Goal: Task Accomplishment & Management: Use online tool/utility

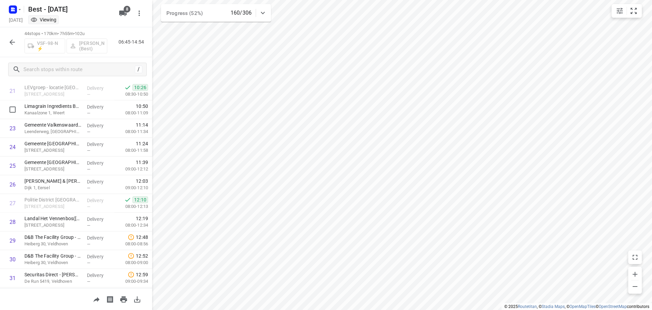
scroll to position [374, 0]
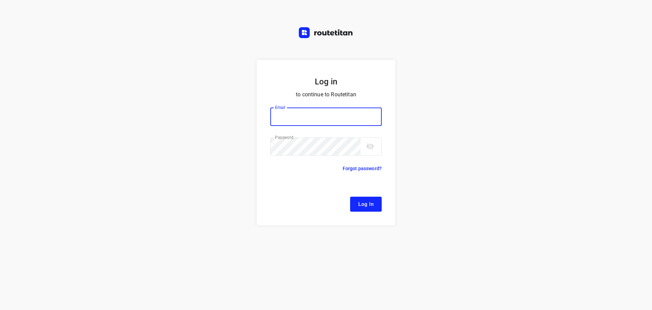
type input "[EMAIL_ADDRESS][DOMAIN_NAME]"
click at [361, 204] on span "Log In" at bounding box center [366, 203] width 15 height 9
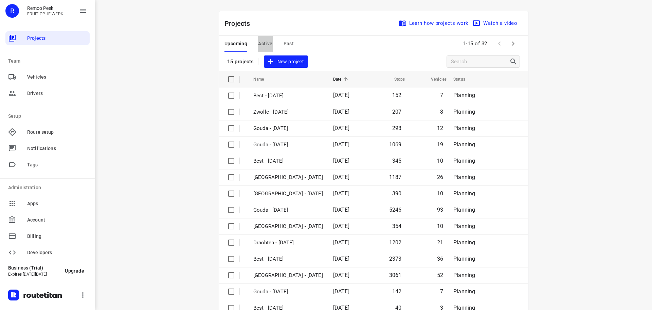
click at [259, 41] on span "Active" at bounding box center [265, 43] width 14 height 8
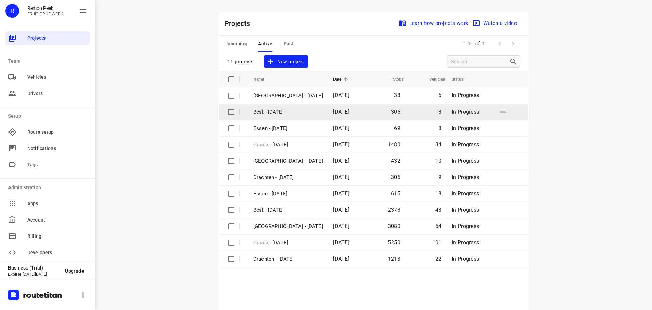
click at [268, 113] on p "Best - [DATE]" at bounding box center [289, 112] width 70 height 8
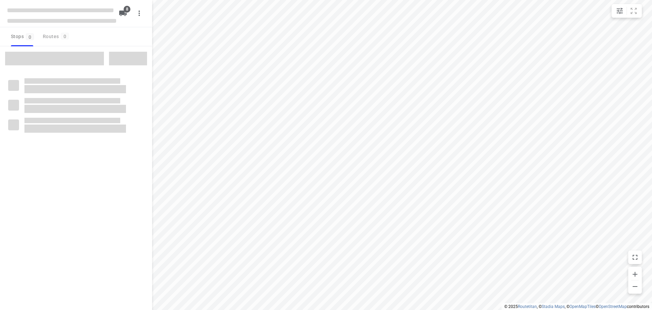
checkbox input "true"
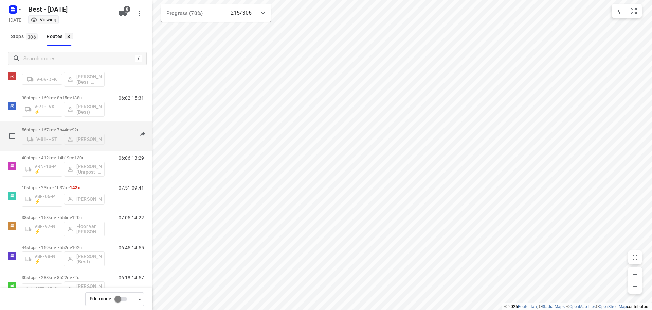
scroll to position [44, 0]
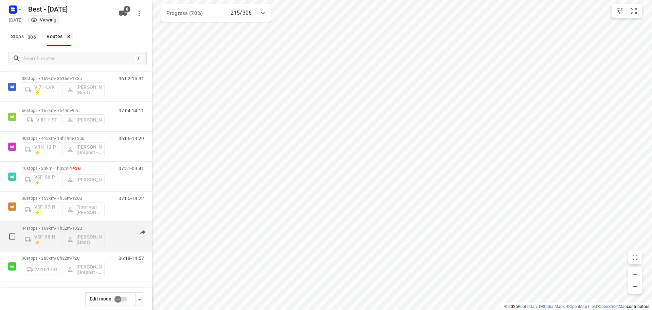
click at [31, 227] on p "44 stops • 169km • 7h52m • 102u" at bounding box center [63, 227] width 83 height 5
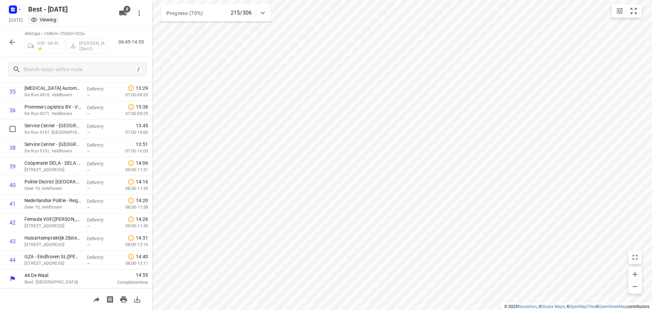
scroll to position [465, 0]
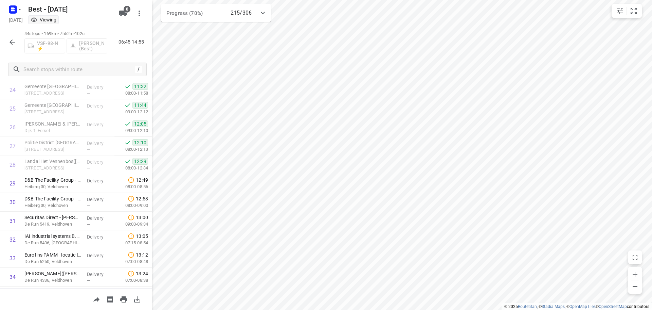
click at [10, 42] on icon "button" at bounding box center [12, 42] width 8 height 8
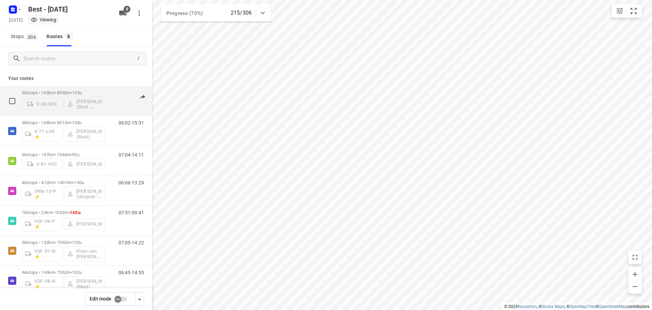
click at [59, 89] on div "50 stops • 165km • 8h50m • 125u V-09-DFK Maurice Vanderfeesten (Best - ZZP)" at bounding box center [63, 101] width 83 height 28
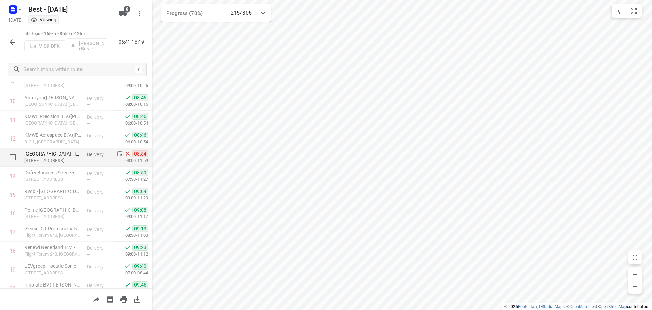
scroll to position [204, 0]
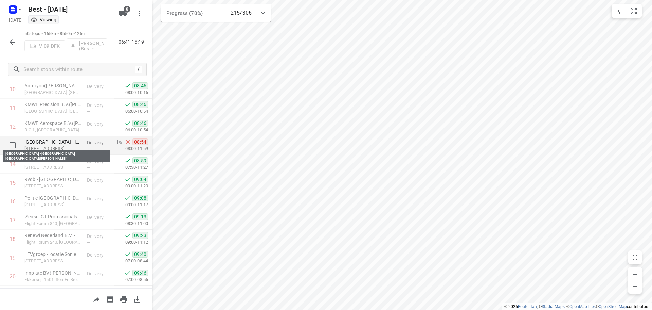
click at [71, 141] on p "[GEOGRAPHIC_DATA] - [GEOGRAPHIC_DATA] [GEOGRAPHIC_DATA]([PERSON_NAME])" at bounding box center [52, 141] width 57 height 7
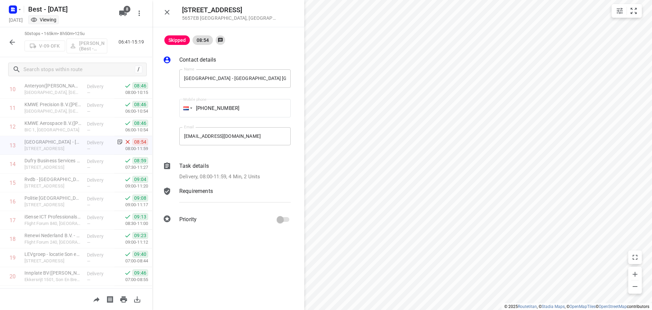
click at [207, 177] on p "Delivery, 08:00-11:59, 4 Min, 2 Units" at bounding box center [219, 177] width 81 height 8
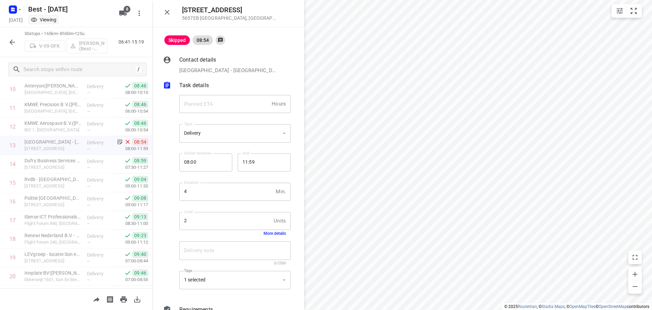
click at [264, 232] on button "More details" at bounding box center [275, 233] width 22 height 5
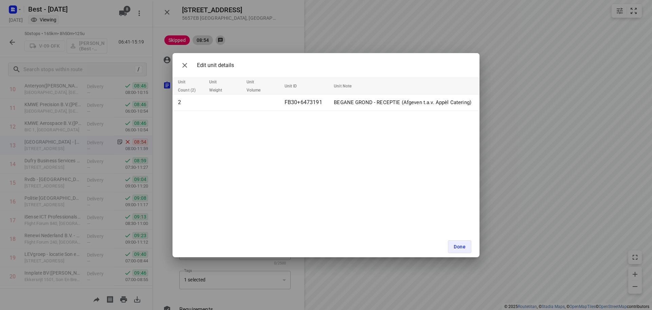
click at [178, 65] on div "Edit unit details" at bounding box center [326, 65] width 307 height 24
drag, startPoint x: 185, startPoint y: 73, endPoint x: 180, endPoint y: 50, distance: 23.7
click at [185, 73] on div "Edit unit details" at bounding box center [326, 65] width 307 height 24
click at [185, 71] on button "button" at bounding box center [185, 65] width 14 height 14
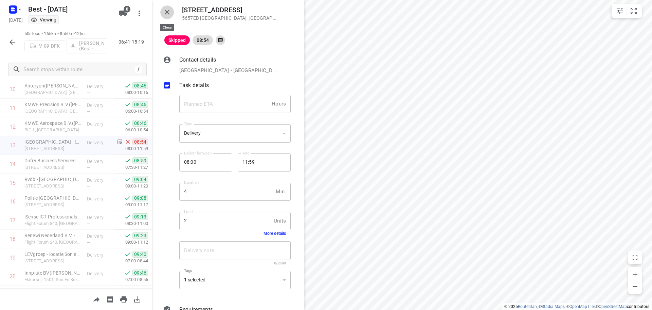
click at [162, 15] on button "button" at bounding box center [167, 12] width 14 height 14
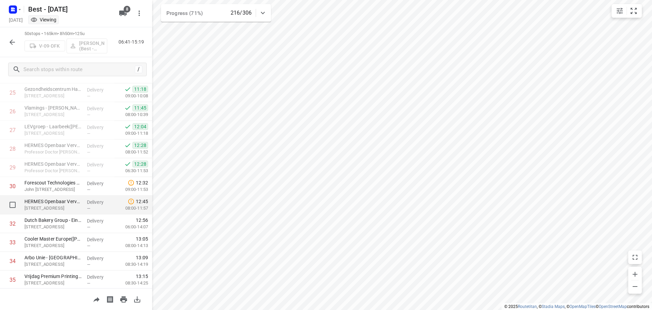
scroll to position [578, 0]
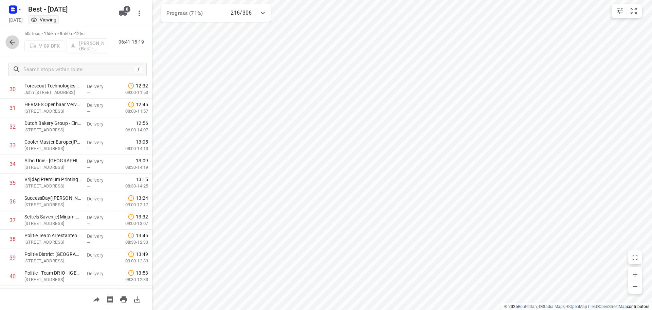
click at [14, 38] on icon "button" at bounding box center [12, 42] width 8 height 8
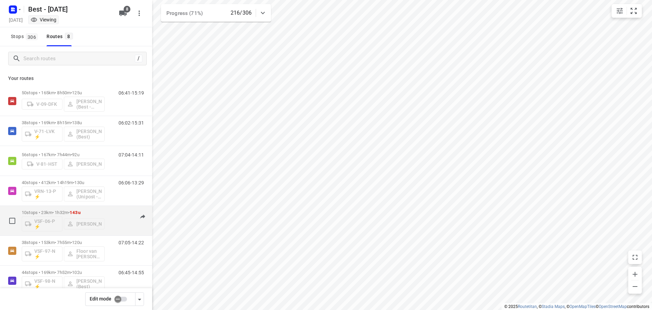
click at [32, 207] on div "10 stops • 23km • 1h32m • 143u VSF-06-P ⚡ Stefan van Dijck" at bounding box center [63, 220] width 83 height 28
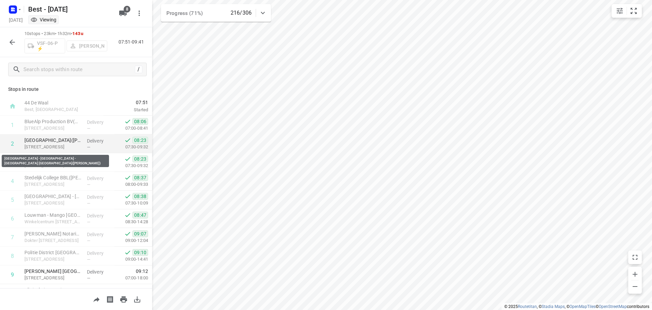
scroll to position [33, 0]
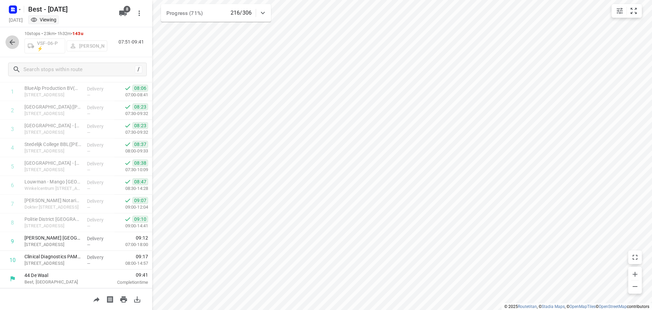
click at [8, 38] on icon "button" at bounding box center [12, 42] width 8 height 8
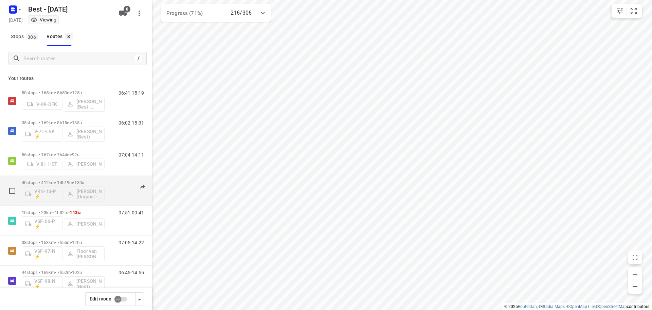
click at [76, 179] on div "40 stops • 412km • 14h19m • 130u VRN-13-P ⚡ Bilal Alzeadi (Unipost - Best - ZZP)" at bounding box center [63, 190] width 83 height 28
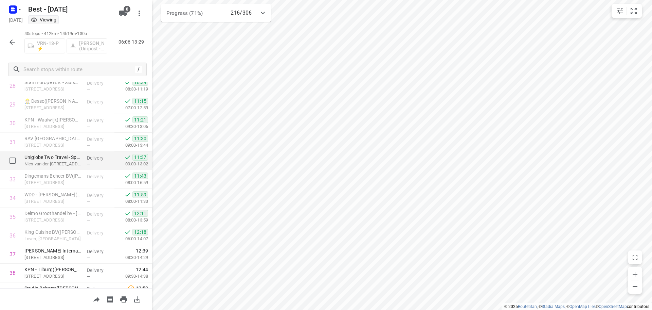
scroll to position [594, 0]
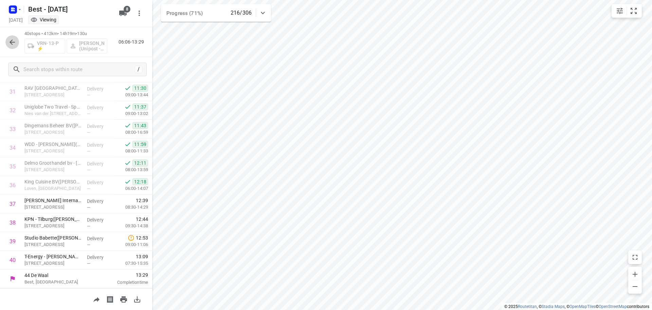
click at [17, 46] on button "button" at bounding box center [12, 42] width 14 height 14
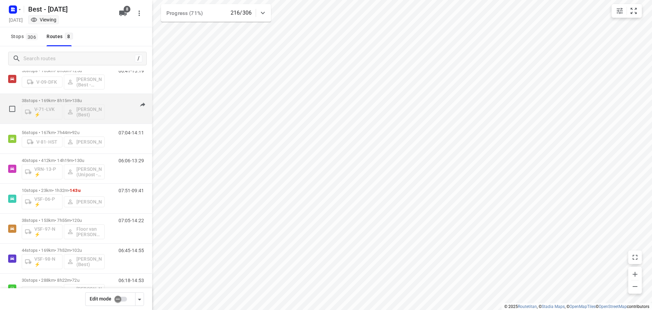
scroll to position [44, 0]
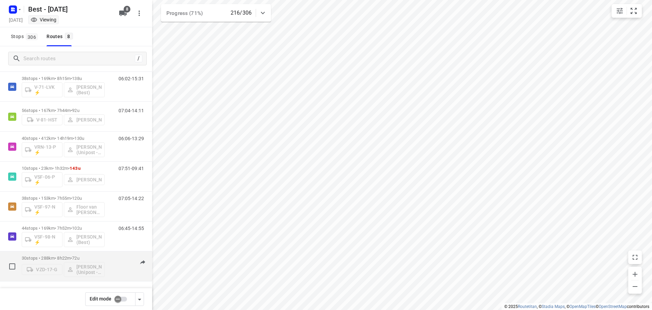
click at [68, 254] on div "30 stops • 288km • 8h22m • 72u VZD-17-G Ahmad Abazid (Unipost - Best - ZZP)" at bounding box center [63, 266] width 83 height 28
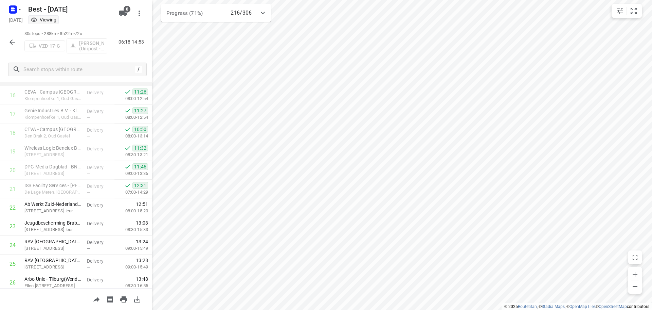
scroll to position [407, 0]
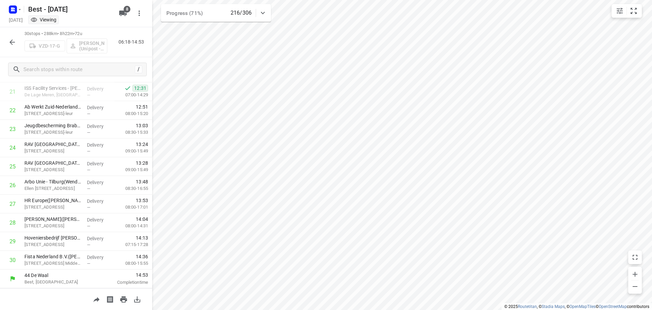
click at [3, 39] on div "30 stops • 288km • 8h22m • 72u VZD-17-G Ahmad Abazid (Unipost - Best - ZZP) 06:…" at bounding box center [76, 42] width 152 height 30
click at [10, 41] on icon "button" at bounding box center [12, 42] width 8 height 8
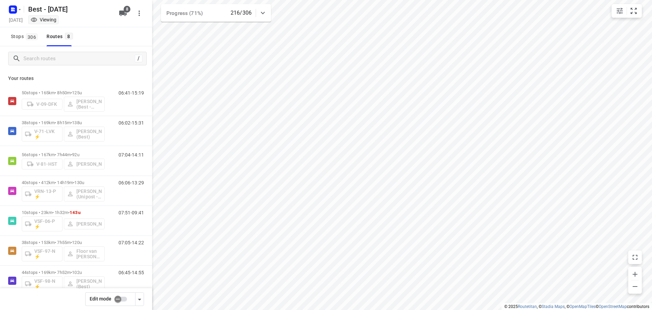
click at [3, 4] on div "Best - Tuesday Tuesday, Sep 02 Viewing 8" at bounding box center [76, 13] width 152 height 27
click at [10, 6] on rect "button" at bounding box center [13, 9] width 8 height 8
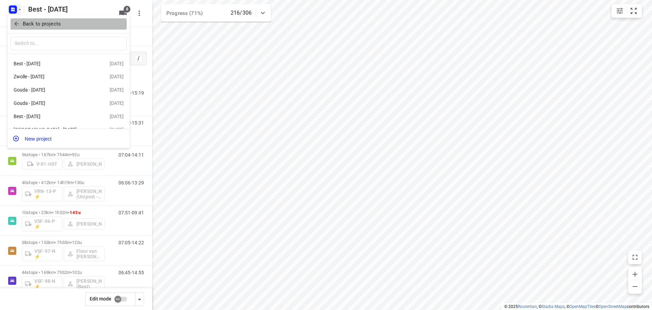
click at [27, 23] on p "Back to projects" at bounding box center [42, 24] width 38 height 8
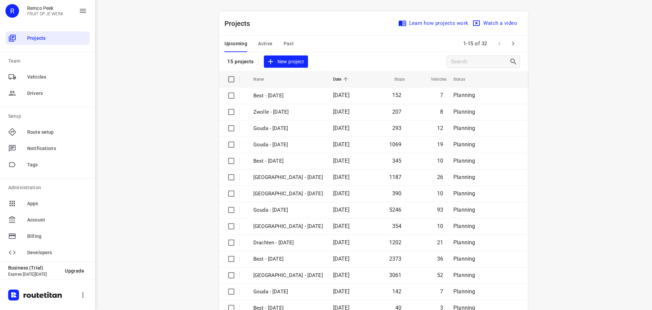
click at [255, 45] on div "Upcoming Active Past" at bounding box center [265, 44] width 80 height 16
click at [258, 45] on span "Active" at bounding box center [265, 43] width 14 height 8
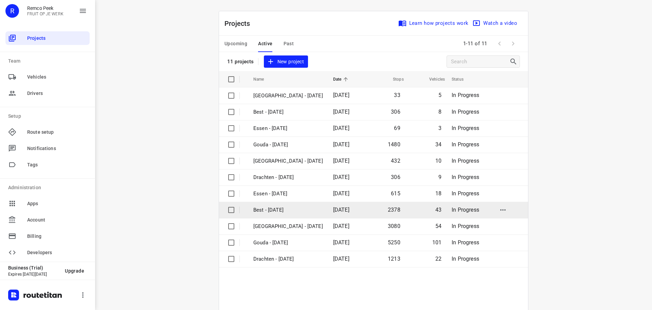
click at [271, 208] on p "Best - [DATE]" at bounding box center [289, 210] width 70 height 8
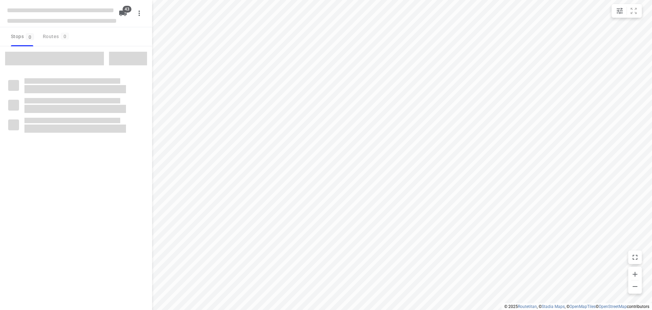
checkbox input "true"
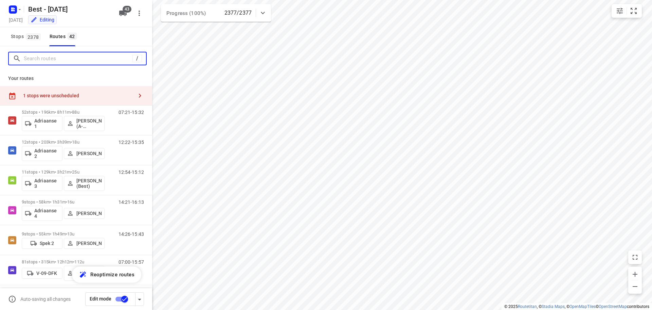
click at [68, 62] on input "Search routes" at bounding box center [78, 58] width 109 height 11
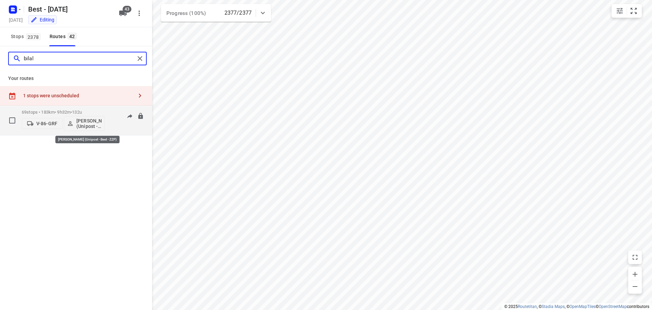
type input "bilal"
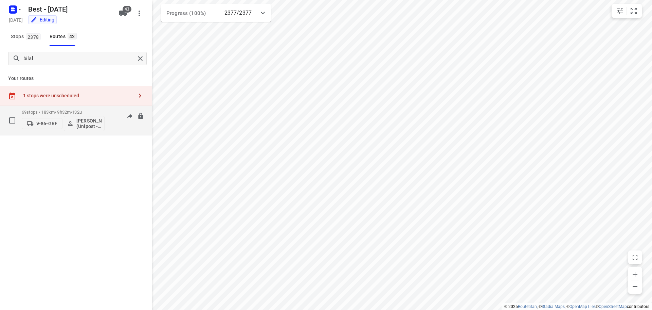
click at [68, 115] on div "V-86-GRF Bilal Alzeadi (Unipost - Best - ZZP)" at bounding box center [63, 123] width 83 height 16
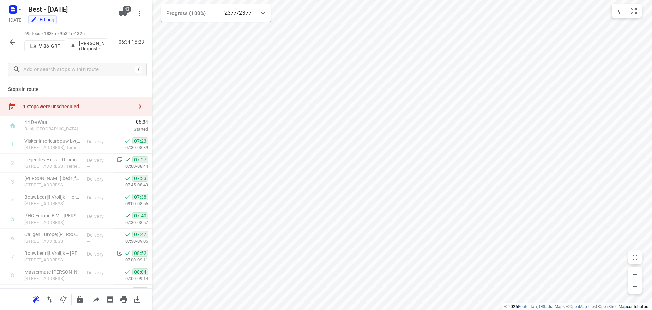
scroll to position [1155, 0]
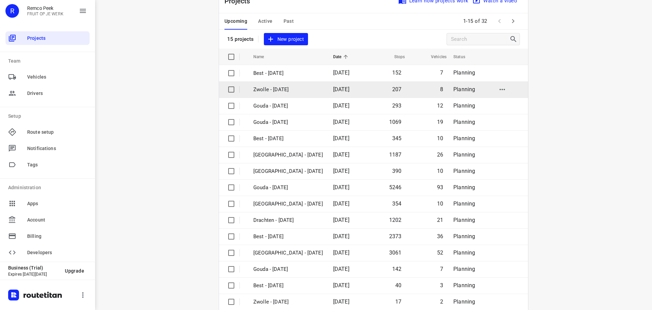
scroll to position [34, 0]
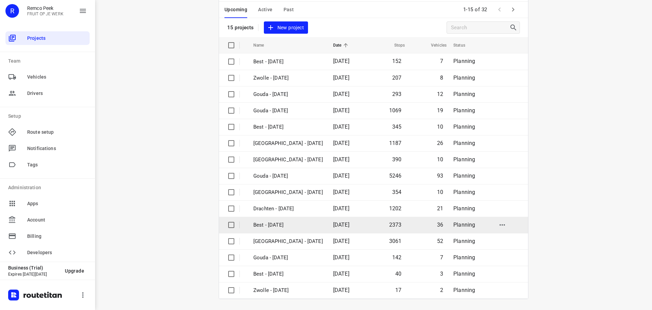
click at [263, 225] on p "Best - [DATE]" at bounding box center [289, 225] width 70 height 8
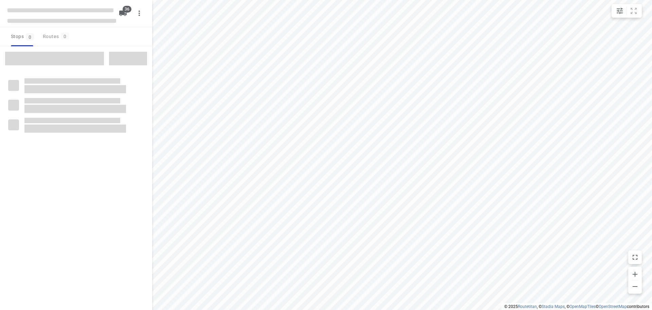
checkbox input "true"
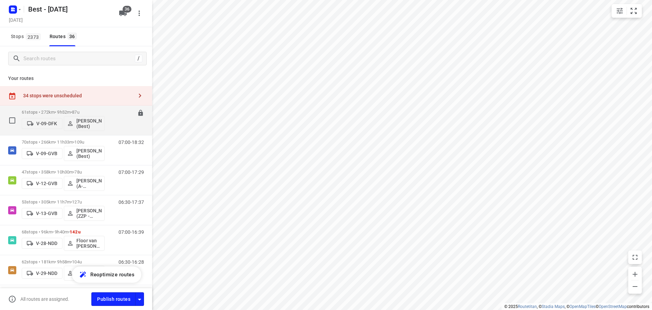
click at [79, 111] on span "87u" at bounding box center [75, 111] width 7 height 5
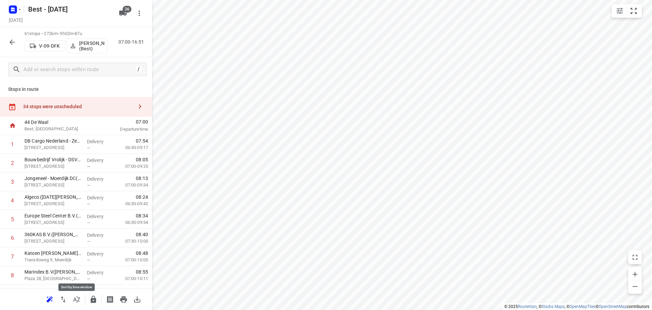
click at [80, 304] on button "button" at bounding box center [77, 299] width 14 height 14
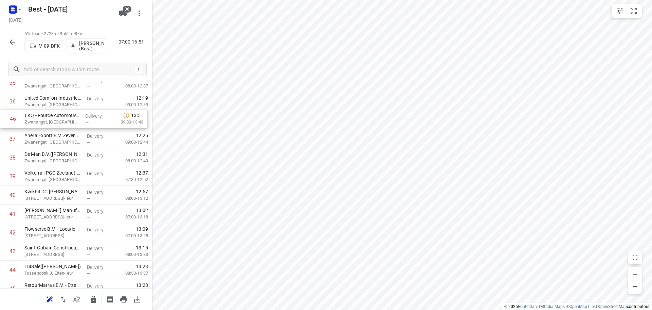
scroll to position [697, 0]
drag, startPoint x: 76, startPoint y: 176, endPoint x: 73, endPoint y: 144, distance: 31.8
click at [73, 145] on div "1 DB Cargo Nederland - Zevenbergschen Hoek(Jeroen van der Meer) Westelijke Para…" at bounding box center [76, 8] width 152 height 1140
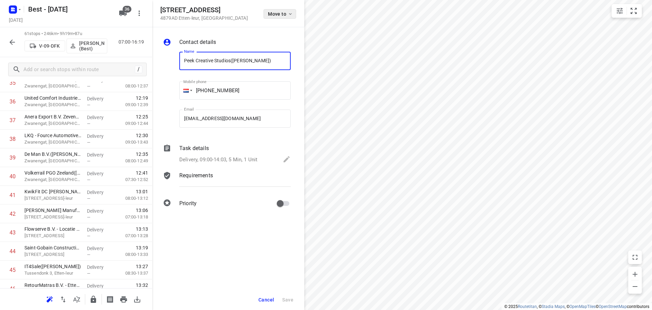
click at [283, 14] on span "Move to" at bounding box center [280, 13] width 25 height 5
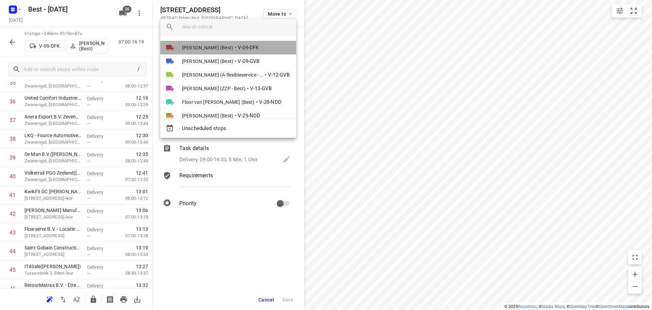
click at [258, 45] on li "Tony van Doren (Best) • V-09-DFK" at bounding box center [228, 48] width 136 height 14
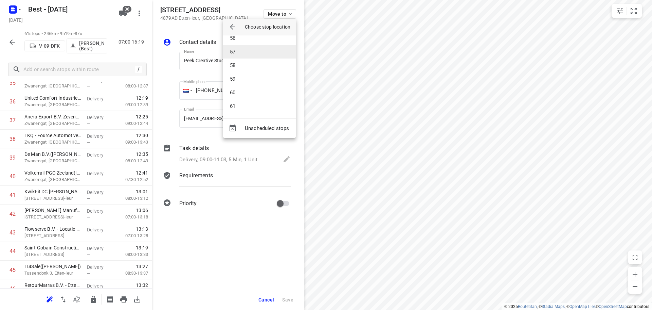
scroll to position [686, 0]
click at [241, 42] on li "51" at bounding box center [259, 38] width 73 height 14
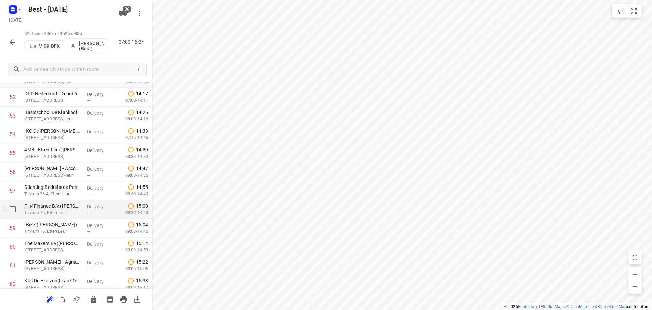
scroll to position [991, 0]
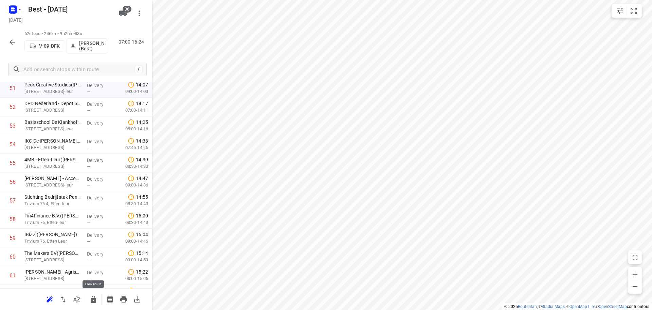
click at [90, 300] on icon "button" at bounding box center [93, 299] width 8 height 8
click at [12, 41] on icon "button" at bounding box center [12, 42] width 8 height 8
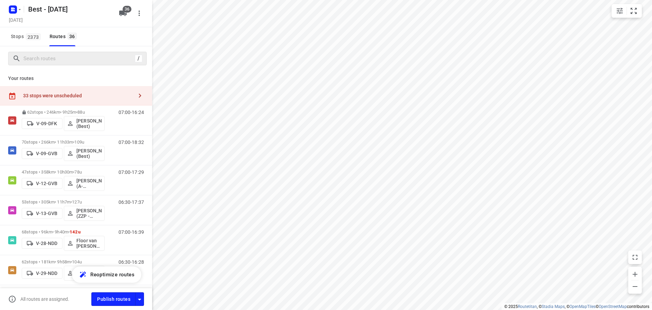
click at [89, 52] on div "/" at bounding box center [77, 59] width 139 height 14
click at [88, 54] on input "Search routes" at bounding box center [78, 58] width 109 height 11
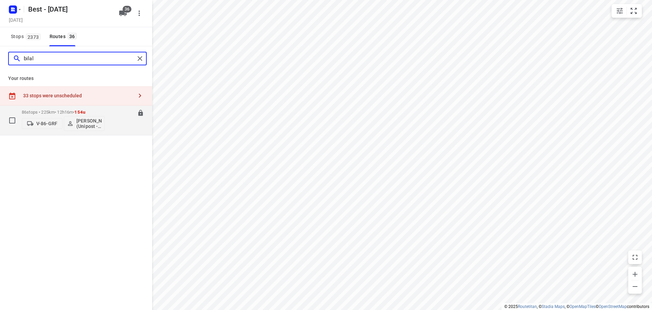
type input "bilal"
click at [49, 111] on p "86 stops • 225km • 12h16m • 154u" at bounding box center [63, 111] width 83 height 5
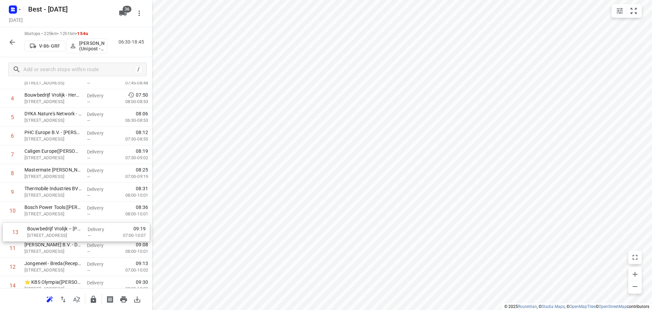
scroll to position [103, 0]
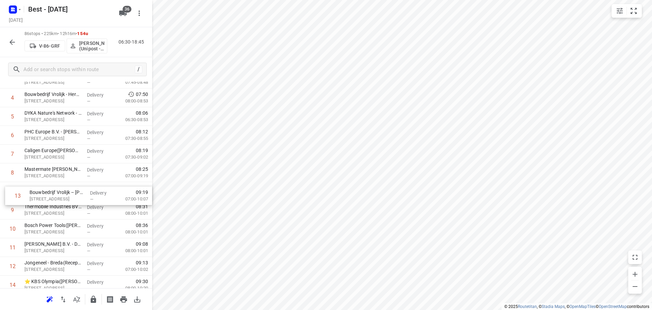
drag, startPoint x: 53, startPoint y: 267, endPoint x: 59, endPoint y: 188, distance: 79.5
drag, startPoint x: 57, startPoint y: 173, endPoint x: 60, endPoint y: 153, distance: 20.7
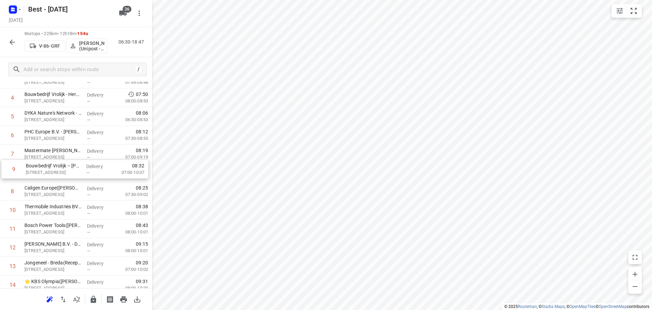
drag, startPoint x: 37, startPoint y: 189, endPoint x: 39, endPoint y: 163, distance: 25.2
drag, startPoint x: 76, startPoint y: 188, endPoint x: 87, endPoint y: 149, distance: 40.7
drag, startPoint x: 77, startPoint y: 194, endPoint x: 84, endPoint y: 170, distance: 25.1
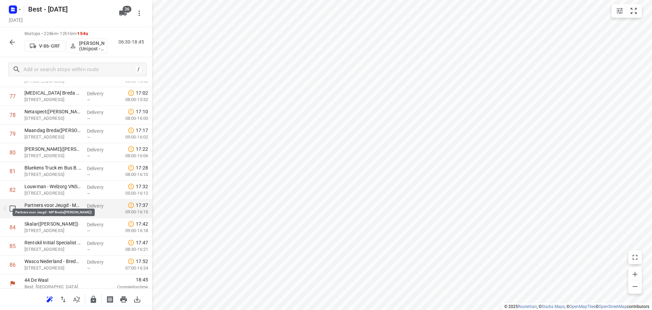
scroll to position [1473, 0]
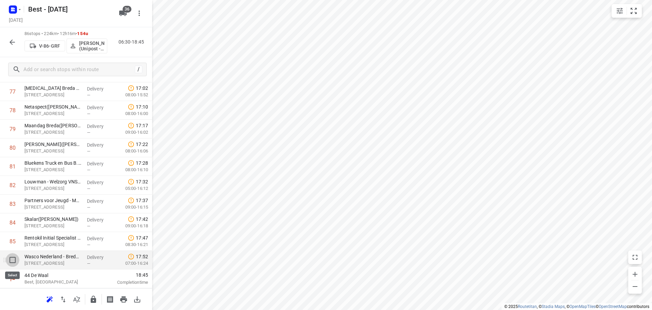
click at [12, 262] on input "checkbox" at bounding box center [13, 260] width 14 height 14
checkbox input "true"
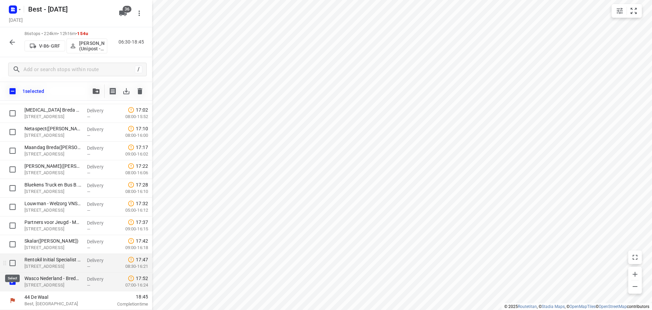
click at [10, 261] on input "checkbox" at bounding box center [13, 263] width 14 height 14
checkbox input "true"
click at [11, 238] on input "checkbox" at bounding box center [13, 244] width 14 height 14
checkbox input "true"
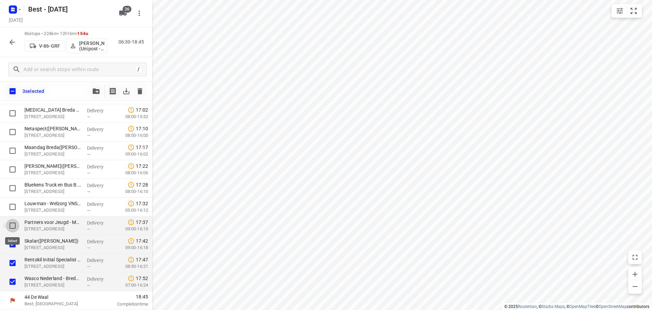
click at [15, 222] on input "checkbox" at bounding box center [13, 226] width 14 height 14
checkbox input "true"
click at [17, 201] on input "checkbox" at bounding box center [13, 207] width 14 height 14
checkbox input "true"
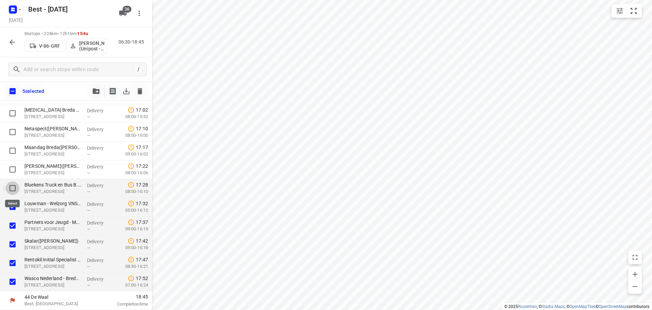
click at [18, 188] on input "checkbox" at bounding box center [13, 188] width 14 height 14
checkbox input "true"
click at [17, 177] on div at bounding box center [11, 169] width 22 height 19
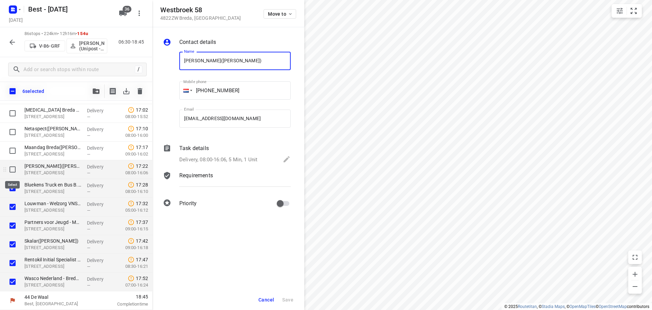
click at [15, 171] on input "checkbox" at bounding box center [13, 169] width 14 height 14
checkbox input "true"
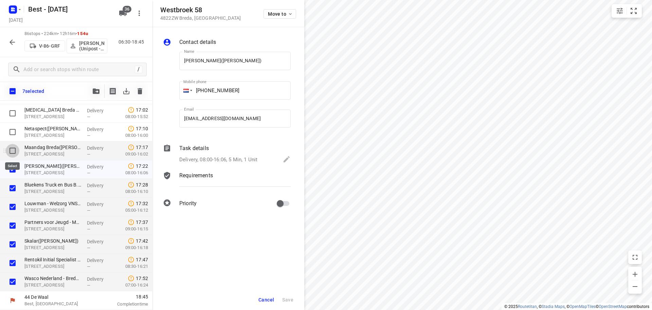
click at [10, 150] on input "checkbox" at bounding box center [13, 151] width 14 height 14
checkbox input "true"
drag, startPoint x: 261, startPoint y: 292, endPoint x: 262, endPoint y: 299, distance: 6.8
click at [262, 295] on div "Cancel Save" at bounding box center [228, 299] width 152 height 20
click at [262, 299] on span "Cancel" at bounding box center [267, 299] width 16 height 5
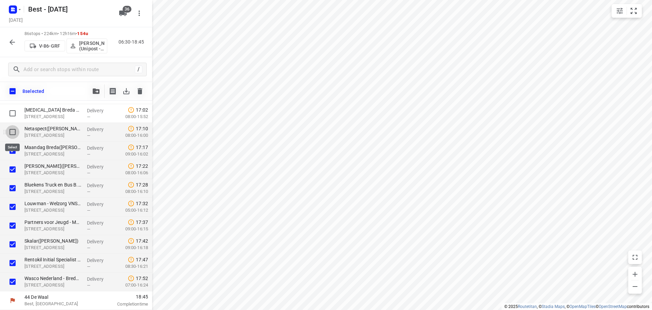
click at [15, 128] on input "checkbox" at bounding box center [13, 132] width 14 height 14
checkbox input "true"
click at [87, 86] on div "9 selected" at bounding box center [76, 91] width 152 height 19
click at [99, 94] on button "button" at bounding box center [96, 91] width 14 height 14
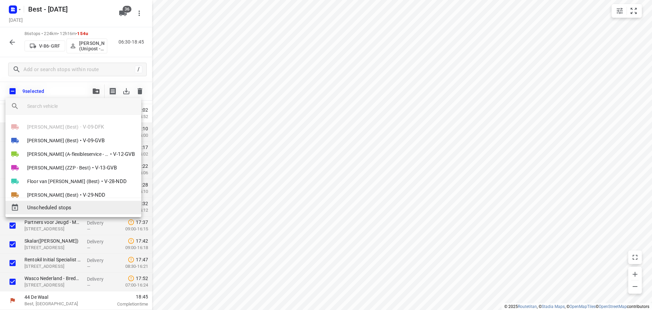
click at [63, 210] on span "Unscheduled stops" at bounding box center [81, 208] width 109 height 8
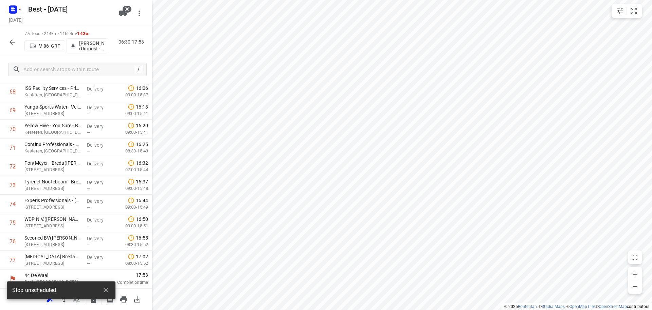
scroll to position [1305, 0]
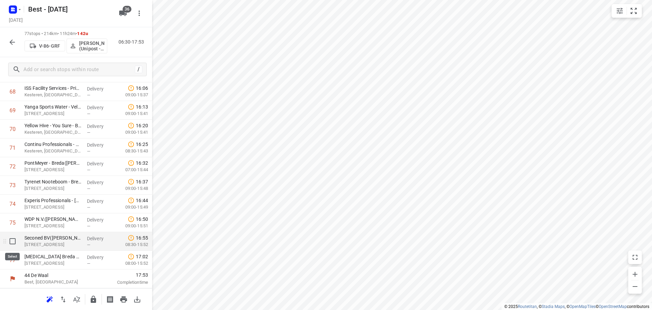
click at [15, 245] on input "checkbox" at bounding box center [13, 241] width 14 height 14
checkbox input "true"
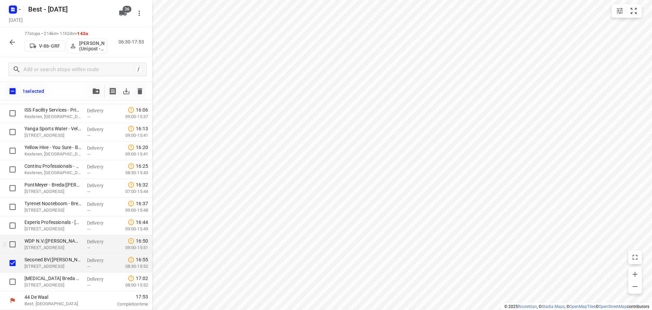
scroll to position [1302, 0]
click at [13, 243] on input "checkbox" at bounding box center [13, 244] width 14 height 14
checkbox input "true"
click at [15, 223] on input "checkbox" at bounding box center [13, 226] width 14 height 14
checkbox input "true"
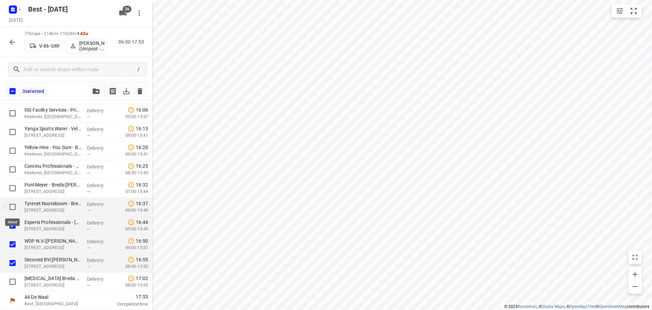
click at [13, 208] on input "checkbox" at bounding box center [13, 207] width 14 height 14
click at [13, 207] on input "checkbox" at bounding box center [13, 207] width 14 height 14
checkbox input "false"
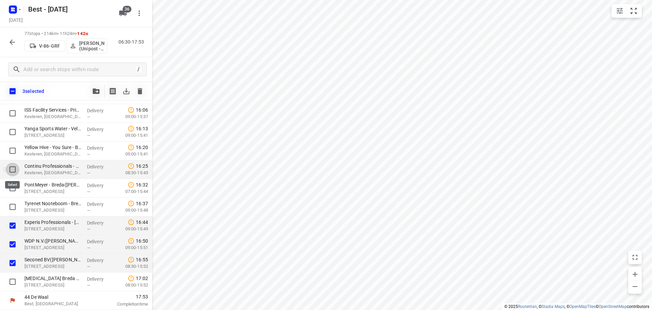
click at [13, 170] on input "checkbox" at bounding box center [13, 169] width 14 height 14
checkbox input "true"
click at [12, 153] on input "checkbox" at bounding box center [13, 151] width 14 height 14
checkbox input "true"
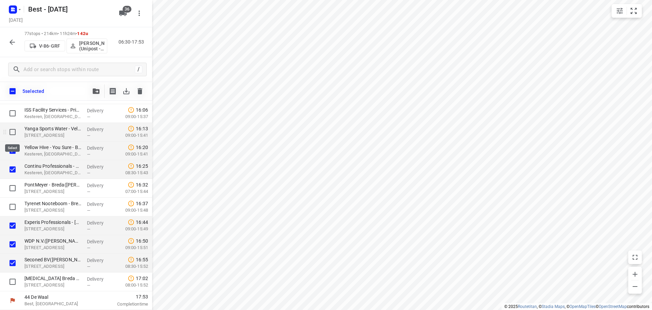
scroll to position [1234, 0]
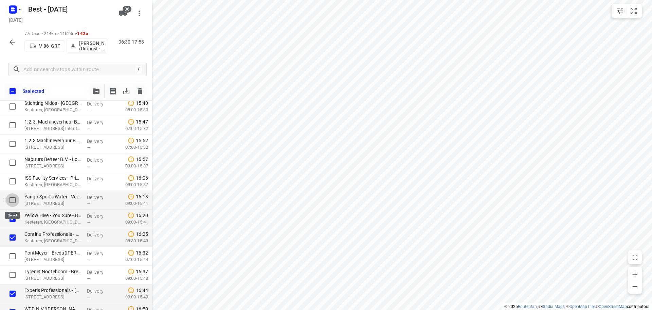
click at [11, 199] on input "checkbox" at bounding box center [13, 200] width 14 height 14
checkbox input "true"
click at [12, 185] on input "checkbox" at bounding box center [13, 181] width 14 height 14
checkbox input "true"
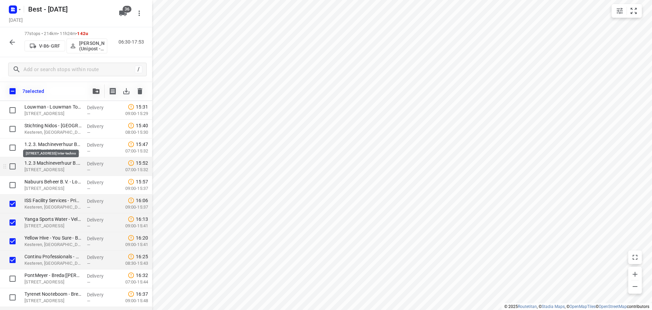
scroll to position [1200, 0]
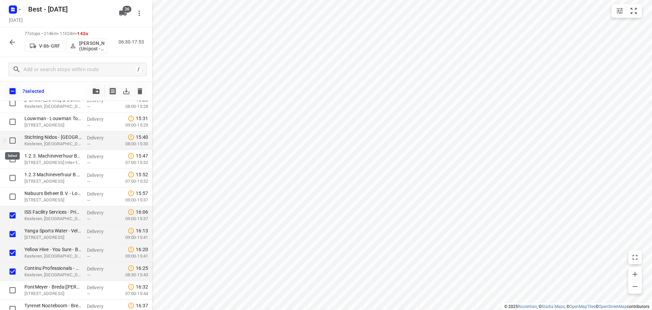
click at [13, 139] on input "checkbox" at bounding box center [13, 141] width 14 height 14
checkbox input "true"
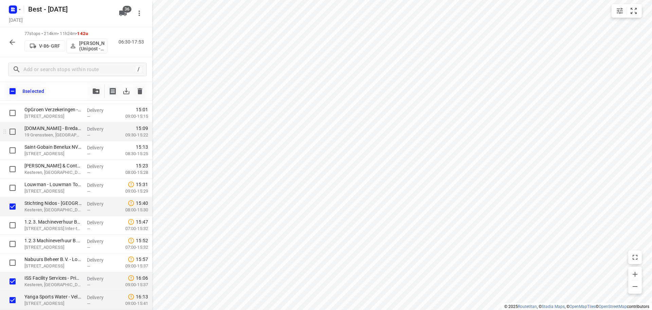
scroll to position [1132, 0]
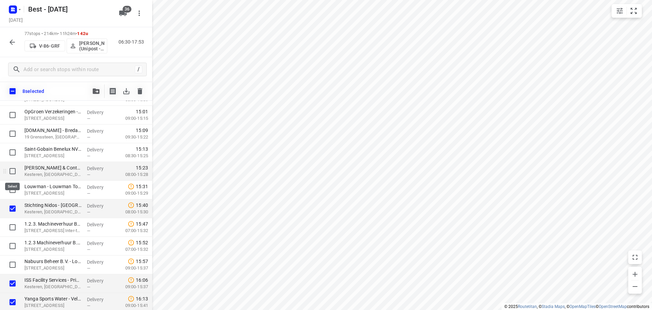
click at [15, 173] on input "checkbox" at bounding box center [13, 171] width 14 height 14
checkbox input "true"
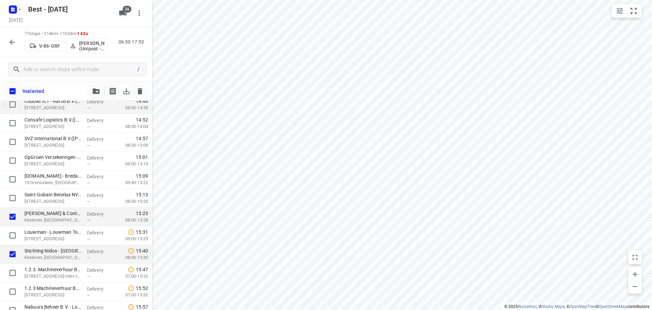
scroll to position [1064, 0]
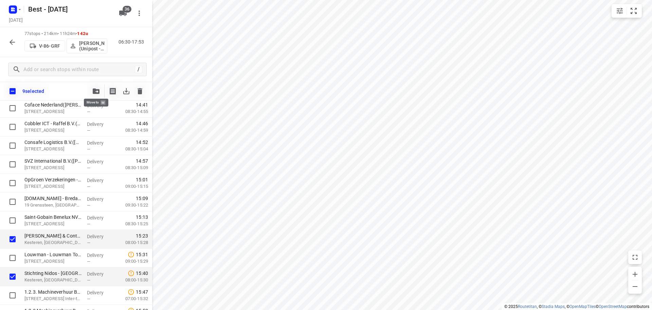
click at [101, 94] on button "button" at bounding box center [96, 91] width 14 height 14
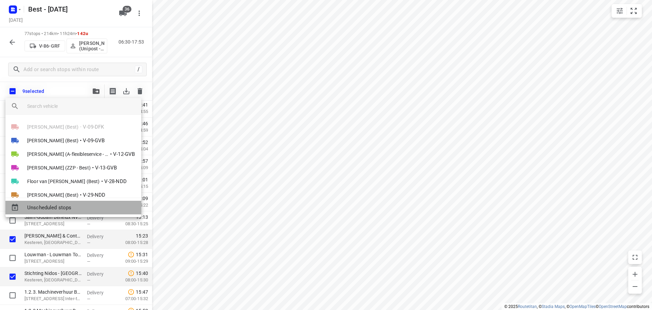
click at [80, 208] on span "Unscheduled stops" at bounding box center [81, 208] width 109 height 8
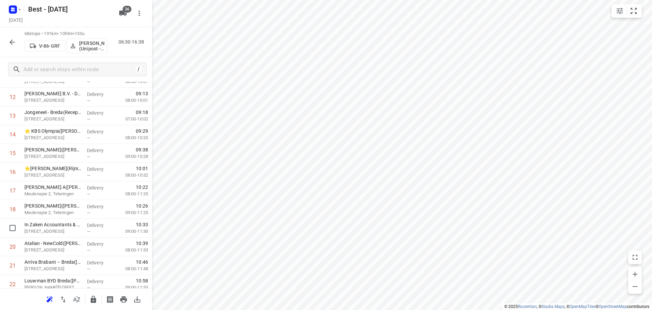
scroll to position [249, 0]
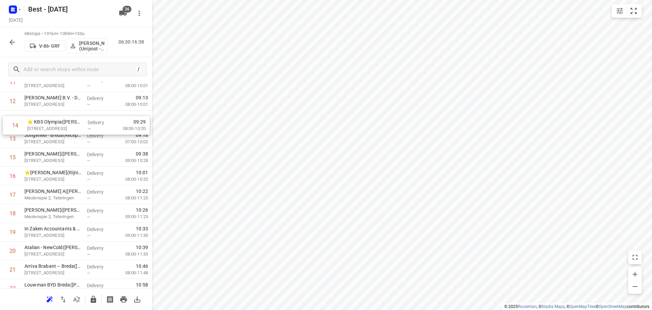
drag, startPoint x: 89, startPoint y: 129, endPoint x: 90, endPoint y: 121, distance: 8.3
drag, startPoint x: 83, startPoint y: 142, endPoint x: 85, endPoint y: 126, distance: 16.4
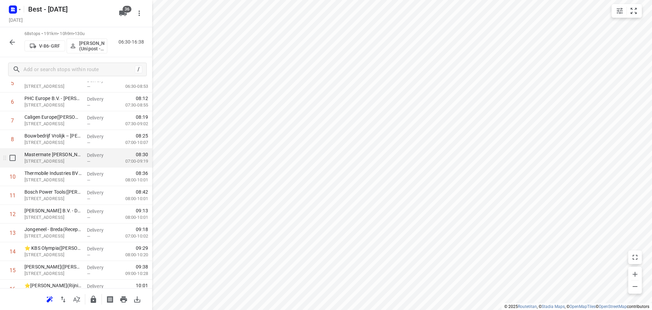
scroll to position [204, 0]
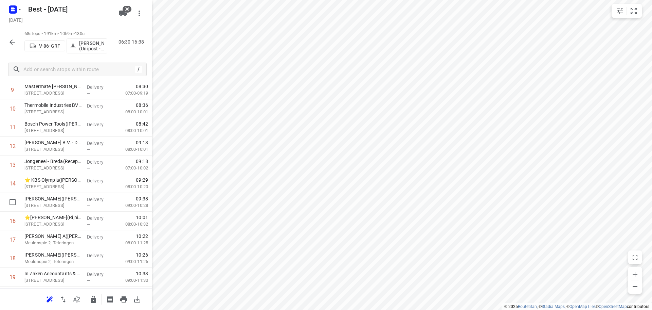
drag, startPoint x: 85, startPoint y: 198, endPoint x: 86, endPoint y: 175, distance: 23.5
drag, startPoint x: 107, startPoint y: 198, endPoint x: 107, endPoint y: 179, distance: 19.4
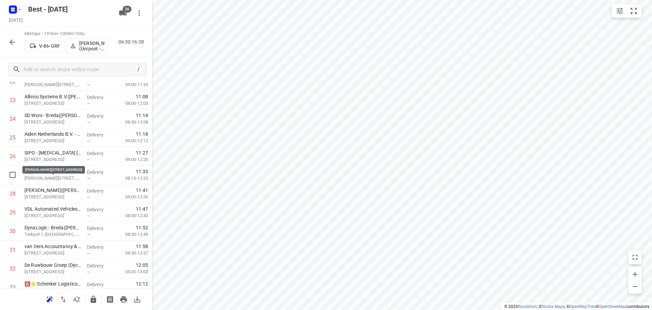
scroll to position [476, 0]
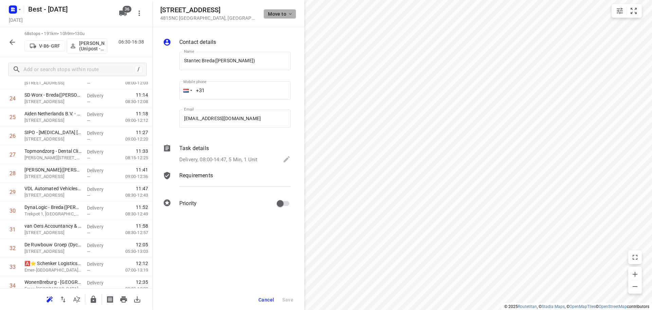
click at [269, 13] on span "Move to" at bounding box center [280, 13] width 25 height 5
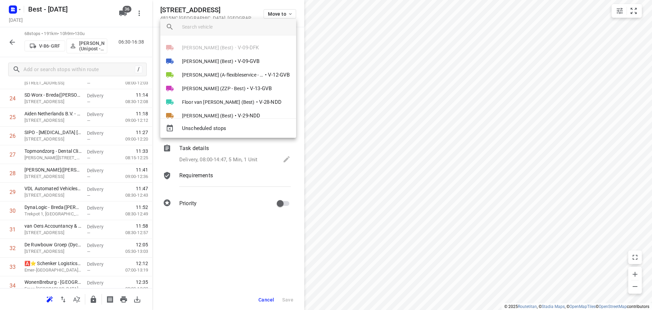
click at [240, 33] on div at bounding box center [239, 27] width 114 height 16
click at [242, 29] on input "search vehicle" at bounding box center [236, 27] width 109 height 10
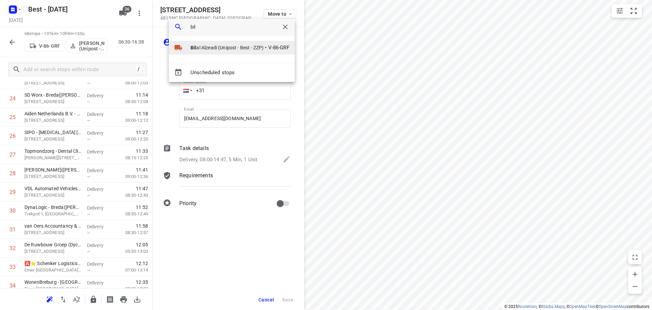
type input "bil"
drag, startPoint x: 214, startPoint y: 43, endPoint x: 221, endPoint y: 43, distance: 6.5
click at [214, 43] on li "Bil al Alzeadi (Unipost - Best - ZZP) • V-86-GRF" at bounding box center [232, 48] width 126 height 14
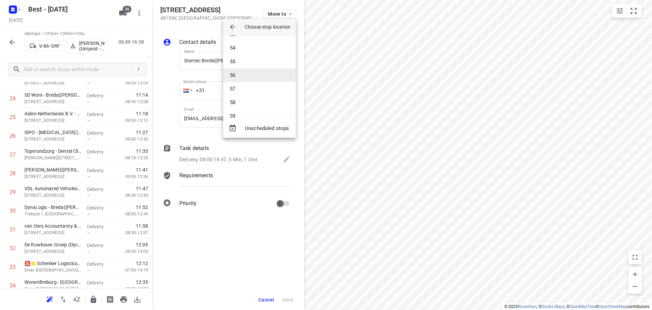
scroll to position [714, 0]
click at [242, 54] on li "54" at bounding box center [259, 52] width 73 height 14
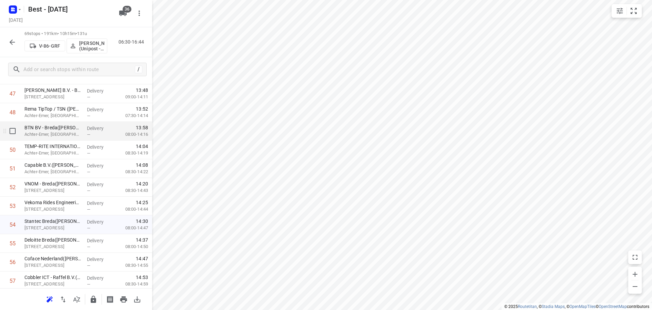
scroll to position [986, 0]
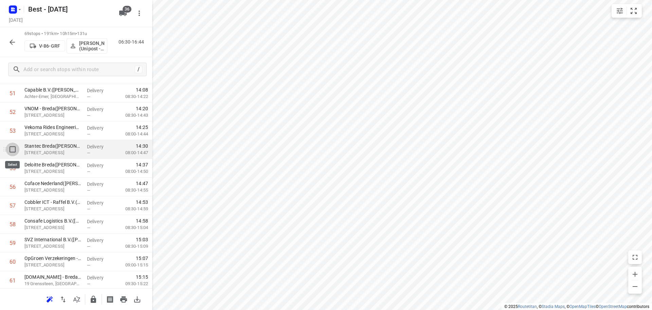
click at [12, 147] on input "checkbox" at bounding box center [13, 149] width 14 height 14
checkbox input "true"
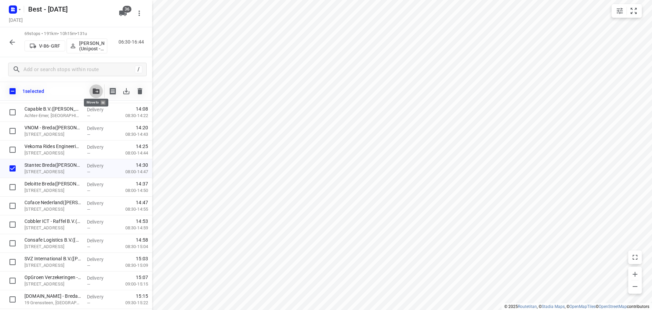
click at [92, 89] on button "button" at bounding box center [96, 91] width 14 height 14
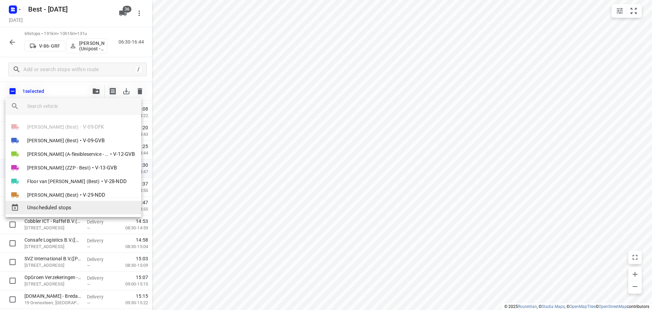
click at [54, 205] on span "Unscheduled stops" at bounding box center [81, 208] width 109 height 8
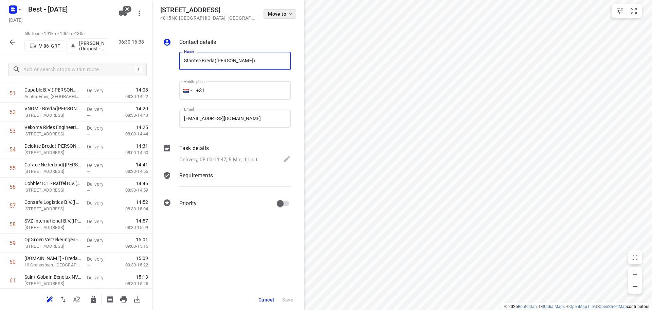
click at [266, 15] on button "Move to" at bounding box center [280, 14] width 33 height 10
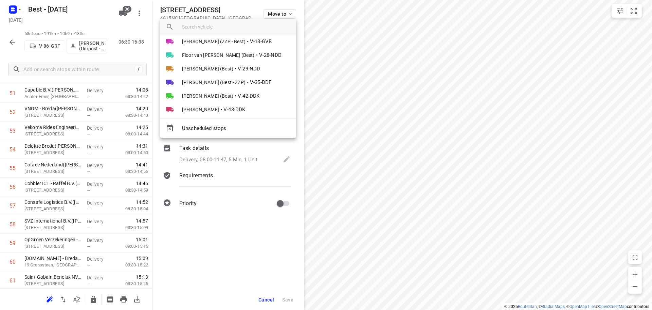
scroll to position [102, 0]
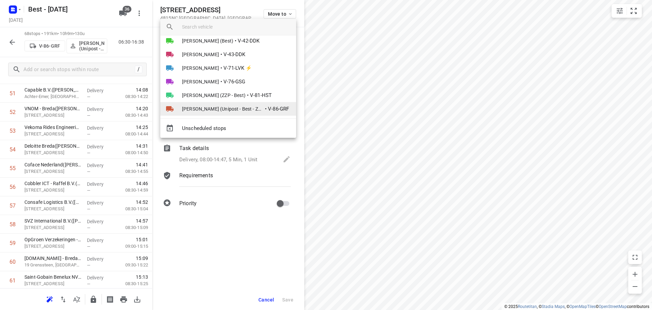
click at [222, 102] on li "Bilal Alzeadi (Unipost - Best - ZZP) • V-86-GRF" at bounding box center [228, 109] width 136 height 14
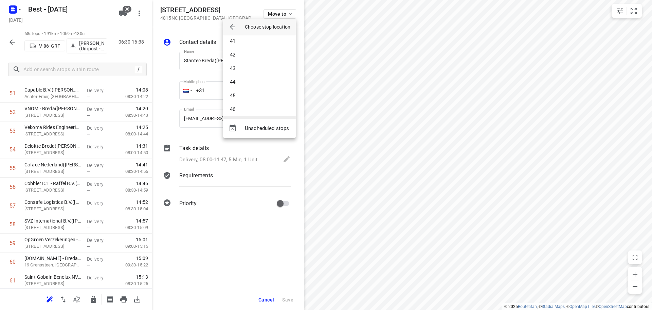
scroll to position [680, 0]
click at [242, 88] on li "54" at bounding box center [259, 86] width 73 height 14
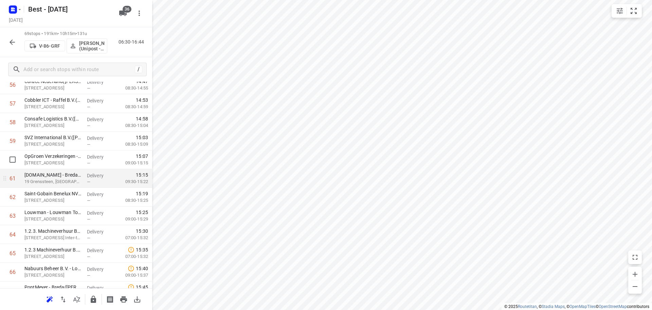
scroll to position [952, 0]
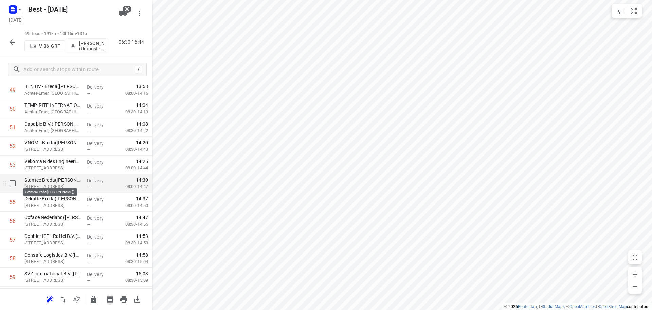
click at [63, 180] on p "Stantec Breda(Wendy Knijnenburg)" at bounding box center [52, 179] width 57 height 7
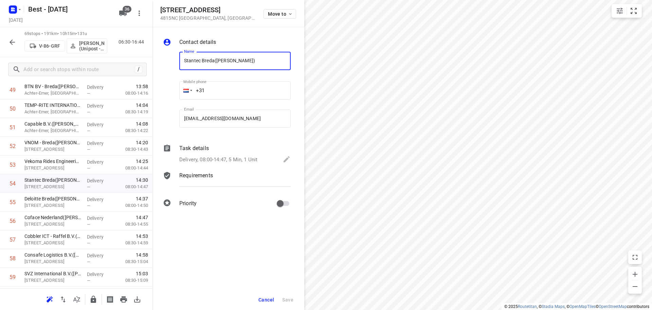
click at [270, 294] on button "Cancel" at bounding box center [266, 299] width 21 height 12
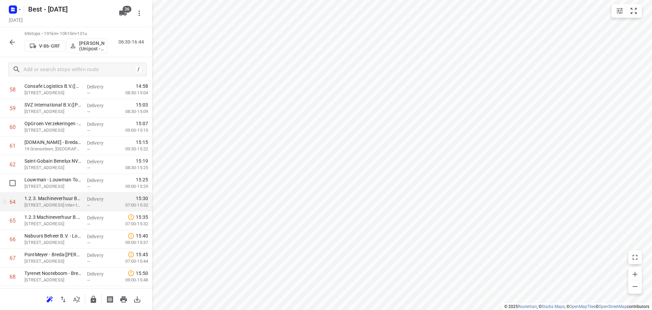
scroll to position [1155, 0]
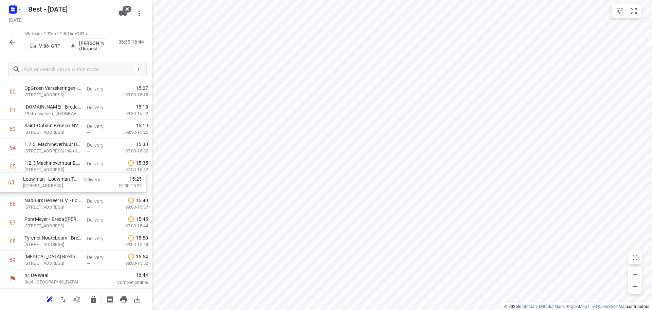
drag, startPoint x: 71, startPoint y: 147, endPoint x: 69, endPoint y: 187, distance: 39.8
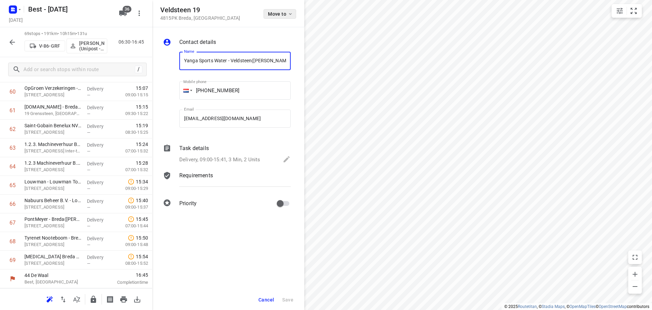
click at [286, 9] on button "Move to" at bounding box center [280, 14] width 33 height 10
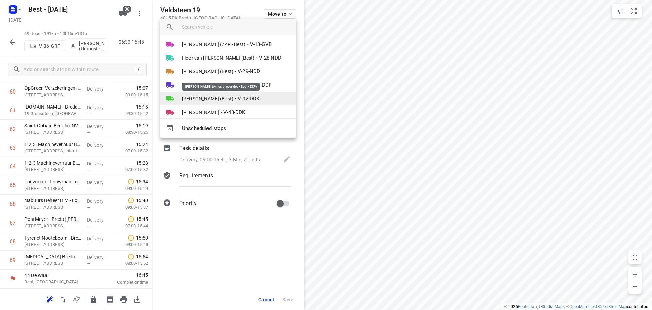
scroll to position [102, 0]
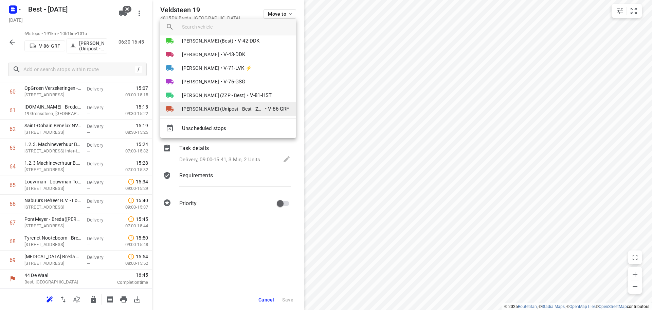
click at [219, 110] on span "[PERSON_NAME] (Unipost - Best - ZZP)" at bounding box center [223, 108] width 82 height 7
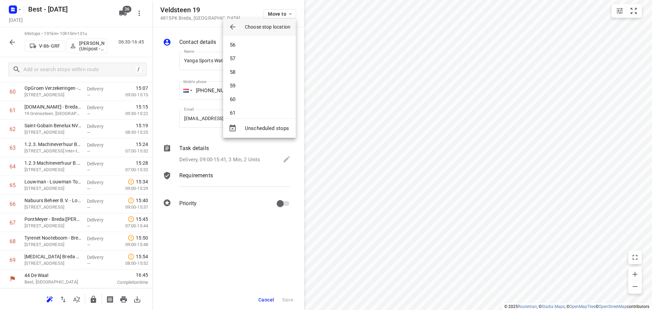
scroll to position [850, 0]
click at [246, 95] on li "67" at bounding box center [259, 93] width 73 height 14
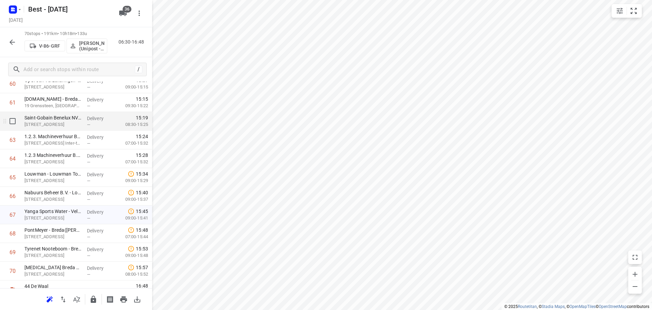
scroll to position [1174, 0]
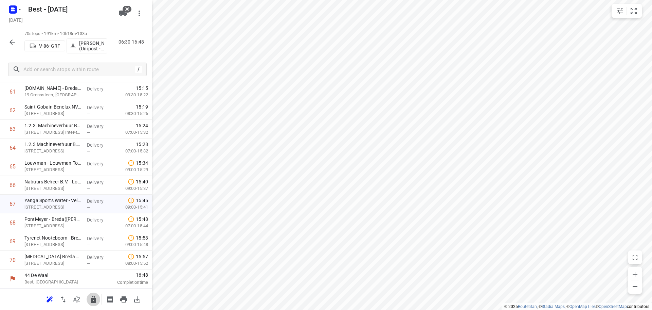
click at [88, 299] on button "button" at bounding box center [94, 299] width 14 height 14
click at [10, 42] on icon "button" at bounding box center [12, 41] width 5 height 5
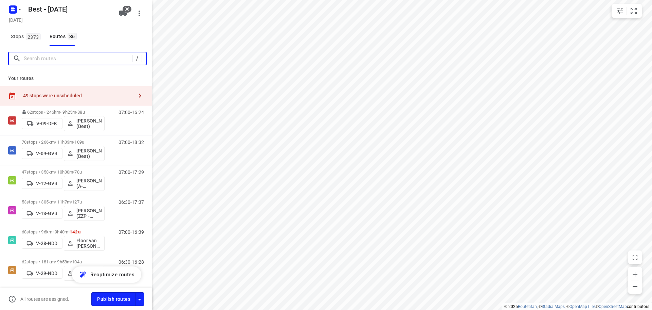
click at [44, 57] on input "Search routes" at bounding box center [78, 58] width 109 height 11
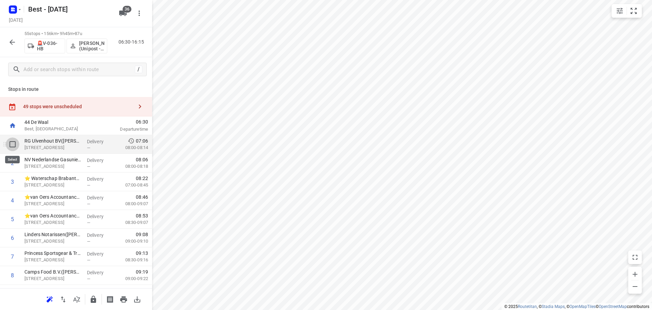
click at [10, 146] on input "checkbox" at bounding box center [13, 144] width 14 height 14
checkbox input "true"
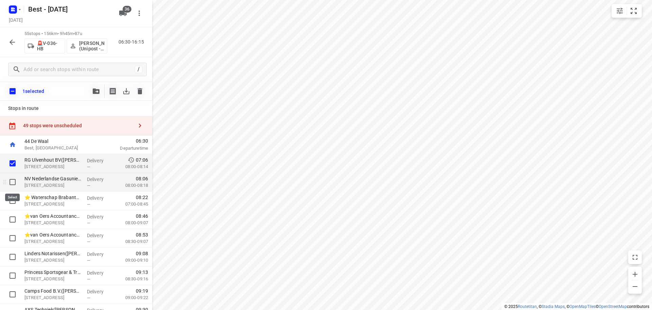
click at [10, 182] on input "checkbox" at bounding box center [13, 182] width 14 height 14
checkbox input "true"
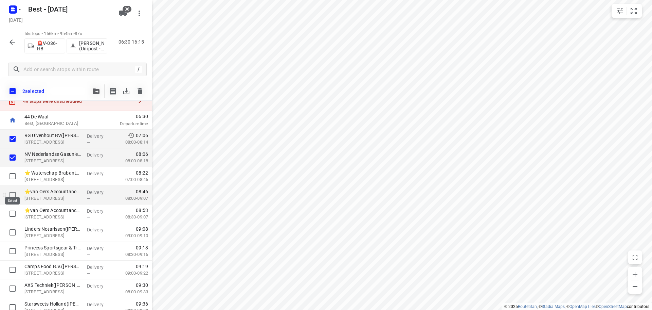
scroll to position [34, 0]
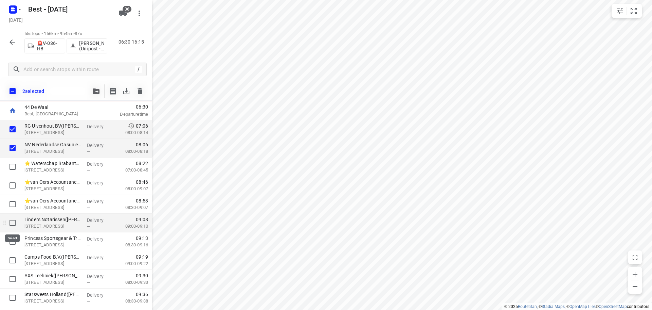
click at [11, 220] on input "checkbox" at bounding box center [13, 223] width 14 height 14
checkbox input "true"
click at [96, 95] on button "button" at bounding box center [96, 91] width 14 height 14
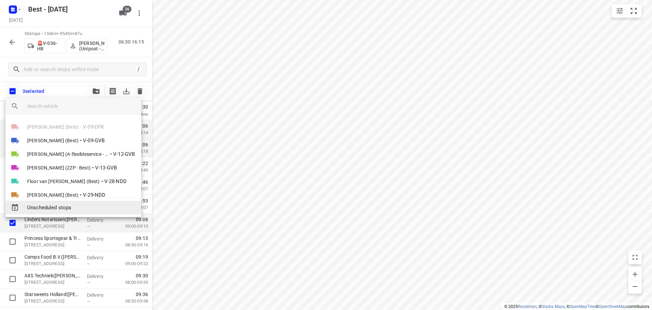
click at [68, 205] on span "Unscheduled stops" at bounding box center [81, 208] width 109 height 8
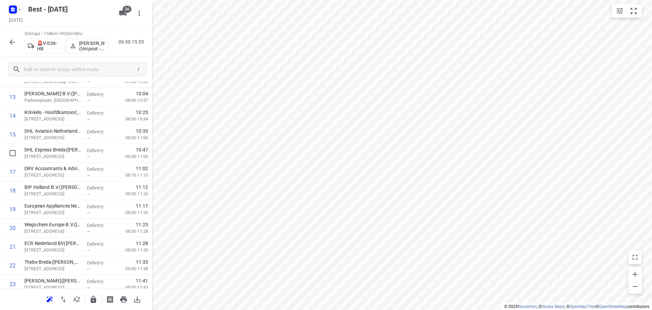
scroll to position [0, 0]
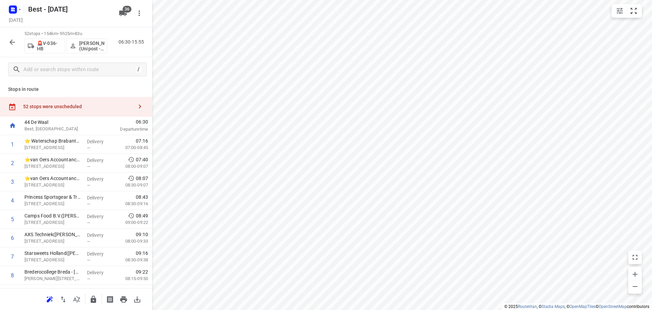
click at [85, 296] on div at bounding box center [76, 299] width 152 height 22
click at [77, 295] on icon "button" at bounding box center [77, 299] width 8 height 8
click at [58, 104] on div "52 stops were unscheduled" at bounding box center [78, 106] width 110 height 5
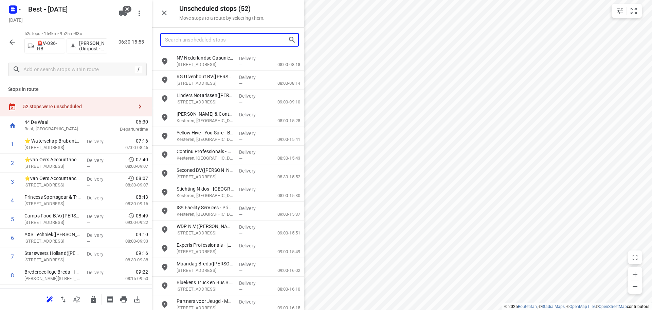
click at [222, 41] on input "Search unscheduled stops" at bounding box center [226, 40] width 123 height 11
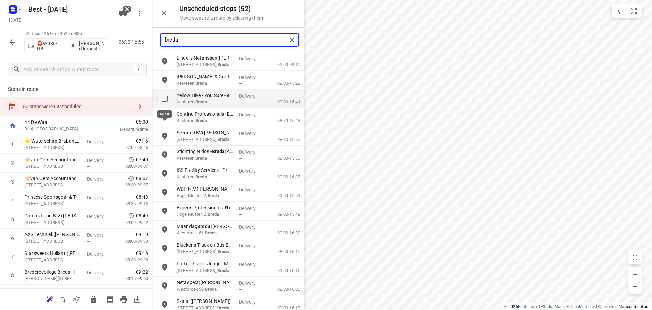
type input "breda"
click at [168, 101] on input "grid" at bounding box center [165, 99] width 14 height 14
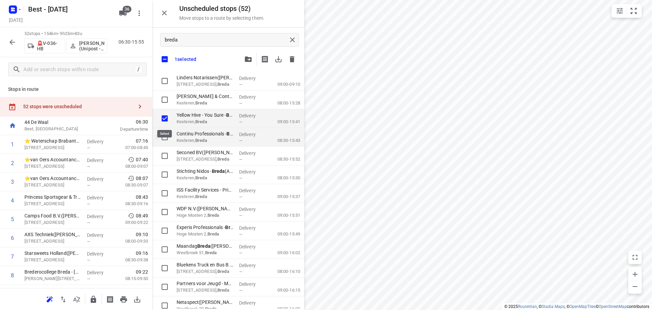
checkbox input "true"
click at [162, 134] on input "grid" at bounding box center [165, 137] width 14 height 14
checkbox input "true"
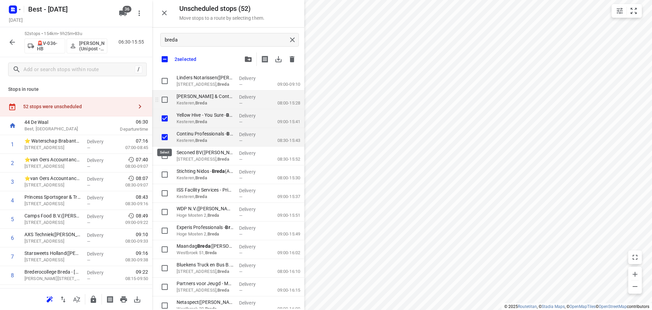
checkbox input "true"
click at [163, 99] on input "grid" at bounding box center [165, 100] width 14 height 14
checkbox input "true"
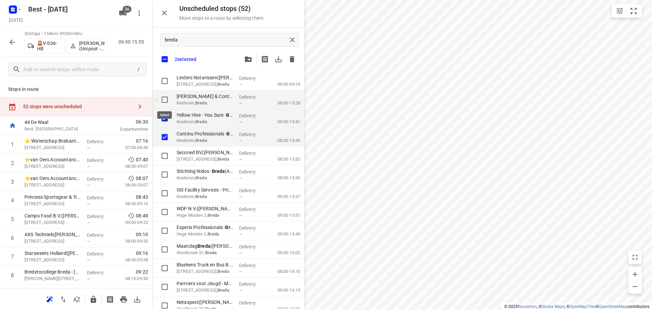
checkbox input "true"
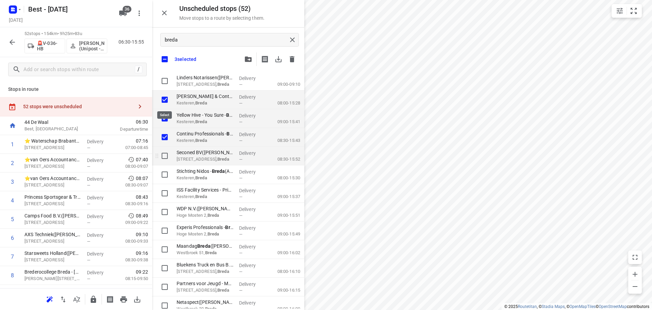
checkbox input "true"
click at [163, 159] on input "grid" at bounding box center [165, 156] width 14 height 14
checkbox input "true"
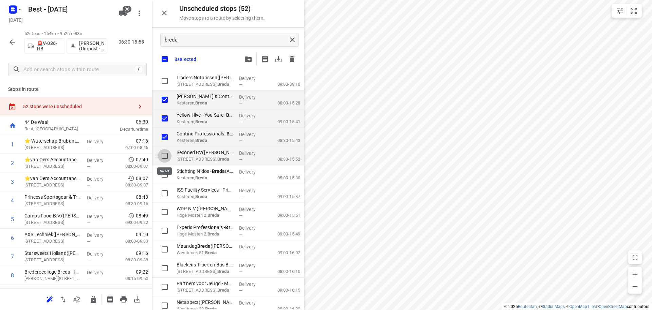
checkbox input "true"
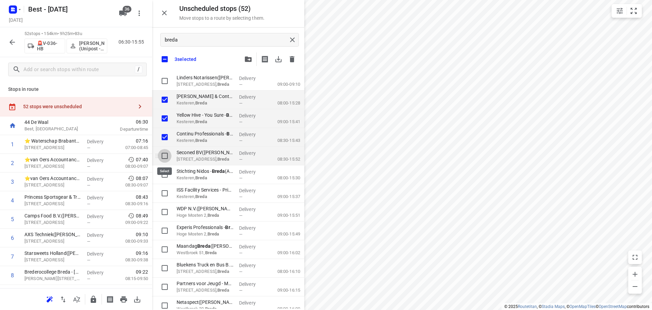
checkbox input "true"
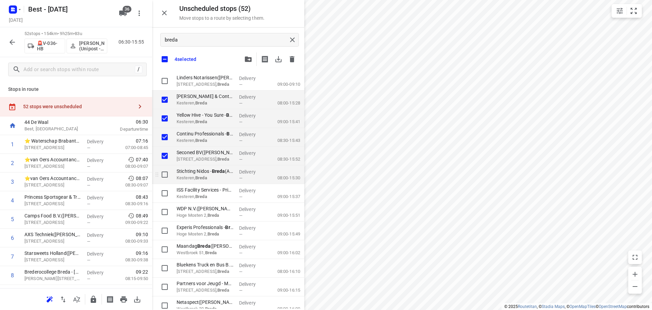
checkbox input "true"
click at [163, 176] on input "grid" at bounding box center [165, 175] width 14 height 14
checkbox input "true"
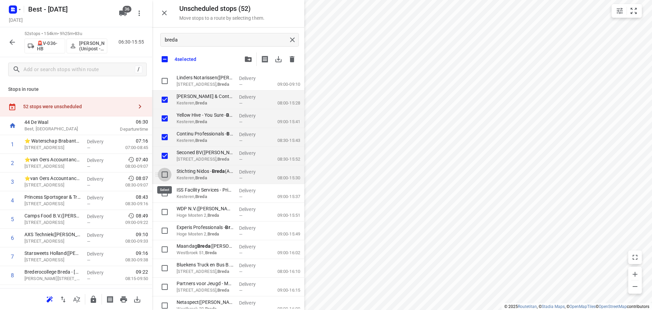
checkbox input "true"
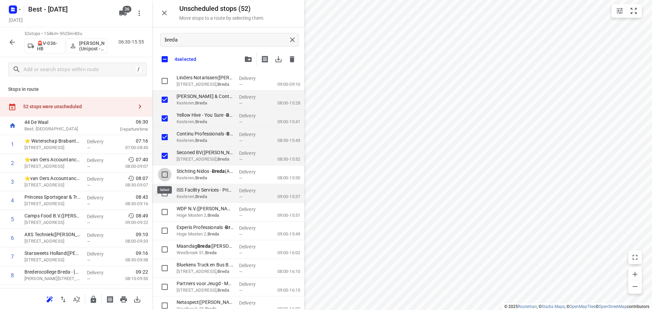
checkbox input "true"
click at [159, 194] on input "grid" at bounding box center [165, 193] width 14 height 14
checkbox input "true"
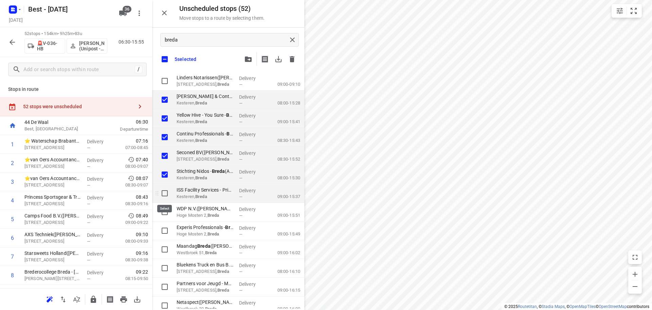
checkbox input "true"
click at [165, 212] on input "grid" at bounding box center [165, 212] width 14 height 14
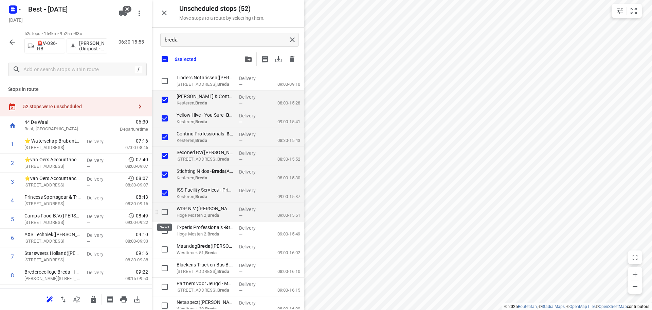
checkbox input "true"
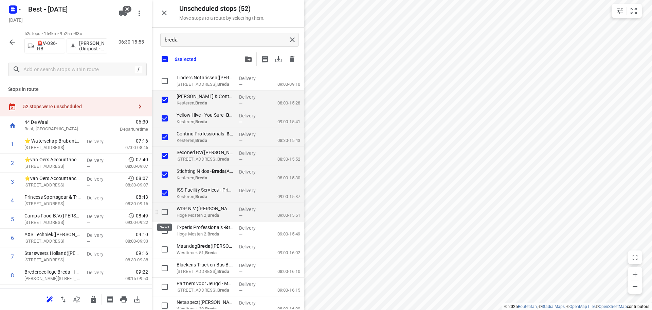
checkbox input "true"
click at [164, 230] on input "grid" at bounding box center [165, 231] width 14 height 14
checkbox input "true"
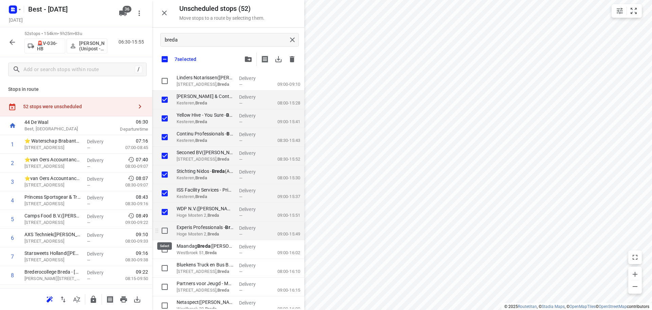
checkbox input "true"
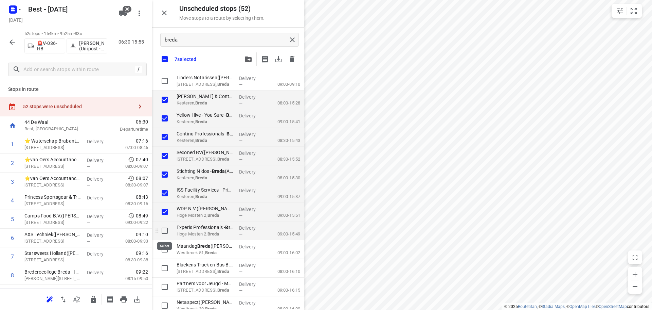
checkbox input "true"
click at [163, 252] on input "grid" at bounding box center [165, 249] width 14 height 14
checkbox input "true"
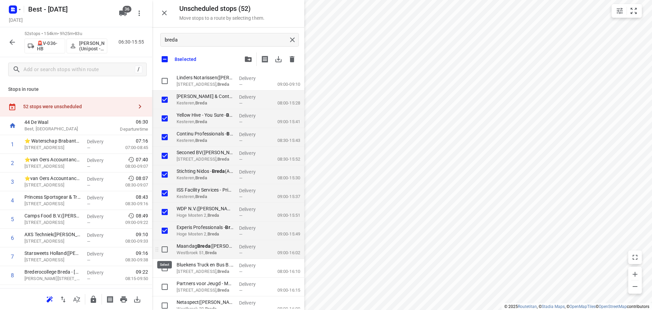
checkbox input "true"
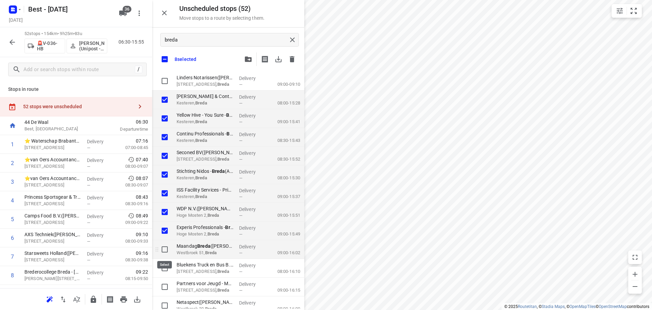
checkbox input "true"
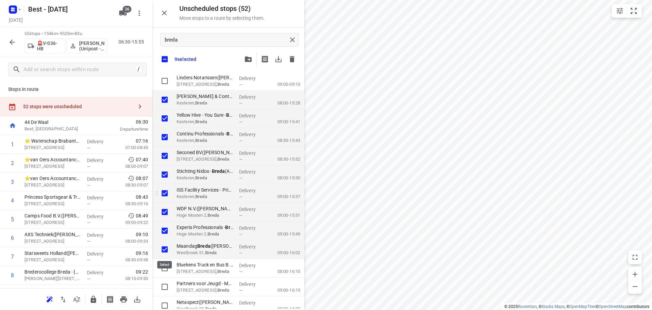
checkbox input "true"
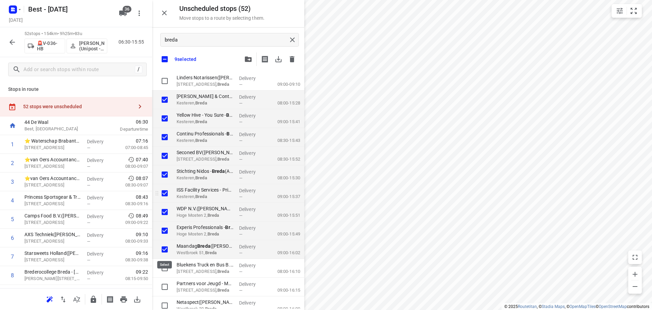
checkbox input "true"
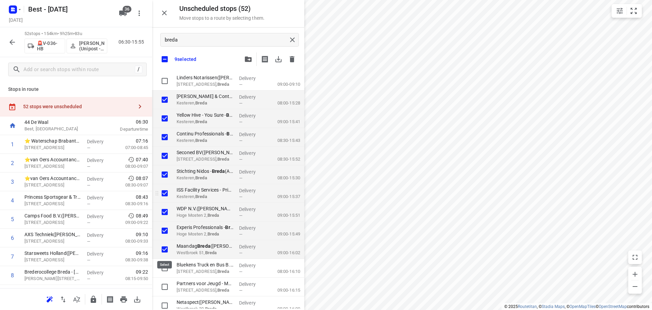
checkbox input "true"
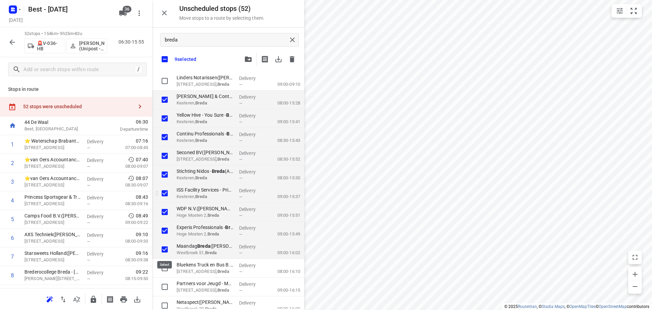
checkbox input "true"
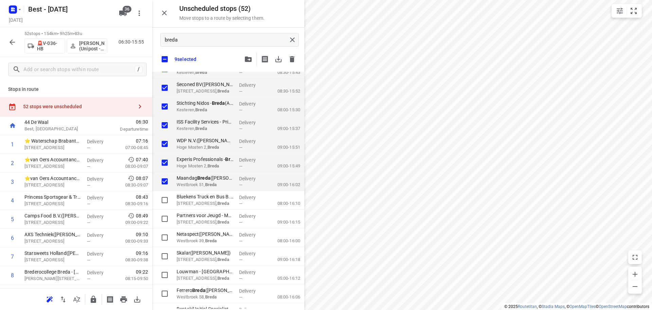
checkbox input "true"
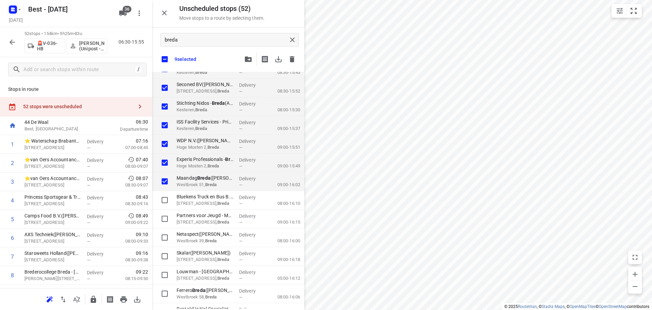
checkbox input "true"
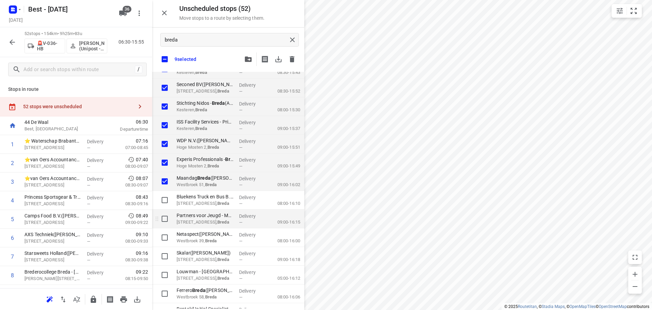
checkbox input "true"
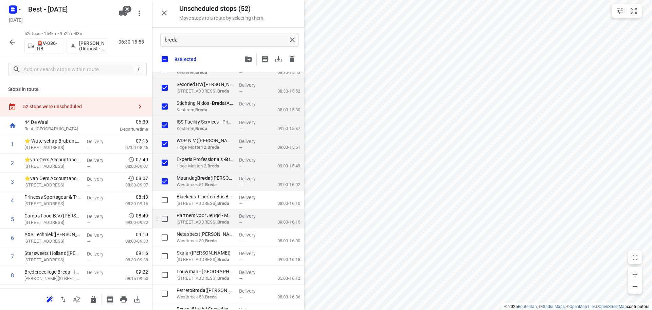
checkbox input "true"
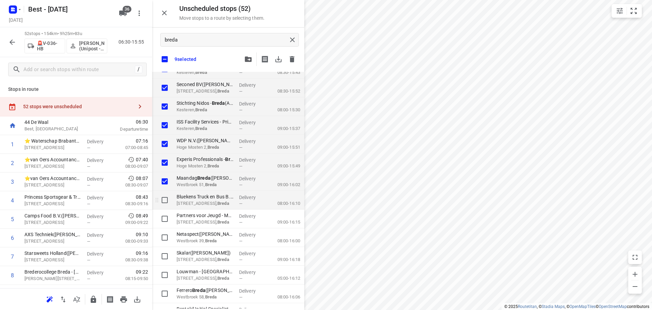
checkbox input "true"
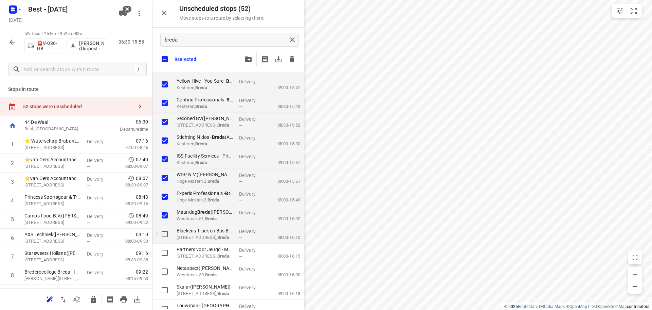
checkbox input "true"
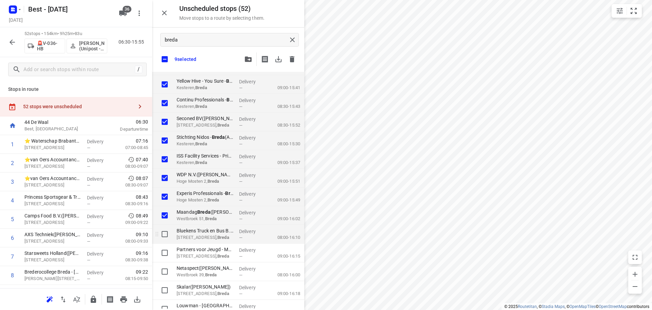
checkbox input "true"
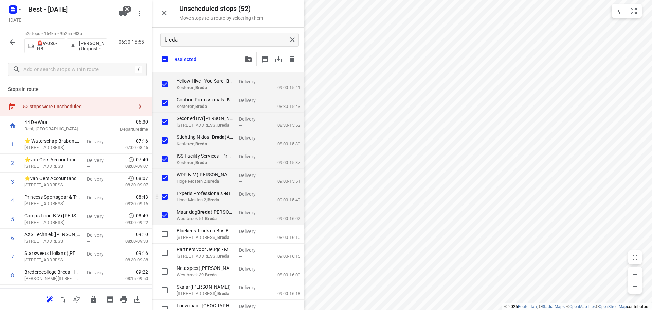
checkbox input "true"
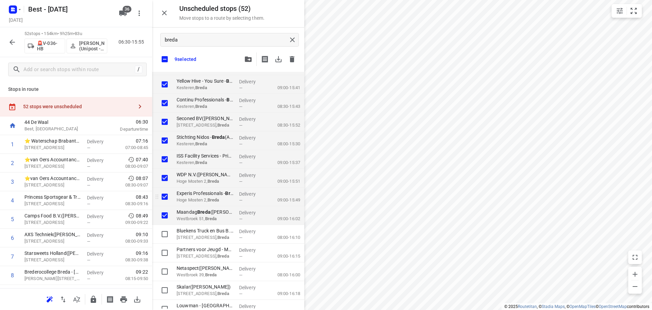
checkbox input "true"
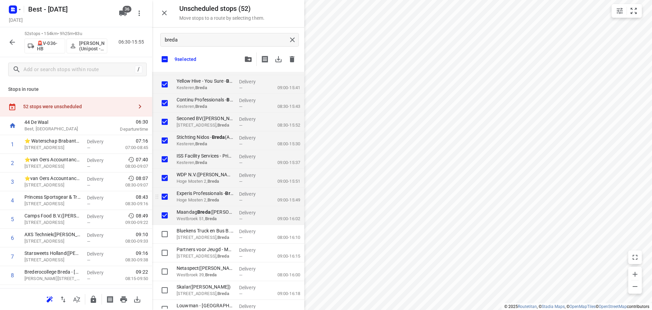
checkbox input "true"
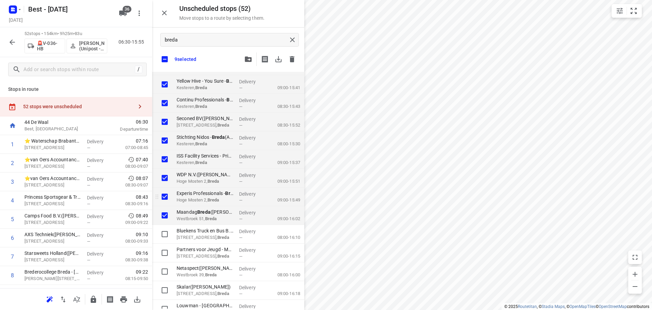
checkbox input "true"
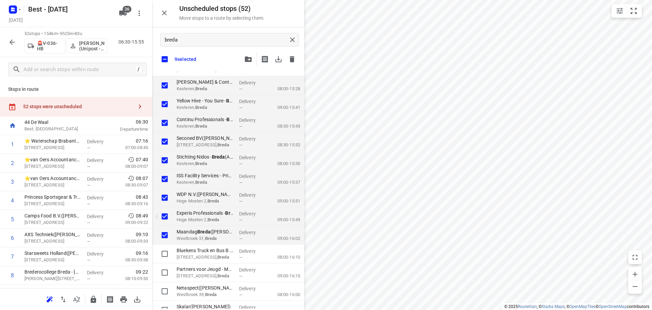
scroll to position [0, 0]
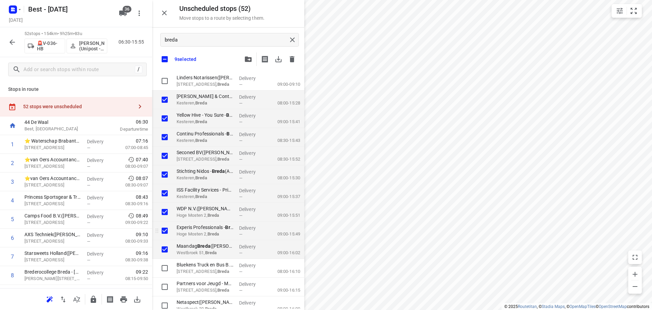
checkbox input "true"
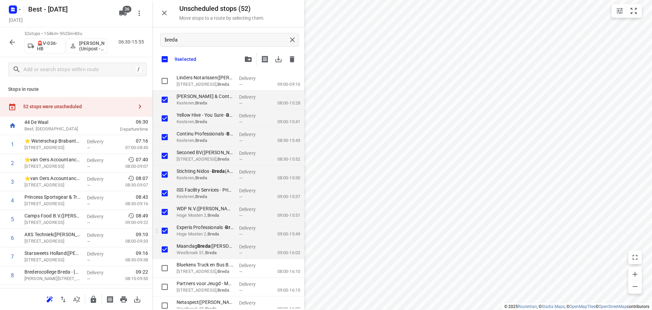
checkbox input "true"
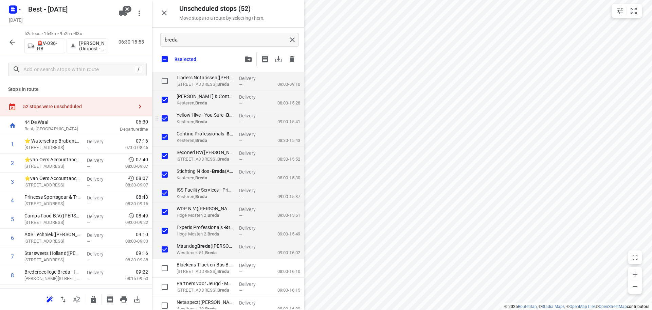
checkbox input "true"
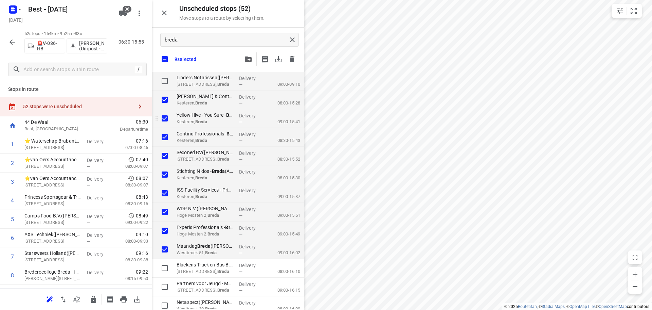
checkbox input "true"
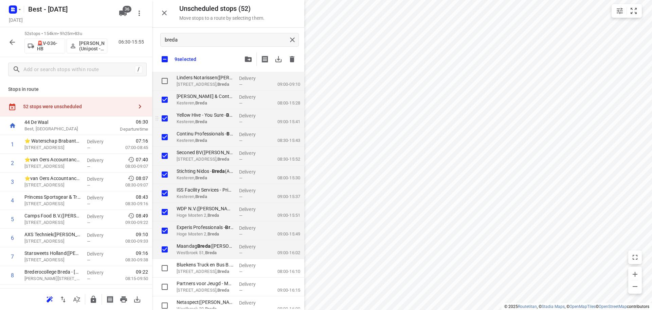
checkbox input "true"
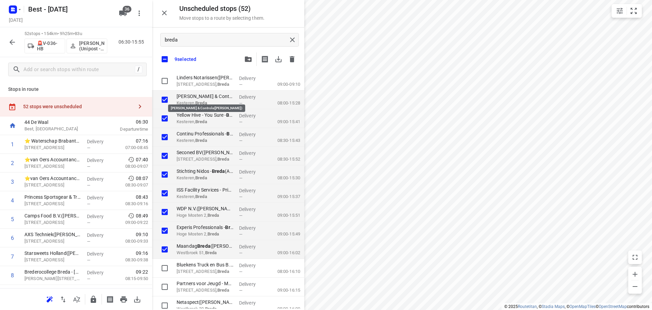
checkbox input "true"
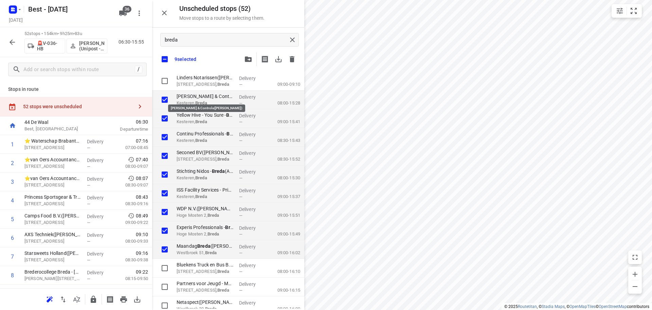
checkbox input "true"
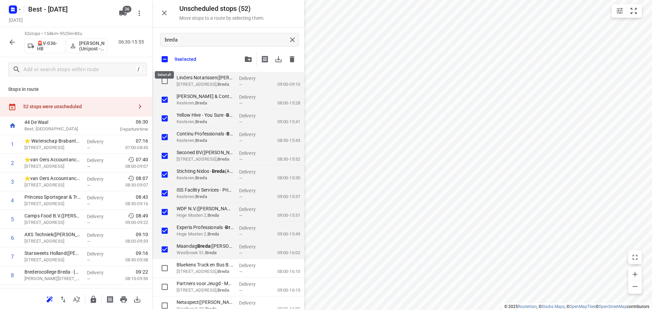
click at [168, 54] on input "checkbox" at bounding box center [165, 59] width 14 height 14
checkbox input "false"
checkbox input "true"
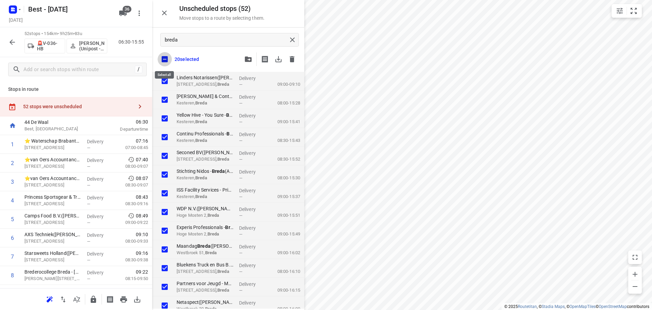
click at [165, 55] on input "checkbox" at bounding box center [165, 59] width 14 height 14
click at [172, 55] on input "checkbox" at bounding box center [165, 59] width 14 height 14
click at [163, 59] on input "checkbox" at bounding box center [165, 59] width 14 height 14
click at [161, 60] on input "checkbox" at bounding box center [165, 59] width 14 height 14
click at [166, 81] on input "grid" at bounding box center [165, 81] width 14 height 14
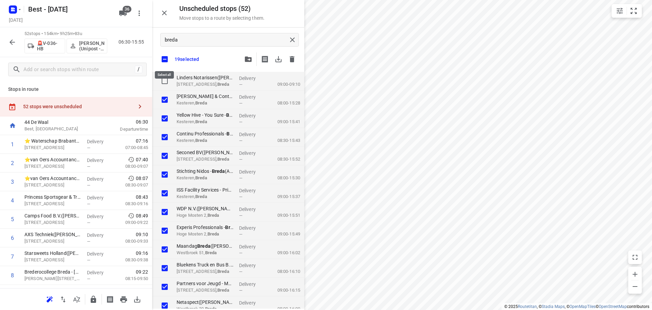
click at [162, 56] on input "checkbox" at bounding box center [165, 59] width 14 height 14
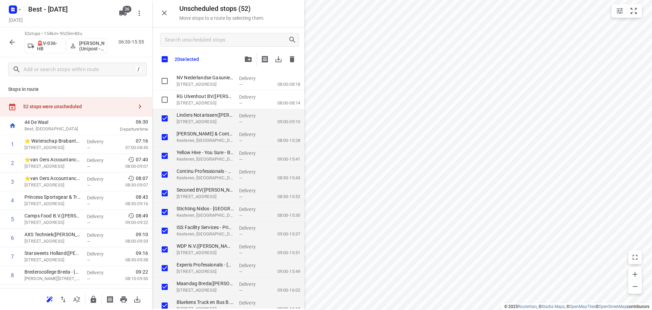
click at [165, 12] on icon "button" at bounding box center [164, 13] width 5 height 5
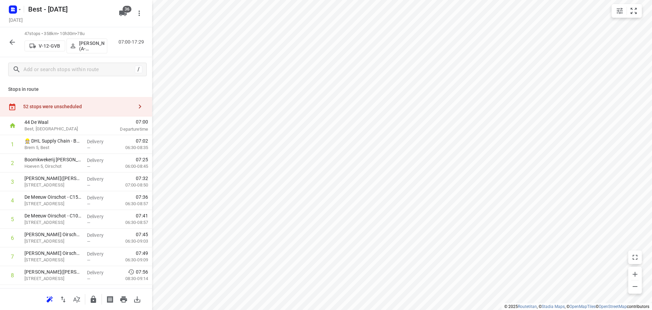
click at [77, 300] on icon "button" at bounding box center [77, 299] width 8 height 8
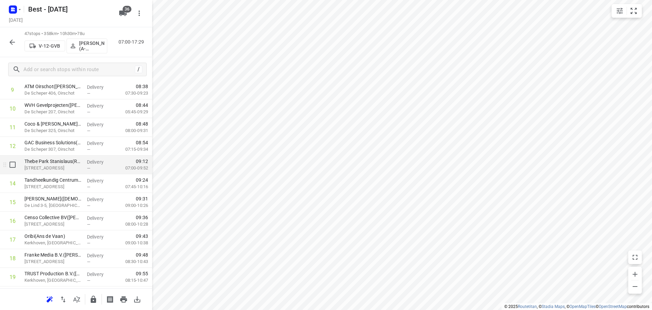
scroll to position [374, 0]
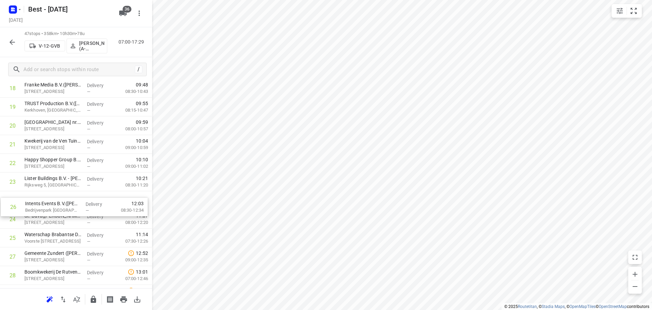
drag, startPoint x: 44, startPoint y: 235, endPoint x: 45, endPoint y: 198, distance: 36.7
click at [45, 198] on div "1 👷🏻 DHL Supply Chain - Best(Jolanda Diepstraten) Brem 5, Best Delivery — 07:02…" at bounding box center [76, 200] width 152 height 878
click at [45, 191] on div "1 👷🏻 DHL Supply Chain - Best(Jolanda Diepstraten) Brem 5, Best Delivery — 07:02…" at bounding box center [76, 200] width 152 height 878
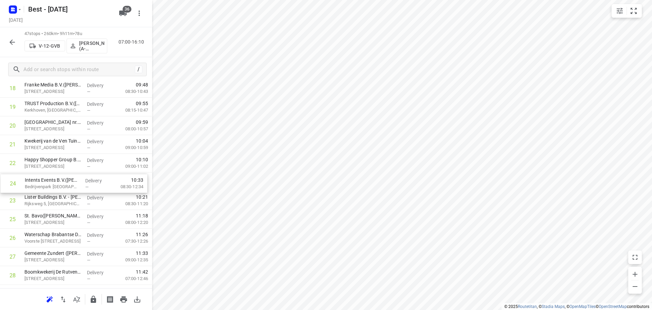
drag, startPoint x: 47, startPoint y: 199, endPoint x: 48, endPoint y: 179, distance: 19.4
click at [48, 179] on div "1 👷🏻 DHL Supply Chain - Best(Jolanda Diepstraten) Brem 5, Best Delivery — 07:02…" at bounding box center [76, 200] width 152 height 878
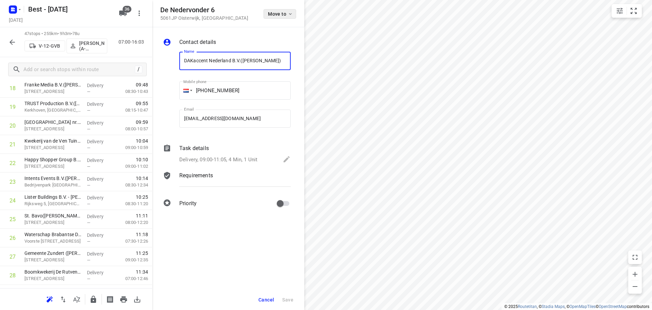
click at [278, 15] on span "Move to" at bounding box center [280, 13] width 25 height 5
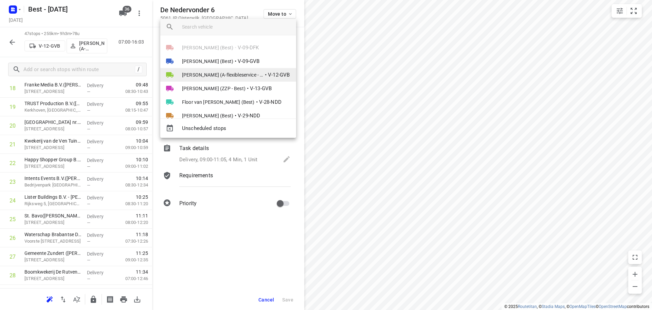
click at [227, 69] on li "Souliman Aoussar (A-flexibleservice - Best - ZZP) • V-12-GVB" at bounding box center [228, 75] width 136 height 14
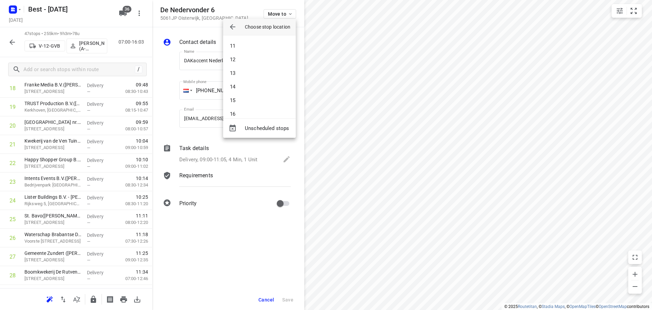
scroll to position [238, 0]
click at [249, 97] on li "22" at bounding box center [259, 93] width 73 height 14
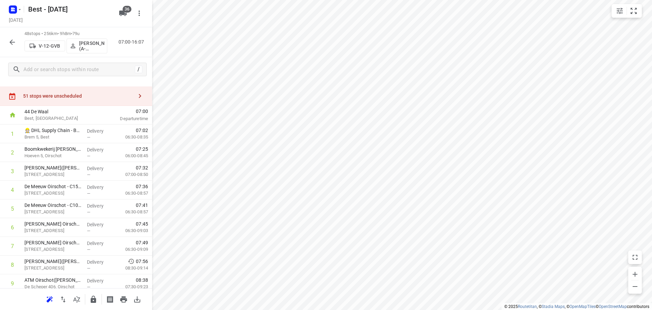
scroll to position [0, 0]
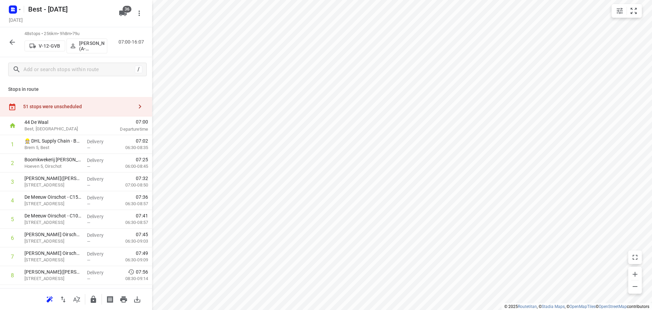
click at [112, 101] on div "51 stops were unscheduled" at bounding box center [76, 106] width 152 height 19
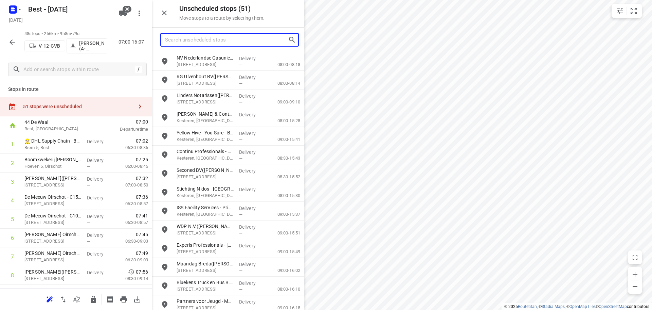
click at [223, 40] on input "Search unscheduled stops" at bounding box center [226, 40] width 123 height 11
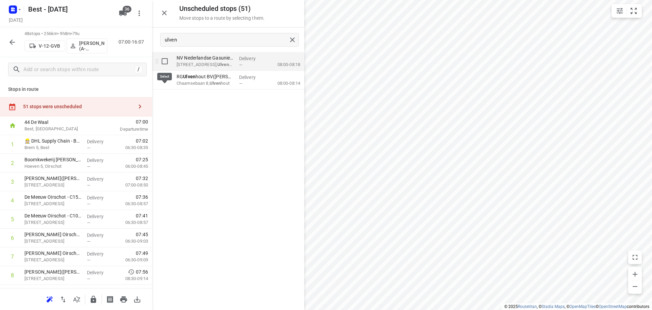
click at [167, 59] on input "grid" at bounding box center [165, 61] width 14 height 14
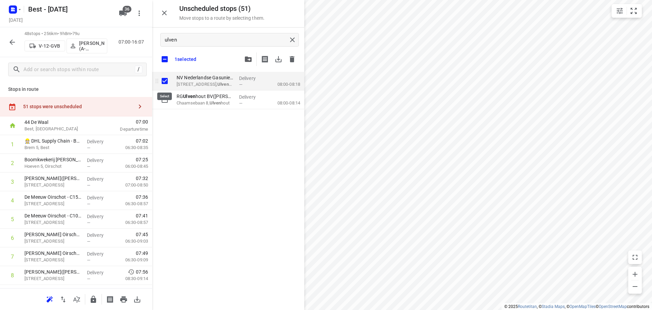
click at [160, 77] on input "grid" at bounding box center [165, 81] width 14 height 14
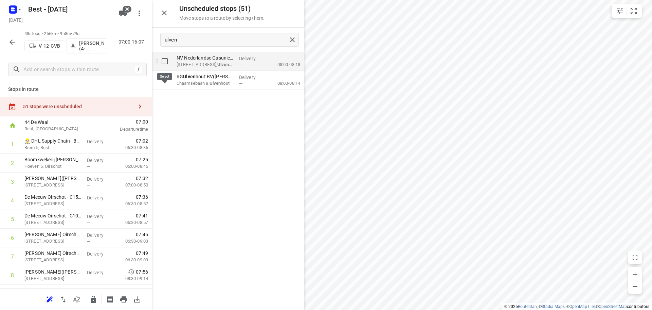
click at [163, 61] on input "grid" at bounding box center [165, 61] width 14 height 14
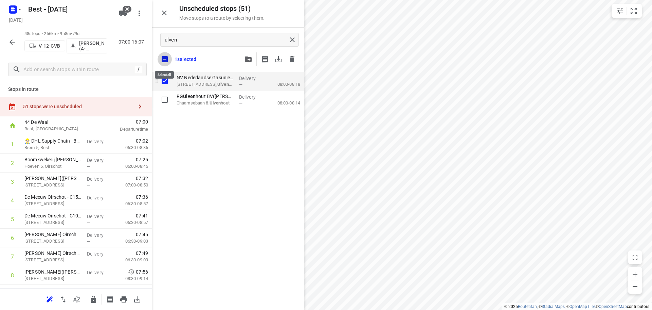
click at [163, 61] on input "checkbox" at bounding box center [165, 59] width 14 height 14
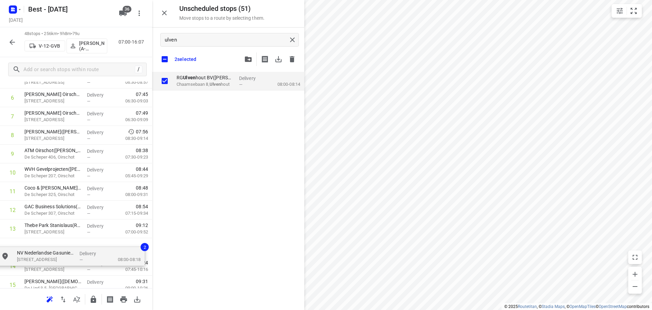
scroll to position [141, 0]
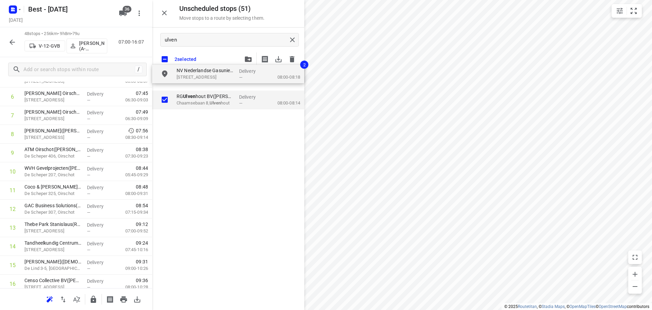
drag, startPoint x: 188, startPoint y: 89, endPoint x: 203, endPoint y: 73, distance: 22.4
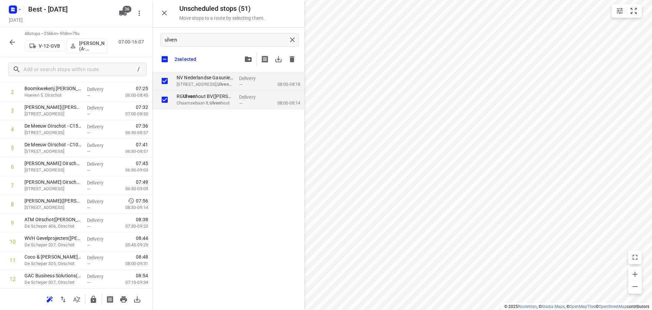
scroll to position [0, 0]
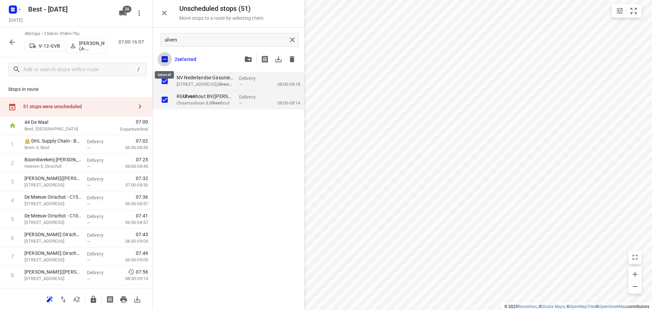
click at [159, 60] on input "checkbox" at bounding box center [165, 59] width 14 height 14
click at [161, 60] on input "checkbox" at bounding box center [165, 59] width 14 height 14
click at [165, 58] on input "checkbox" at bounding box center [165, 59] width 14 height 14
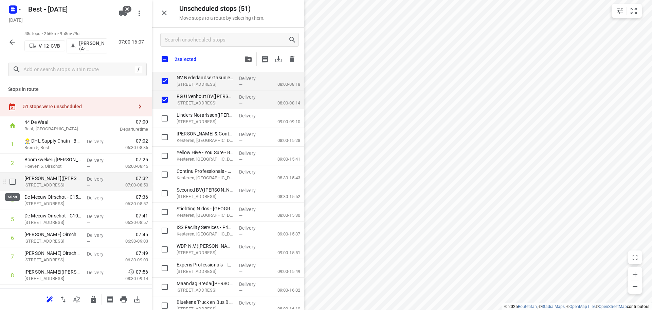
click at [8, 180] on input "checkbox" at bounding box center [13, 182] width 14 height 14
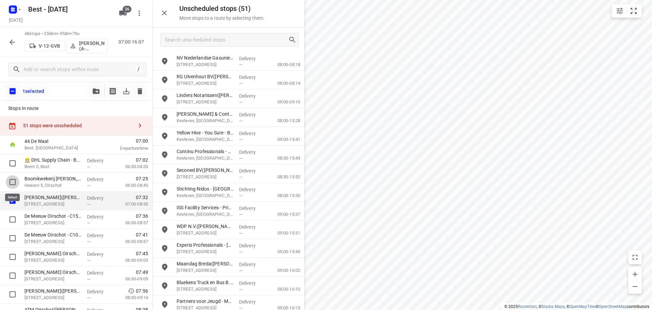
click at [8, 180] on input "checkbox" at bounding box center [13, 182] width 14 height 14
click at [9, 196] on input "checkbox" at bounding box center [13, 201] width 14 height 14
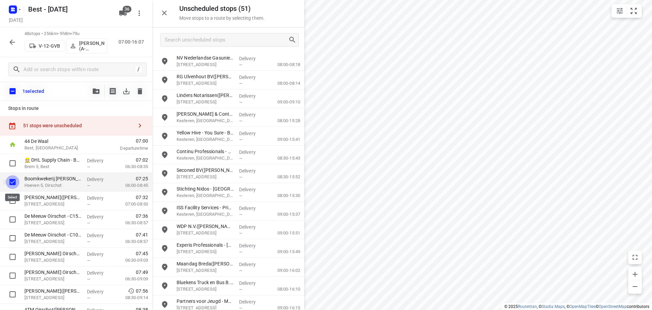
click at [14, 182] on input "checkbox" at bounding box center [13, 182] width 14 height 14
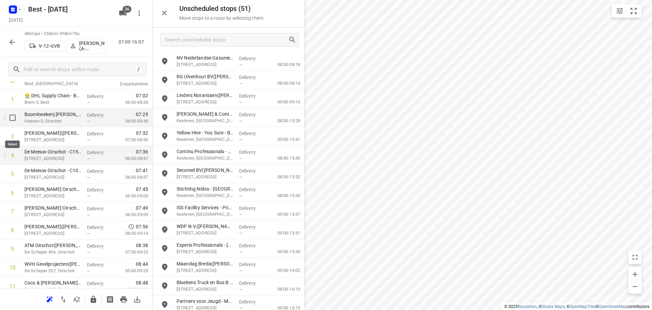
scroll to position [34, 0]
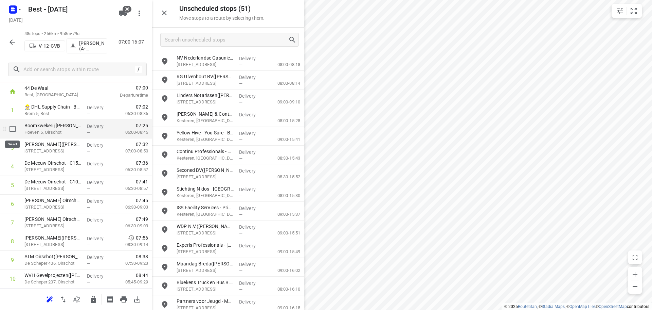
click at [12, 132] on input "checkbox" at bounding box center [13, 129] width 14 height 14
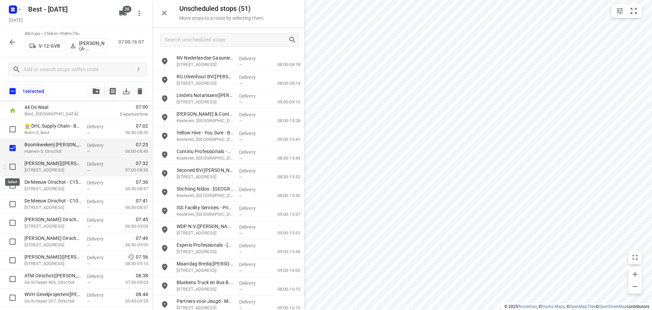
click at [10, 167] on input "checkbox" at bounding box center [13, 167] width 14 height 14
click at [11, 186] on input "checkbox" at bounding box center [13, 185] width 14 height 14
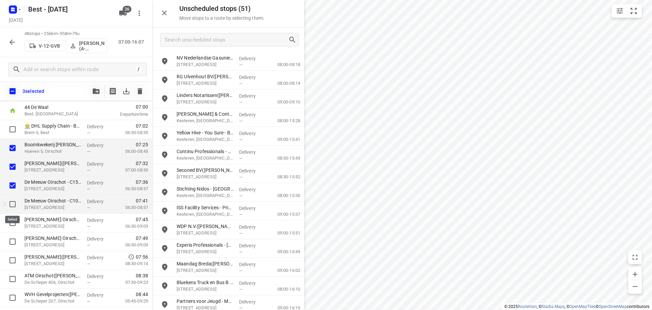
click at [12, 204] on input "checkbox" at bounding box center [13, 204] width 14 height 14
drag, startPoint x: 10, startPoint y: 220, endPoint x: 10, endPoint y: 225, distance: 5.4
click at [10, 220] on input "checkbox" at bounding box center [13, 223] width 14 height 14
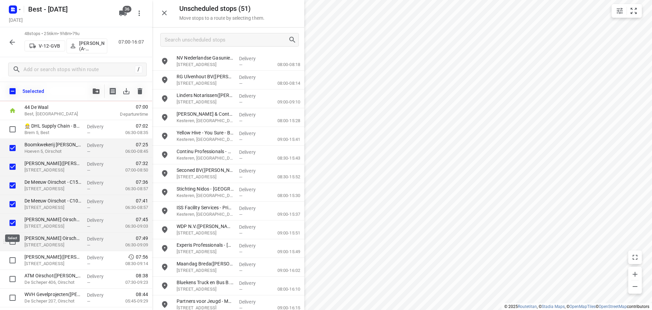
click at [8, 242] on input "checkbox" at bounding box center [13, 241] width 14 height 14
click at [92, 93] on span "button" at bounding box center [96, 90] width 8 height 5
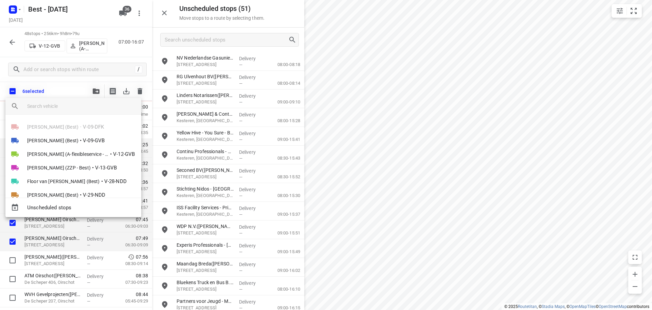
click at [70, 78] on div at bounding box center [326, 155] width 652 height 310
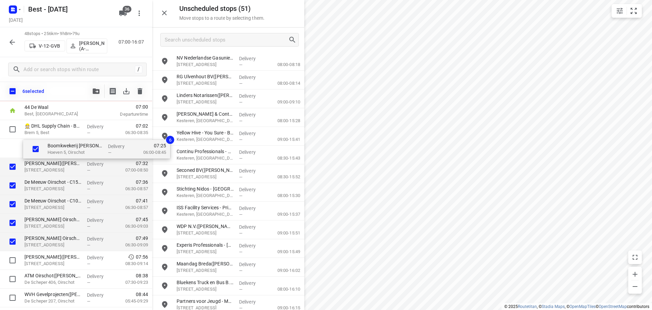
scroll to position [32, 0]
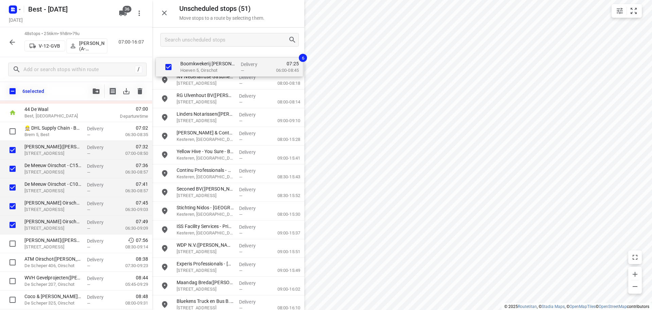
drag, startPoint x: 80, startPoint y: 151, endPoint x: 213, endPoint y: 69, distance: 156.1
click at [152, 69] on div "Unscheduled stops ( 51 ) Move stops to a route by selecting them. NV Nederlands…" at bounding box center [76, 155] width 152 height 310
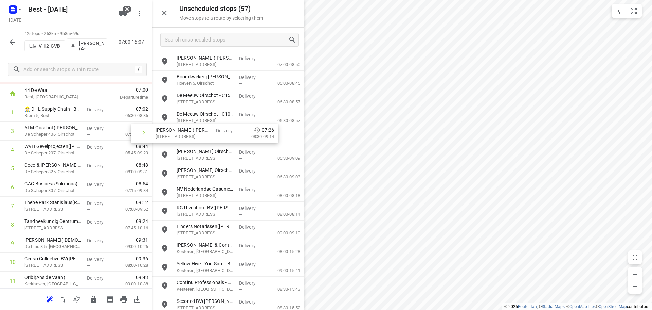
scroll to position [32, 0]
drag, startPoint x: 225, startPoint y: 133, endPoint x: 258, endPoint y: 127, distance: 33.4
click at [152, 127] on div "Unscheduled stops ( 57 ) Move stops to a route by selecting them. Leenders Haar…" at bounding box center [76, 155] width 152 height 310
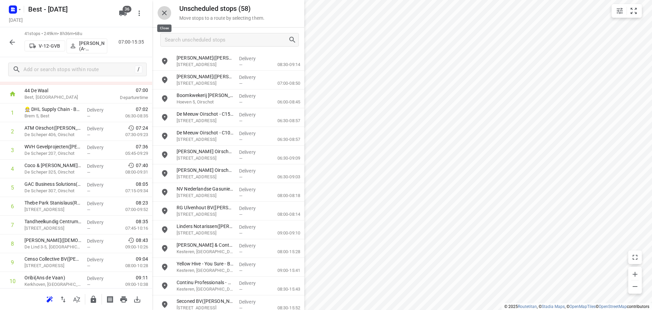
click at [170, 14] on button "button" at bounding box center [165, 13] width 14 height 14
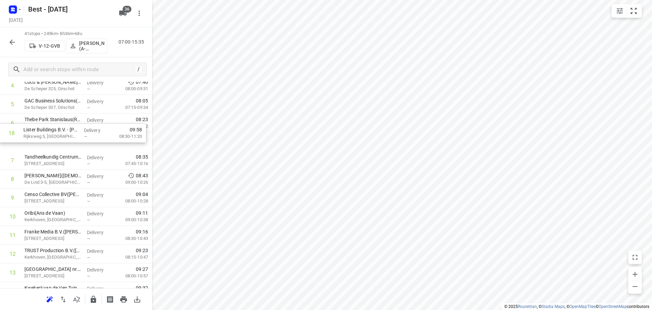
scroll to position [114, 0]
drag, startPoint x: 59, startPoint y: 229, endPoint x: 57, endPoint y: 138, distance: 90.8
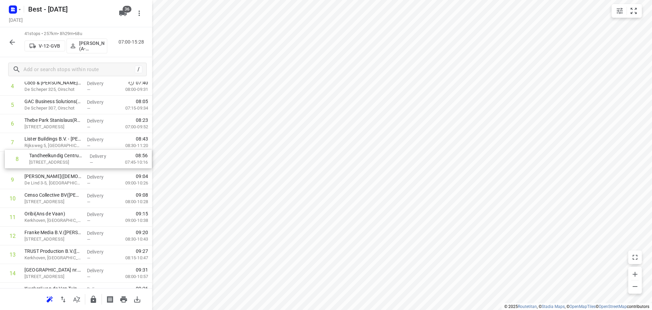
drag, startPoint x: 91, startPoint y: 154, endPoint x: 96, endPoint y: 154, distance: 4.8
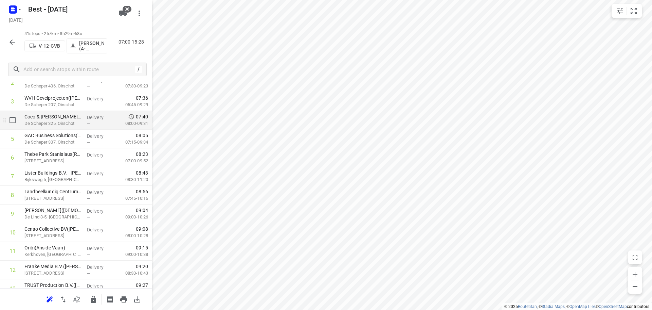
scroll to position [0, 0]
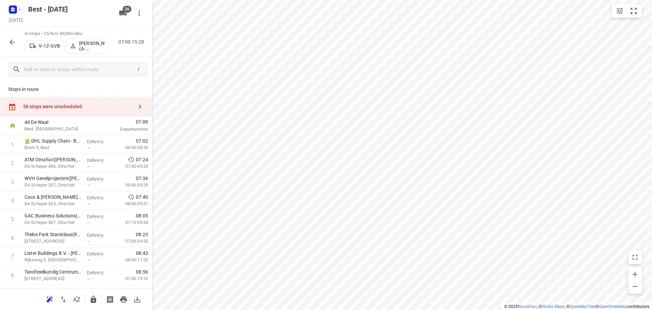
click at [97, 102] on div "58 stops were unscheduled" at bounding box center [76, 106] width 152 height 19
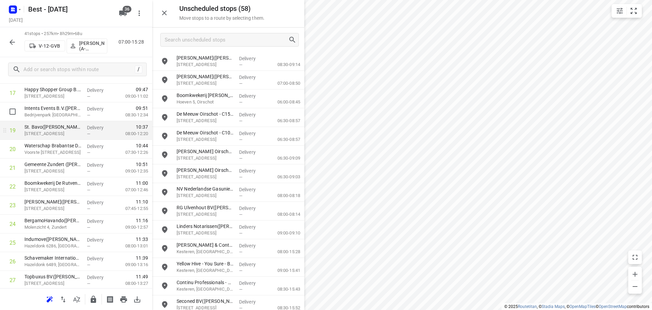
scroll to position [340, 0]
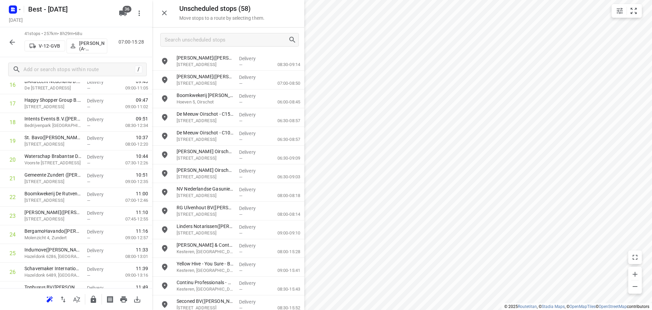
click at [228, 32] on div at bounding box center [228, 40] width 152 height 24
click at [230, 35] on input "Search unscheduled stops" at bounding box center [226, 40] width 123 height 11
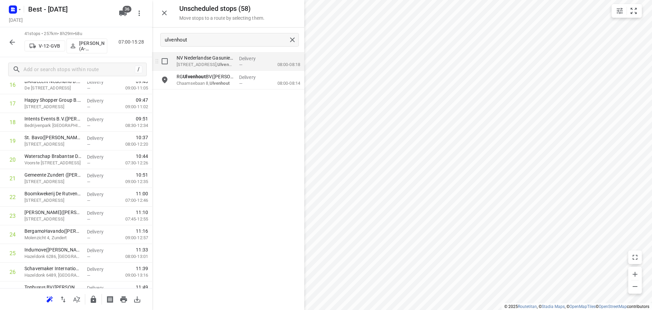
click at [160, 62] on input "grid" at bounding box center [165, 61] width 14 height 14
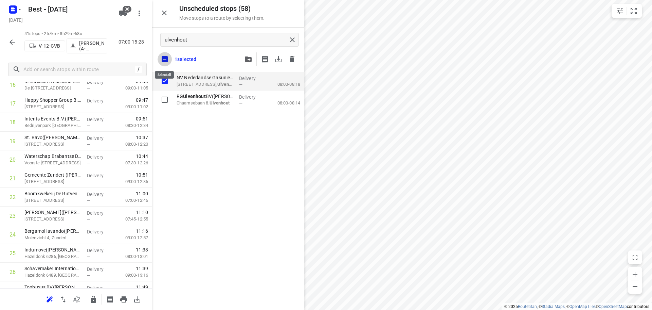
click at [161, 62] on input "checkbox" at bounding box center [165, 59] width 14 height 14
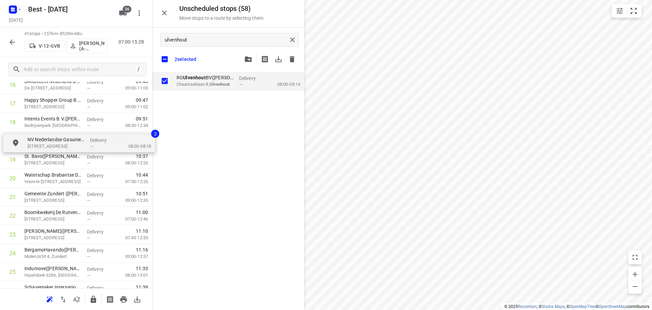
drag, startPoint x: 197, startPoint y: 81, endPoint x: 43, endPoint y: 141, distance: 165.1
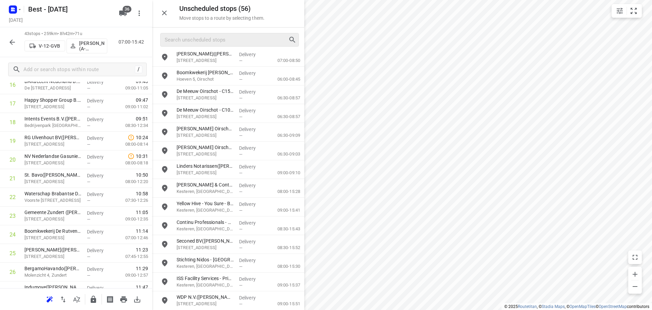
scroll to position [34, 0]
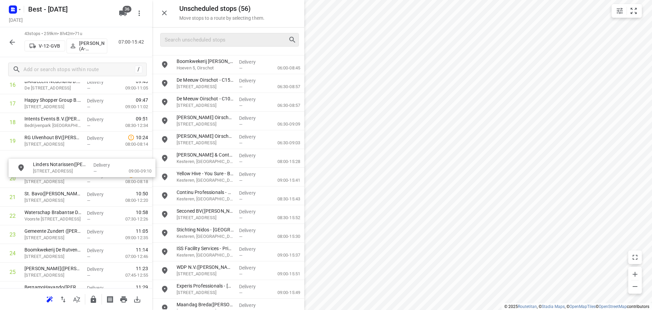
drag, startPoint x: 229, startPoint y: 156, endPoint x: 82, endPoint y: 171, distance: 148.2
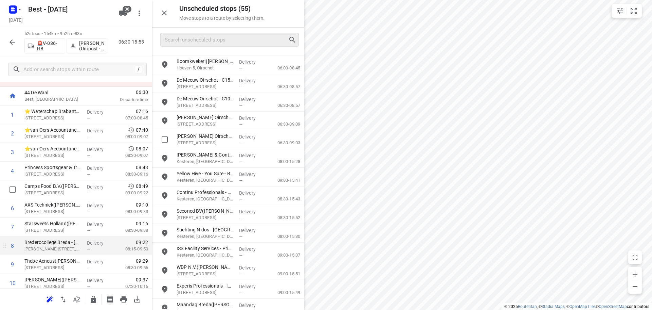
scroll to position [0, 0]
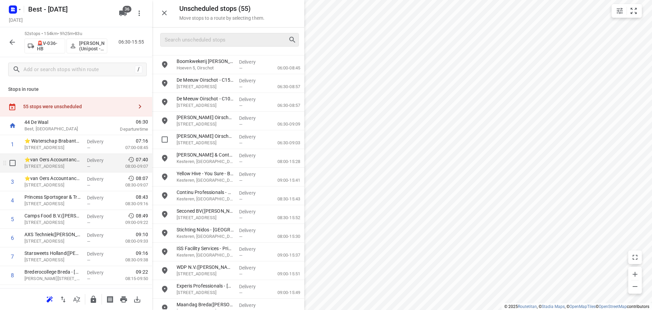
click at [12, 167] on input "checkbox" at bounding box center [13, 163] width 14 height 14
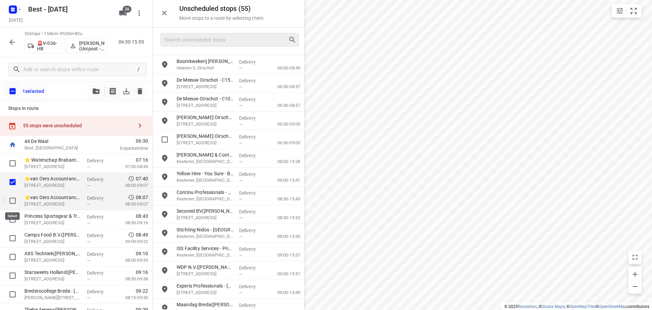
click at [10, 199] on input "checkbox" at bounding box center [13, 201] width 14 height 14
click at [11, 221] on input "checkbox" at bounding box center [13, 219] width 14 height 14
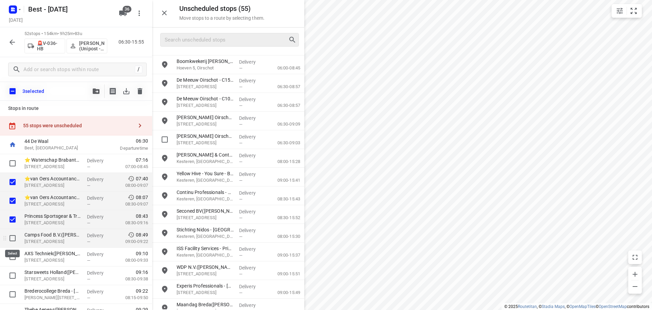
drag, startPoint x: 11, startPoint y: 238, endPoint x: 15, endPoint y: 231, distance: 8.1
click at [11, 238] on input "checkbox" at bounding box center [13, 238] width 14 height 14
click at [93, 88] on button "button" at bounding box center [96, 91] width 14 height 14
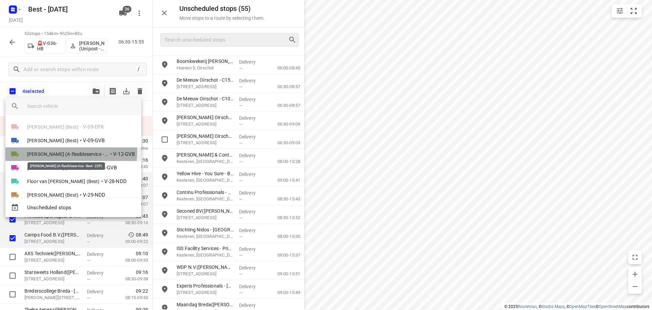
click at [57, 151] on span "[PERSON_NAME] (A-flexibleservice - Best - ZZP)" at bounding box center [68, 154] width 82 height 7
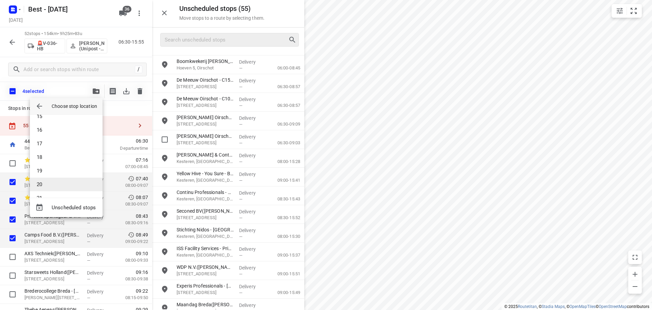
scroll to position [238, 0]
click at [59, 160] on li "21" at bounding box center [66, 158] width 73 height 14
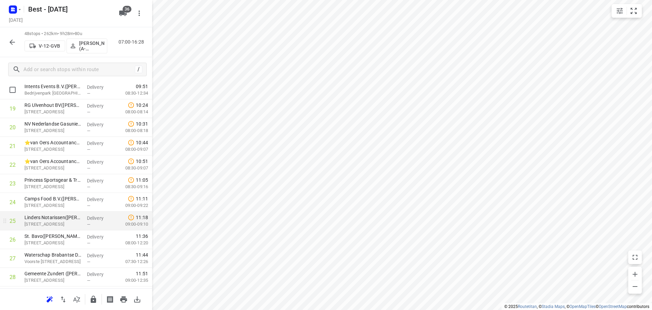
scroll to position [374, 0]
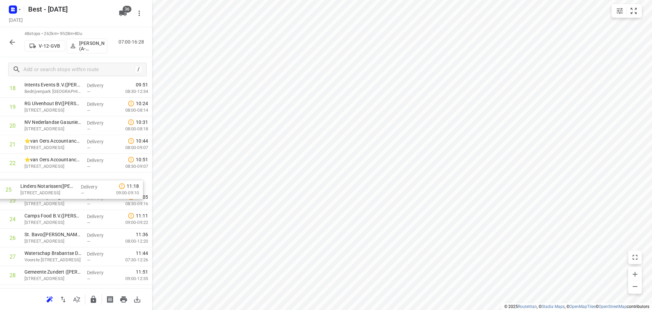
drag, startPoint x: 54, startPoint y: 216, endPoint x: 50, endPoint y: 178, distance: 38.6
click at [50, 178] on div "1 👷🏻 DHL Supply Chain - Best(Jolanda Diepstraten) Brem 5, Best Delivery — 07:02…" at bounding box center [76, 209] width 152 height 897
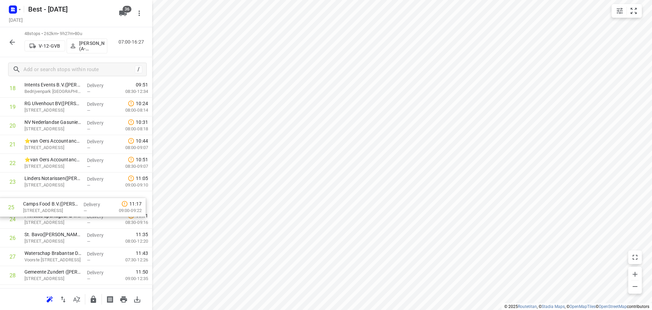
drag, startPoint x: 49, startPoint y: 221, endPoint x: 48, endPoint y: 203, distance: 18.1
click at [48, 204] on div "1 👷🏻 DHL Supply Chain - Best(Jolanda Diepstraten) Brem 5, Best Delivery — 07:02…" at bounding box center [76, 209] width 152 height 897
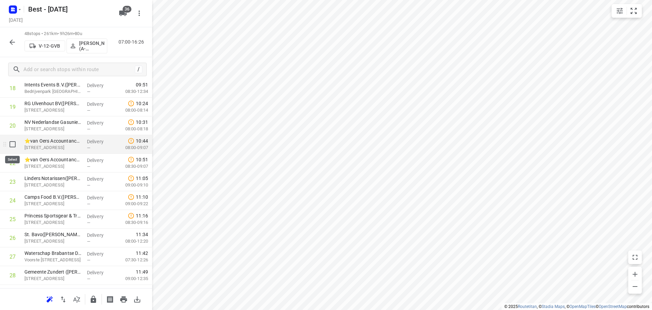
click at [8, 144] on input "checkbox" at bounding box center [13, 144] width 14 height 14
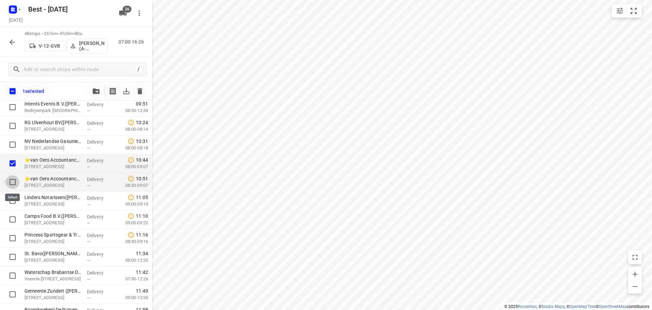
click at [11, 184] on input "checkbox" at bounding box center [13, 182] width 14 height 14
click at [95, 89] on icon "button" at bounding box center [96, 90] width 7 height 5
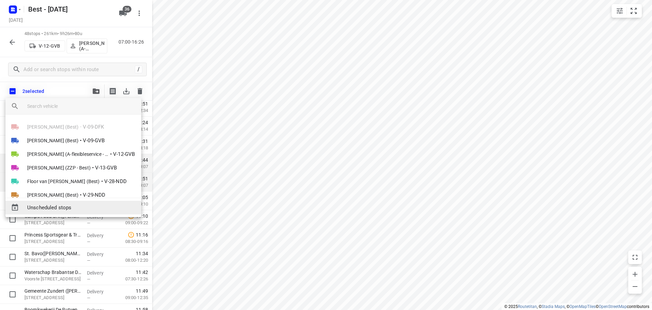
click at [58, 205] on span "Unscheduled stops" at bounding box center [81, 208] width 109 height 8
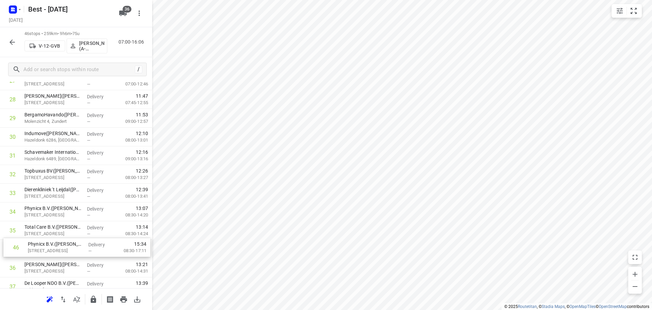
scroll to position [551, 0]
drag, startPoint x: 59, startPoint y: 256, endPoint x: 59, endPoint y: 221, distance: 35.3
click at [59, 221] on div "1 👷🏻 DHL Supply Chain - Best(Jolanda Diepstraten) Brem 5, Best Delivery — 07:02…" at bounding box center [76, 14] width 152 height 860
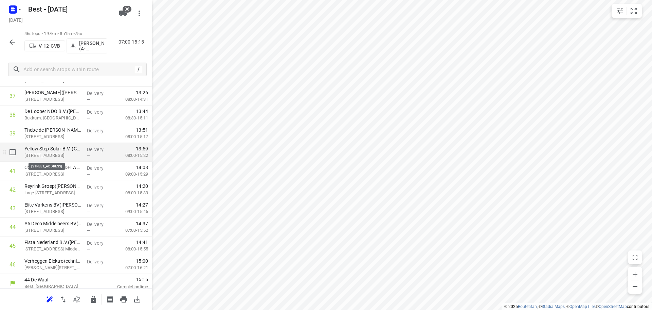
scroll to position [726, 0]
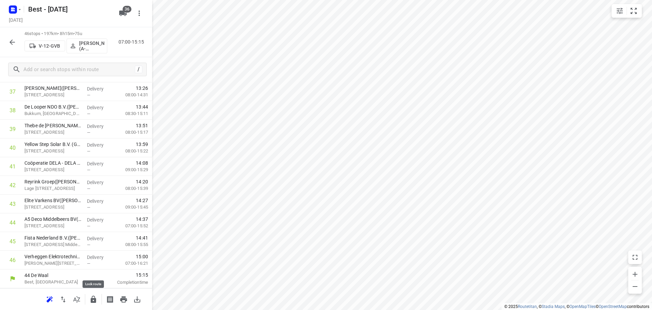
click at [91, 299] on icon "button" at bounding box center [93, 298] width 5 height 7
click at [5, 46] on div at bounding box center [12, 42] width 14 height 14
click at [10, 45] on icon "button" at bounding box center [12, 42] width 8 height 8
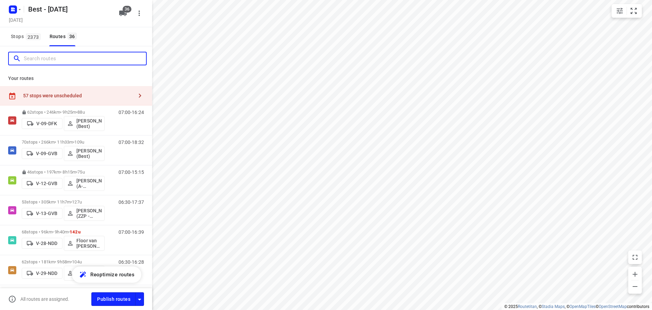
click at [58, 62] on input "Search routes" at bounding box center [85, 58] width 122 height 11
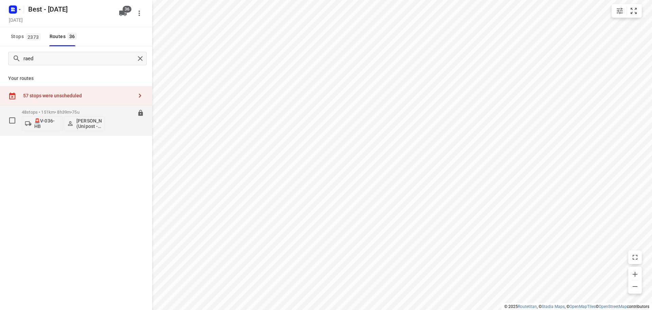
click at [63, 110] on p "48 stops • 151km • 8h39m • 75u" at bounding box center [63, 111] width 83 height 5
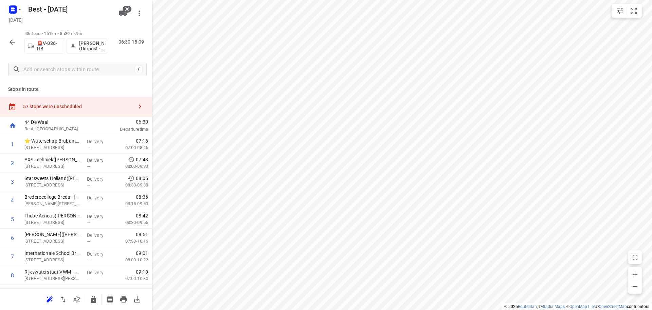
drag, startPoint x: 107, startPoint y: 111, endPoint x: 147, endPoint y: 93, distance: 43.8
click at [108, 111] on div "57 stops were unscheduled" at bounding box center [76, 106] width 152 height 19
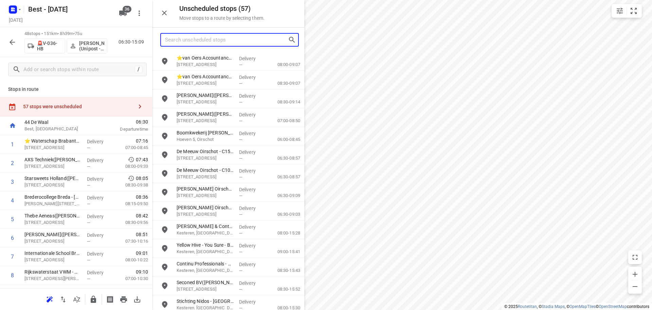
click at [222, 40] on input "Search unscheduled stops" at bounding box center [226, 40] width 123 height 11
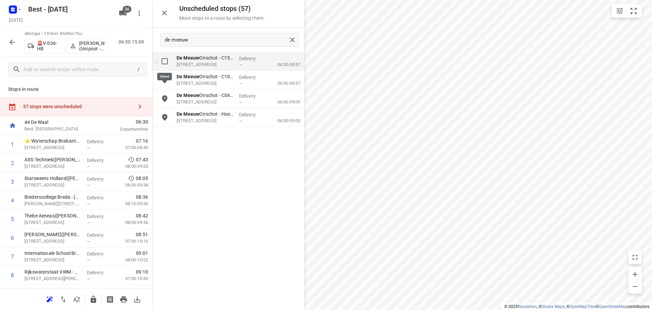
click at [169, 63] on input "grid" at bounding box center [165, 61] width 14 height 14
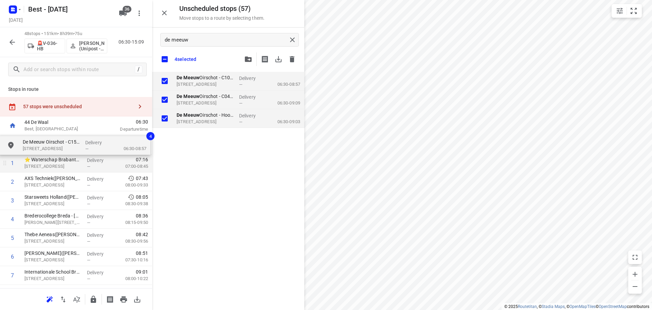
drag, startPoint x: 193, startPoint y: 88, endPoint x: 35, endPoint y: 154, distance: 171.2
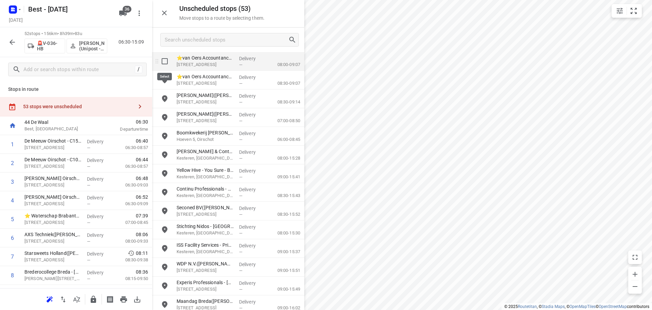
click at [169, 61] on input "grid" at bounding box center [165, 61] width 14 height 14
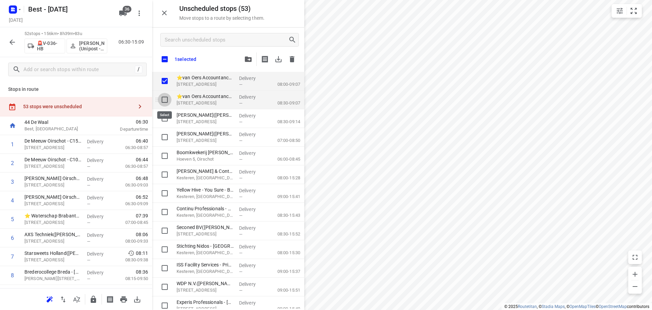
click at [168, 99] on input "grid" at bounding box center [165, 100] width 14 height 14
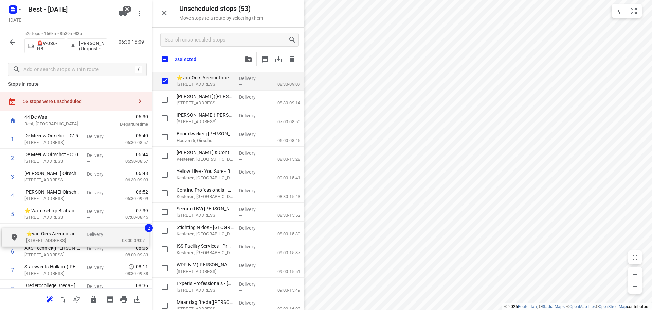
scroll to position [8, 0]
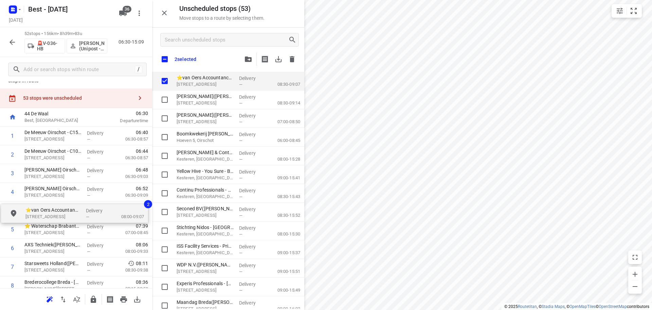
drag, startPoint x: 192, startPoint y: 77, endPoint x: 40, endPoint y: 215, distance: 205.5
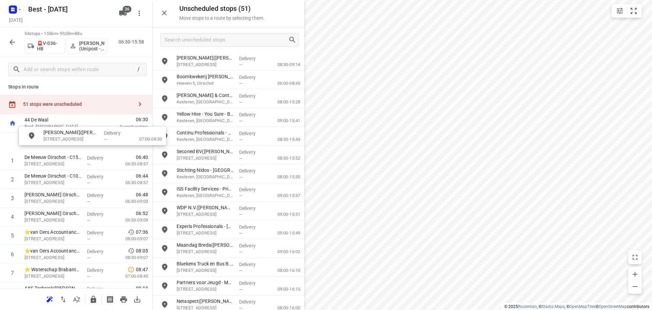
scroll to position [2, 0]
drag, startPoint x: 227, startPoint y: 81, endPoint x: 76, endPoint y: 144, distance: 163.3
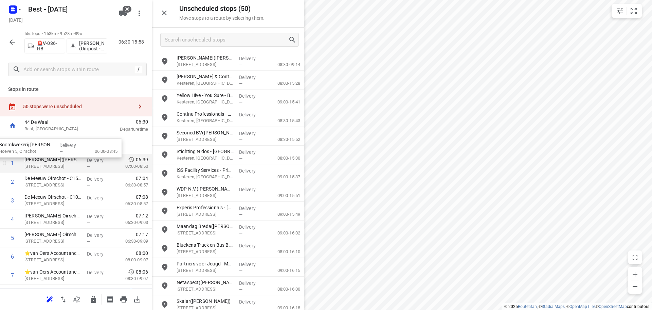
drag, startPoint x: 218, startPoint y: 83, endPoint x: 38, endPoint y: 154, distance: 192.8
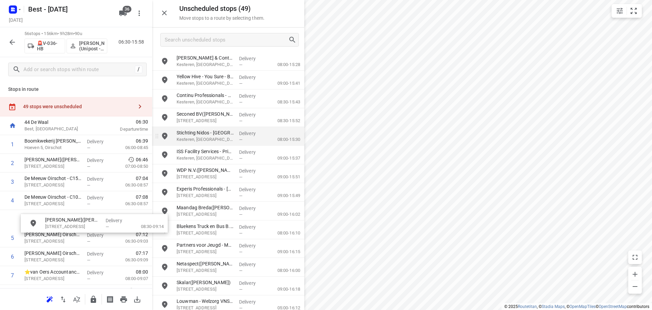
drag, startPoint x: 216, startPoint y: 64, endPoint x: 231, endPoint y: 147, distance: 83.9
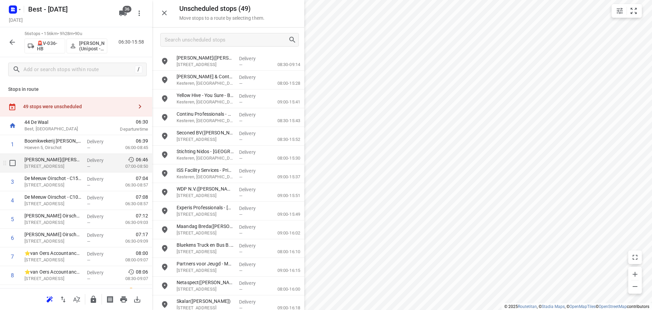
scroll to position [102, 0]
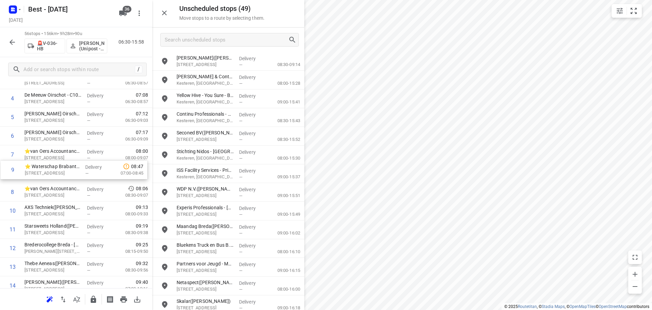
drag, startPoint x: 83, startPoint y: 191, endPoint x: 85, endPoint y: 154, distance: 37.1
click at [166, 11] on icon "button" at bounding box center [164, 13] width 8 height 8
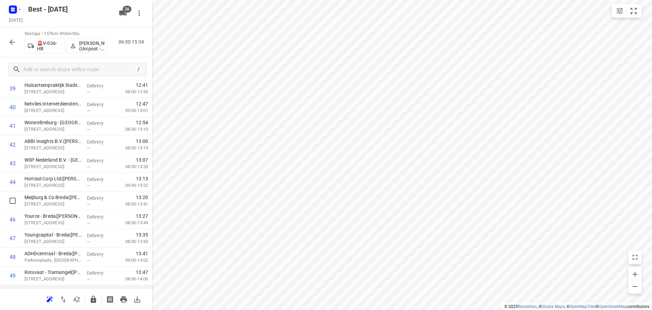
scroll to position [850, 0]
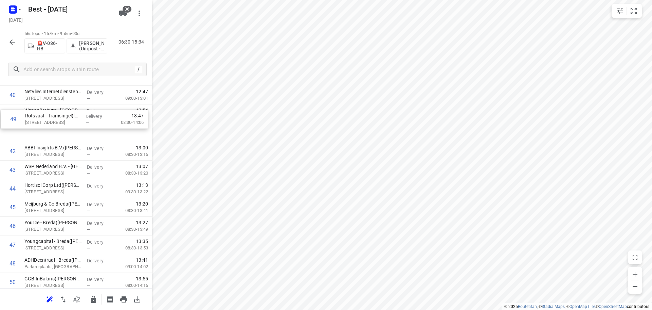
drag, startPoint x: 70, startPoint y: 195, endPoint x: 70, endPoint y: 118, distance: 77.5
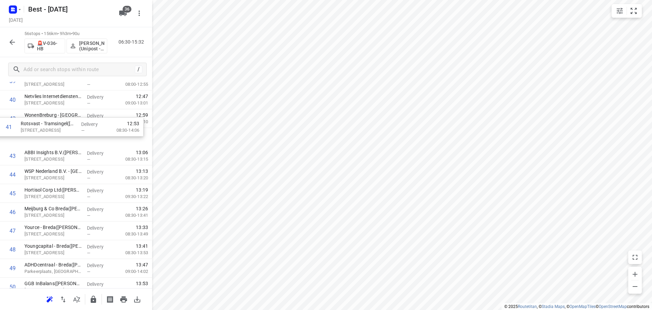
drag, startPoint x: 76, startPoint y: 116, endPoint x: 69, endPoint y: 137, distance: 22.2
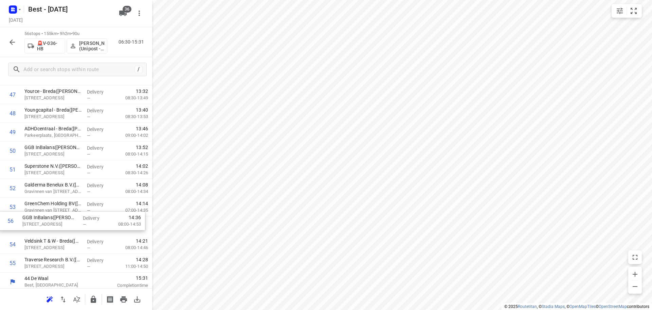
scroll to position [911, 0]
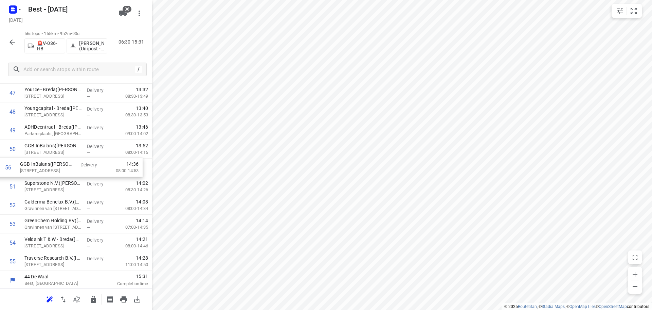
drag, startPoint x: 50, startPoint y: 260, endPoint x: 46, endPoint y: 160, distance: 100.7
click at [91, 298] on icon "button" at bounding box center [93, 299] width 8 height 8
click at [15, 37] on button "button" at bounding box center [12, 42] width 14 height 14
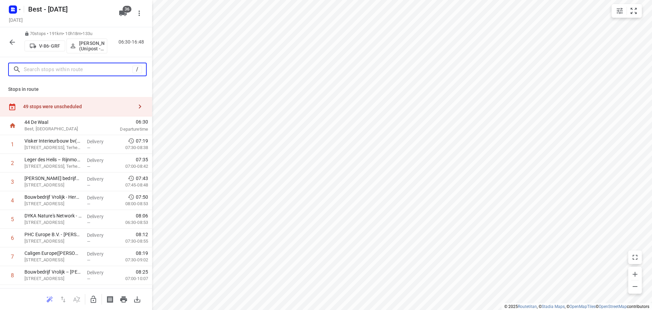
click at [92, 73] on input "text" at bounding box center [78, 69] width 109 height 11
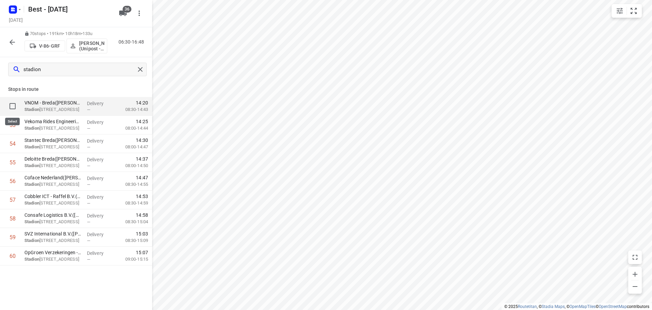
click at [15, 109] on input "checkbox" at bounding box center [13, 106] width 14 height 14
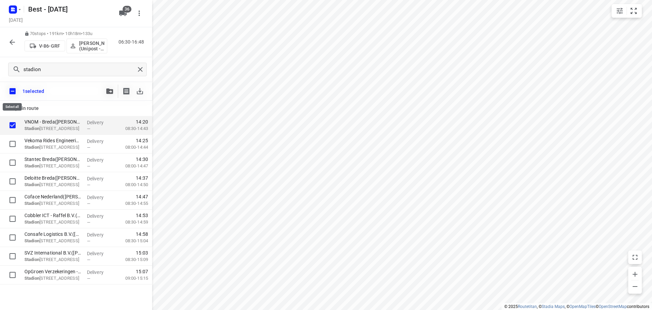
click at [13, 94] on input "checkbox" at bounding box center [12, 91] width 14 height 14
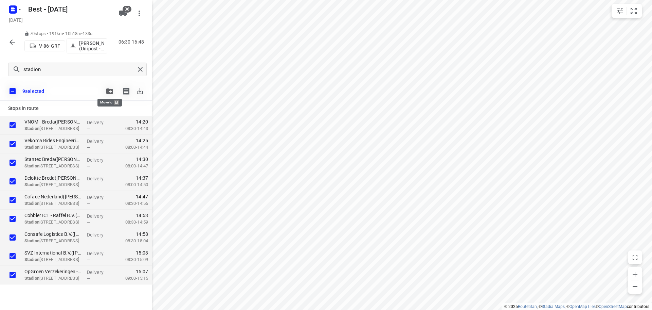
click at [106, 89] on span "button" at bounding box center [110, 90] width 8 height 5
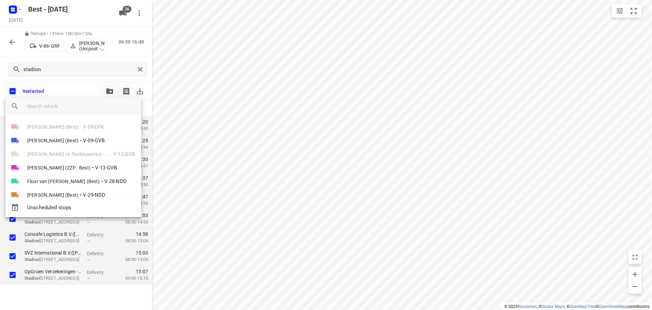
click at [86, 108] on input "search vehicle" at bounding box center [81, 106] width 109 height 10
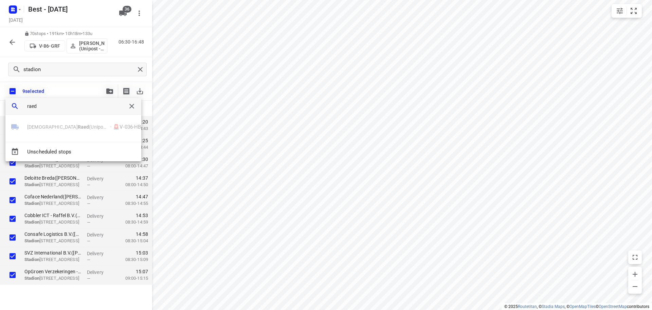
click at [130, 104] on icon "button" at bounding box center [132, 106] width 8 height 8
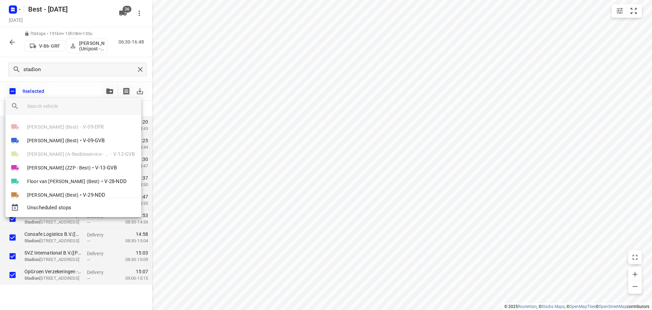
click at [297, 126] on div at bounding box center [326, 155] width 652 height 310
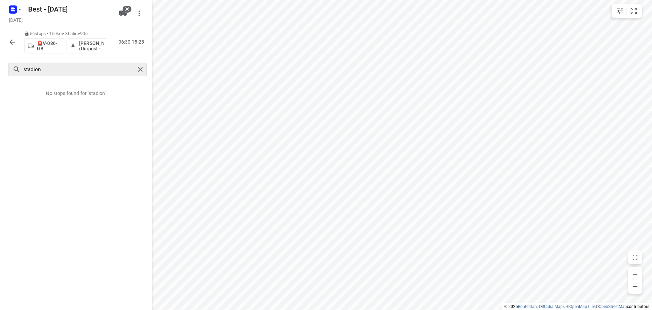
click at [145, 72] on div at bounding box center [141, 69] width 12 height 10
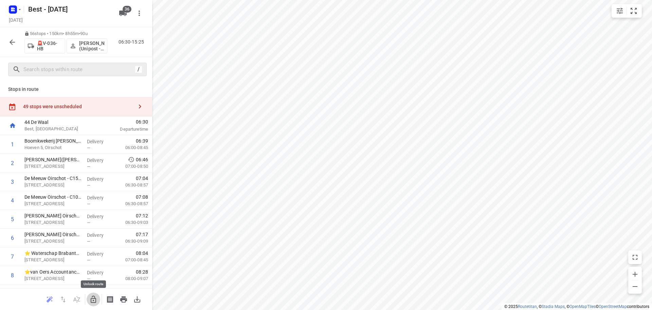
click at [92, 299] on icon "button" at bounding box center [93, 299] width 8 height 8
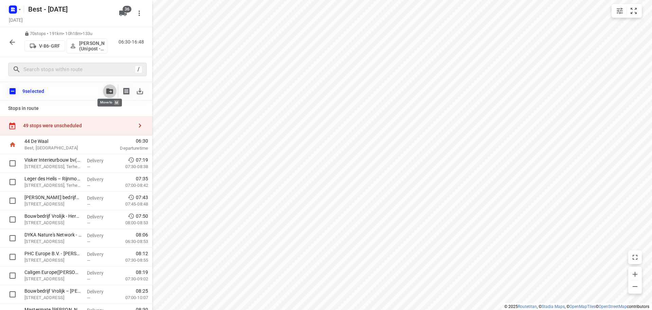
click at [109, 87] on button "button" at bounding box center [110, 91] width 14 height 14
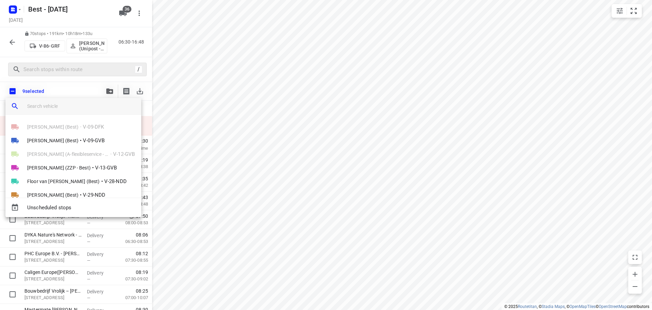
click at [76, 105] on input "search vehicle" at bounding box center [81, 106] width 109 height 10
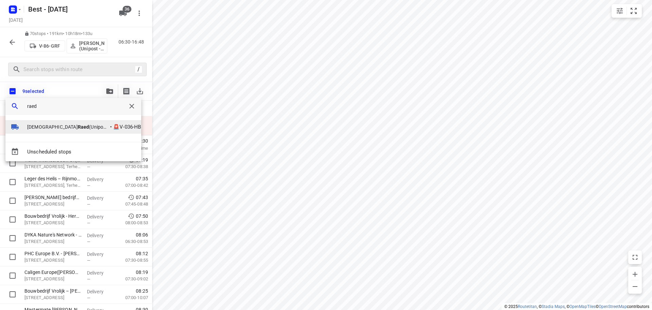
click at [43, 124] on span "Mohammed Raed (Unipost - Best - ZZP)" at bounding box center [68, 126] width 82 height 7
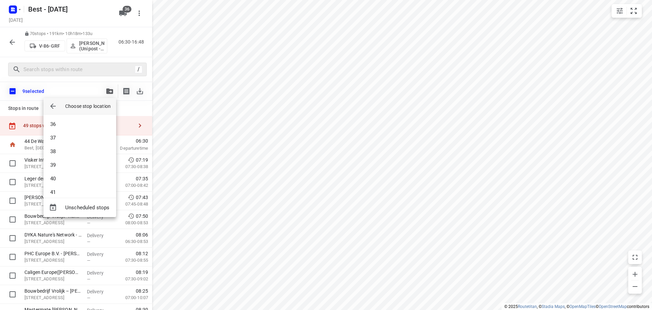
scroll to position [374, 0]
click at [66, 158] on li "31" at bounding box center [79, 158] width 73 height 14
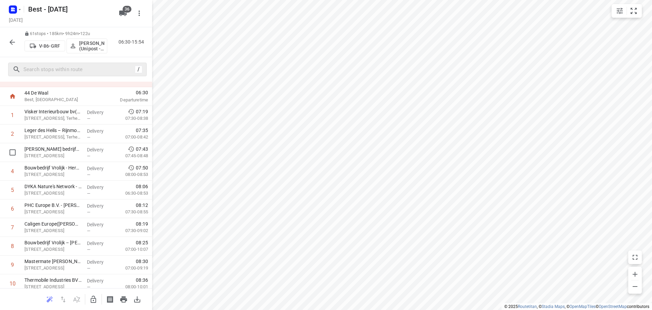
scroll to position [0, 0]
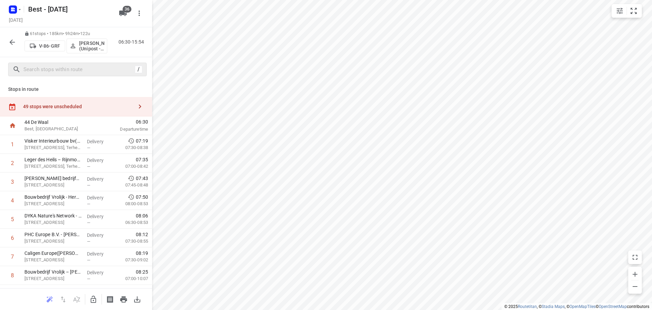
click at [83, 105] on div "49 stops were unscheduled" at bounding box center [78, 106] width 110 height 5
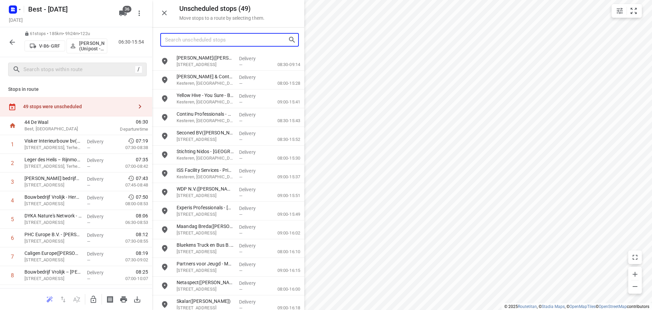
click at [202, 36] on input "Search unscheduled stops" at bounding box center [226, 40] width 123 height 11
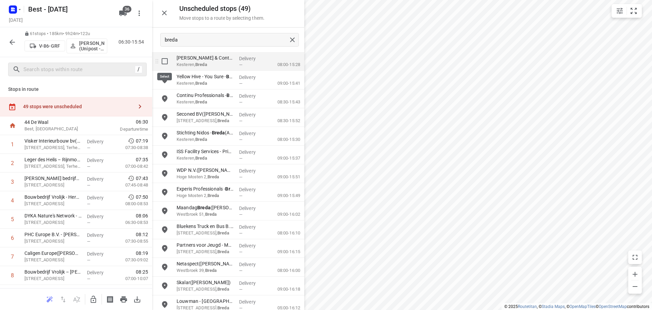
click at [168, 63] on input "grid" at bounding box center [165, 61] width 14 height 14
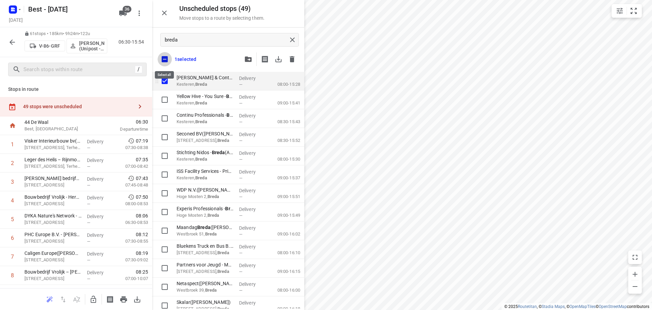
click at [168, 63] on input "checkbox" at bounding box center [165, 59] width 14 height 14
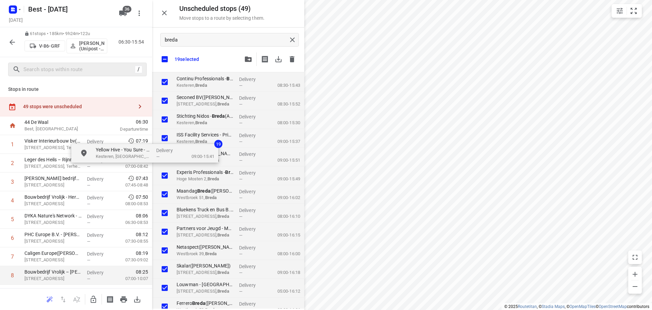
scroll to position [17, 0]
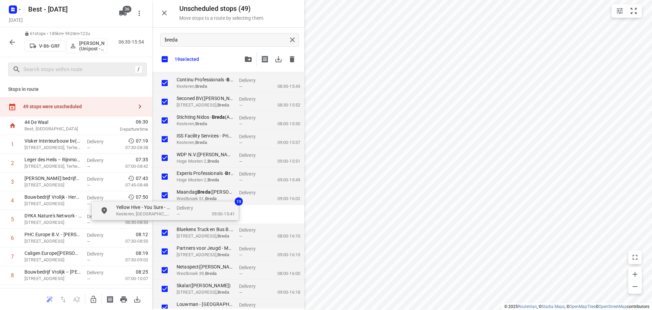
drag, startPoint x: 256, startPoint y: 88, endPoint x: 192, endPoint y: 220, distance: 146.8
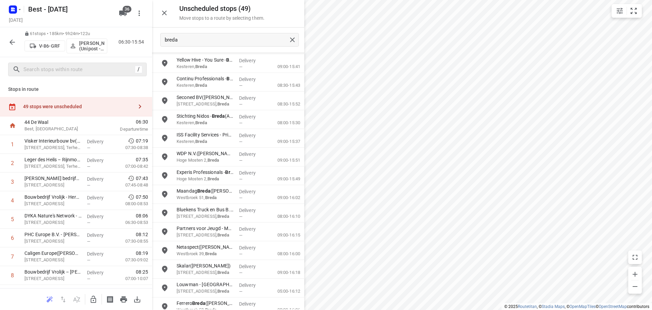
scroll to position [0, 0]
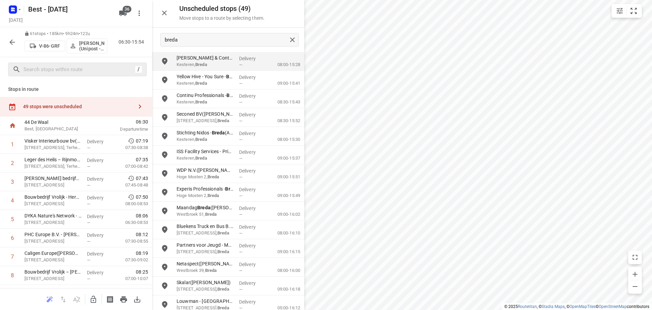
click at [95, 296] on icon "button" at bounding box center [93, 299] width 8 height 8
click at [167, 57] on input "grid" at bounding box center [165, 61] width 14 height 14
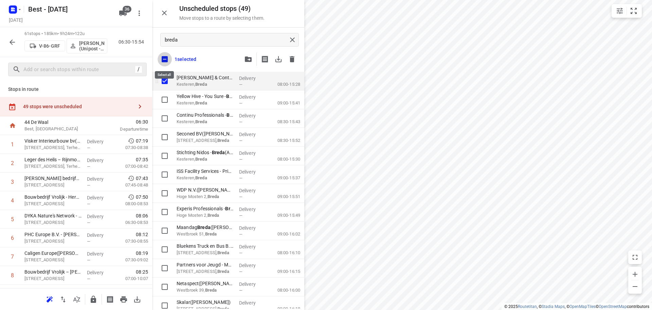
click at [167, 57] on input "checkbox" at bounding box center [165, 59] width 14 height 14
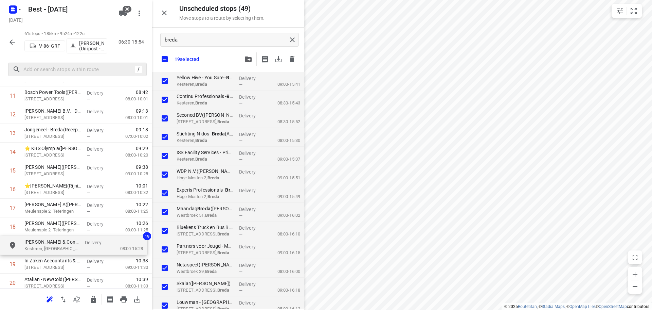
scroll to position [236, 0]
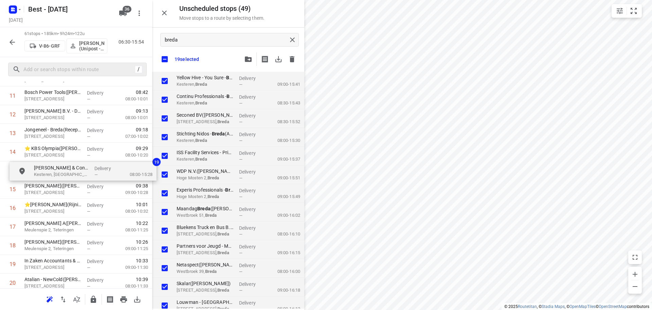
drag, startPoint x: 167, startPoint y: 109, endPoint x: 52, endPoint y: 165, distance: 127.8
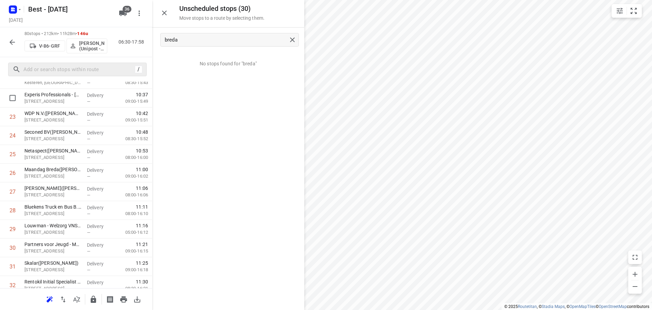
scroll to position [405, 0]
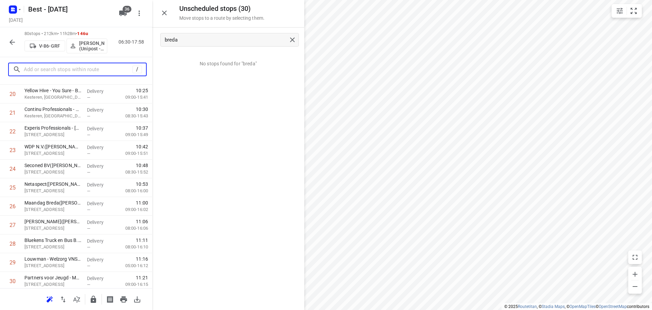
click at [95, 68] on input "text" at bounding box center [78, 69] width 109 height 11
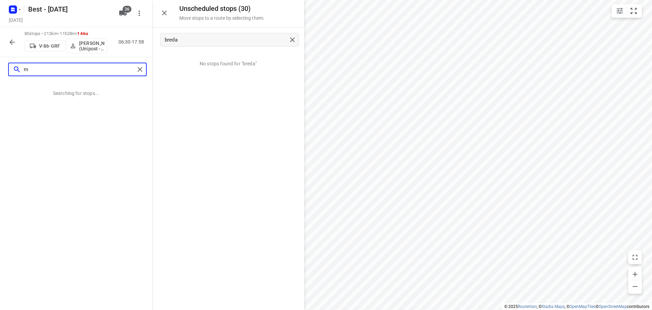
scroll to position [0, 0]
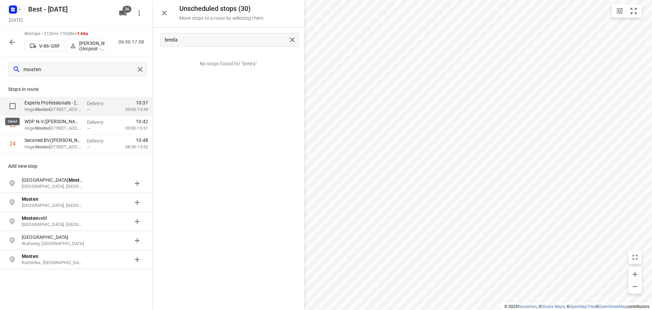
drag, startPoint x: 7, startPoint y: 113, endPoint x: 12, endPoint y: 102, distance: 12.3
click at [14, 99] on input "checkbox" at bounding box center [13, 106] width 14 height 14
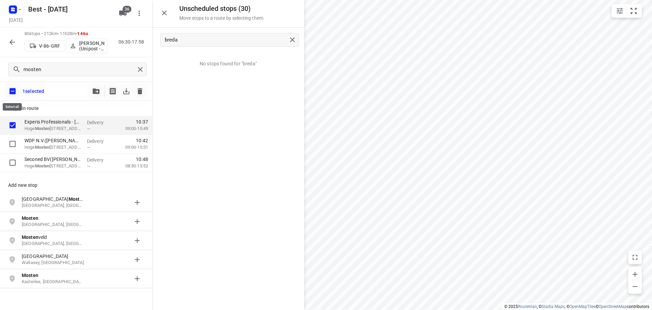
click at [10, 91] on input "checkbox" at bounding box center [12, 91] width 14 height 14
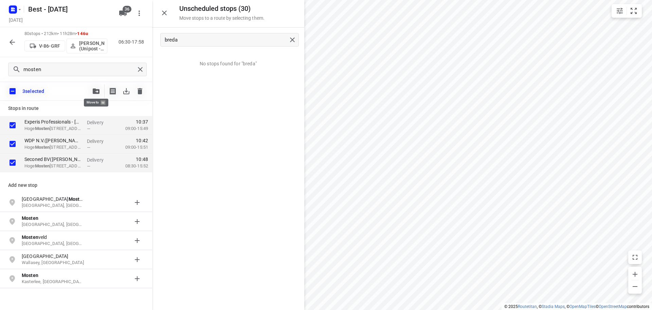
click at [101, 89] on button "button" at bounding box center [96, 91] width 14 height 14
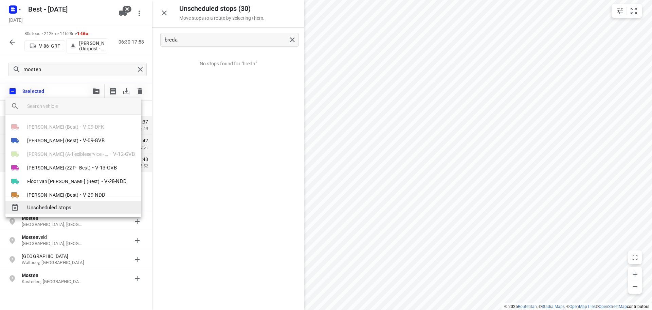
click at [70, 202] on div "Unscheduled stops" at bounding box center [73, 207] width 136 height 14
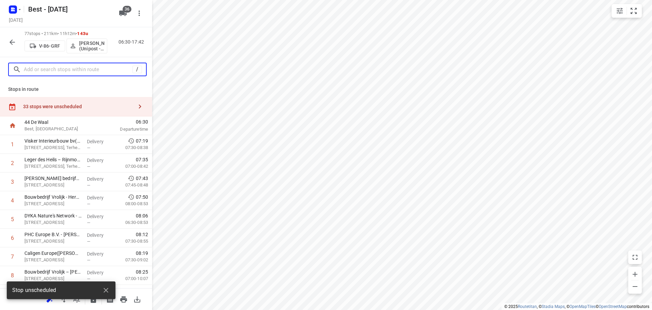
click at [120, 71] on input "text" at bounding box center [78, 69] width 109 height 11
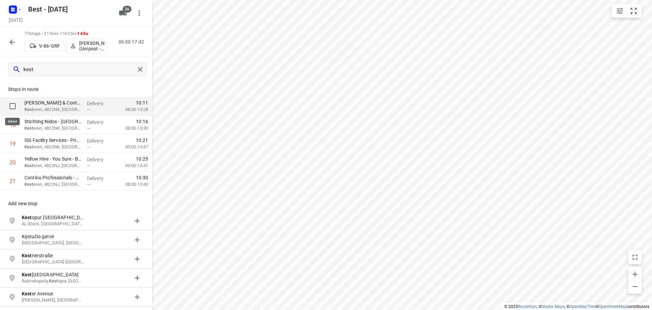
click at [8, 109] on input "checkbox" at bounding box center [13, 106] width 14 height 14
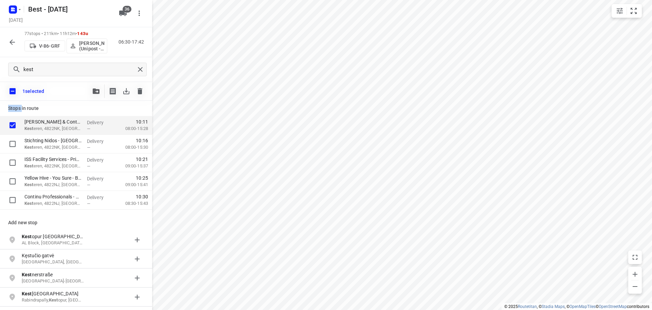
click at [8, 109] on p "Stops in route" at bounding box center [76, 108] width 136 height 7
click at [14, 97] on input "checkbox" at bounding box center [12, 91] width 14 height 14
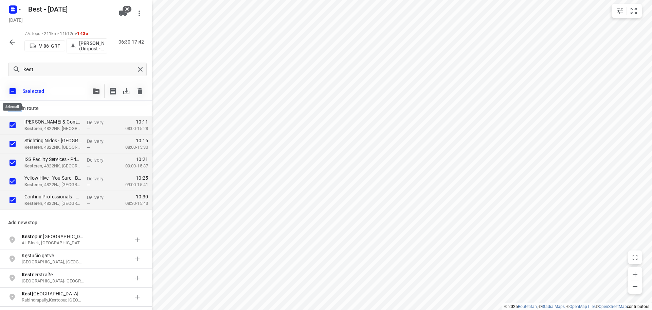
click at [12, 90] on input "checkbox" at bounding box center [12, 91] width 14 height 14
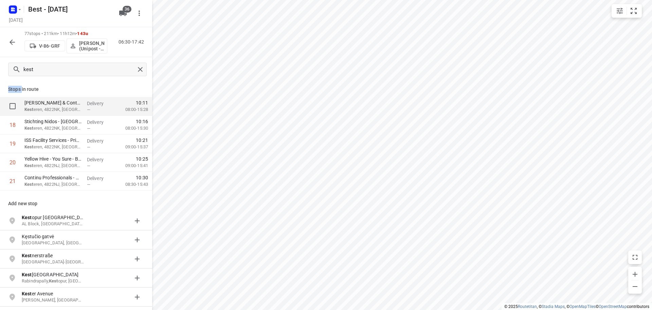
click at [18, 105] on input "checkbox" at bounding box center [13, 106] width 14 height 14
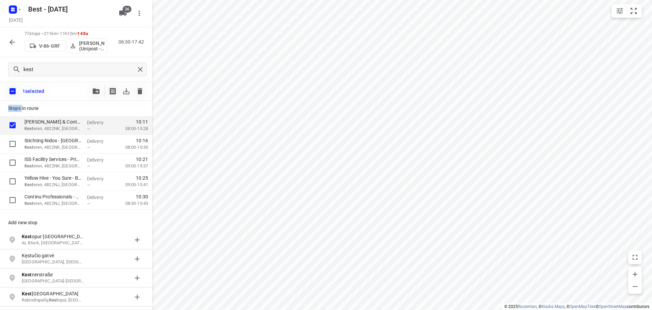
click at [18, 105] on p "Stops in route" at bounding box center [76, 108] width 136 height 7
click at [17, 94] on input "checkbox" at bounding box center [12, 91] width 14 height 14
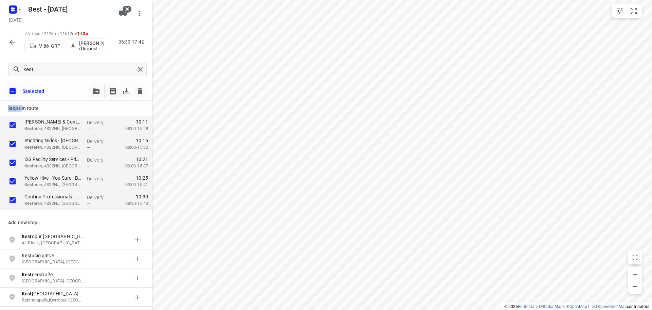
click at [94, 94] on button "button" at bounding box center [96, 91] width 14 height 14
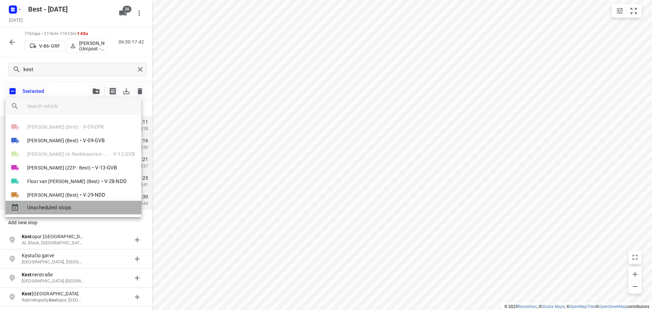
click at [66, 206] on span "Unscheduled stops" at bounding box center [81, 208] width 109 height 8
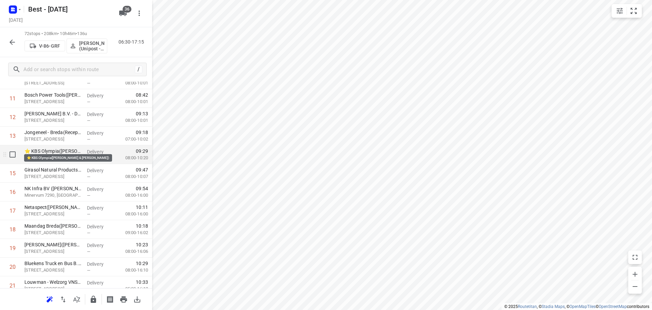
scroll to position [238, 0]
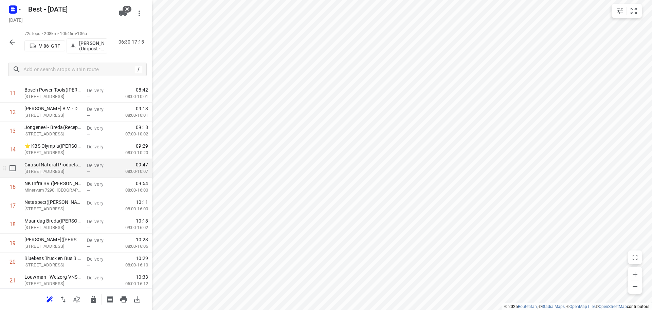
click at [11, 171] on input "checkbox" at bounding box center [13, 168] width 14 height 14
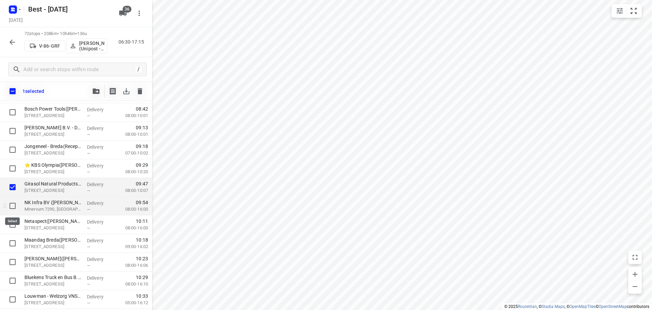
click at [14, 208] on input "checkbox" at bounding box center [13, 206] width 14 height 14
click at [95, 94] on button "button" at bounding box center [96, 91] width 14 height 14
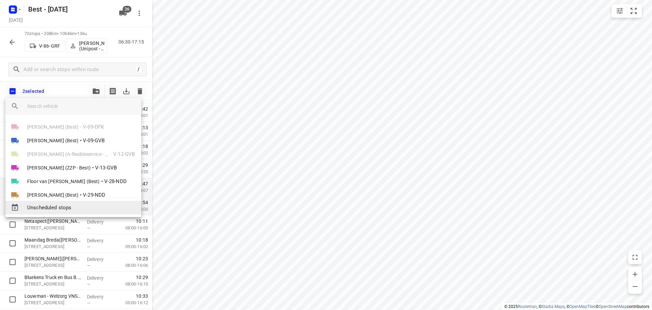
click at [71, 203] on div "Unscheduled stops" at bounding box center [73, 207] width 136 height 14
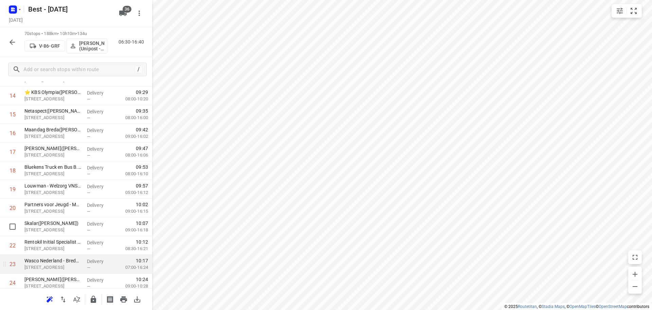
scroll to position [374, 0]
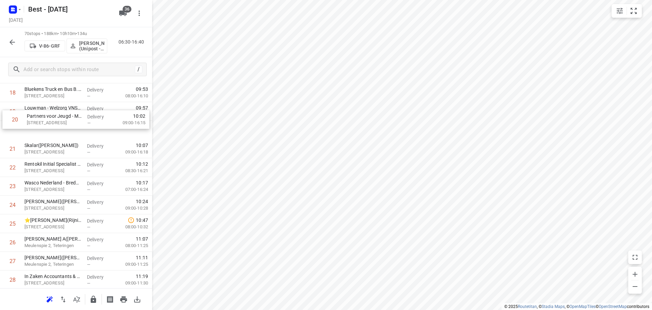
drag, startPoint x: 80, startPoint y: 123, endPoint x: 84, endPoint y: 115, distance: 9.1
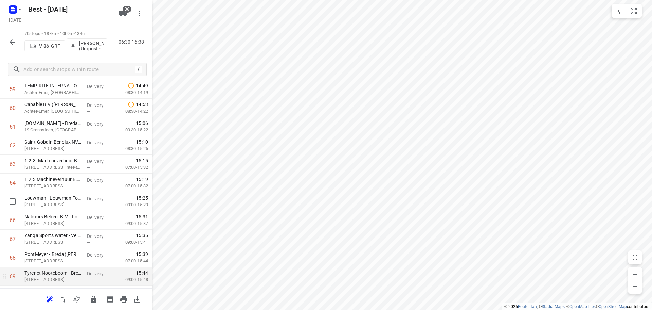
scroll to position [1174, 0]
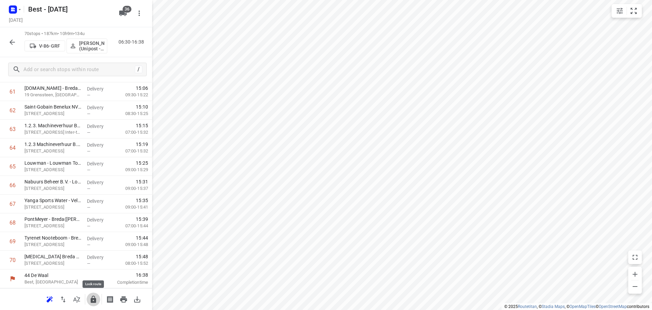
click at [96, 300] on icon "button" at bounding box center [93, 298] width 5 height 7
click at [11, 46] on button "button" at bounding box center [12, 42] width 14 height 14
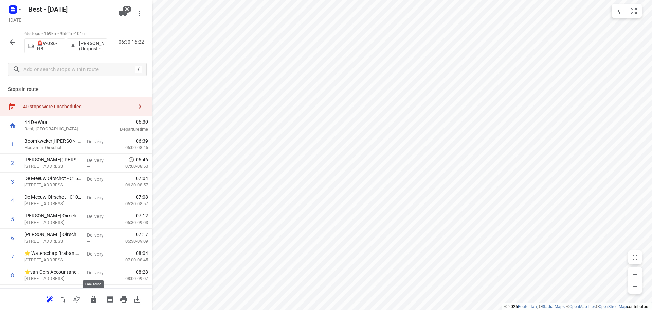
click at [95, 302] on icon "button" at bounding box center [93, 298] width 5 height 7
click at [10, 40] on icon "button" at bounding box center [12, 42] width 8 height 8
click at [115, 108] on div "40 stops were unscheduled" at bounding box center [78, 106] width 110 height 5
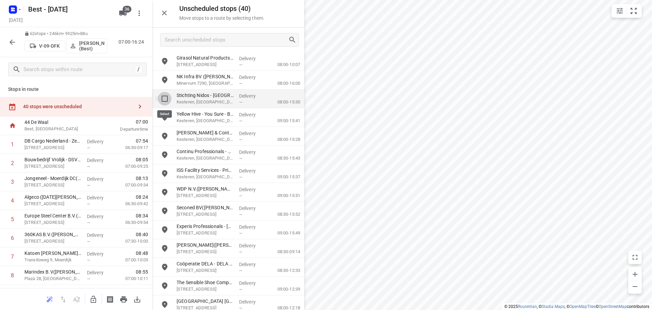
click at [164, 99] on input "grid" at bounding box center [165, 99] width 14 height 14
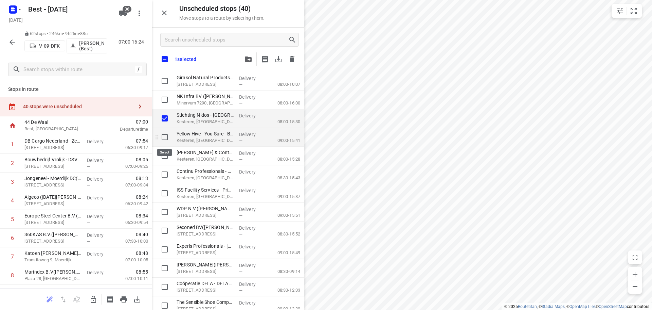
click at [163, 131] on input "grid" at bounding box center [165, 137] width 14 height 14
click at [165, 152] on input "grid" at bounding box center [165, 156] width 14 height 14
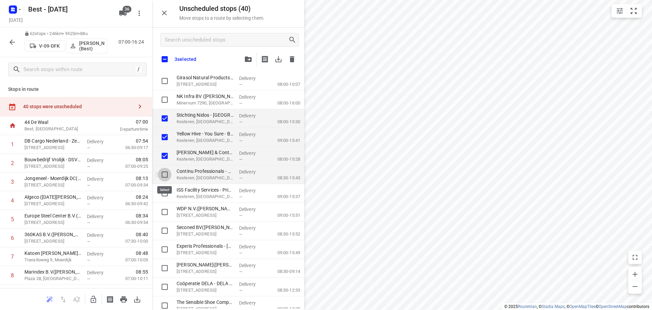
click at [165, 175] on input "grid" at bounding box center [165, 175] width 14 height 14
drag, startPoint x: 162, startPoint y: 191, endPoint x: 163, endPoint y: 197, distance: 6.5
click at [162, 191] on input "grid" at bounding box center [165, 193] width 14 height 14
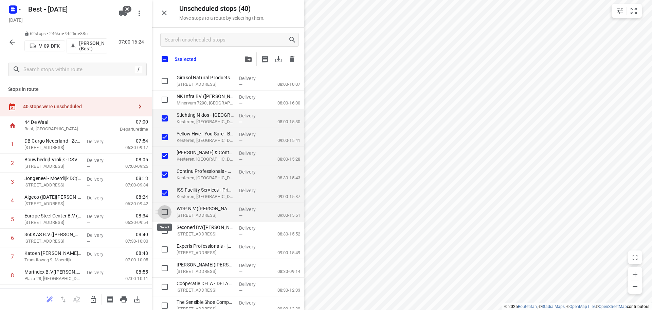
click at [163, 209] on input "grid" at bounding box center [165, 212] width 14 height 14
drag, startPoint x: 164, startPoint y: 228, endPoint x: 163, endPoint y: 236, distance: 8.2
click at [164, 228] on input "grid" at bounding box center [165, 231] width 14 height 14
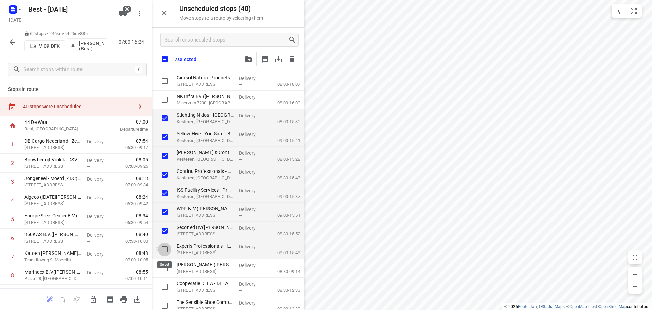
click at [163, 246] on input "grid" at bounding box center [165, 249] width 14 height 14
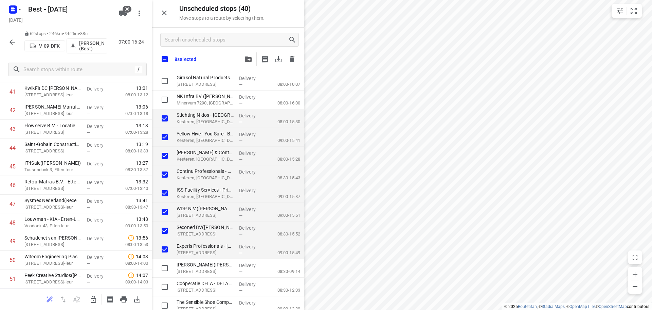
scroll to position [1025, 0]
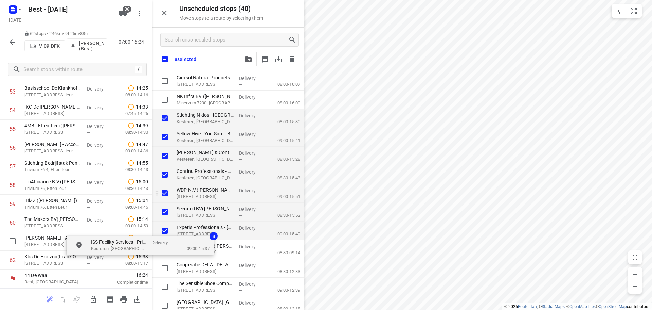
drag, startPoint x: 220, startPoint y: 196, endPoint x: 209, endPoint y: 196, distance: 11.6
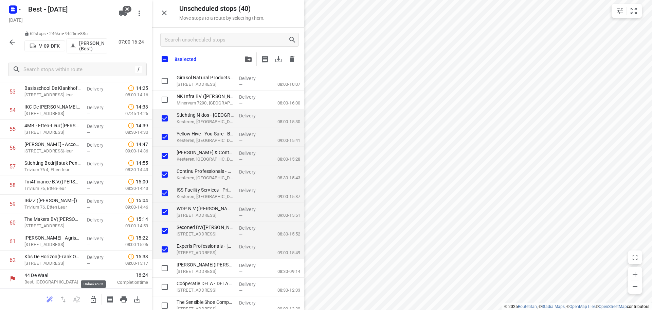
click at [96, 301] on icon "button" at bounding box center [93, 298] width 5 height 7
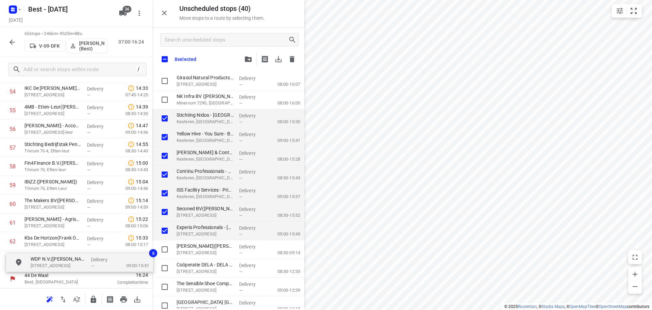
drag, startPoint x: 214, startPoint y: 212, endPoint x: 62, endPoint y: 250, distance: 157.1
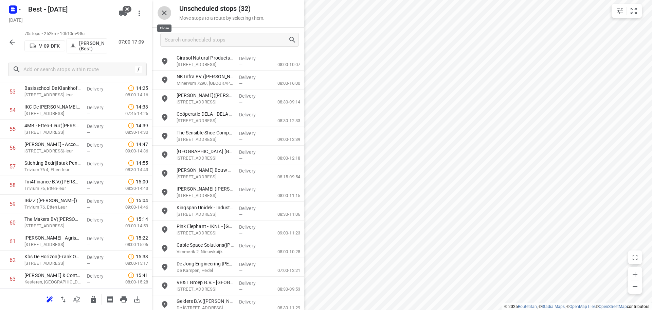
click at [163, 9] on icon "button" at bounding box center [164, 13] width 8 height 8
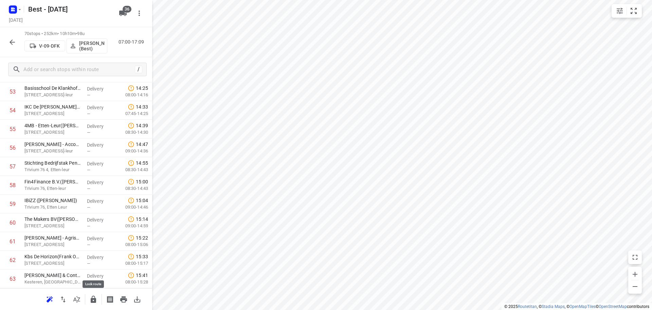
click at [94, 297] on icon "button" at bounding box center [93, 299] width 8 height 8
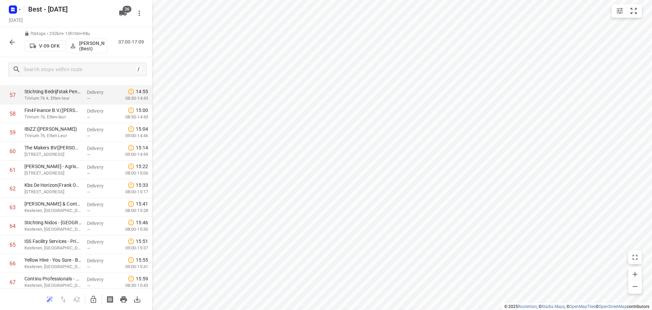
scroll to position [1174, 0]
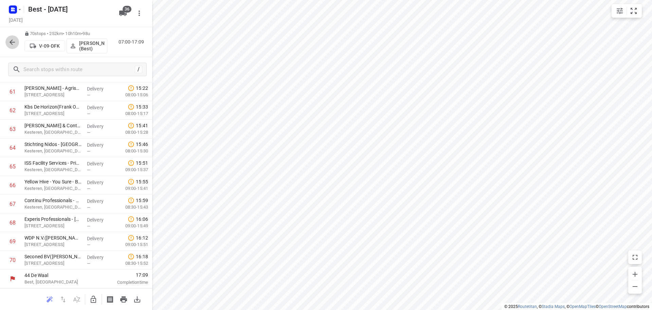
click at [13, 42] on icon "button" at bounding box center [12, 41] width 5 height 5
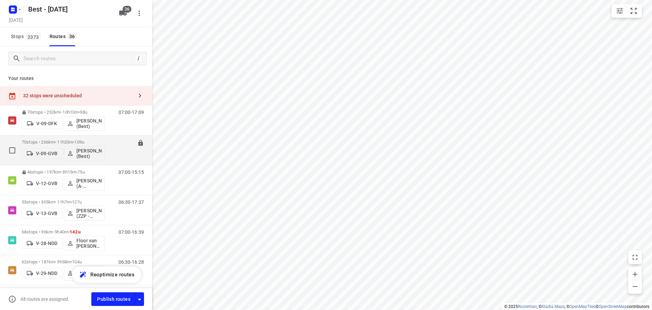
click at [44, 142] on p "70 stops • 266km • 11h33m • 109u" at bounding box center [63, 141] width 83 height 5
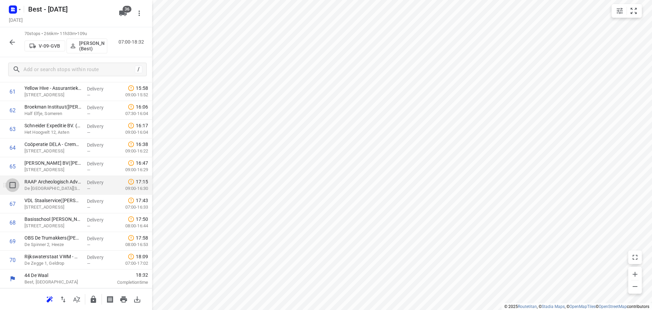
click at [13, 190] on input "checkbox" at bounding box center [13, 185] width 14 height 14
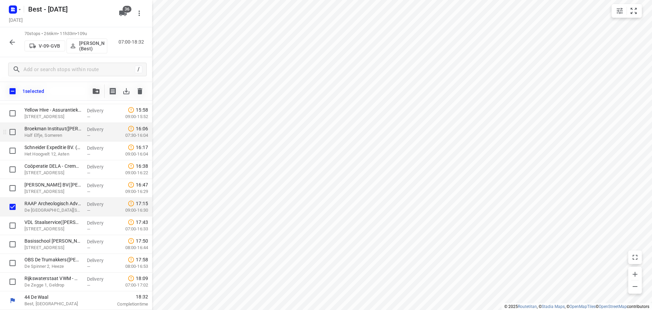
scroll to position [1171, 0]
click at [94, 97] on button "button" at bounding box center [96, 91] width 14 height 14
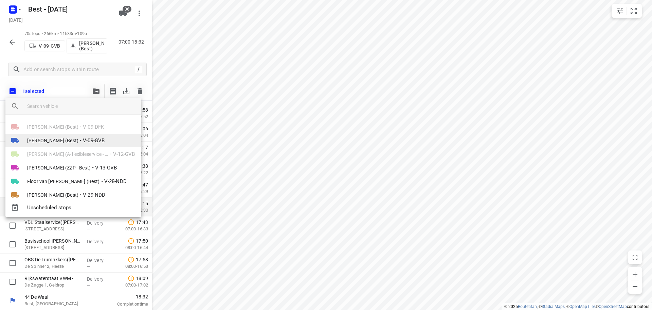
click at [56, 139] on span "[PERSON_NAME] (Best)" at bounding box center [52, 140] width 51 height 7
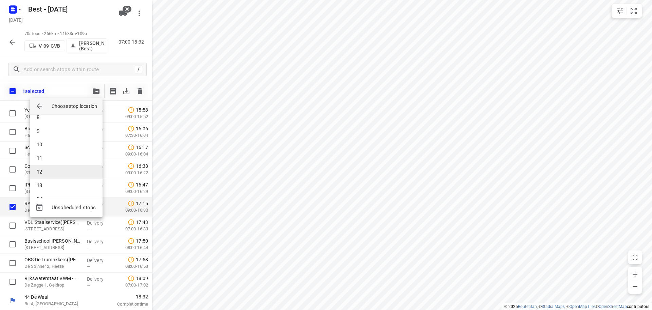
scroll to position [136, 0]
click at [48, 187] on li "16" at bounding box center [66, 192] width 73 height 14
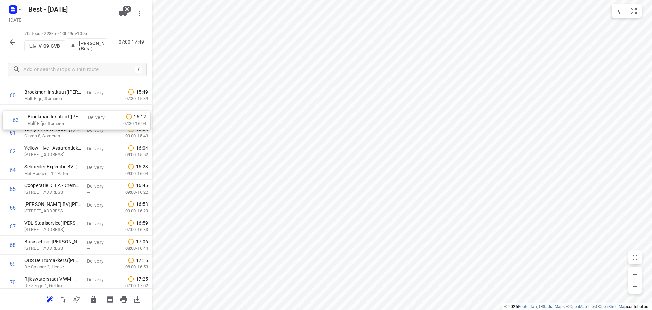
scroll to position [1143, 0]
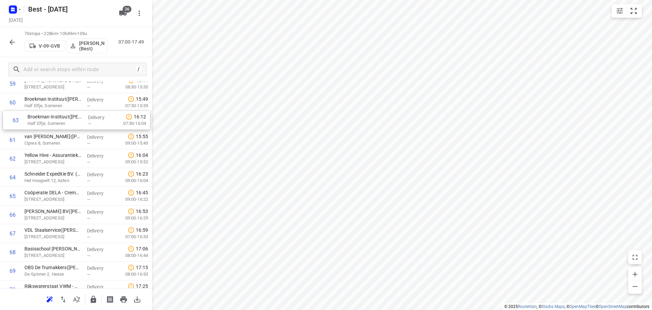
drag, startPoint x: 73, startPoint y: 135, endPoint x: 77, endPoint y: 121, distance: 14.8
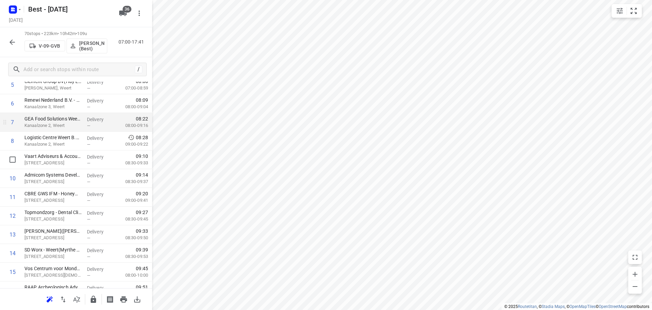
scroll to position [136, 0]
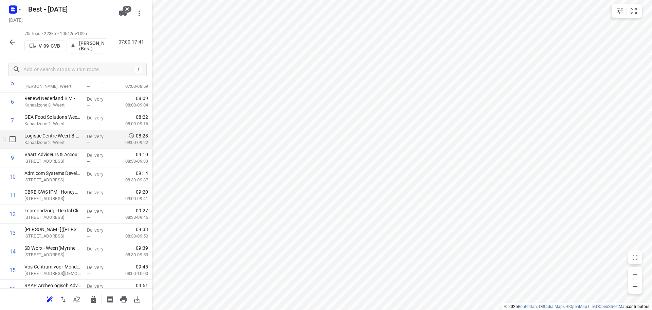
click at [94, 144] on div "—" at bounding box center [99, 142] width 25 height 5
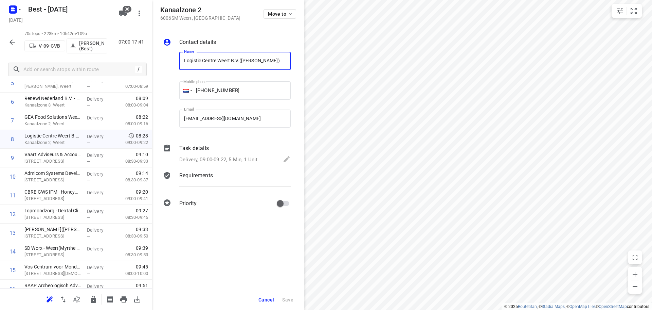
drag, startPoint x: 240, startPoint y: 60, endPoint x: 180, endPoint y: 59, distance: 60.2
click at [180, 59] on input "Logistic Centre Weert B.V.(Bram Baks)" at bounding box center [234, 61] width 111 height 18
click at [264, 297] on span "Cancel" at bounding box center [267, 299] width 16 height 5
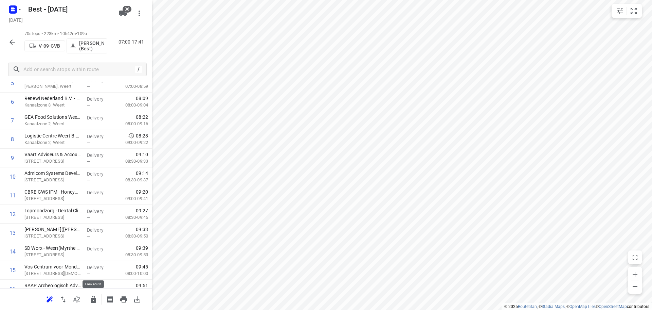
click at [88, 297] on button "button" at bounding box center [94, 299] width 14 height 14
click at [12, 41] on icon "button" at bounding box center [12, 42] width 8 height 8
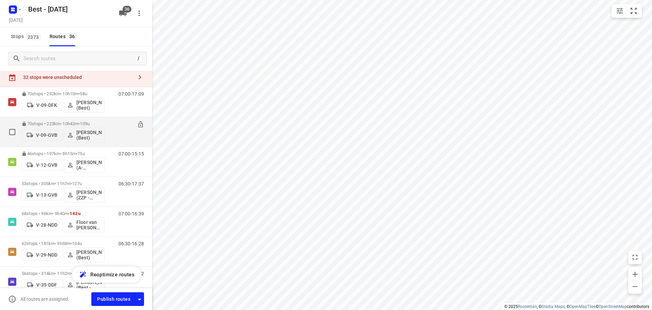
scroll to position [34, 0]
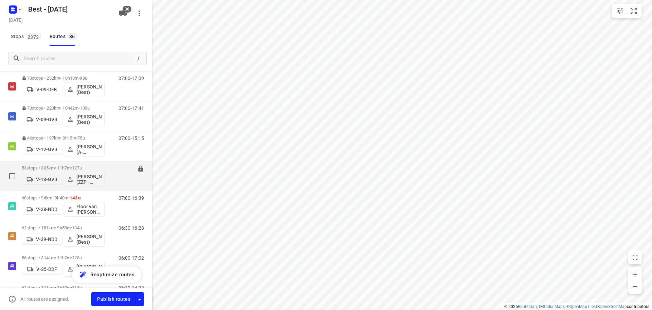
click at [43, 170] on p "53 stops • 305km • 11h7m • 127u" at bounding box center [63, 167] width 83 height 5
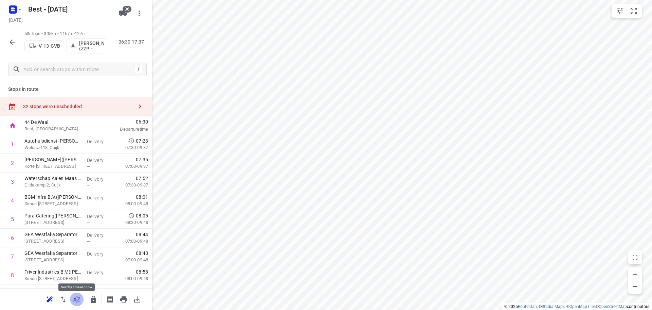
click at [73, 300] on button "button" at bounding box center [77, 299] width 14 height 14
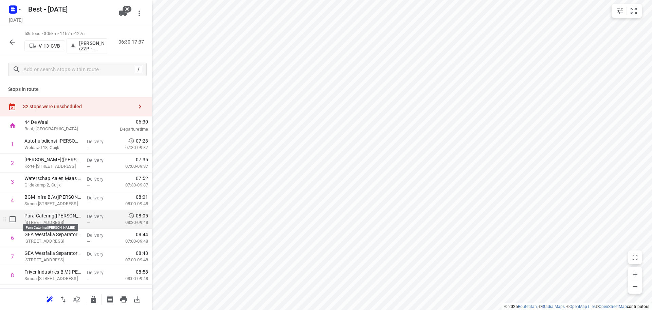
click at [62, 218] on p "Pura Catering(Ruud Schouenberg)" at bounding box center [52, 215] width 57 height 7
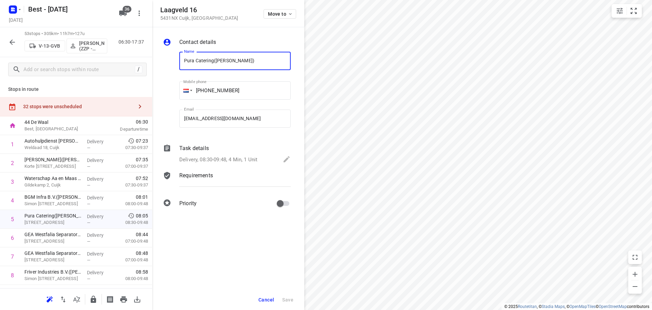
click at [155, 56] on div "Contact details Name Pura Catering(Ruud Schouenberg) Name Mobile phone +31 4853…" at bounding box center [228, 123] width 152 height 193
click at [263, 299] on span "Cancel" at bounding box center [267, 299] width 16 height 5
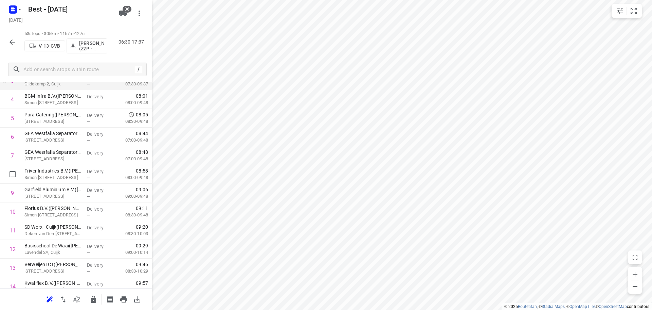
scroll to position [102, 0]
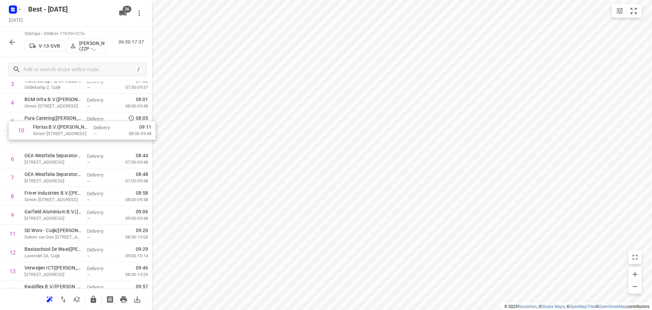
drag, startPoint x: 87, startPoint y: 211, endPoint x: 96, endPoint y: 124, distance: 87.1
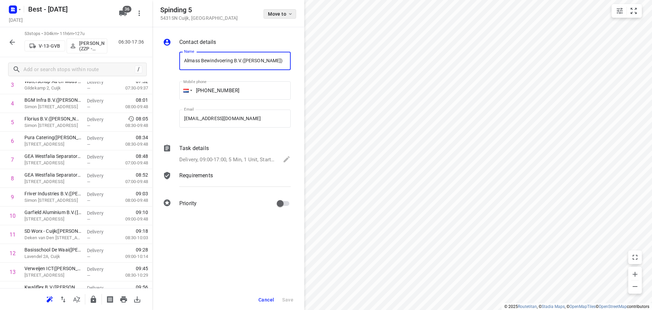
click at [272, 14] on span "Move to" at bounding box center [280, 13] width 25 height 5
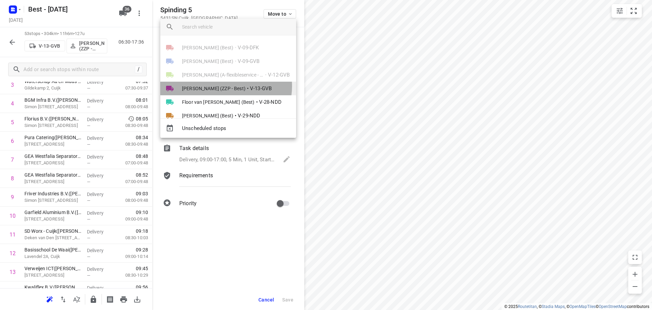
click at [224, 86] on span "Eugenio van den Heuvel (ZZP - Best)" at bounding box center [214, 88] width 64 height 7
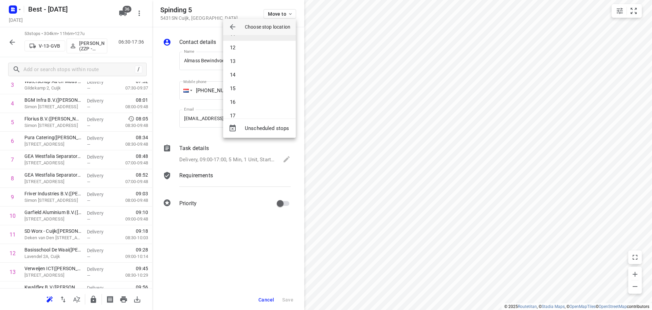
scroll to position [136, 0]
click at [240, 58] on li "12" at bounding box center [259, 59] width 73 height 14
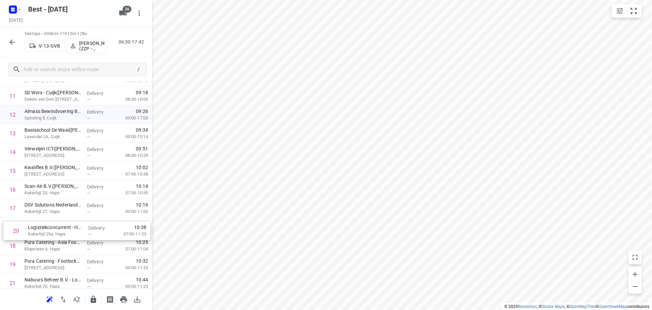
scroll to position [236, 0]
drag, startPoint x: 53, startPoint y: 261, endPoint x: 57, endPoint y: 218, distance: 42.7
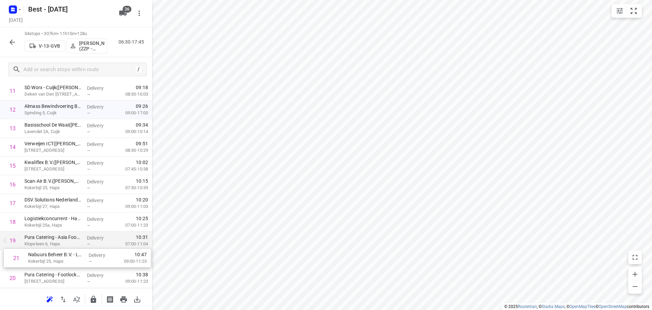
drag, startPoint x: 44, startPoint y: 278, endPoint x: 50, endPoint y: 245, distance: 33.7
drag, startPoint x: 48, startPoint y: 255, endPoint x: 48, endPoint y: 239, distance: 15.3
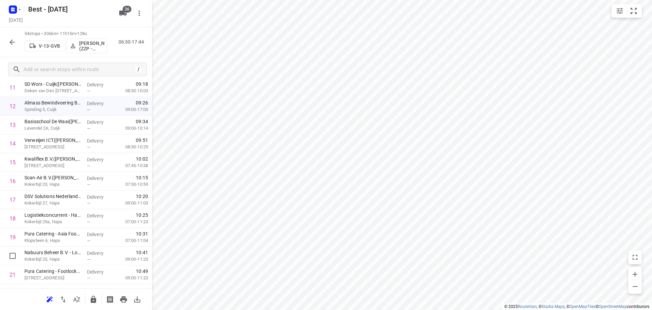
drag, startPoint x: 48, startPoint y: 257, endPoint x: 50, endPoint y: 236, distance: 21.2
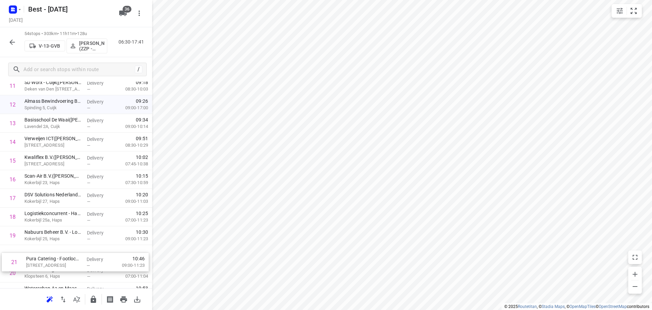
scroll to position [248, 0]
drag, startPoint x: 44, startPoint y: 267, endPoint x: 47, endPoint y: 247, distance: 19.9
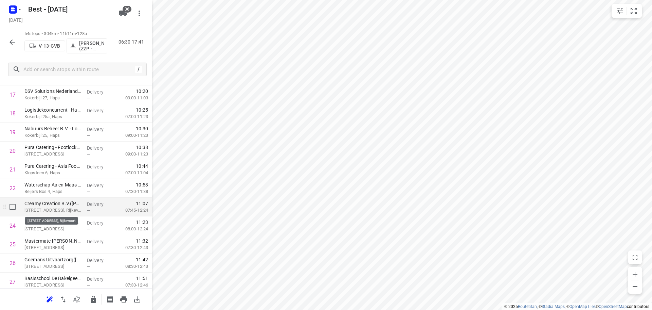
scroll to position [350, 0]
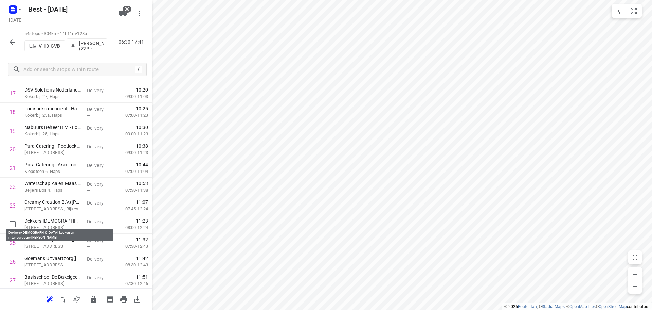
drag, startPoint x: 53, startPoint y: 221, endPoint x: 56, endPoint y: 203, distance: 18.2
click at [56, 204] on div "1 Autohulpdienst Ben Heiltjes(Monique Heiltjes-Hilhorst) Weldaad 18, Cuijk Deli…" at bounding box center [76, 289] width 152 height 1009
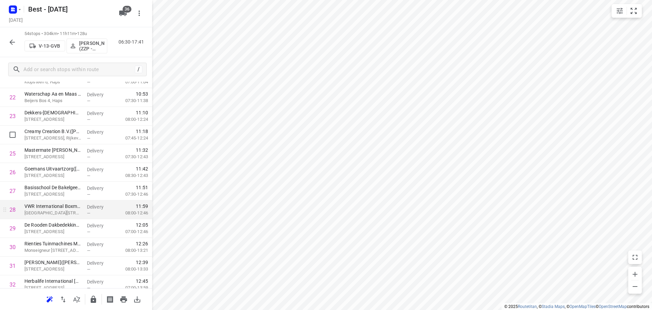
scroll to position [452, 0]
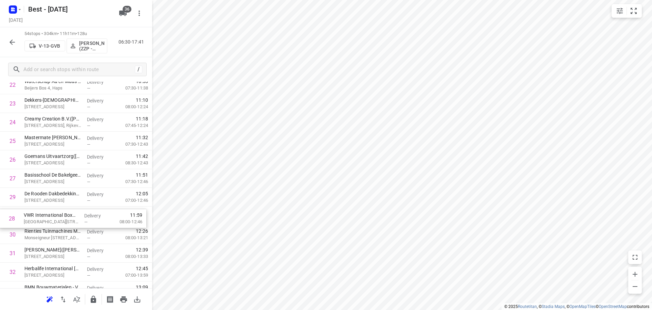
drag, startPoint x: 72, startPoint y: 197, endPoint x: 71, endPoint y: 221, distance: 24.1
click at [71, 221] on div "1 Autohulpdienst Ben Heiltjes(Monique Heiltjes-Hilhorst) Weldaad 18, Cuijk Deli…" at bounding box center [76, 187] width 152 height 1009
drag, startPoint x: 25, startPoint y: 185, endPoint x: 28, endPoint y: 177, distance: 8.5
click at [26, 181] on div "1 Autohulpdienst Ben Heiltjes(Monique Heiltjes-Hilhorst) Weldaad 18, Cuijk Deli…" at bounding box center [76, 187] width 152 height 1009
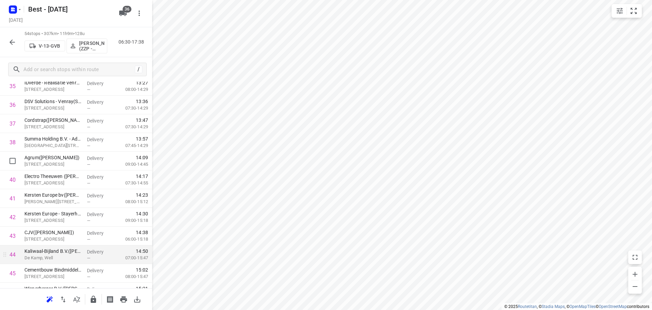
scroll to position [758, 0]
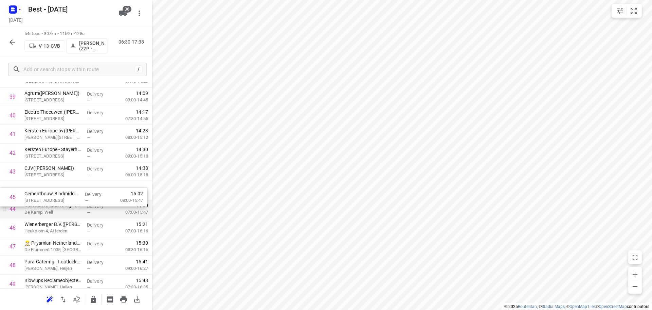
drag, startPoint x: 36, startPoint y: 208, endPoint x: 36, endPoint y: 191, distance: 17.0
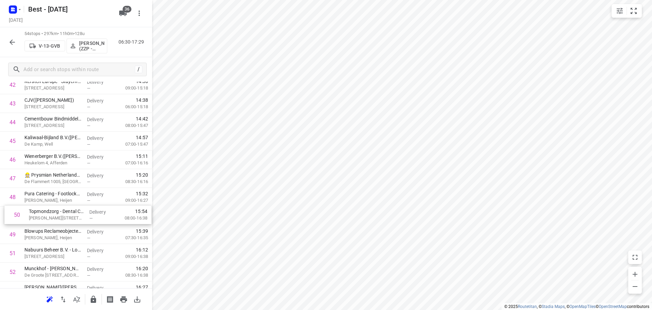
scroll to position [826, 0]
drag, startPoint x: 57, startPoint y: 238, endPoint x: 64, endPoint y: 161, distance: 77.7
drag, startPoint x: 51, startPoint y: 200, endPoint x: 54, endPoint y: 179, distance: 21.0
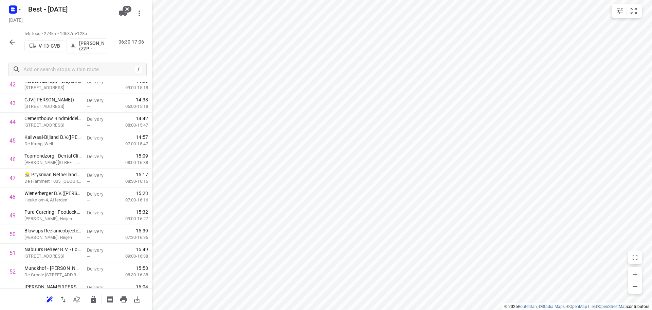
scroll to position [875, 0]
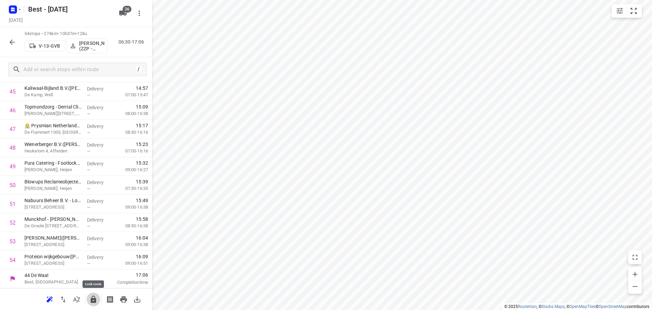
click at [88, 299] on button "button" at bounding box center [94, 299] width 14 height 14
click at [11, 38] on icon "button" at bounding box center [12, 42] width 8 height 8
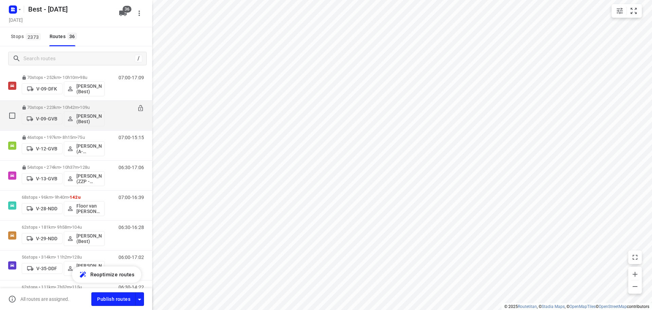
scroll to position [34, 0]
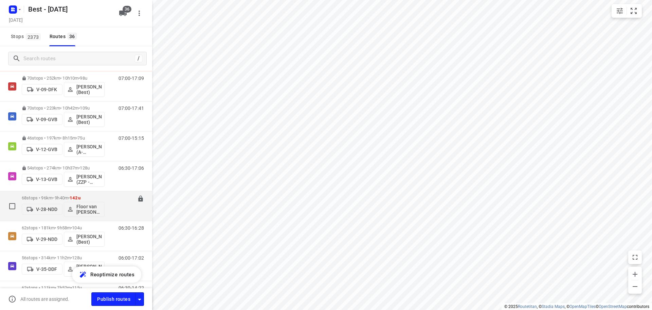
click at [56, 194] on div "68 stops • 96km • 9h40m • 142u V-28-NDD Floor van Donzel (Best)" at bounding box center [63, 206] width 83 height 28
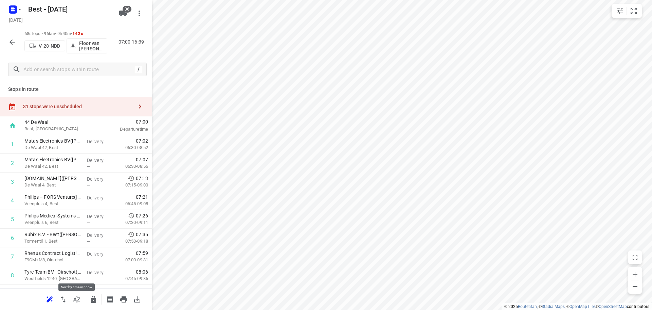
click at [76, 298] on icon "button" at bounding box center [77, 299] width 8 height 8
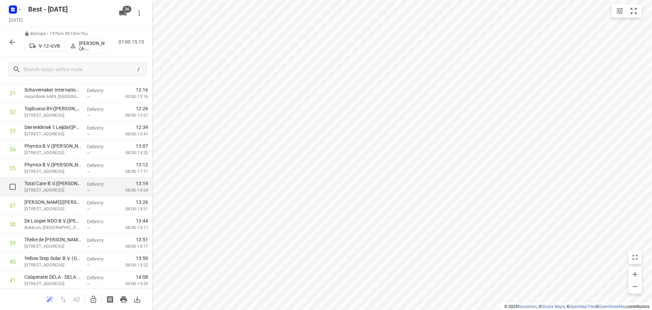
scroll to position [726, 0]
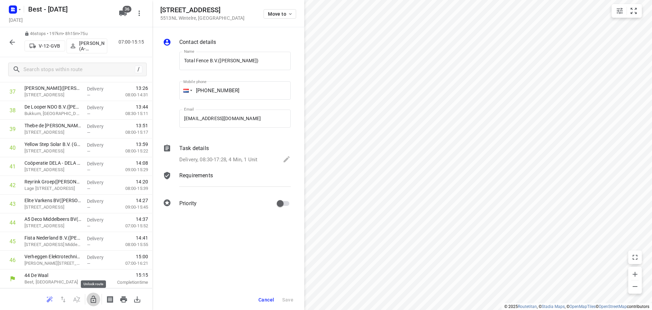
click at [90, 299] on icon "button" at bounding box center [93, 299] width 8 height 8
click at [282, 13] on span "Move to" at bounding box center [280, 13] width 25 height 5
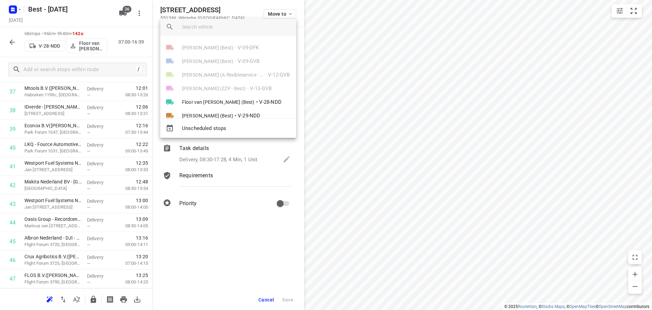
click at [336, 46] on div at bounding box center [326, 155] width 652 height 310
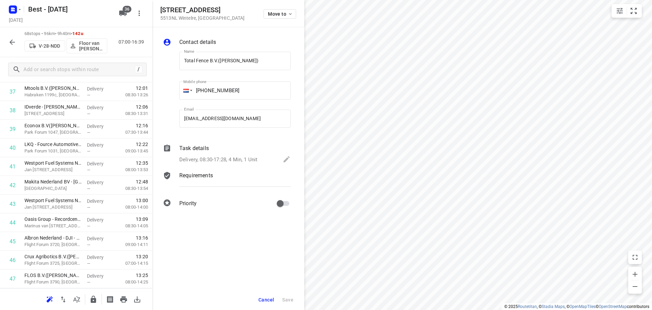
click at [256, 300] on div "Cancel Save" at bounding box center [228, 299] width 152 height 20
click at [257, 299] on button "Cancel" at bounding box center [266, 299] width 21 height 12
click at [282, 12] on span "Move to" at bounding box center [280, 13] width 25 height 5
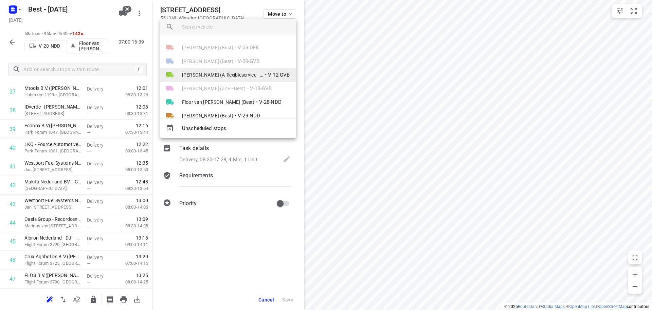
click at [222, 71] on span "[PERSON_NAME] (A-flexibleservice - Best - ZZP)" at bounding box center [223, 74] width 82 height 7
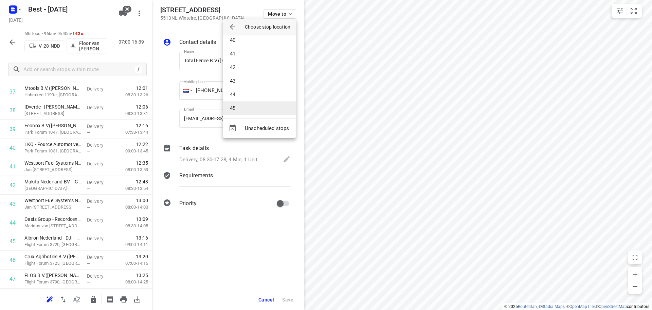
scroll to position [551, 0]
click at [254, 102] on li "46" at bounding box center [259, 106] width 73 height 14
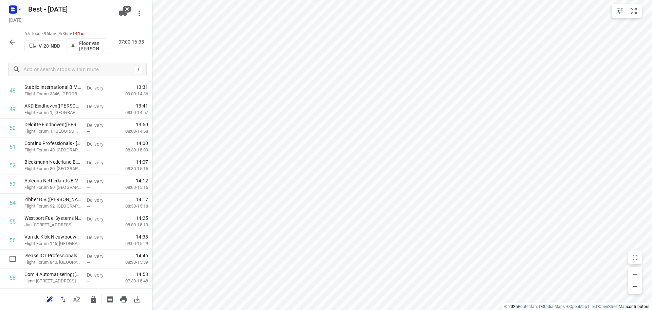
scroll to position [1118, 0]
click at [11, 244] on input "checkbox" at bounding box center [13, 241] width 14 height 14
checkbox input "true"
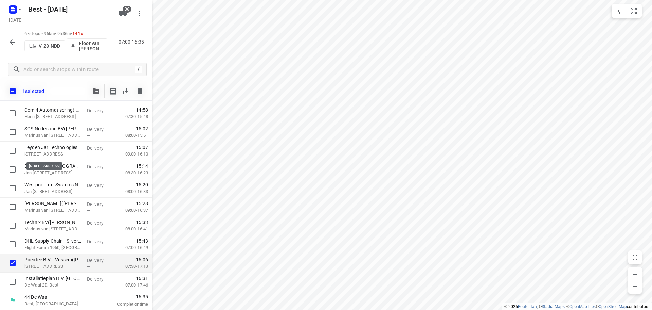
scroll to position [1115, 0]
click at [93, 94] on button "button" at bounding box center [96, 91] width 14 height 14
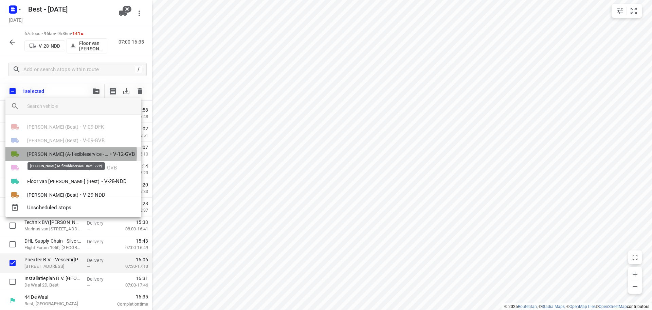
click at [50, 153] on span "[PERSON_NAME] (A-flexibleservice - Best - ZZP)" at bounding box center [68, 154] width 82 height 7
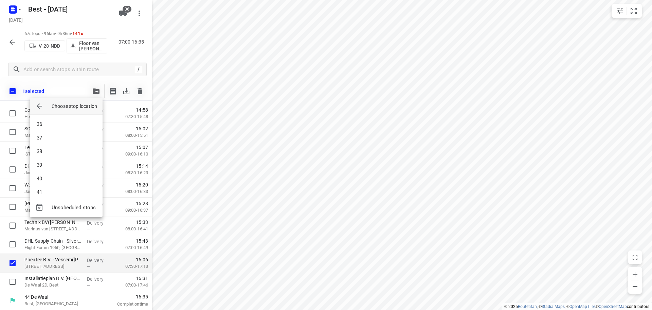
scroll to position [564, 0]
click at [55, 182] on li "47" at bounding box center [66, 185] width 73 height 14
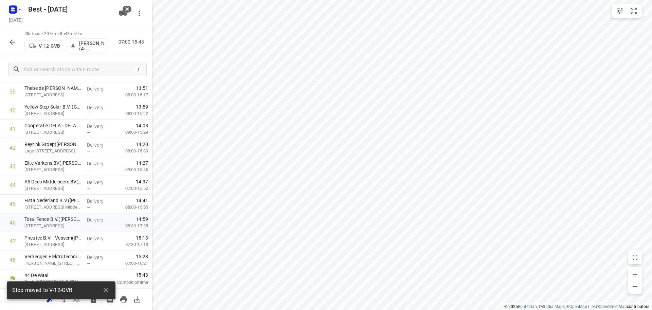
scroll to position [763, 0]
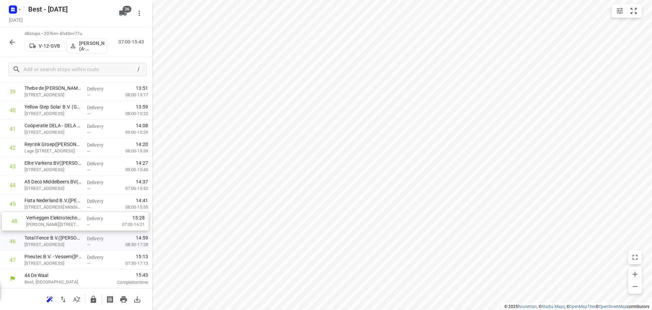
drag, startPoint x: 58, startPoint y: 260, endPoint x: 61, endPoint y: 219, distance: 41.2
drag, startPoint x: 59, startPoint y: 259, endPoint x: 62, endPoint y: 225, distance: 34.1
click at [95, 296] on icon "button" at bounding box center [93, 299] width 8 height 8
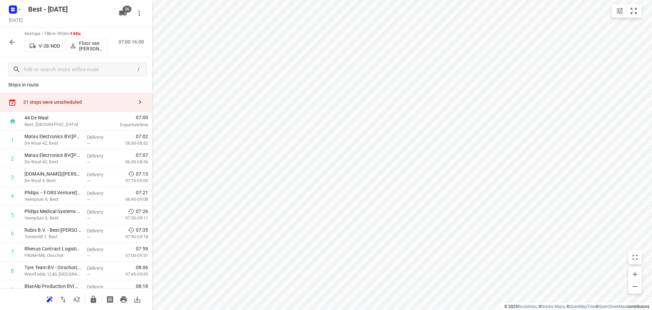
scroll to position [0, 0]
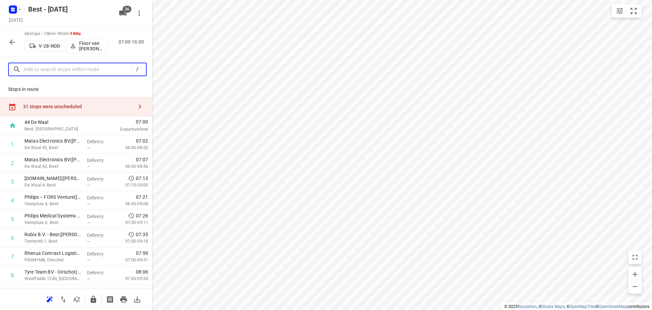
click at [83, 68] on input "text" at bounding box center [78, 69] width 109 height 11
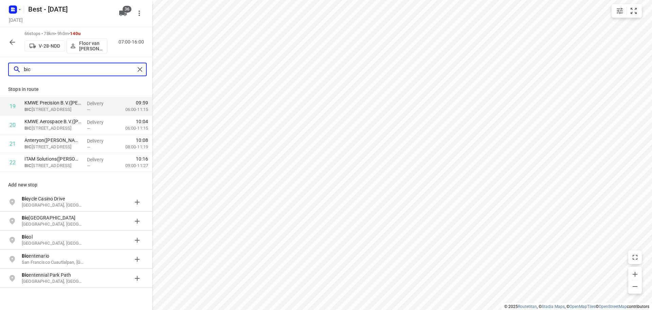
click at [134, 66] on input "bic" at bounding box center [79, 69] width 111 height 11
type input "bic"
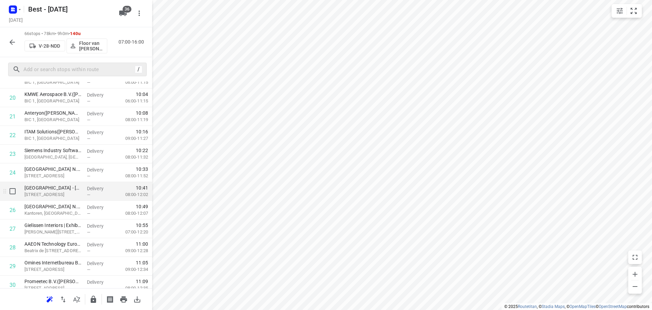
scroll to position [408, 0]
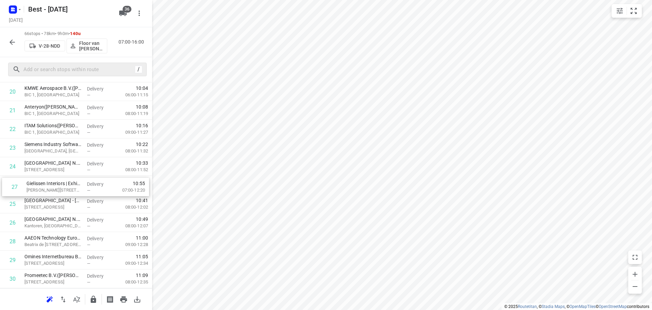
drag, startPoint x: 76, startPoint y: 222, endPoint x: 77, endPoint y: 183, distance: 38.4
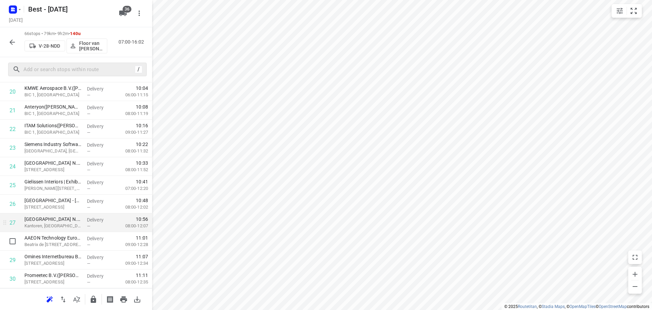
scroll to position [442, 0]
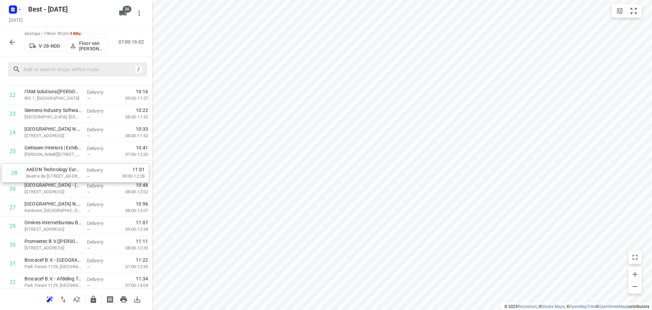
drag, startPoint x: 59, startPoint y: 208, endPoint x: 61, endPoint y: 171, distance: 36.8
click at [61, 171] on div "1 Matas Electronics BV(Bernadette Antonis) De Waal 42, Best Delivery — 07:02 06…" at bounding box center [76, 310] width 152 height 1234
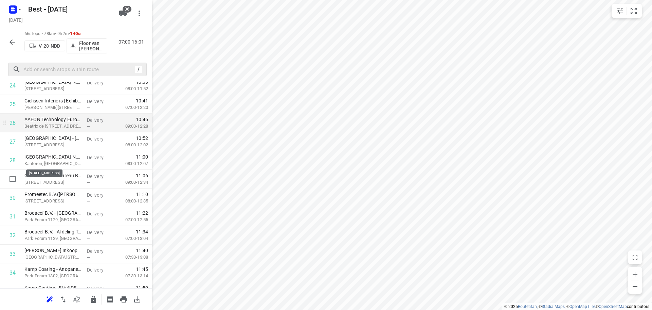
scroll to position [510, 0]
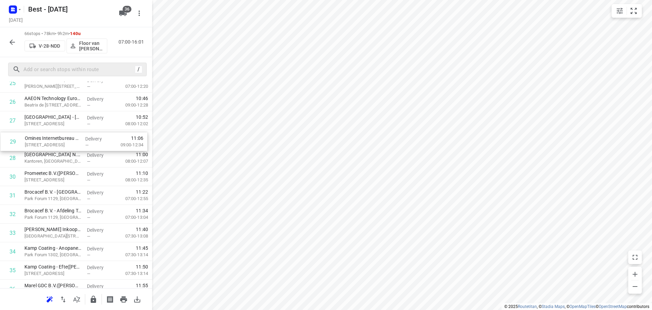
drag, startPoint x: 56, startPoint y: 161, endPoint x: 57, endPoint y: 140, distance: 21.4
click at [57, 140] on div "1 Matas Electronics BV(Bernadette Antonis) De Waal 42, Best Delivery — 07:02 06…" at bounding box center [76, 242] width 152 height 1234
drag, startPoint x: 64, startPoint y: 179, endPoint x: 65, endPoint y: 143, distance: 35.7
click at [65, 143] on div "1 Matas Electronics BV(Bernadette Antonis) De Waal 42, Best Delivery — 07:02 06…" at bounding box center [76, 260] width 152 height 1234
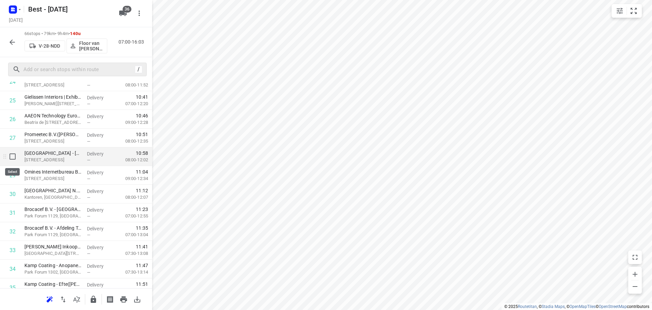
drag, startPoint x: 12, startPoint y: 164, endPoint x: 8, endPoint y: 175, distance: 11.7
click at [11, 160] on input "checkbox" at bounding box center [13, 157] width 14 height 14
checkbox input "true"
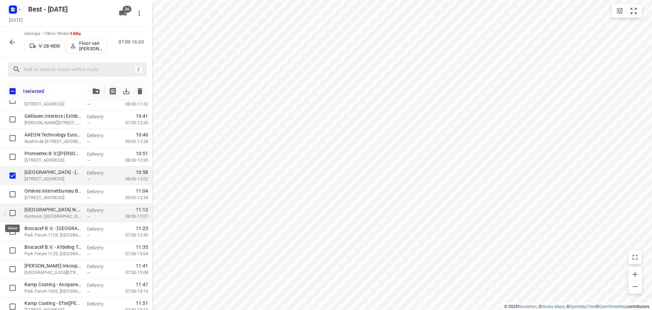
click at [8, 216] on input "checkbox" at bounding box center [13, 213] width 14 height 14
checkbox input "true"
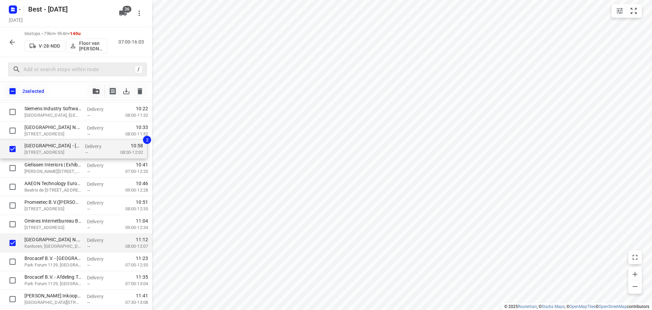
scroll to position [459, 0]
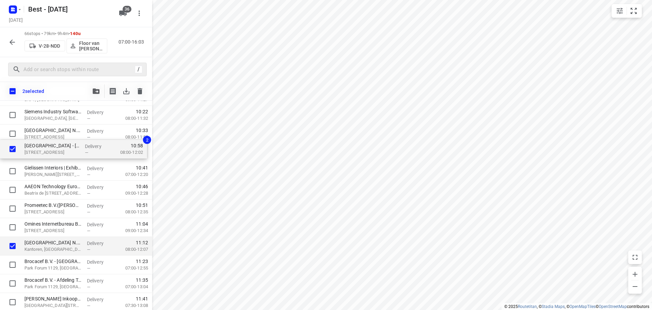
drag, startPoint x: 39, startPoint y: 177, endPoint x: 38, endPoint y: 150, distance: 26.9
click at [39, 149] on div "Matas Electronics BV(Bernadette Antonis) De Waal 42, Best Delivery — 07:02 06:3…" at bounding box center [76, 311] width 152 height 1234
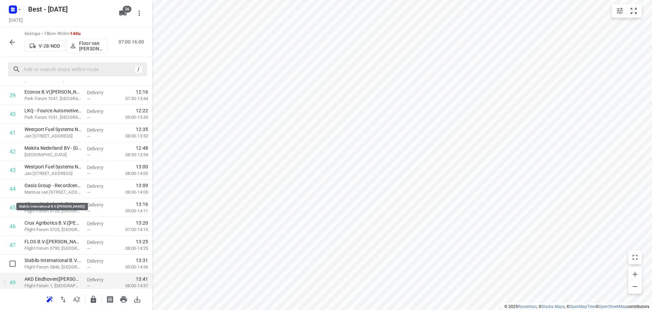
scroll to position [833, 0]
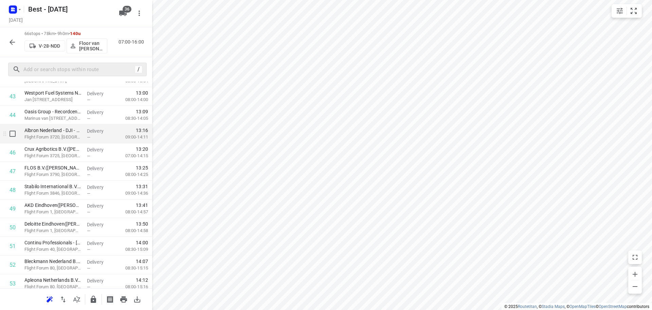
click at [20, 136] on div at bounding box center [11, 133] width 22 height 19
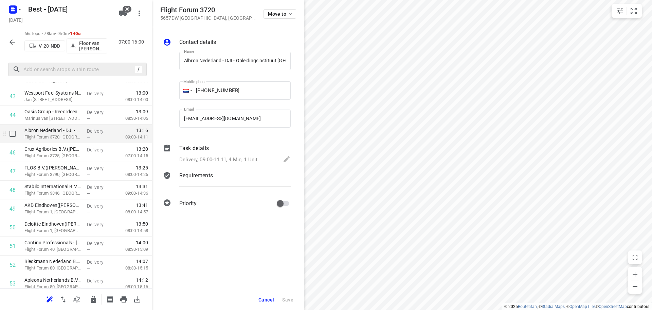
scroll to position [0, 80]
click at [14, 137] on input "checkbox" at bounding box center [13, 134] width 14 height 14
checkbox input "true"
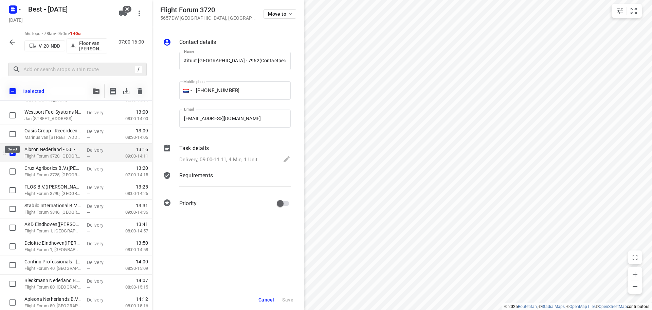
scroll to position [0, 0]
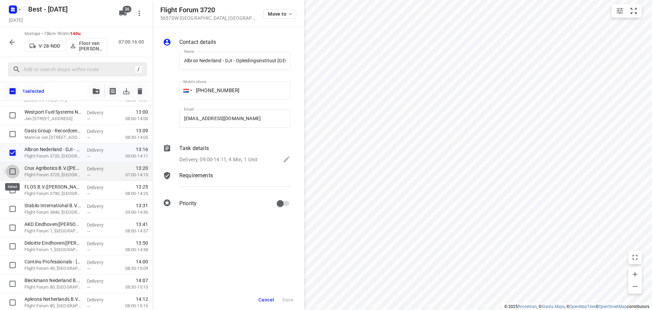
click at [10, 169] on input "checkbox" at bounding box center [13, 171] width 14 height 14
checkbox input "true"
click at [12, 196] on input "checkbox" at bounding box center [13, 190] width 14 height 14
checkbox input "true"
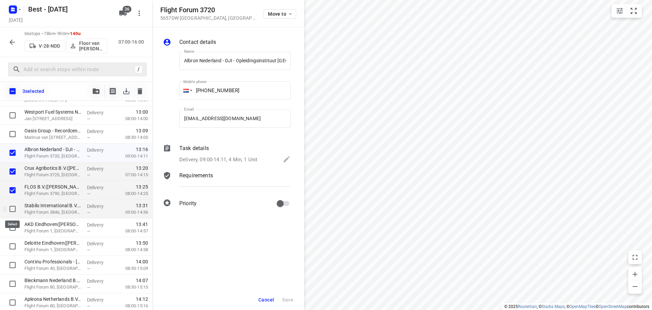
click at [10, 207] on input "checkbox" at bounding box center [13, 209] width 14 height 14
checkbox input "true"
click at [11, 228] on input "checkbox" at bounding box center [13, 228] width 14 height 14
checkbox input "true"
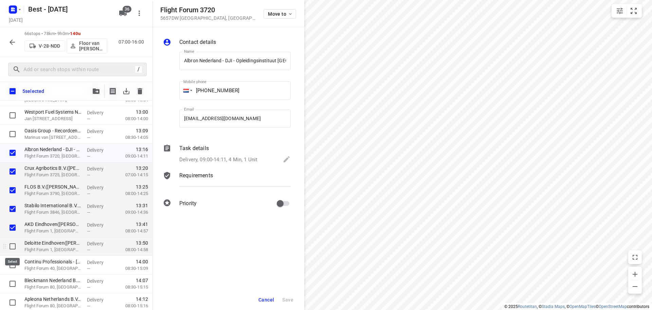
click at [10, 243] on input "checkbox" at bounding box center [13, 246] width 14 height 14
checkbox input "true"
click at [11, 264] on input "checkbox" at bounding box center [13, 265] width 14 height 14
checkbox input "true"
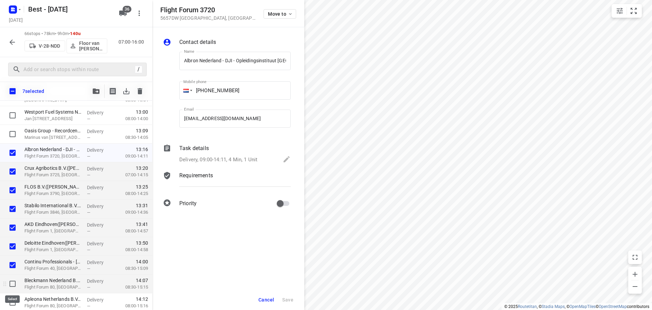
click at [12, 280] on input "checkbox" at bounding box center [13, 284] width 14 height 14
checkbox input "true"
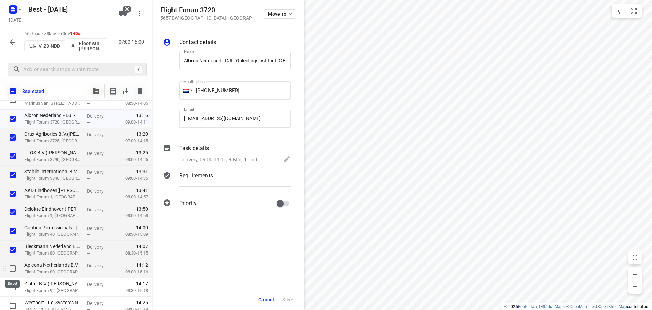
click at [14, 267] on input "checkbox" at bounding box center [13, 268] width 14 height 14
checkbox input "true"
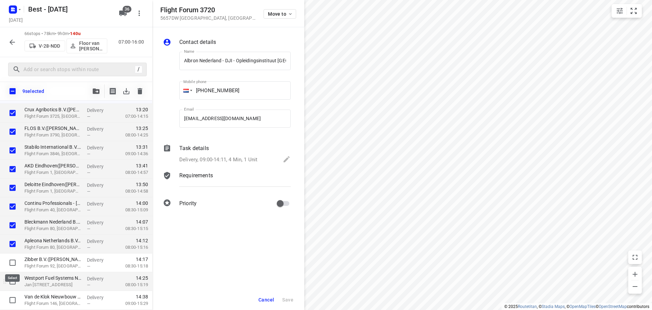
scroll to position [901, 0]
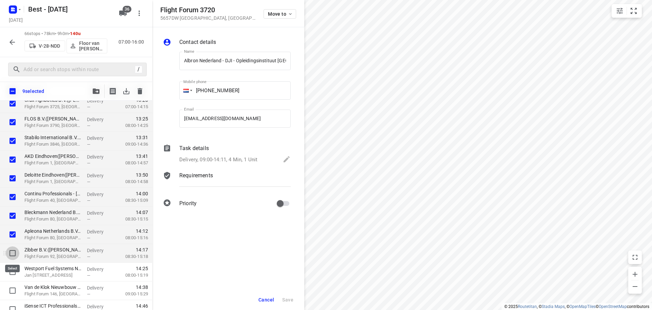
click at [13, 250] on input "checkbox" at bounding box center [13, 253] width 14 height 14
checkbox input "true"
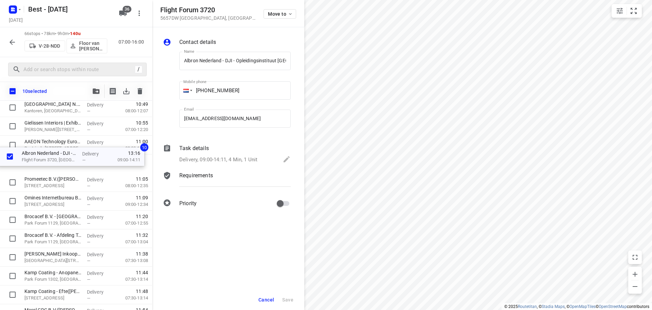
scroll to position [522, 0]
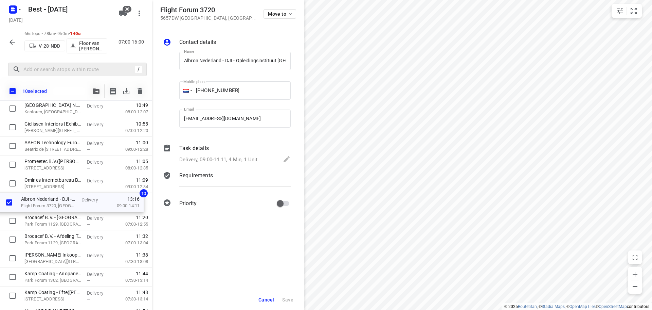
drag, startPoint x: 58, startPoint y: 256, endPoint x: 56, endPoint y: 199, distance: 56.8
click at [56, 199] on div "Matas Electronics BV(Bernadette Antonis) De Waal 42, Best Delivery — 07:02 06:3…" at bounding box center [76, 249] width 152 height 1234
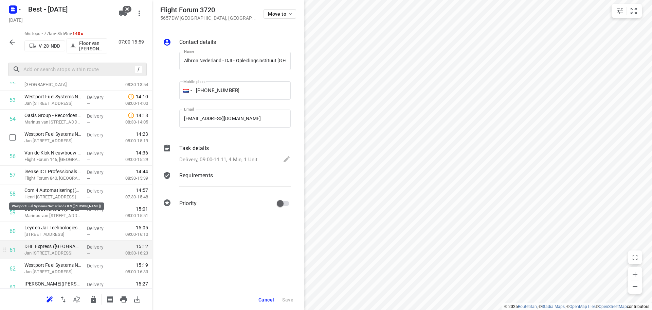
scroll to position [1032, 0]
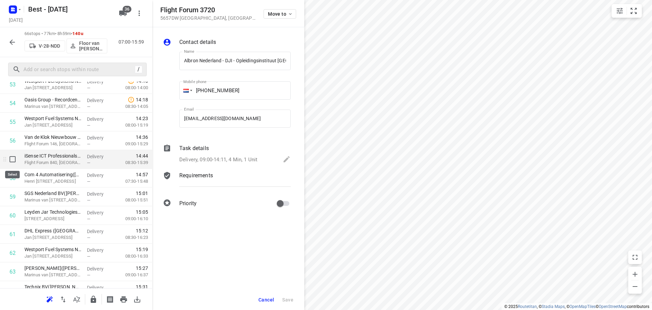
click at [16, 162] on input "checkbox" at bounding box center [13, 159] width 14 height 14
checkbox input "true"
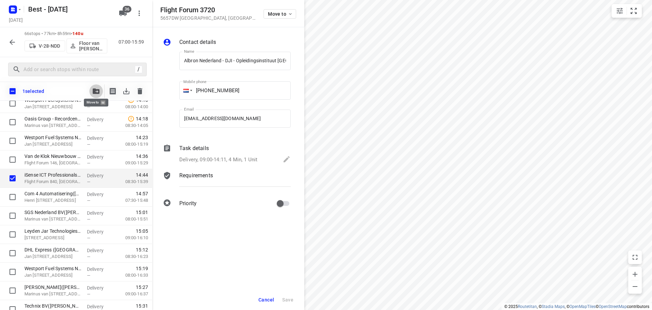
click at [100, 90] on button "button" at bounding box center [96, 91] width 14 height 14
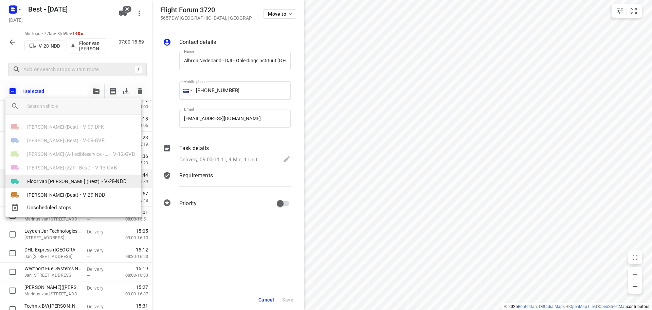
click at [58, 179] on span "Floor van [PERSON_NAME] (Best)" at bounding box center [63, 181] width 73 height 7
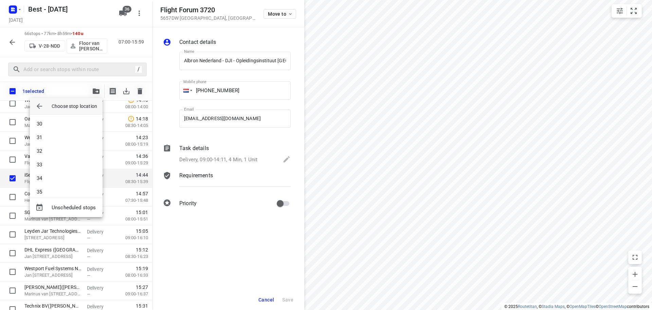
scroll to position [442, 0]
click at [54, 148] on li "35" at bounding box center [66, 145] width 73 height 14
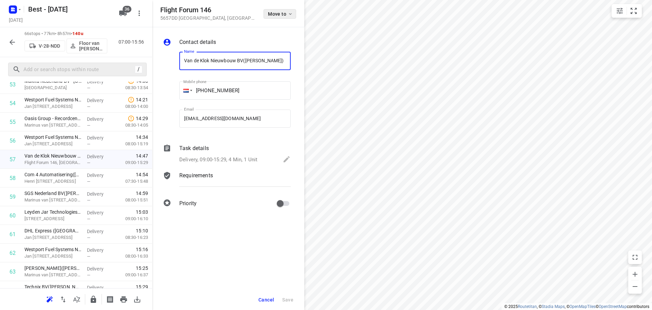
click at [290, 16] on icon "button" at bounding box center [290, 13] width 5 height 5
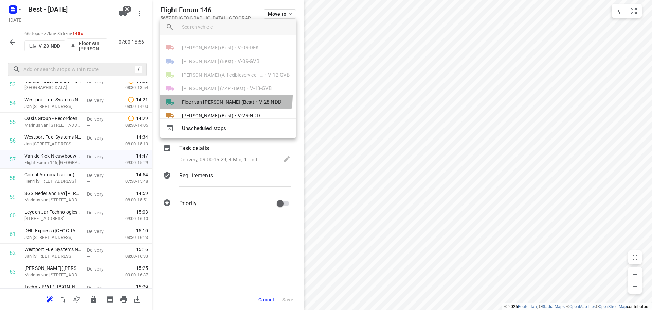
click at [223, 97] on li "Floor van Donzel (Best) • V-28-NDD" at bounding box center [228, 102] width 136 height 14
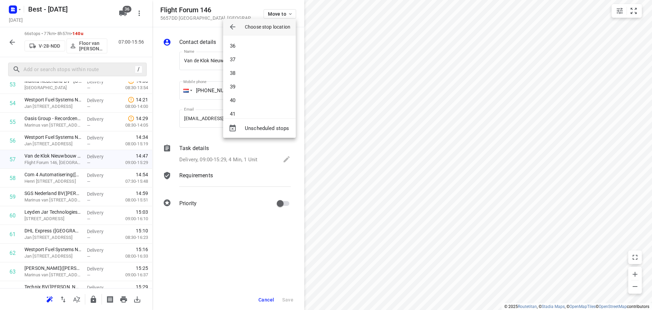
scroll to position [476, 0]
click at [243, 114] on li "41" at bounding box center [259, 113] width 73 height 14
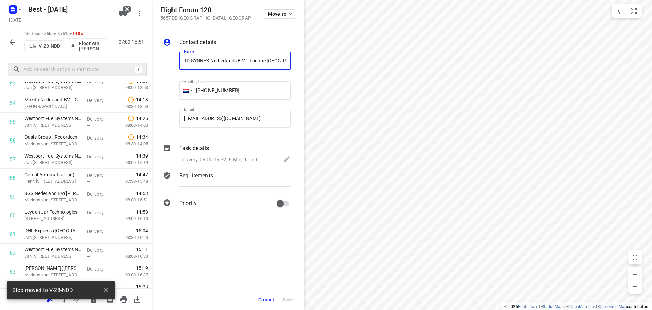
scroll to position [0, 58]
click at [278, 14] on span "Move to" at bounding box center [280, 13] width 25 height 5
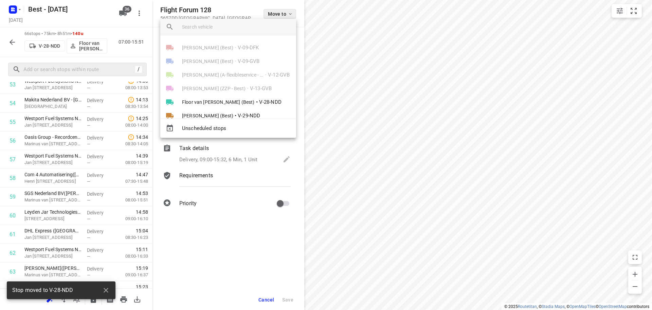
scroll to position [0, 0]
click at [259, 100] on span "V-28-NDD" at bounding box center [270, 102] width 22 height 8
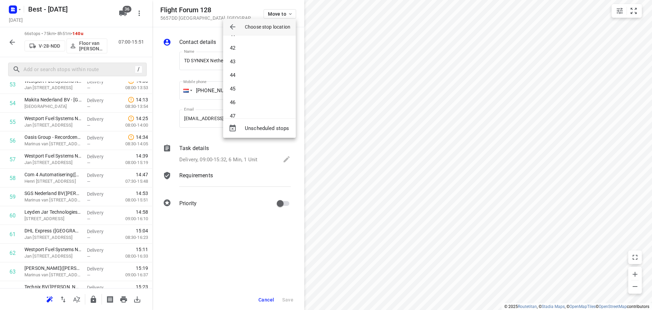
scroll to position [550, 0]
click at [249, 52] on li "42" at bounding box center [259, 53] width 73 height 14
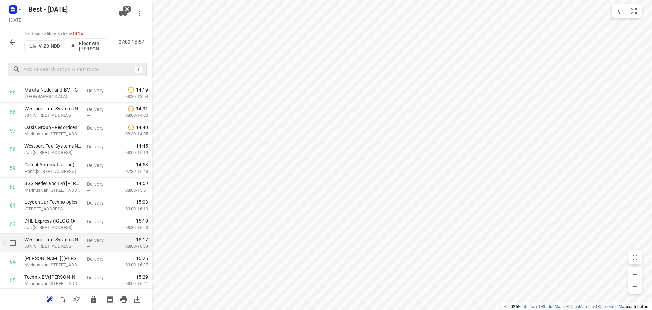
scroll to position [1016, 0]
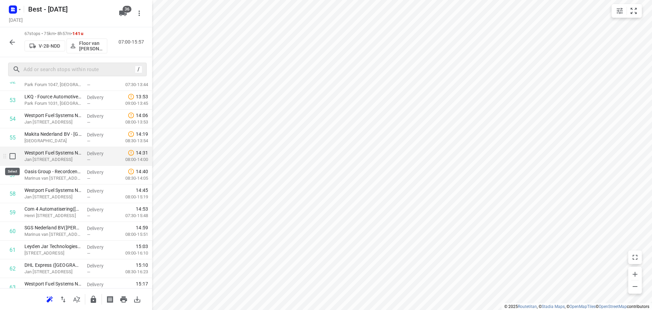
click at [11, 158] on input "checkbox" at bounding box center [13, 156] width 14 height 14
checkbox input "true"
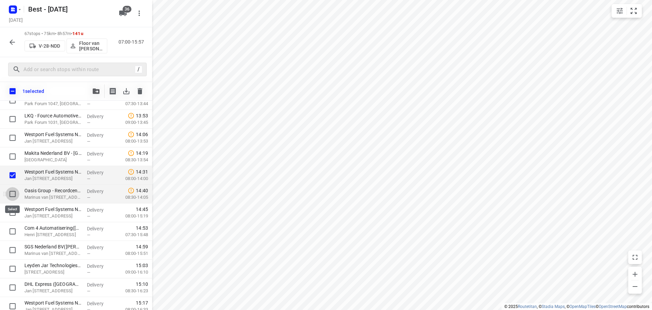
click at [10, 193] on input "checkbox" at bounding box center [13, 194] width 14 height 14
checkbox input "true"
click at [12, 213] on input "checkbox" at bounding box center [13, 213] width 14 height 14
checkbox input "true"
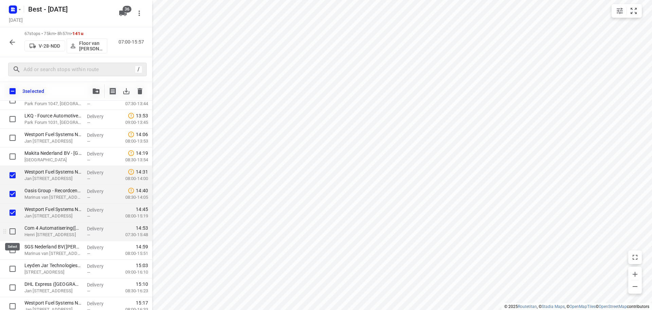
click at [14, 229] on input "checkbox" at bounding box center [13, 231] width 14 height 14
checkbox input "true"
click at [17, 245] on input "checkbox" at bounding box center [13, 250] width 14 height 14
checkbox input "true"
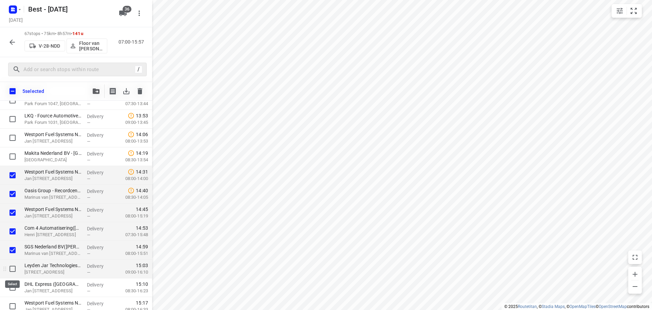
click at [14, 267] on input "checkbox" at bounding box center [13, 269] width 14 height 14
checkbox input "true"
click at [10, 283] on input "checkbox" at bounding box center [13, 287] width 14 height 14
checkbox input "true"
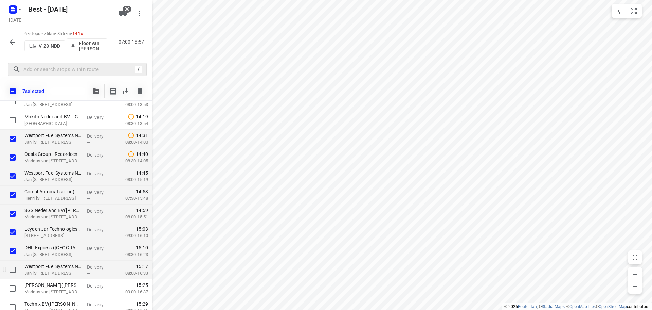
scroll to position [1084, 0]
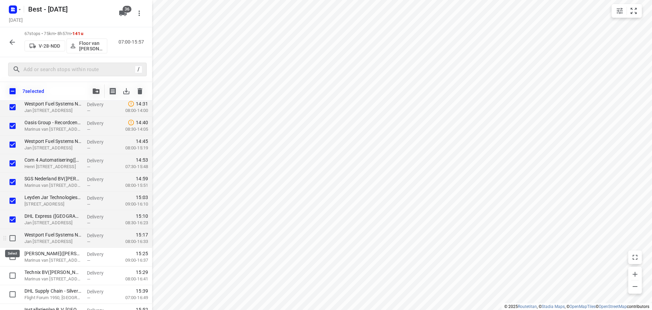
click at [7, 240] on input "checkbox" at bounding box center [13, 238] width 14 height 14
checkbox input "true"
drag, startPoint x: 9, startPoint y: 259, endPoint x: 8, endPoint y: 264, distance: 5.1
click at [9, 259] on input "checkbox" at bounding box center [13, 257] width 14 height 14
checkbox input "true"
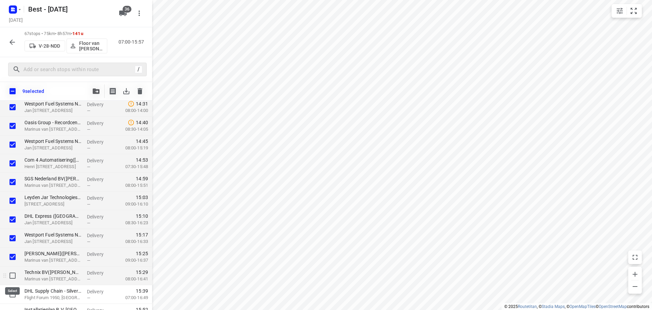
click at [10, 277] on input "checkbox" at bounding box center [13, 275] width 14 height 14
checkbox input "true"
click at [93, 90] on icon "button" at bounding box center [96, 90] width 7 height 5
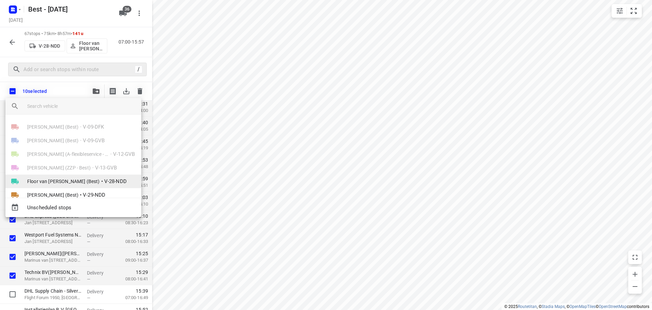
click at [55, 177] on li "Floor van Donzel (Best) • V-28-NDD" at bounding box center [73, 181] width 136 height 14
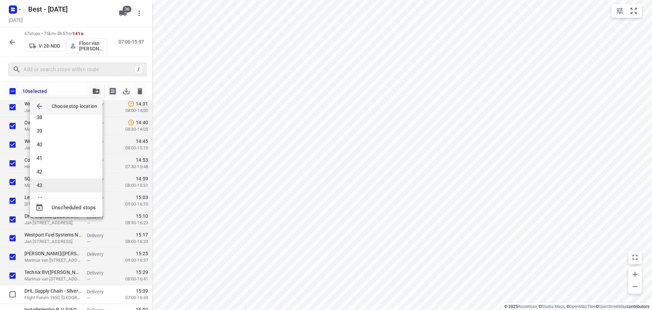
scroll to position [544, 0]
click at [61, 157] on li "43" at bounding box center [66, 151] width 73 height 14
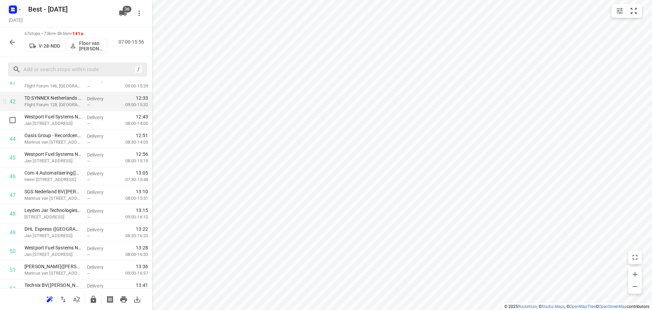
scroll to position [778, 0]
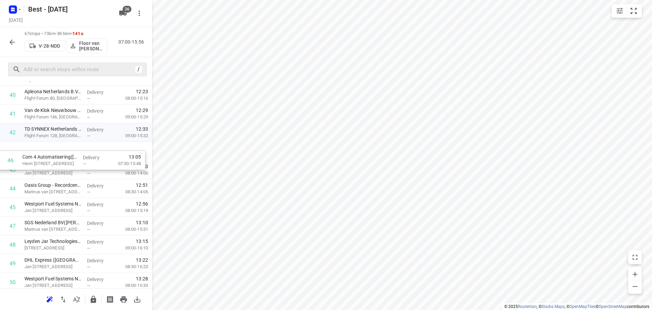
drag, startPoint x: 49, startPoint y: 203, endPoint x: 48, endPoint y: 147, distance: 56.1
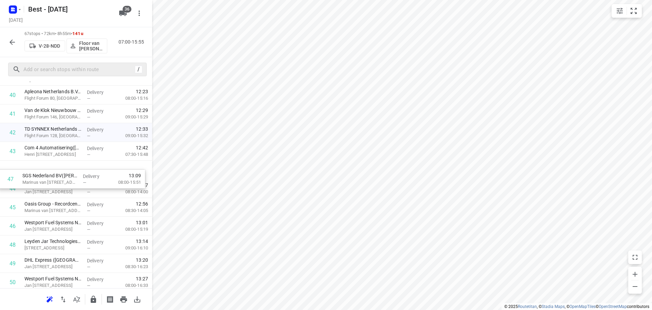
drag, startPoint x: 57, startPoint y: 217, endPoint x: 61, endPoint y: 151, distance: 66.4
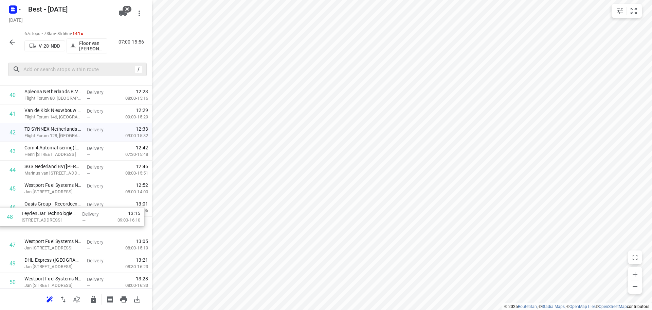
scroll to position [779, 0]
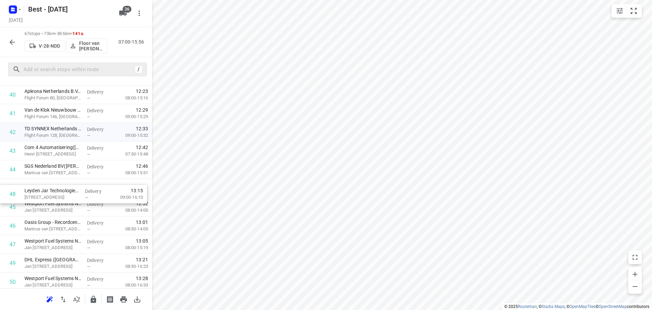
drag, startPoint x: 41, startPoint y: 243, endPoint x: 42, endPoint y: 181, distance: 61.9
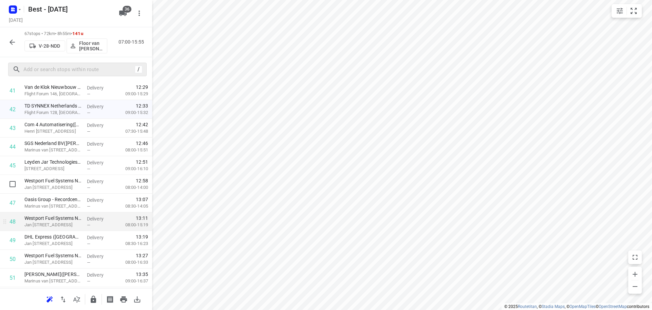
scroll to position [813, 0]
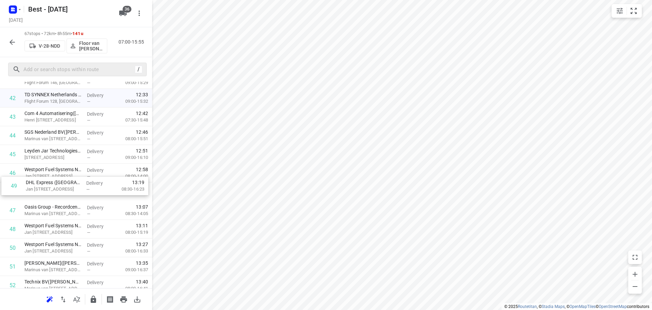
drag, startPoint x: 54, startPoint y: 207, endPoint x: 55, endPoint y: 175, distance: 32.3
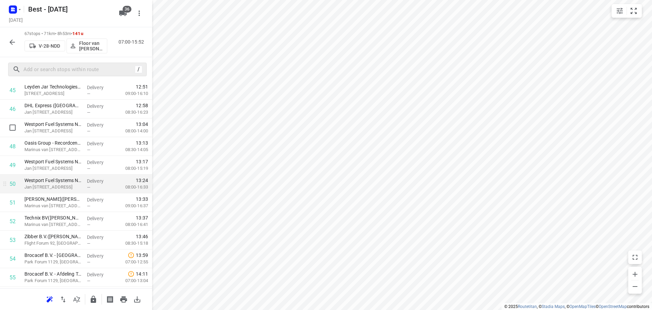
scroll to position [880, 0]
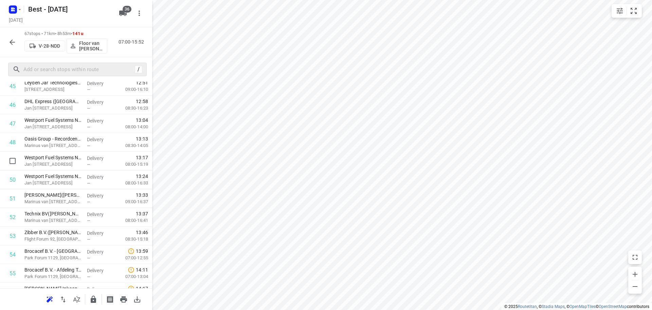
drag, startPoint x: 57, startPoint y: 170, endPoint x: 57, endPoint y: 166, distance: 3.7
drag, startPoint x: 52, startPoint y: 160, endPoint x: 51, endPoint y: 141, distance: 19.0
drag, startPoint x: 53, startPoint y: 175, endPoint x: 52, endPoint y: 154, distance: 20.4
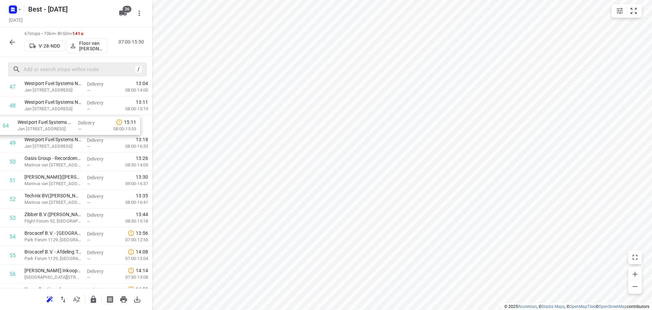
drag, startPoint x: 65, startPoint y: 269, endPoint x: 59, endPoint y: 118, distance: 151.3
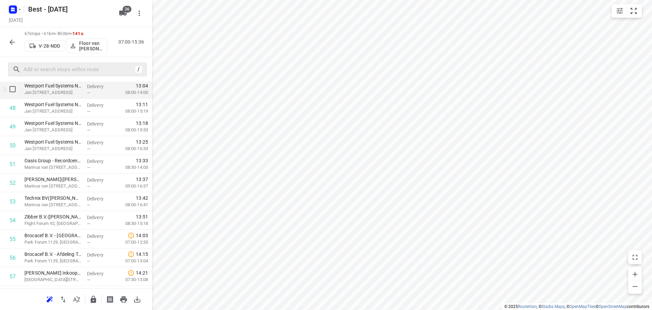
click at [69, 98] on div "Westport Fuel Systems Netherlands B.V.(Marc Poell) Jan Hilgersweg 22, Eindhoven" at bounding box center [53, 89] width 63 height 19
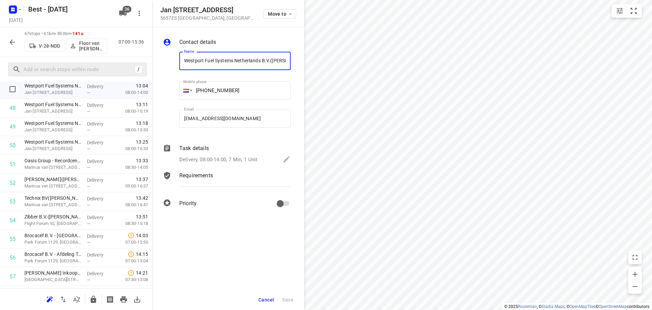
scroll to position [0, 11]
click at [212, 161] on p "Delivery, 08:00-14:00, 7 Min, 1 Unit" at bounding box center [218, 160] width 78 height 8
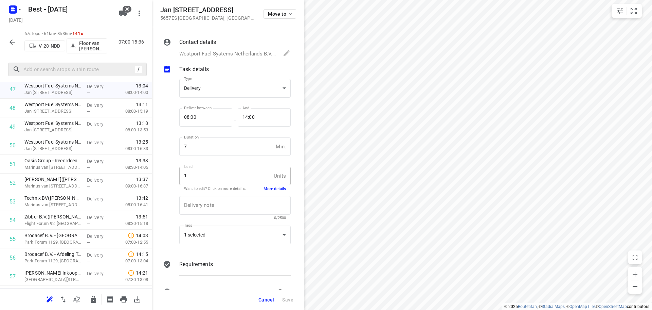
click at [268, 189] on button "More details" at bounding box center [275, 189] width 22 height 6
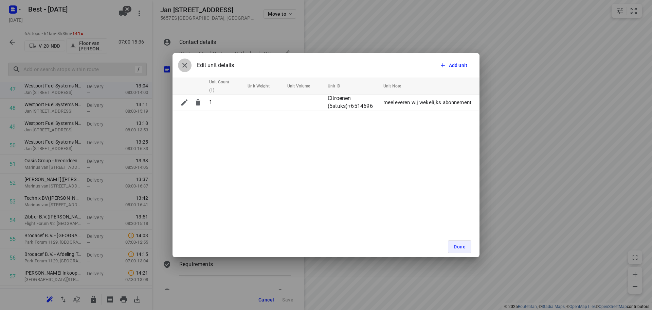
click at [182, 66] on icon "button" at bounding box center [185, 65] width 8 height 8
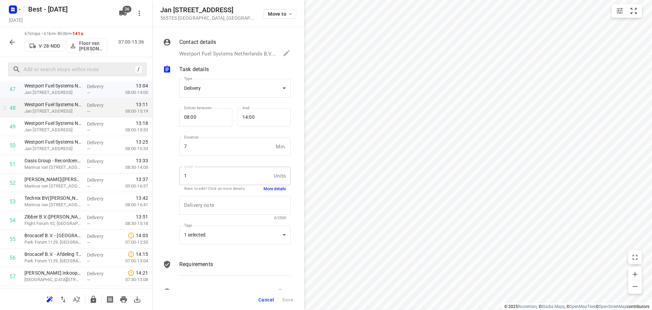
click at [90, 110] on div "—" at bounding box center [99, 111] width 25 height 5
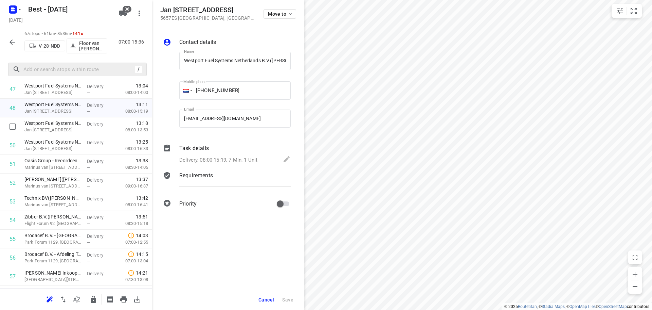
scroll to position [0, 11]
click at [242, 155] on div "Delivery, 08:00-15:19, 7 Min, 1 Unit" at bounding box center [234, 160] width 111 height 10
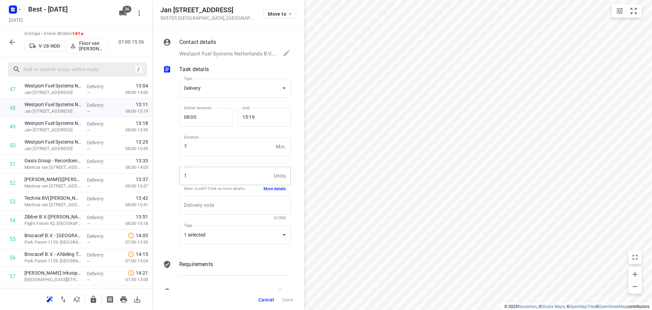
click at [264, 187] on button "More details" at bounding box center [275, 189] width 22 height 6
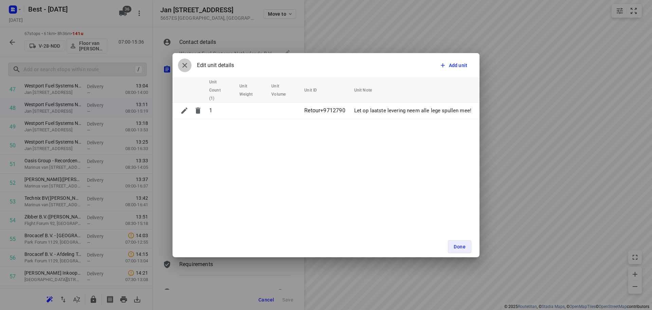
click at [189, 67] on button "button" at bounding box center [185, 65] width 14 height 14
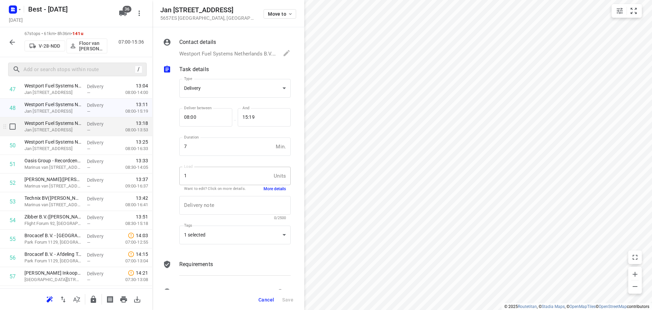
click at [89, 132] on div "—" at bounding box center [99, 129] width 25 height 5
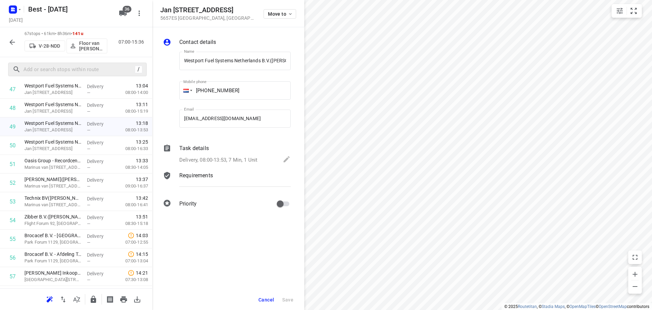
scroll to position [0, 11]
click at [226, 162] on p "Delivery, 08:00-13:53, 7 Min, 1 Unit" at bounding box center [218, 160] width 78 height 8
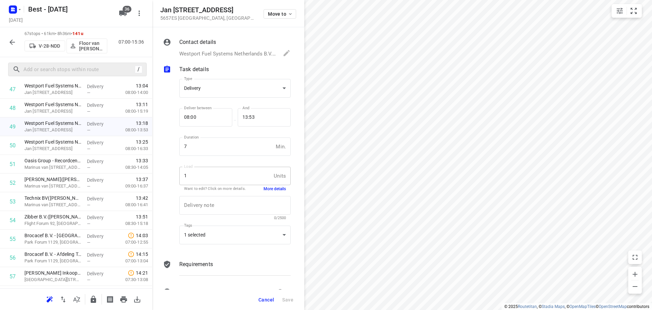
click at [263, 193] on div "Delivery note x Delivery note 0/2500" at bounding box center [235, 208] width 117 height 32
click at [264, 190] on button "More details" at bounding box center [275, 189] width 22 height 6
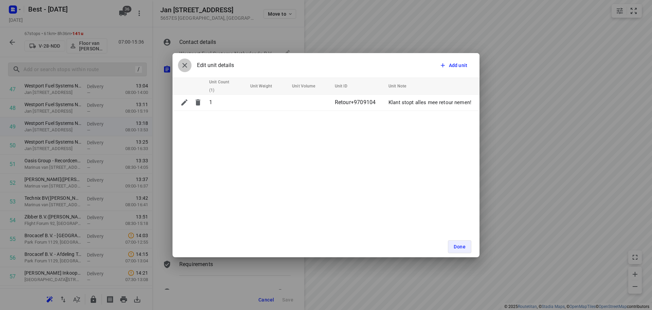
click at [181, 65] on icon "button" at bounding box center [185, 65] width 8 height 8
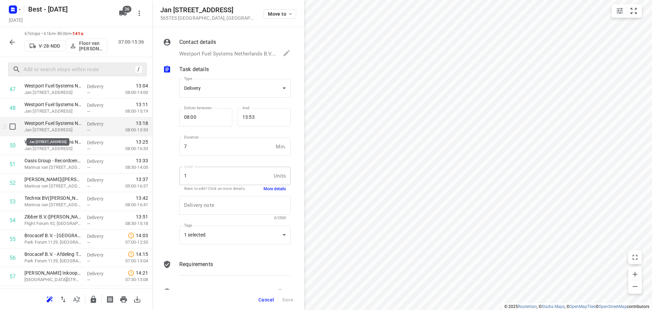
click at [41, 126] on p "Jan Hilgersweg 22, Eindhoven" at bounding box center [52, 129] width 57 height 7
click at [257, 188] on div "Want to edit? Click on more details. More details" at bounding box center [235, 189] width 102 height 6
click at [264, 188] on button "More details" at bounding box center [275, 189] width 22 height 6
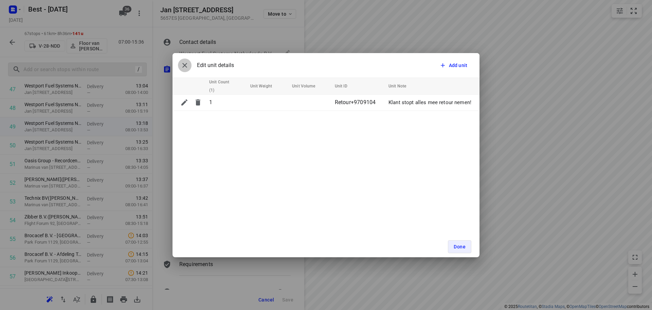
click at [181, 63] on icon "button" at bounding box center [185, 65] width 8 height 8
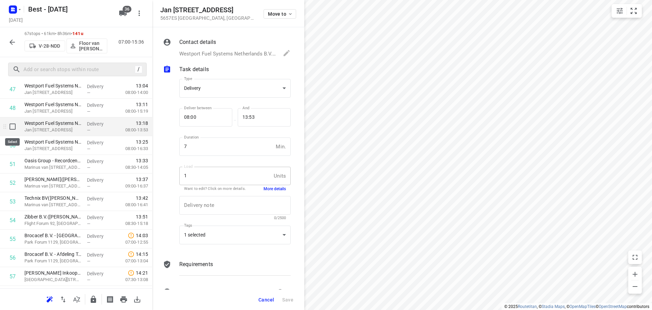
click at [10, 127] on input "checkbox" at bounding box center [13, 127] width 14 height 14
checkbox input "true"
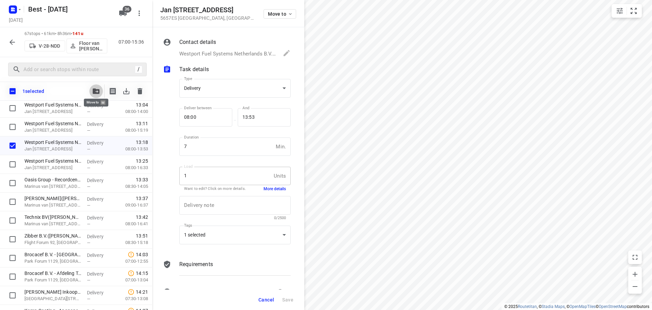
click at [90, 92] on button "button" at bounding box center [96, 91] width 14 height 14
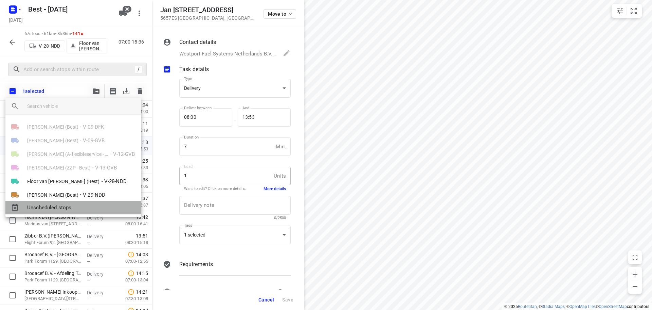
click at [76, 203] on div "Unscheduled stops" at bounding box center [73, 207] width 136 height 14
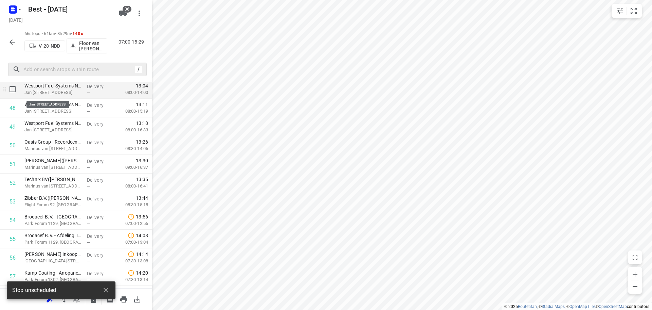
click at [77, 94] on p "Jan Hilgersweg 22, Eindhoven" at bounding box center [52, 92] width 57 height 7
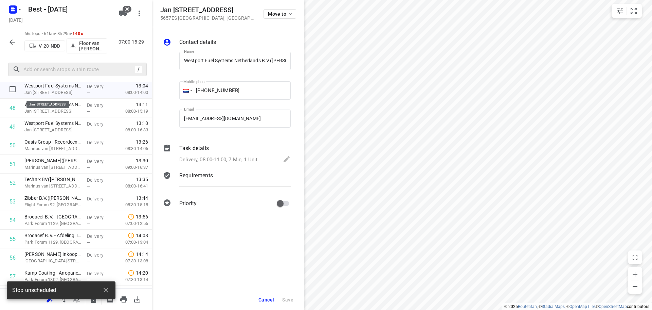
scroll to position [0, 11]
click at [211, 160] on p "Delivery, 08:00-14:00, 7 Min, 1 Unit" at bounding box center [218, 160] width 78 height 8
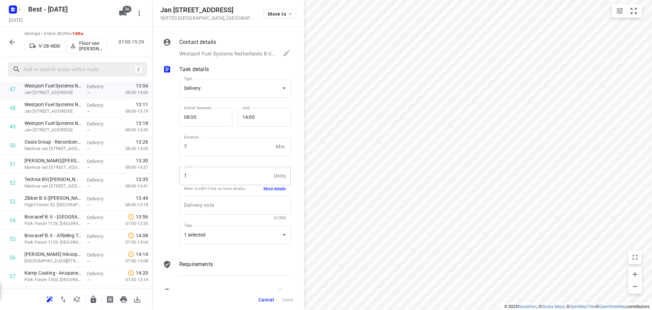
click at [265, 190] on button "More details" at bounding box center [275, 189] width 22 height 6
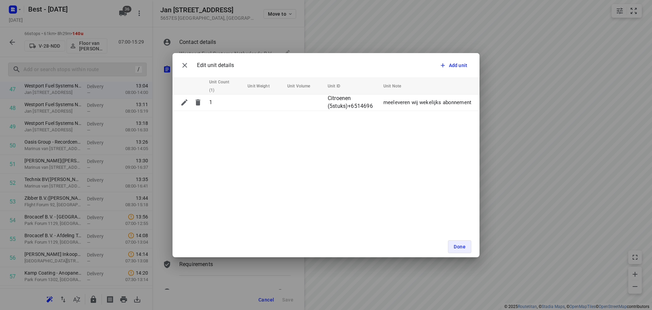
click at [175, 61] on div "Edit unit details Add unit" at bounding box center [326, 65] width 307 height 24
click at [74, 107] on div "Edit unit details Add unit Unit Count (1) Unit Weight Unit Volume Unit ID Unit …" at bounding box center [326, 155] width 652 height 310
click at [179, 66] on button "button" at bounding box center [185, 65] width 14 height 14
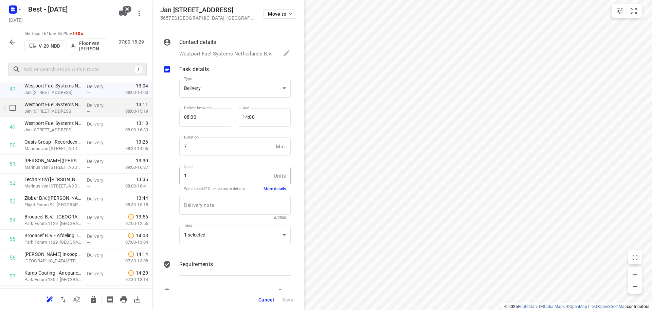
click at [88, 109] on span "—" at bounding box center [88, 111] width 3 height 5
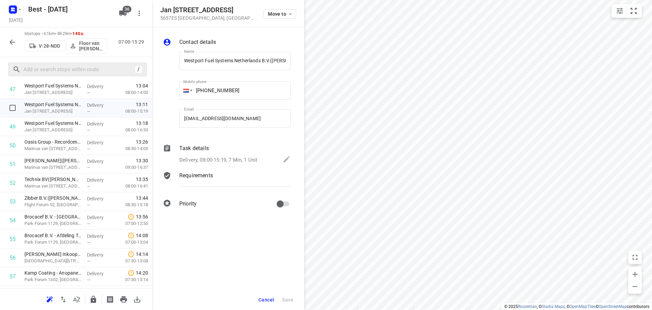
scroll to position [0, 11]
click at [243, 158] on p "Delivery, 08:00-15:19, 7 Min, 1 Unit" at bounding box center [218, 160] width 78 height 8
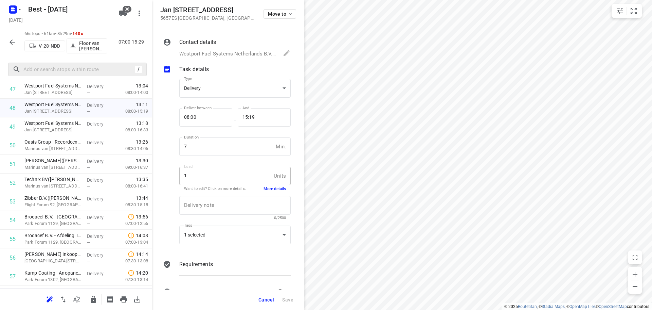
click at [265, 192] on div "Delivery note x Delivery note 0/2500" at bounding box center [235, 208] width 117 height 32
click at [265, 188] on button "More details" at bounding box center [275, 189] width 22 height 6
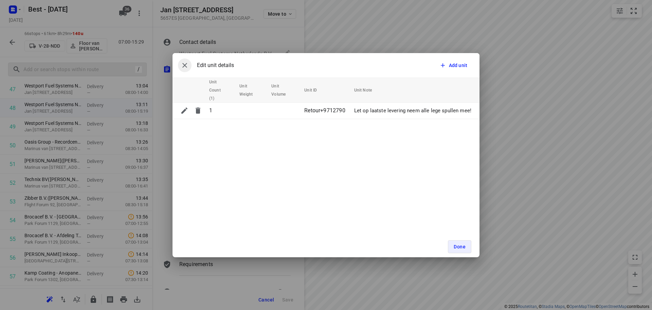
click at [189, 66] on button "button" at bounding box center [185, 65] width 14 height 14
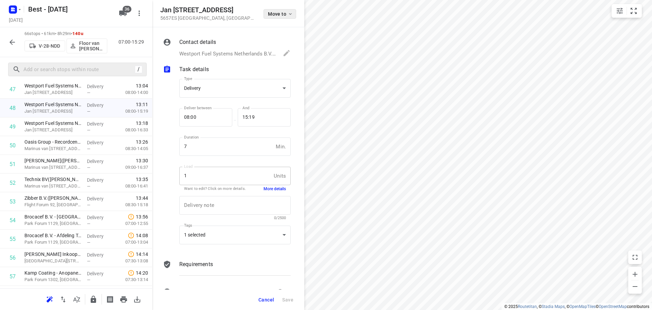
click at [265, 17] on button "Move to" at bounding box center [280, 14] width 33 height 10
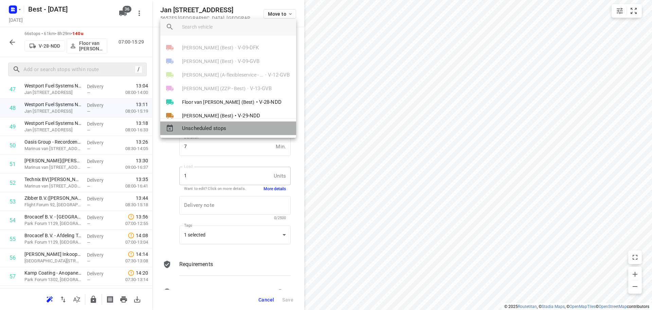
click at [240, 127] on span "Unscheduled stops" at bounding box center [236, 128] width 109 height 8
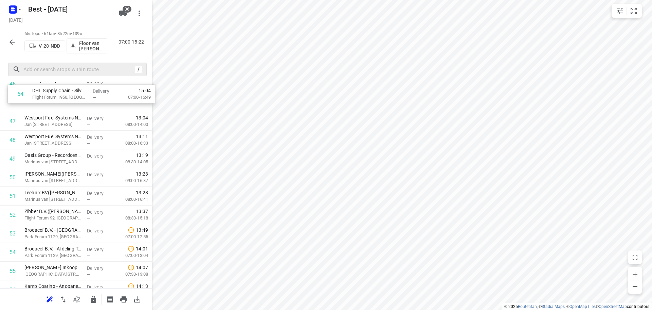
scroll to position [893, 0]
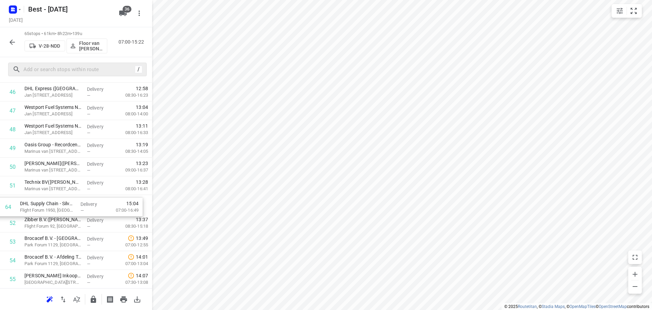
drag, startPoint x: 70, startPoint y: 205, endPoint x: 65, endPoint y: 207, distance: 5.6
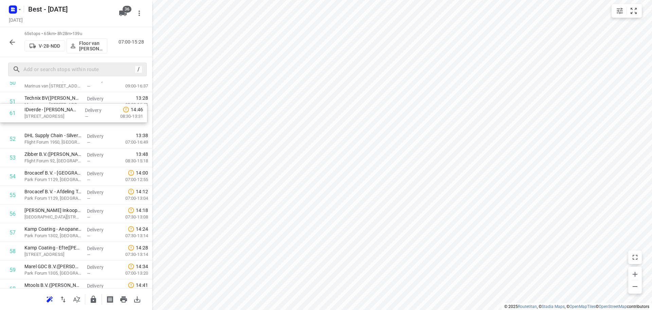
scroll to position [977, 0]
drag, startPoint x: 55, startPoint y: 204, endPoint x: 58, endPoint y: 135, distance: 69.0
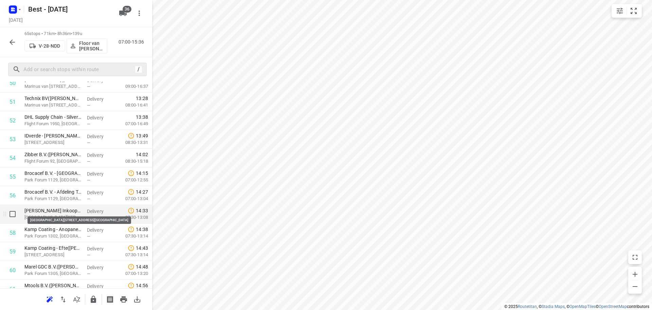
scroll to position [1079, 0]
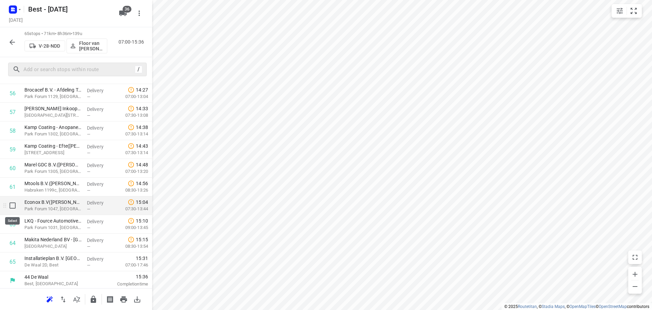
click at [8, 205] on input "checkbox" at bounding box center [13, 205] width 14 height 14
checkbox input "true"
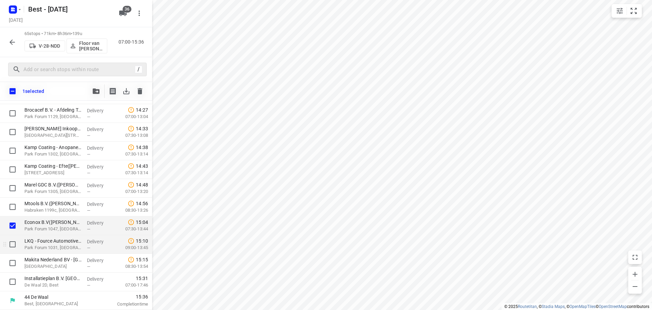
scroll to position [1078, 0]
drag, startPoint x: 11, startPoint y: 245, endPoint x: 11, endPoint y: 213, distance: 31.9
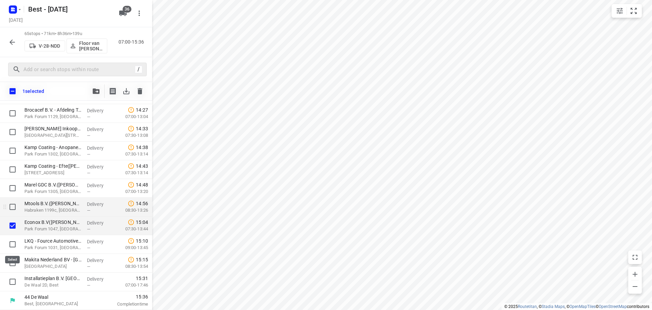
click at [11, 244] on input "checkbox" at bounding box center [13, 244] width 14 height 14
checkbox input "true"
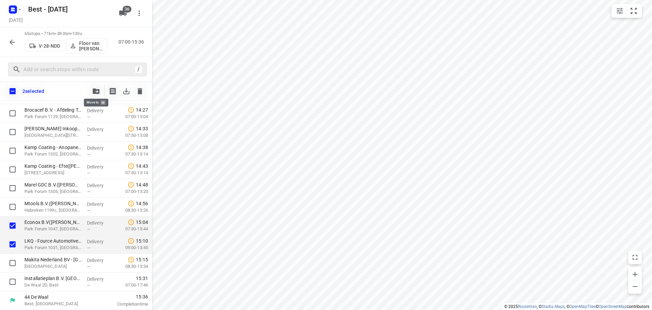
click at [91, 94] on button "button" at bounding box center [96, 91] width 14 height 14
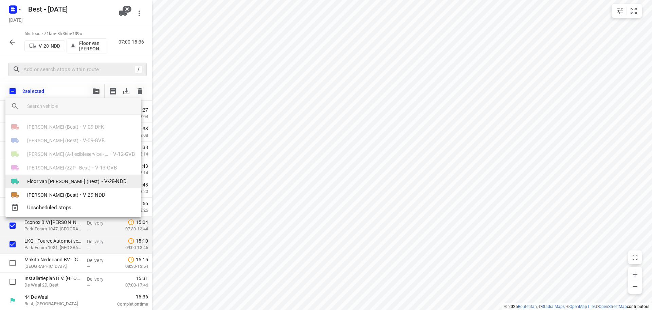
click at [36, 176] on li "Floor van Donzel (Best) • V-28-NDD" at bounding box center [73, 181] width 136 height 14
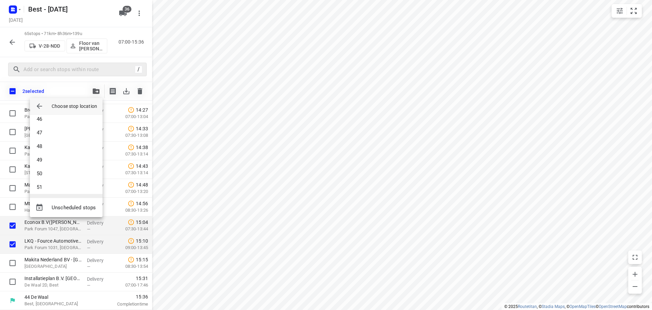
scroll to position [646, 0]
click at [53, 179] on li "53" at bounding box center [66, 185] width 73 height 14
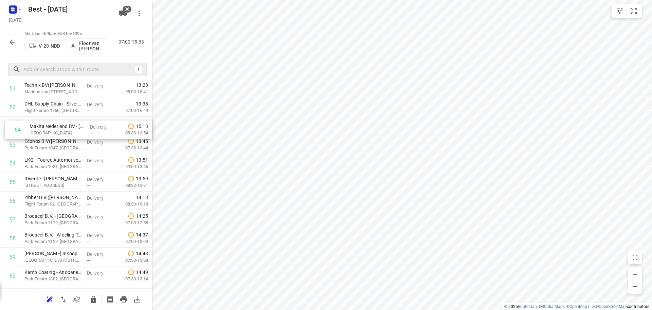
scroll to position [983, 0]
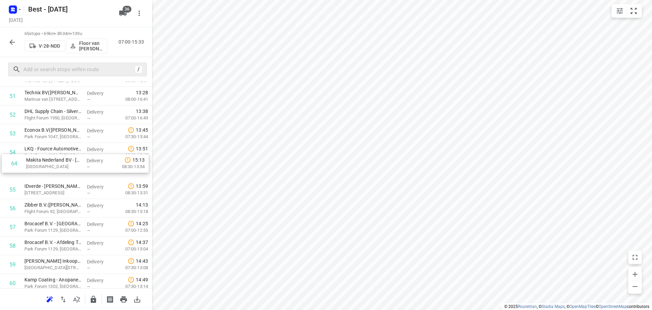
drag, startPoint x: 66, startPoint y: 225, endPoint x: 64, endPoint y: 169, distance: 56.5
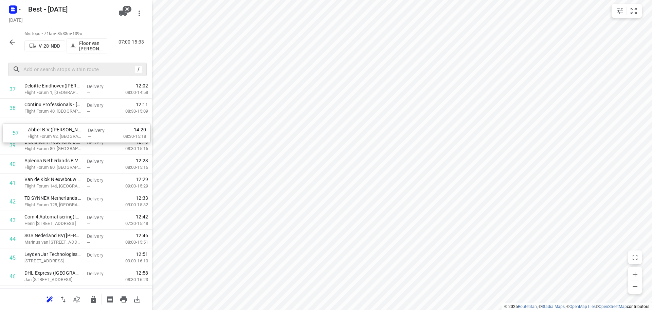
scroll to position [727, 0]
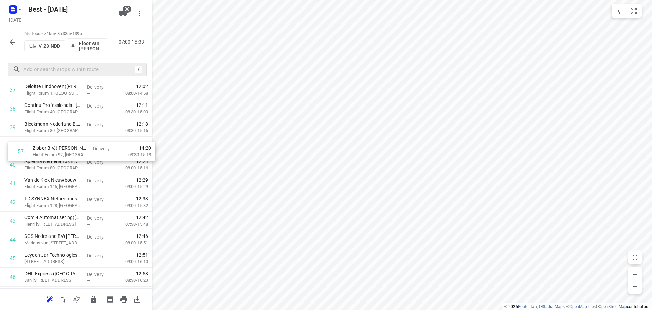
drag, startPoint x: 53, startPoint y: 206, endPoint x: 93, endPoint y: 133, distance: 84.0
click at [60, 145] on div "1 Matas Electronics BV(Bernadette Antonis) De Waal 42, Best Delivery — 07:02 06…" at bounding box center [76, 15] width 152 height 1215
drag, startPoint x: 89, startPoint y: 159, endPoint x: 94, endPoint y: 141, distance: 18.8
click at [94, 141] on div "1 Matas Electronics BV(Bernadette Antonis) De Waal 42, Best Delivery — 07:02 06…" at bounding box center [76, 15] width 152 height 1215
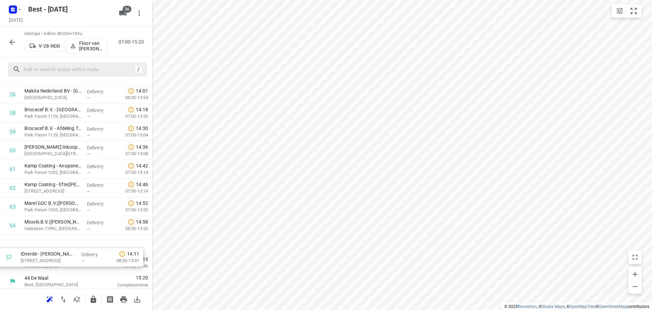
scroll to position [1081, 0]
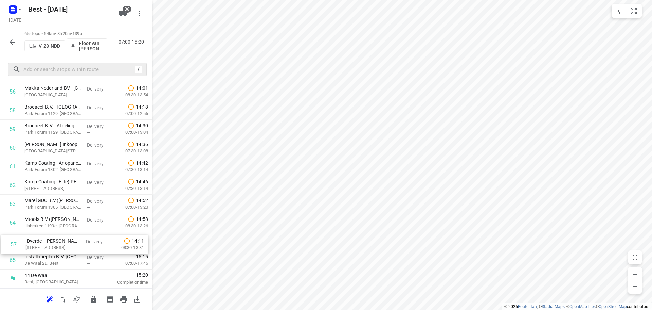
drag, startPoint x: 66, startPoint y: 164, endPoint x: 69, endPoint y: 248, distance: 84.3
click at [96, 297] on icon "button" at bounding box center [93, 299] width 8 height 8
click at [14, 43] on icon "button" at bounding box center [12, 42] width 8 height 8
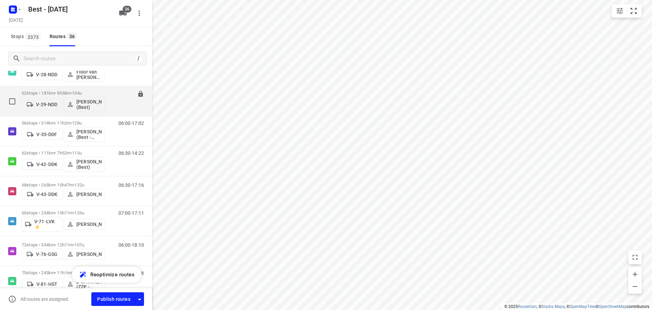
scroll to position [170, 0]
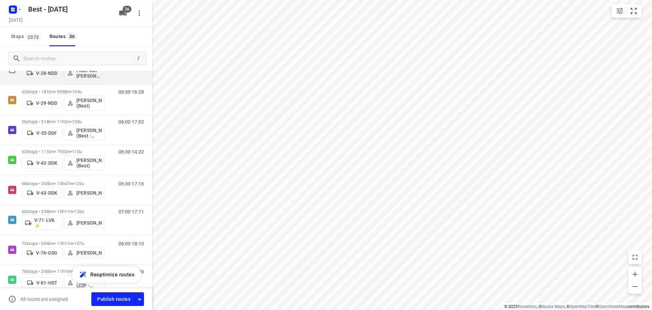
click at [47, 85] on div "65 stops • 60km • 8h13m • 139u V-28-NDD Floor van Donzel (Best) 07:00-15:13" at bounding box center [76, 70] width 152 height 30
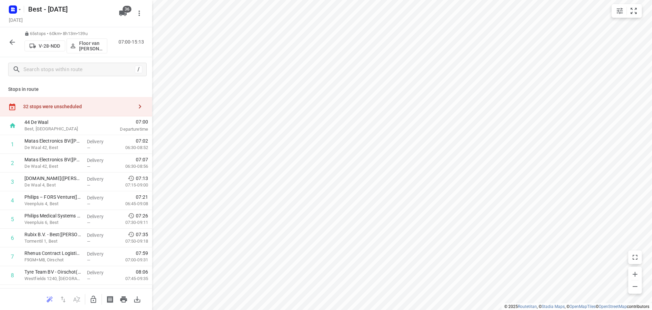
click at [14, 44] on icon "button" at bounding box center [12, 42] width 8 height 8
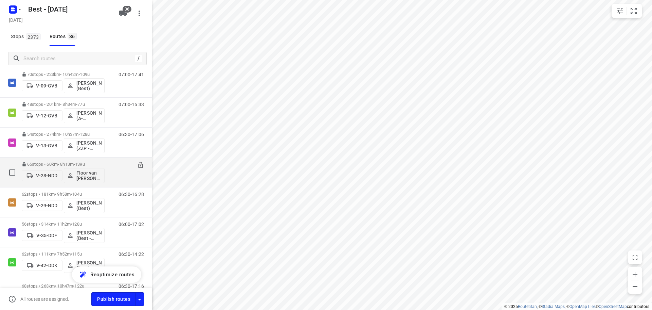
scroll to position [68, 0]
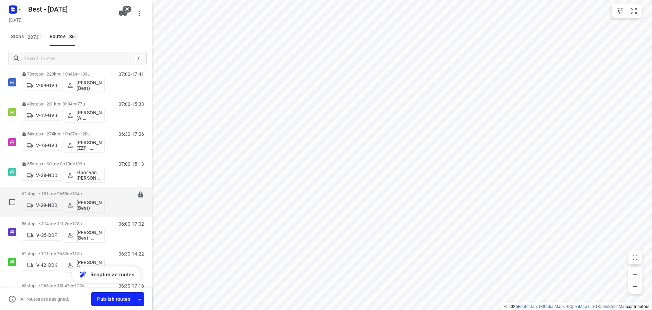
click at [52, 187] on div "62 stops • 181km • 9h58m • 104u V-29-NDD Nikki van Hasselt - van Doren (Best) 0…" at bounding box center [76, 202] width 152 height 30
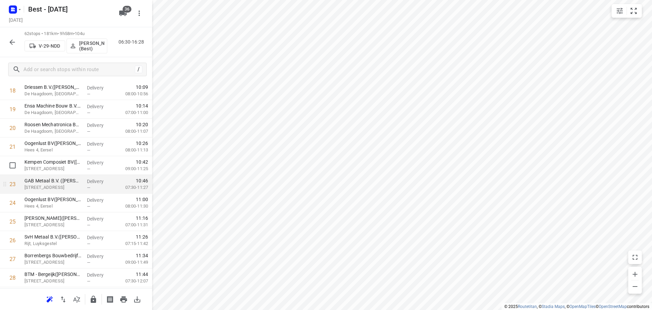
scroll to position [374, 0]
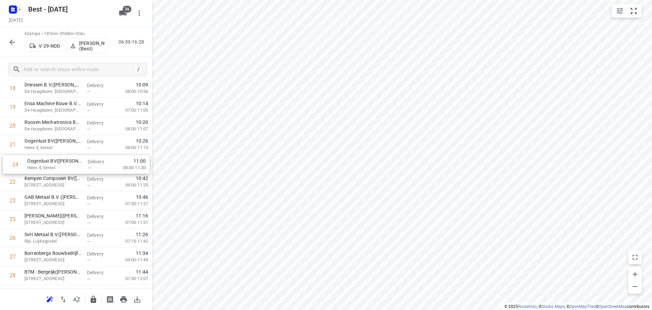
drag, startPoint x: 47, startPoint y: 206, endPoint x: 52, endPoint y: 165, distance: 41.4
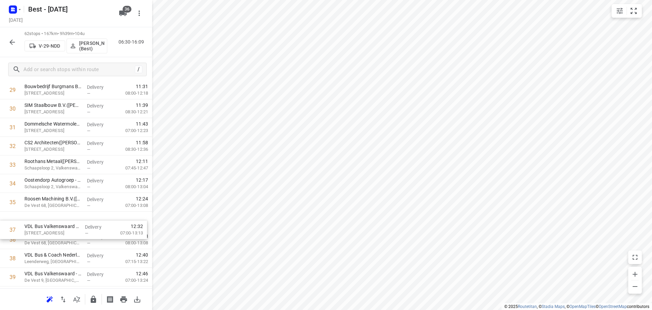
scroll to position [578, 0]
drag, startPoint x: 59, startPoint y: 235, endPoint x: 60, endPoint y: 196, distance: 38.8
click at [60, 196] on div "1 VDL VDS Technische Industrie bv(Jelle Vrijdag ) Industrieweg 29, Hapert Deliv…" at bounding box center [76, 136] width 152 height 1159
drag, startPoint x: 80, startPoint y: 242, endPoint x: 80, endPoint y: 220, distance: 21.8
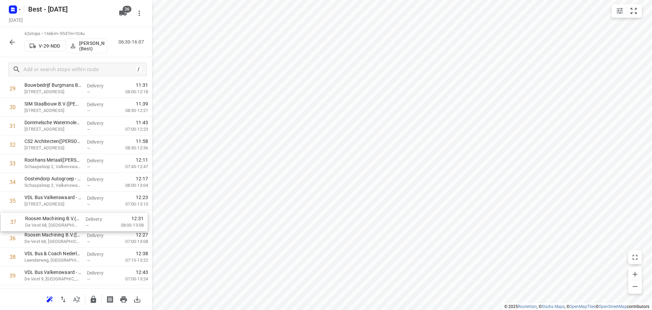
click at [80, 222] on div "1 VDL VDS Technische Industrie bv(Jelle Vrijdag ) Industrieweg 29, Hapert Deliv…" at bounding box center [76, 135] width 152 height 1159
click at [80, 220] on div "1 VDL VDS Technische Industrie bv(Jelle Vrijdag ) Industrieweg 29, Hapert Deliv…" at bounding box center [76, 135] width 152 height 1159
drag, startPoint x: 71, startPoint y: 217, endPoint x: 72, endPoint y: 200, distance: 17.7
click at [72, 200] on div "1 VDL VDS Technische Industrie bv(Jelle Vrijdag ) Industrieweg 29, Hapert Deliv…" at bounding box center [76, 135] width 152 height 1159
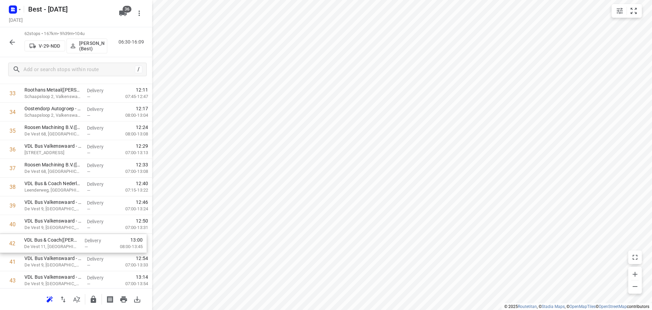
scroll to position [650, 0]
drag, startPoint x: 58, startPoint y: 259, endPoint x: 60, endPoint y: 173, distance: 85.7
click at [60, 173] on div "1 VDL VDS Technische Industrie bv(Jelle Vrijdag ) Industrieweg 29, Hapert Deliv…" at bounding box center [76, 64] width 152 height 1159
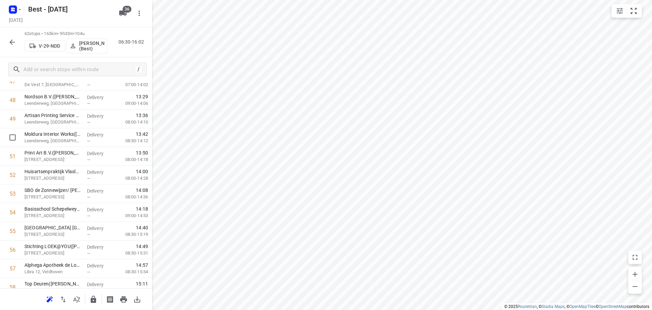
scroll to position [1025, 0]
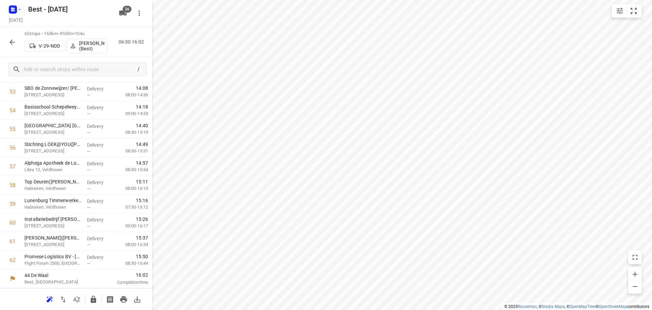
click at [93, 294] on button "button" at bounding box center [94, 299] width 14 height 14
click at [14, 41] on icon "button" at bounding box center [12, 42] width 8 height 8
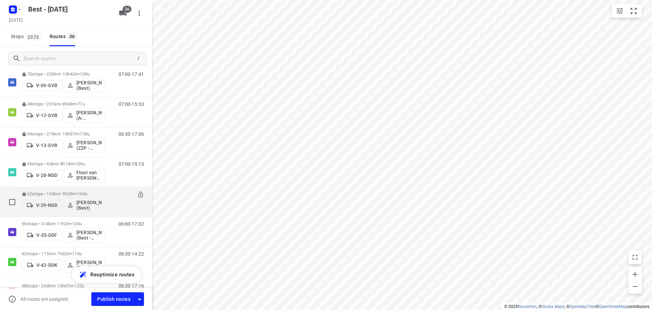
scroll to position [136, 0]
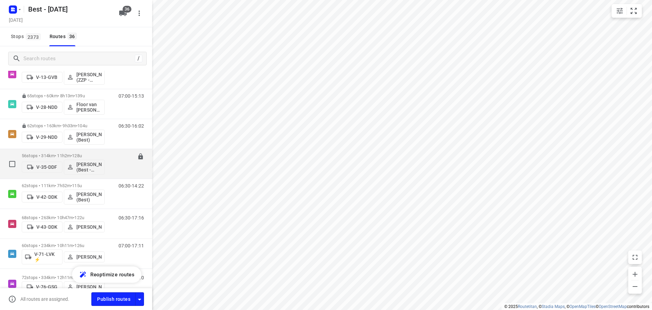
click at [52, 154] on p "56 stops • 314km • 11h2m • 128u" at bounding box center [63, 155] width 83 height 5
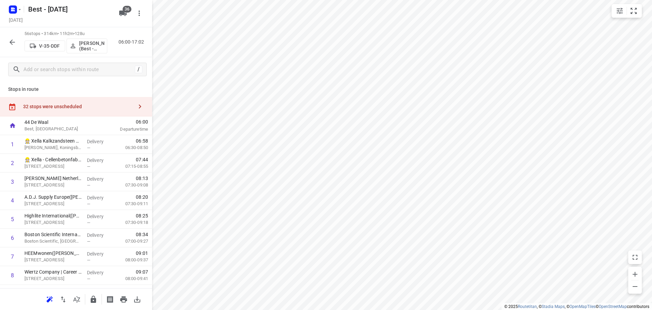
click at [79, 297] on icon "button" at bounding box center [76, 299] width 7 height 6
click at [119, 104] on div "32 stops were unscheduled" at bounding box center [78, 106] width 110 height 5
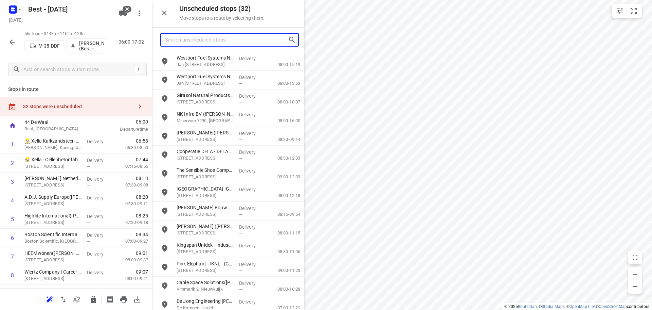
click at [224, 40] on input "Search unscheduled stops" at bounding box center [226, 40] width 123 height 11
click at [166, 11] on icon "button" at bounding box center [164, 13] width 5 height 5
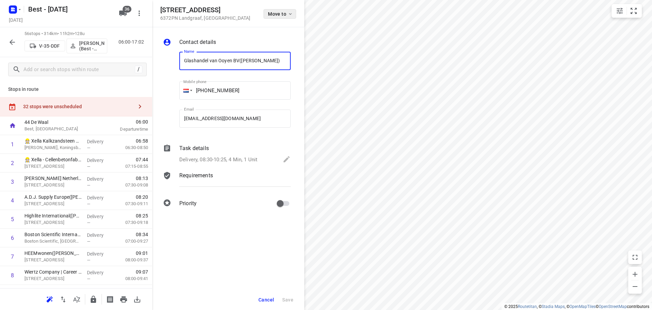
click at [273, 17] on button "Move to" at bounding box center [280, 14] width 33 height 10
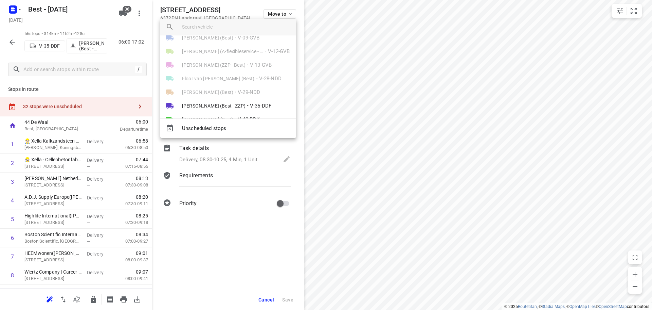
scroll to position [34, 0]
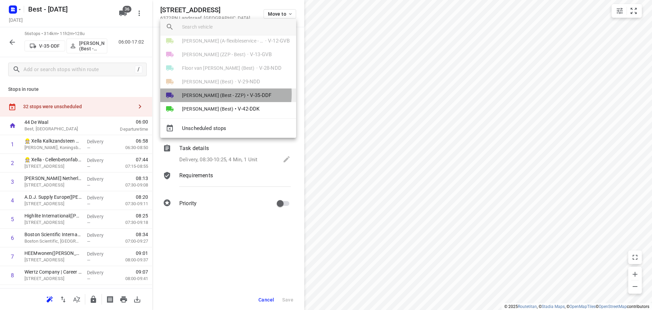
click at [214, 94] on span "[PERSON_NAME] (Best - ZZP)" at bounding box center [214, 95] width 64 height 7
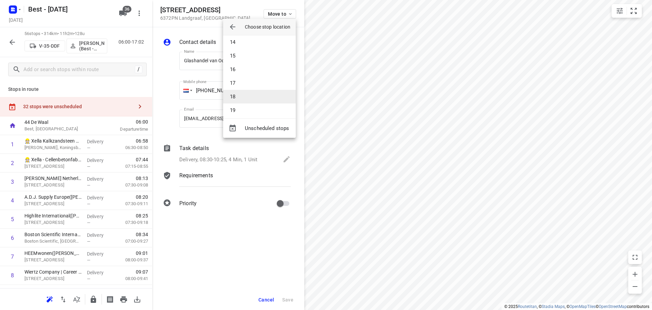
scroll to position [170, 0]
click at [245, 40] on li "13" at bounding box center [259, 38] width 73 height 14
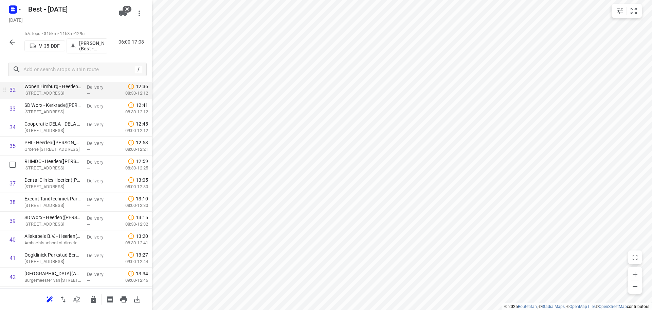
scroll to position [714, 0]
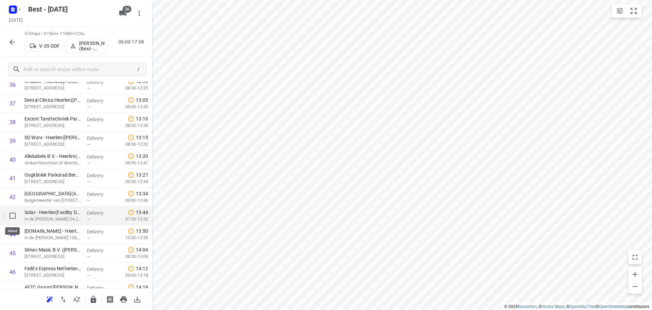
drag, startPoint x: 17, startPoint y: 222, endPoint x: 17, endPoint y: 219, distance: 3.7
click at [17, 219] on input "checkbox" at bounding box center [13, 216] width 14 height 14
checkbox input "true"
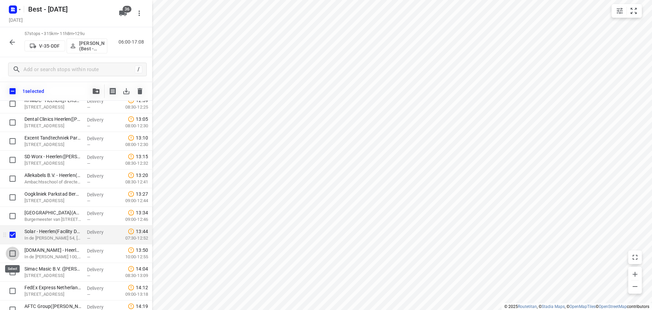
drag, startPoint x: 12, startPoint y: 252, endPoint x: 14, endPoint y: 238, distance: 14.1
click at [12, 253] on input "checkbox" at bounding box center [13, 253] width 14 height 14
checkbox input "true"
click at [95, 86] on button "button" at bounding box center [96, 91] width 14 height 14
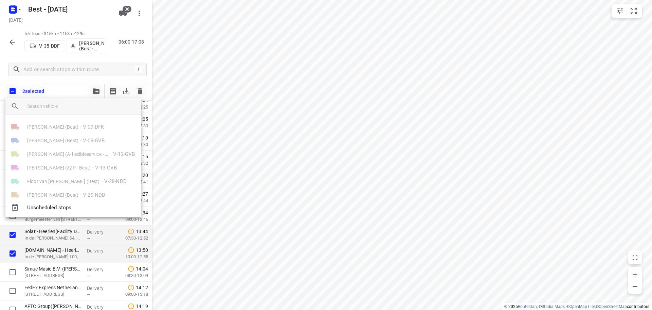
scroll to position [68, 0]
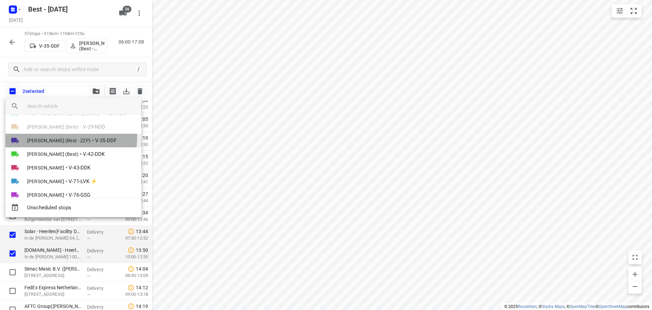
click at [60, 137] on span "[PERSON_NAME] (Best - ZZP)" at bounding box center [59, 140] width 64 height 7
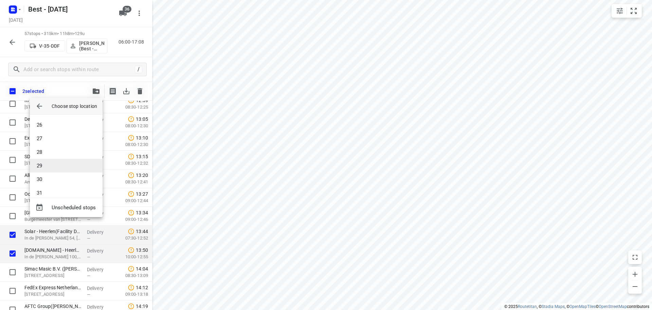
scroll to position [340, 0]
click at [50, 141] on li "27" at bounding box center [66, 138] width 73 height 14
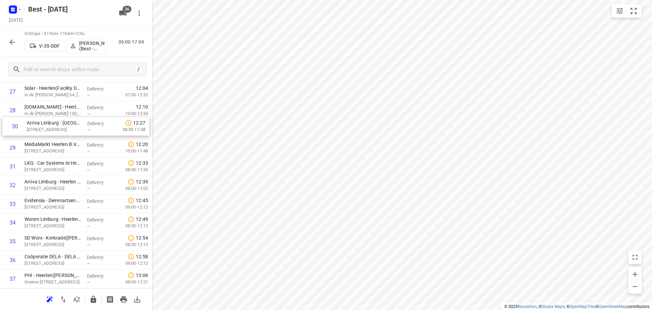
drag, startPoint x: 43, startPoint y: 144, endPoint x: 46, endPoint y: 125, distance: 18.8
click at [46, 125] on div "1 👷🏻 Xella Kalkzandsteen B.V. - Koningsbosch(Rob Sevriens) De Hazelaar, Konings…" at bounding box center [76, 128] width 152 height 1065
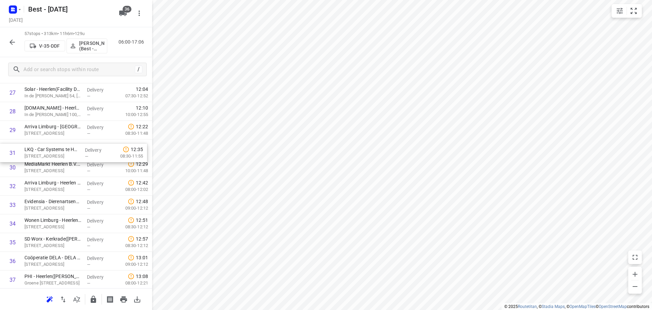
drag, startPoint x: 64, startPoint y: 171, endPoint x: 64, endPoint y: 154, distance: 17.0
click at [64, 154] on div "1 👷🏻 Xella Kalkzandsteen B.V. - Koningsbosch(Rob Sevriens) De Hazelaar, Konings…" at bounding box center [76, 129] width 152 height 1065
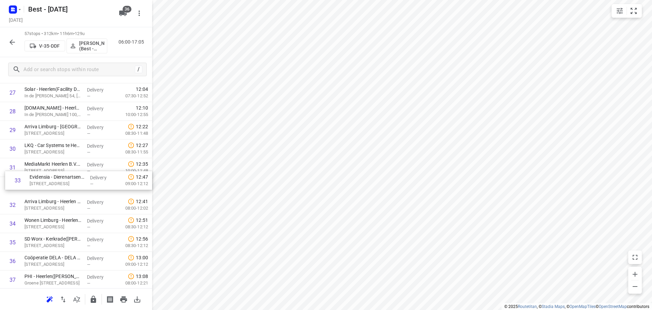
drag, startPoint x: 42, startPoint y: 208, endPoint x: 49, endPoint y: 172, distance: 36.8
click at [49, 172] on div "1 👷🏻 Xella Kalkzandsteen B.V. - Koningsbosch(Rob Sevriens) De Hazelaar, Konings…" at bounding box center [76, 129] width 152 height 1065
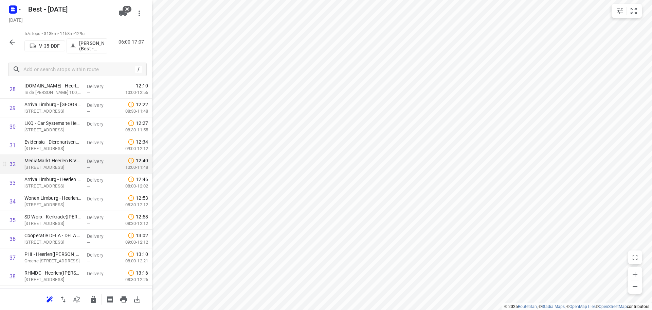
scroll to position [572, 0]
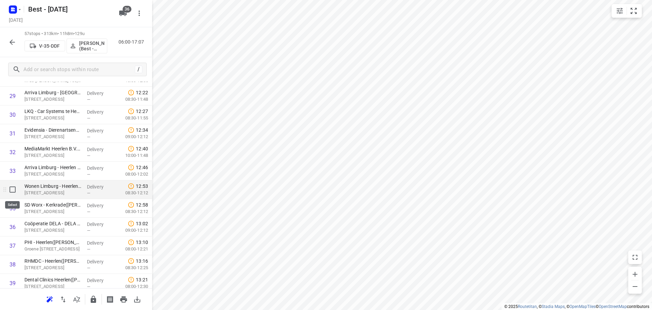
click at [14, 193] on input "checkbox" at bounding box center [13, 189] width 14 height 14
checkbox input "true"
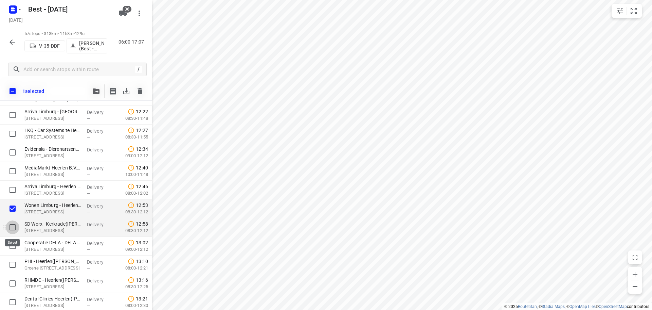
drag, startPoint x: 12, startPoint y: 227, endPoint x: 12, endPoint y: 231, distance: 4.4
click at [13, 227] on input "checkbox" at bounding box center [13, 227] width 14 height 14
checkbox input "true"
click at [11, 243] on input "checkbox" at bounding box center [13, 246] width 14 height 14
checkbox input "true"
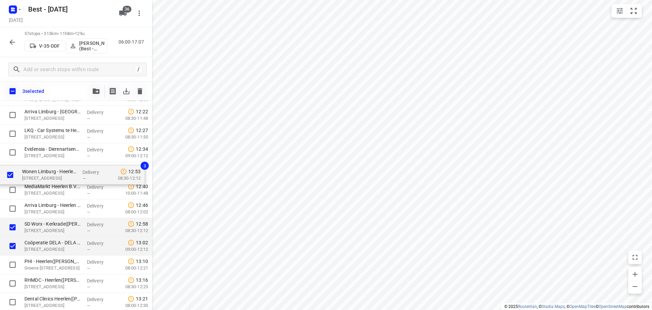
drag, startPoint x: 40, startPoint y: 209, endPoint x: 39, endPoint y: 169, distance: 40.1
click at [38, 170] on div "👷🏻 Xella Kalkzandsteen B.V. - Koningsbosch(Rob Sevriens) De Hazelaar, Koningsbo…" at bounding box center [76, 114] width 152 height 1065
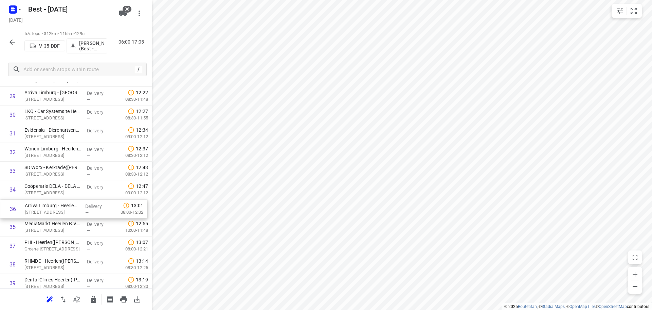
drag, startPoint x: 86, startPoint y: 223, endPoint x: 87, endPoint y: 198, distance: 24.1
click at [87, 200] on div "1 👷🏻 Xella Kalkzandsteen B.V. - Koningsbosch(Rob Sevriens) De Hazelaar, Konings…" at bounding box center [76, 95] width 152 height 1065
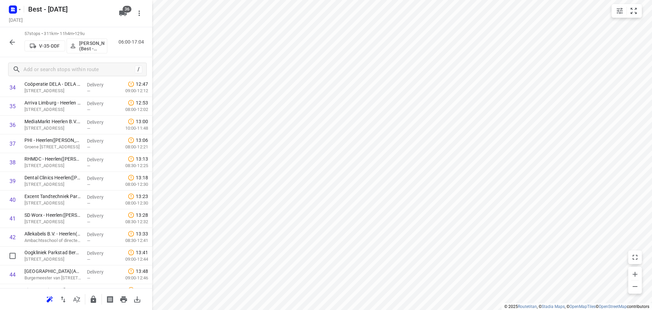
scroll to position [675, 0]
drag, startPoint x: 53, startPoint y: 258, endPoint x: 59, endPoint y: 144, distance: 114.3
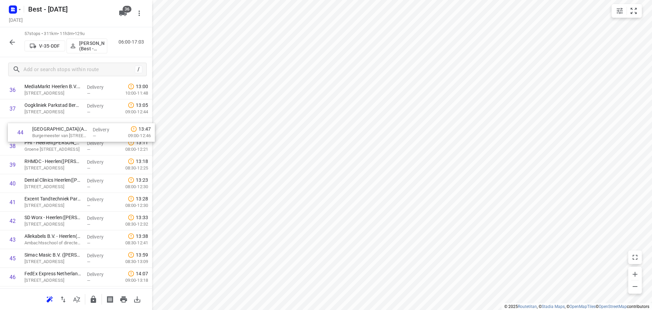
drag, startPoint x: 38, startPoint y: 236, endPoint x: 46, endPoint y: 126, distance: 110.4
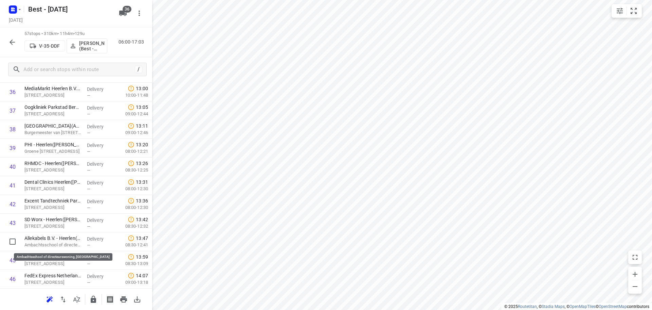
scroll to position [707, 0]
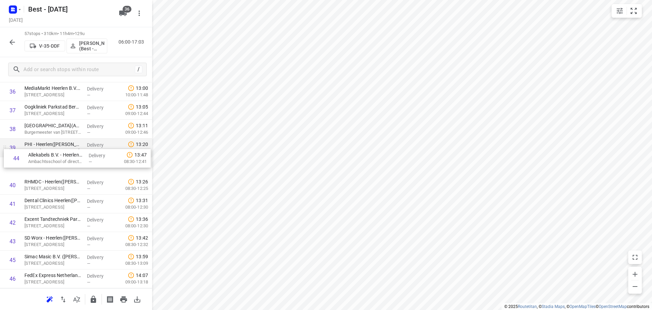
drag, startPoint x: 55, startPoint y: 219, endPoint x: 58, endPoint y: 155, distance: 63.9
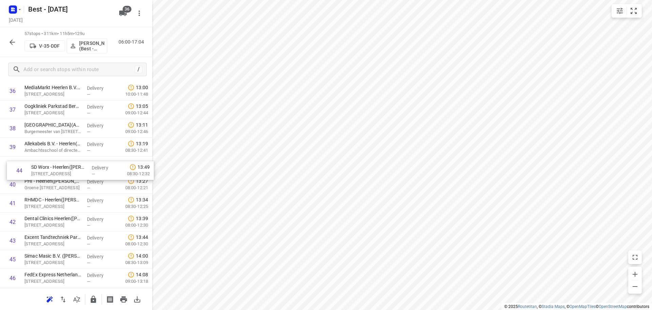
drag, startPoint x: 20, startPoint y: 240, endPoint x: 28, endPoint y: 163, distance: 77.5
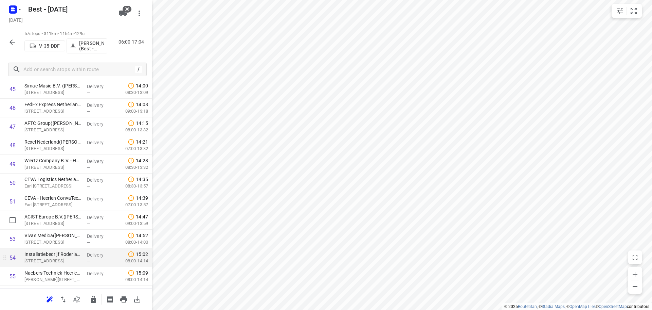
scroll to position [931, 0]
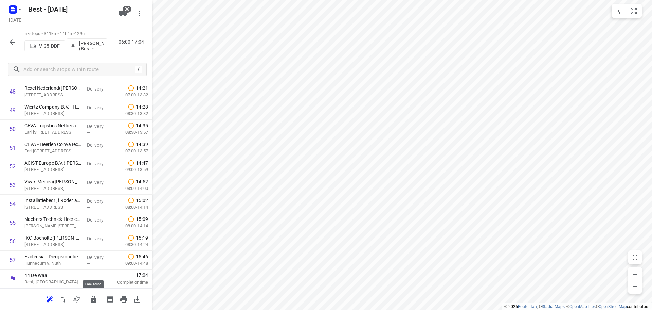
click at [93, 296] on icon "button" at bounding box center [93, 299] width 8 height 8
click at [14, 45] on icon "button" at bounding box center [12, 42] width 8 height 8
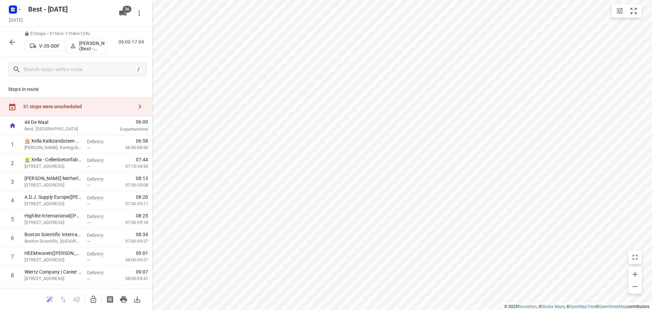
click at [17, 41] on button "button" at bounding box center [12, 42] width 14 height 14
drag, startPoint x: 81, startPoint y: 193, endPoint x: 81, endPoint y: 179, distance: 13.6
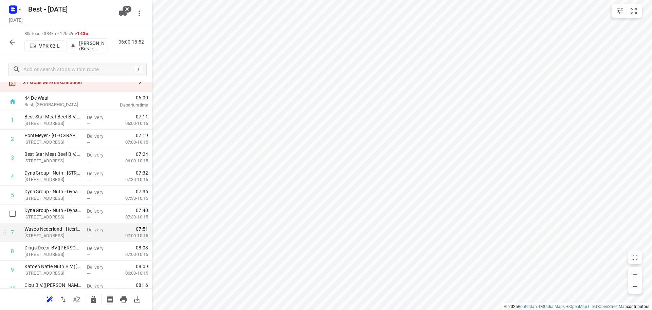
scroll to position [34, 0]
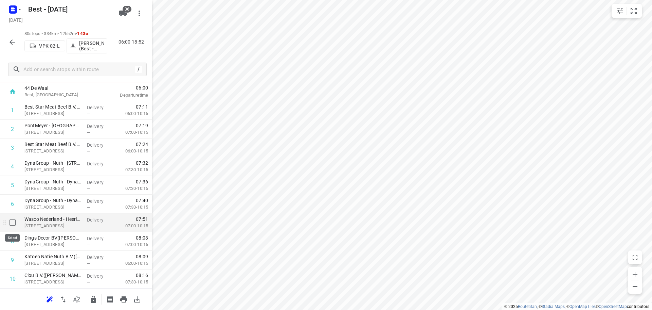
click at [16, 223] on input "checkbox" at bounding box center [13, 222] width 14 height 14
checkbox input "true"
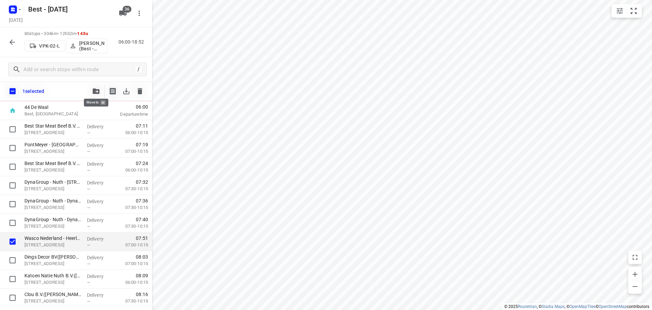
click at [95, 87] on button "button" at bounding box center [96, 91] width 14 height 14
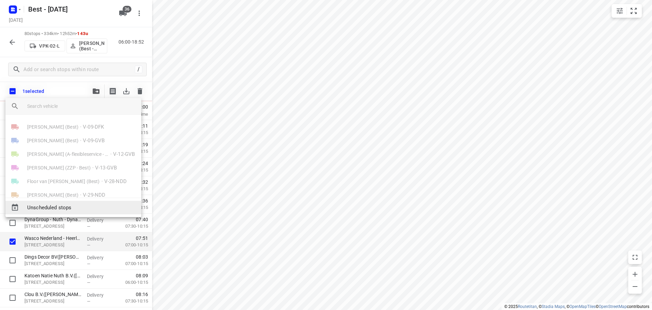
click at [58, 210] on span "Unscheduled stops" at bounding box center [81, 208] width 109 height 8
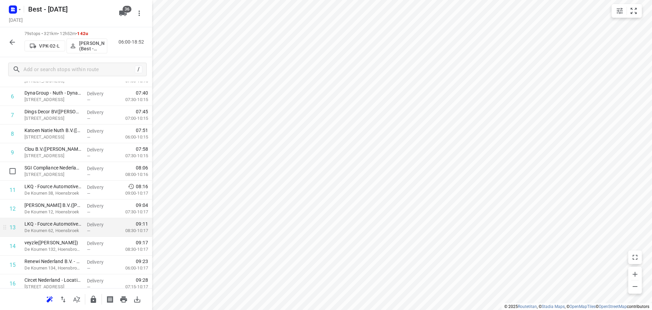
scroll to position [170, 0]
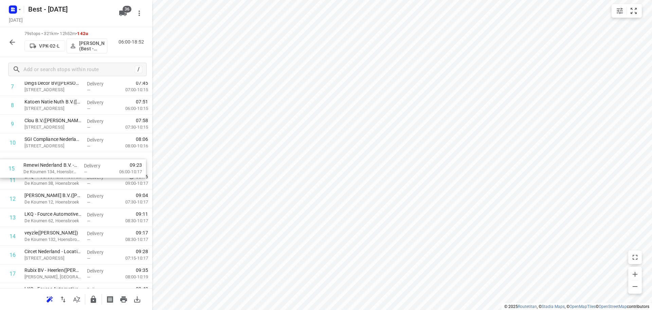
drag, startPoint x: 62, startPoint y: 203, endPoint x: 65, endPoint y: 154, distance: 48.4
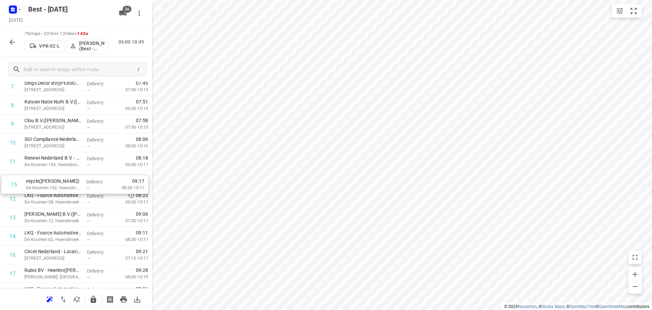
drag, startPoint x: 48, startPoint y: 234, endPoint x: 50, endPoint y: 177, distance: 57.1
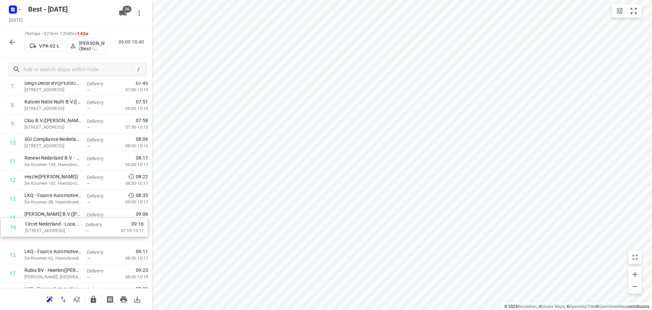
scroll to position [171, 0]
drag, startPoint x: 54, startPoint y: 254, endPoint x: 53, endPoint y: 188, distance: 66.3
drag, startPoint x: 50, startPoint y: 233, endPoint x: 53, endPoint y: 212, distance: 21.1
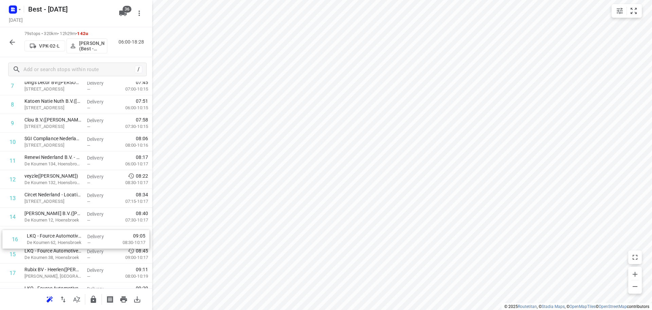
scroll to position [173, 0]
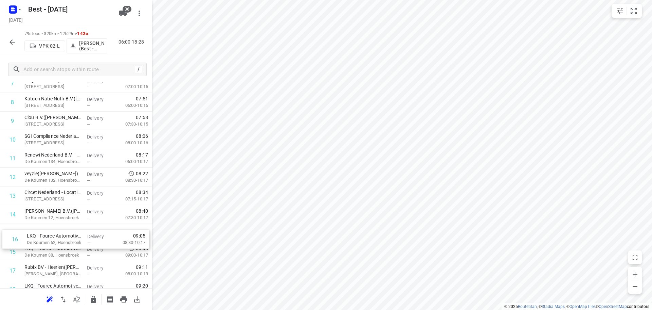
drag, startPoint x: 61, startPoint y: 255, endPoint x: 66, endPoint y: 227, distance: 28.3
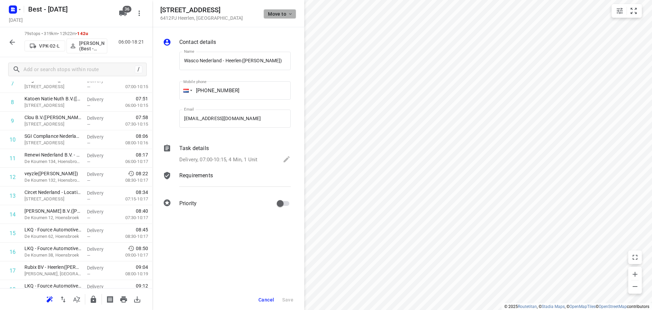
click at [277, 17] on button "Move to" at bounding box center [280, 14] width 33 height 10
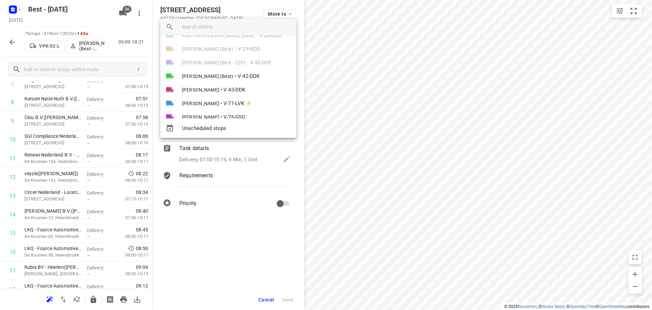
scroll to position [68, 0]
click at [225, 30] on input "search vehicle" at bounding box center [236, 27] width 109 height 10
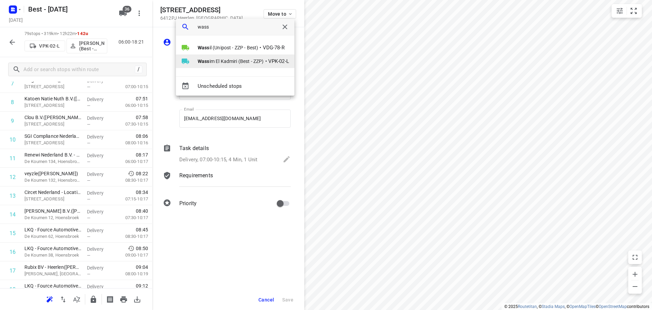
type input "wass"
click at [210, 62] on span "Wass im El Kadmiri (Best - ZZP)" at bounding box center [231, 61] width 66 height 7
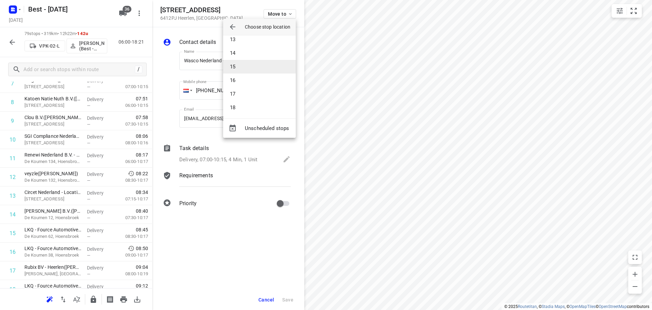
scroll to position [204, 0]
click at [250, 81] on li "19" at bounding box center [259, 86] width 73 height 14
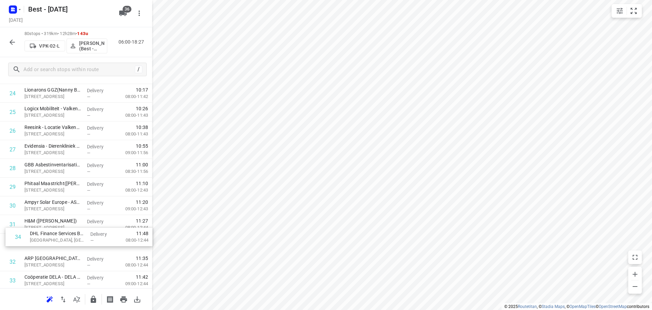
scroll to position [484, 0]
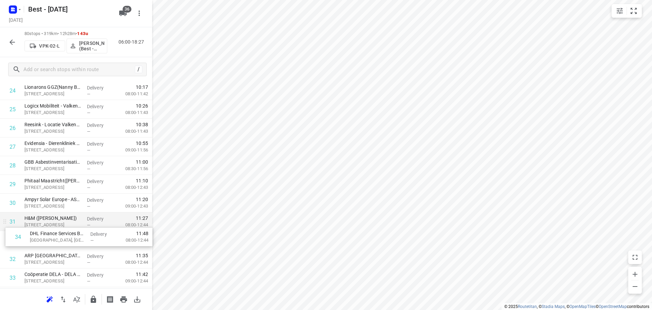
drag, startPoint x: 47, startPoint y: 274, endPoint x: 52, endPoint y: 224, distance: 49.5
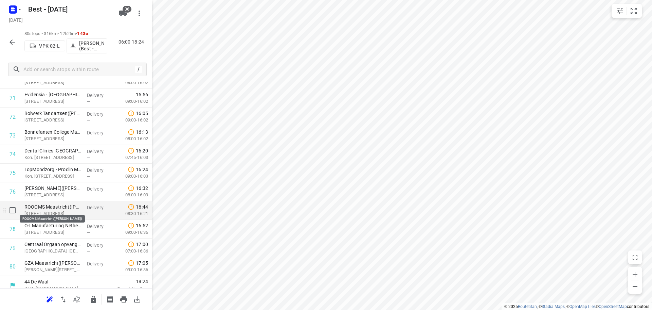
scroll to position [1361, 0]
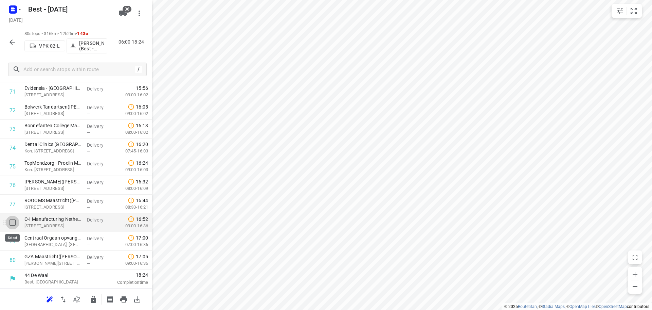
click at [13, 222] on input "checkbox" at bounding box center [13, 222] width 14 height 14
checkbox input "true"
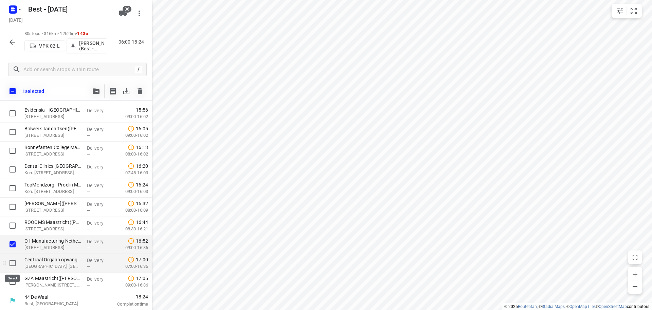
click at [16, 262] on input "checkbox" at bounding box center [13, 263] width 14 height 14
checkbox input "true"
click at [11, 277] on input "checkbox" at bounding box center [13, 282] width 14 height 14
checkbox input "true"
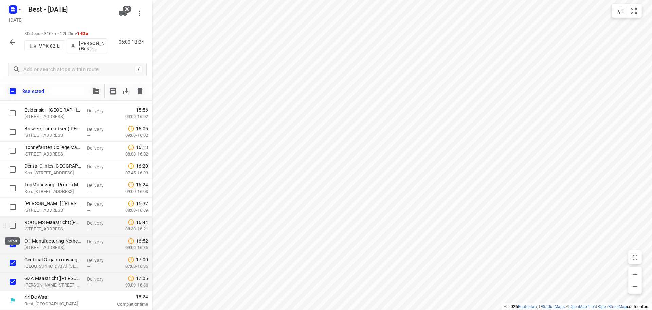
click at [9, 227] on input "checkbox" at bounding box center [13, 226] width 14 height 14
checkbox input "true"
click at [97, 90] on icon "button" at bounding box center [96, 90] width 7 height 5
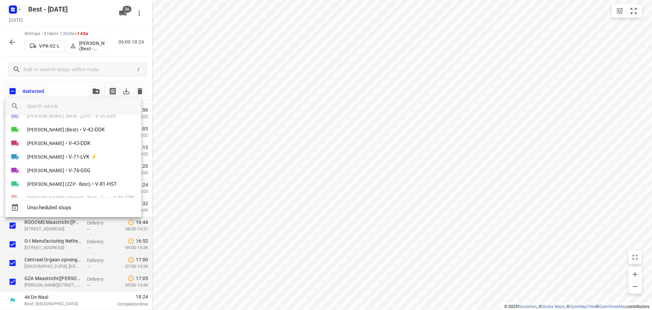
scroll to position [102, 0]
click at [76, 107] on input "search vehicle" at bounding box center [81, 106] width 109 height 10
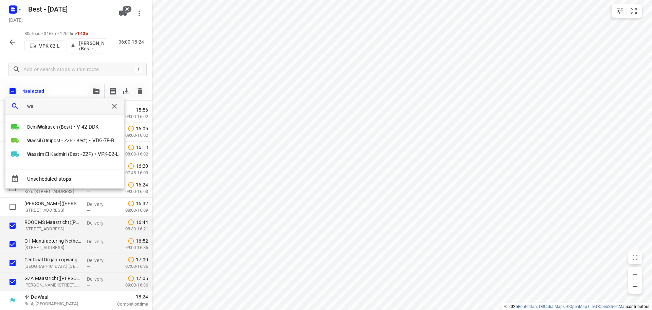
scroll to position [0, 0]
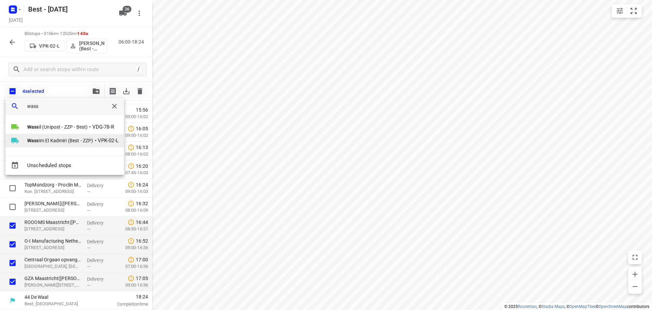
type input "wass"
click at [45, 141] on span "Wass im El Kadmiri (Best - ZZP)" at bounding box center [60, 140] width 66 height 7
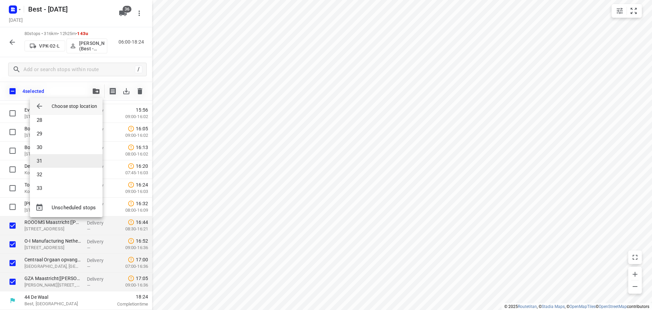
scroll to position [374, 0]
click at [52, 181] on li "33" at bounding box center [66, 185] width 73 height 14
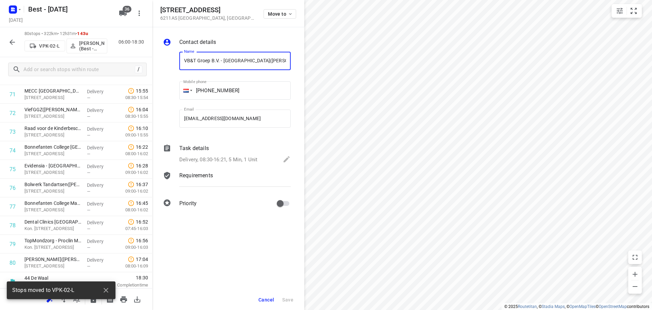
click at [290, 6] on div "Move to" at bounding box center [280, 13] width 33 height 15
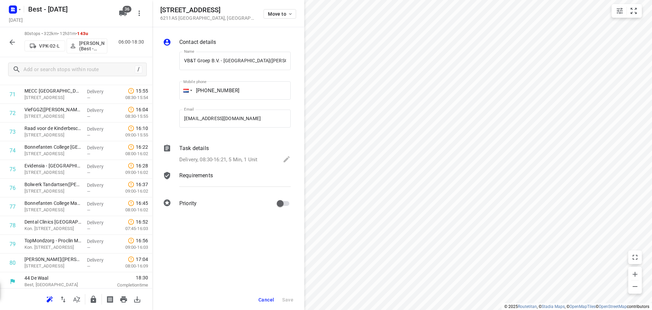
click at [290, 7] on div "Move to" at bounding box center [280, 13] width 33 height 15
click at [284, 13] on span "Move to" at bounding box center [280, 13] width 25 height 5
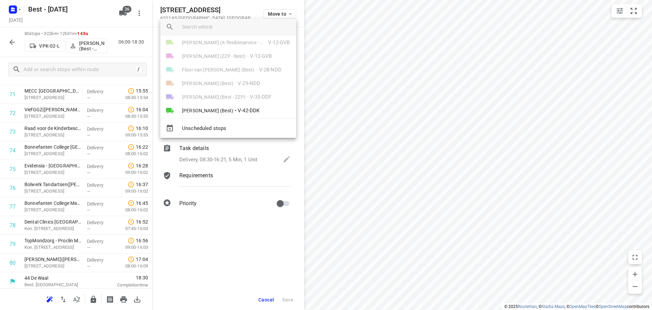
scroll to position [68, 0]
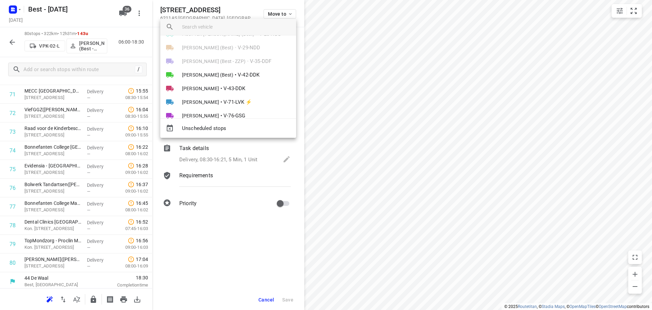
click at [220, 29] on input "search vehicle" at bounding box center [236, 27] width 109 height 10
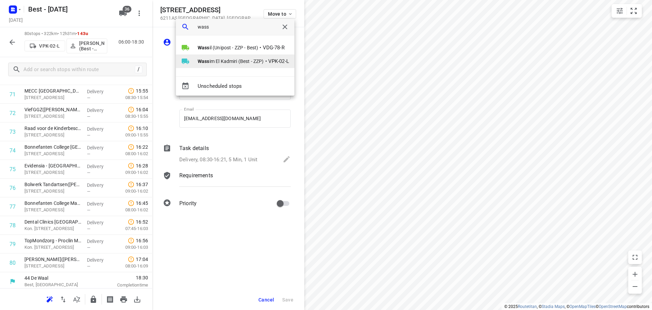
type input "wass"
click at [203, 64] on b "Wass" at bounding box center [204, 60] width 12 height 5
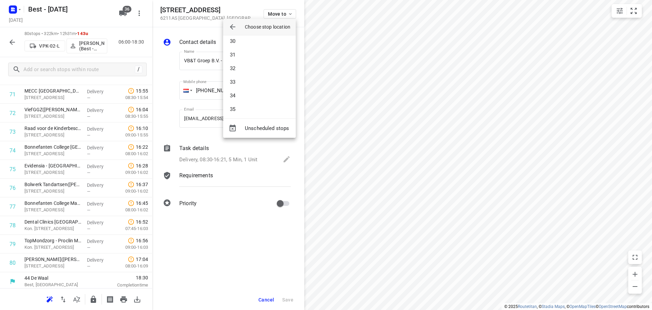
scroll to position [408, 0]
click at [244, 84] on li "34" at bounding box center [259, 86] width 73 height 14
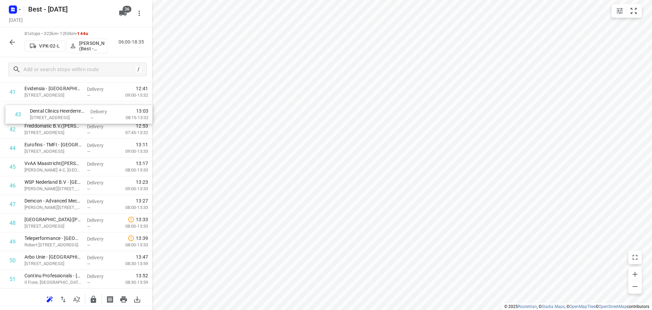
scroll to position [797, 0]
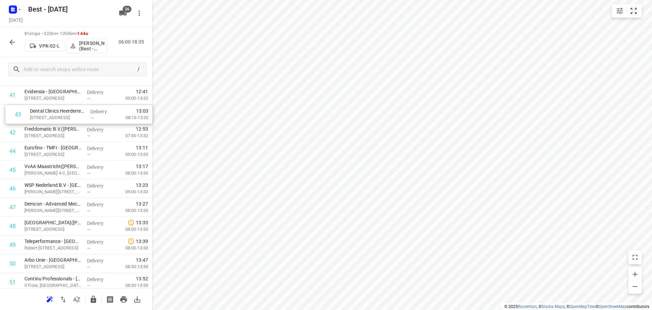
drag, startPoint x: 55, startPoint y: 131, endPoint x: 62, endPoint y: 115, distance: 16.8
click at [62, 115] on div "1 Best Star Meat Beef B.V.(Roland Moederscheim) Horselstraat 2, Nuth Delivery —…" at bounding box center [76, 95] width 152 height 1514
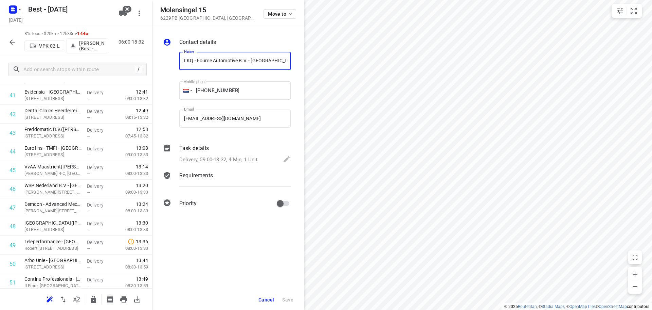
scroll to position [0, 46]
click at [275, 11] on span "Move to" at bounding box center [280, 13] width 25 height 5
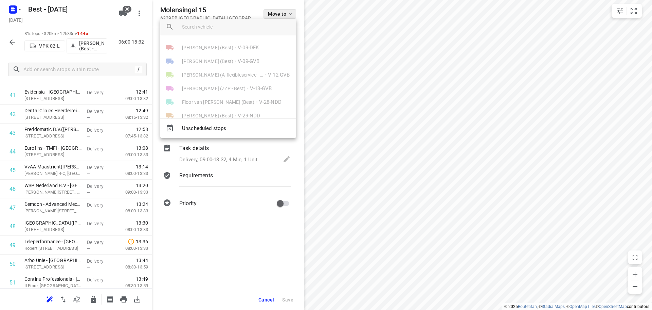
scroll to position [0, 0]
click at [244, 32] on input "search vehicle" at bounding box center [236, 27] width 109 height 10
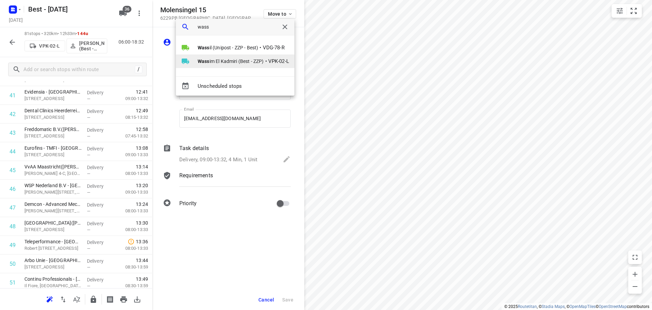
type input "wass"
click at [202, 58] on b "Wass" at bounding box center [204, 60] width 12 height 5
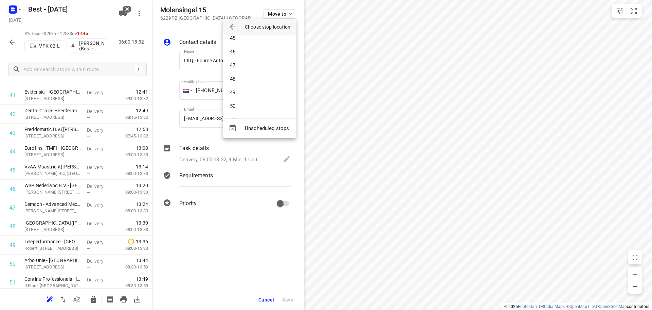
scroll to position [578, 0]
click at [242, 57] on li "44" at bounding box center [259, 52] width 73 height 14
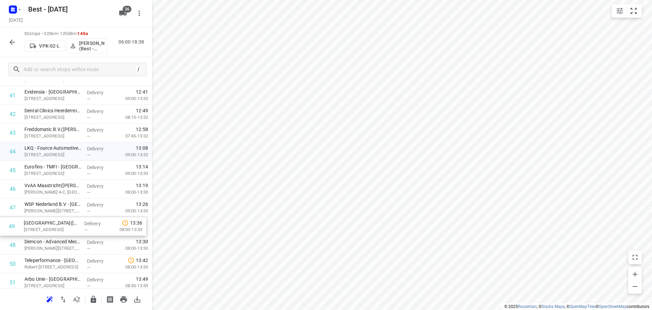
scroll to position [797, 0]
drag, startPoint x: 57, startPoint y: 238, endPoint x: 67, endPoint y: 176, distance: 62.5
click at [67, 176] on div "1 Best Star Meat Beef B.V.(Roland Moederscheim) Horselstraat 2, Nuth Delivery —…" at bounding box center [76, 104] width 152 height 1533
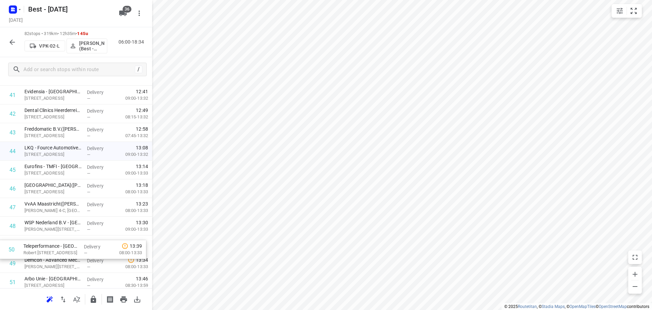
scroll to position [800, 0]
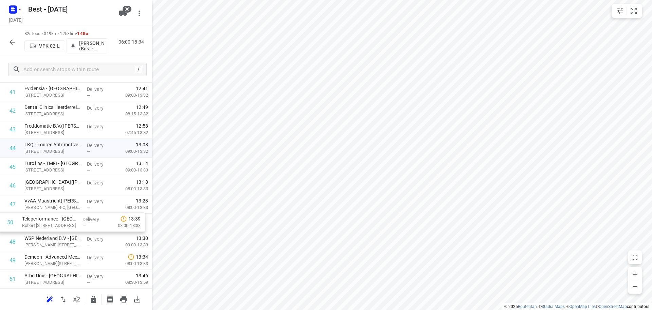
drag, startPoint x: 43, startPoint y: 260, endPoint x: 40, endPoint y: 217, distance: 42.9
click at [40, 217] on div "1 Best Star Meat Beef B.V.(Roland Moederscheim) Horselstraat 2, Nuth Delivery —…" at bounding box center [76, 101] width 152 height 1533
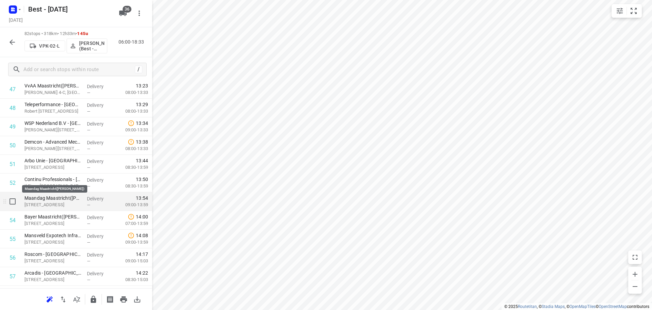
scroll to position [936, 0]
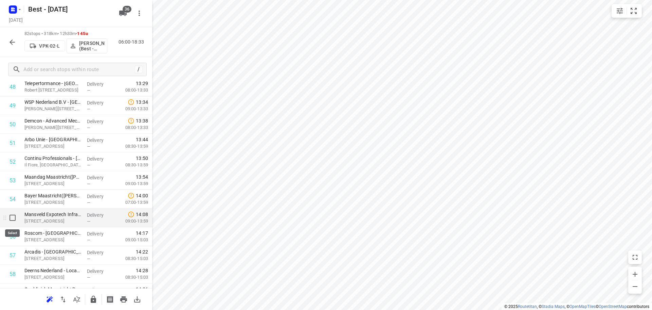
click at [14, 217] on input "checkbox" at bounding box center [13, 218] width 14 height 14
checkbox input "true"
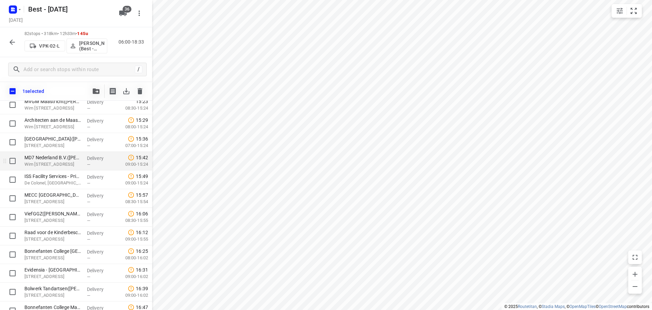
scroll to position [1294, 0]
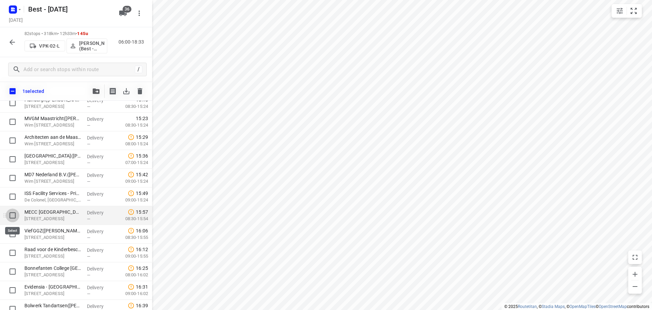
click at [13, 213] on input "checkbox" at bounding box center [13, 215] width 14 height 14
checkbox input "true"
click at [94, 94] on button "button" at bounding box center [96, 91] width 14 height 14
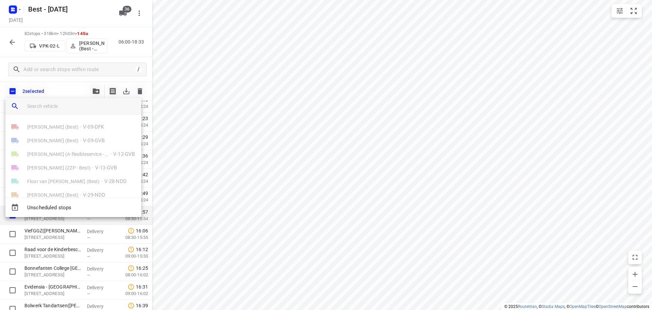
click at [72, 107] on input "search vehicle" at bounding box center [81, 106] width 109 height 10
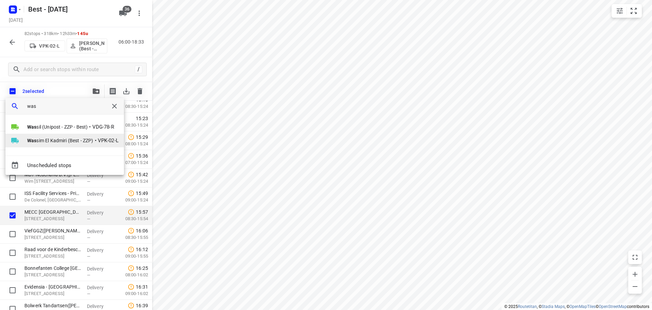
type input "was"
click at [39, 134] on li "Was sim El Kadmiri (Best - ZZP) • VPK-02-L" at bounding box center [64, 141] width 119 height 14
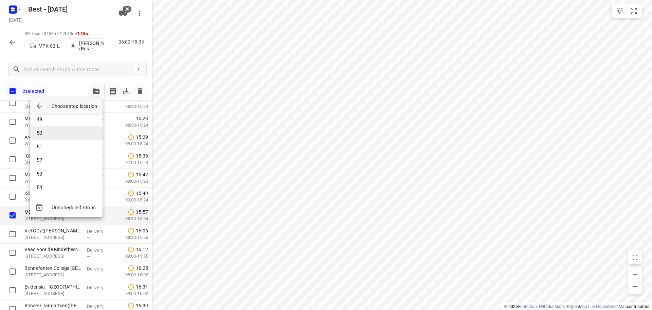
scroll to position [646, 0]
click at [53, 159] on li "51" at bounding box center [66, 158] width 73 height 14
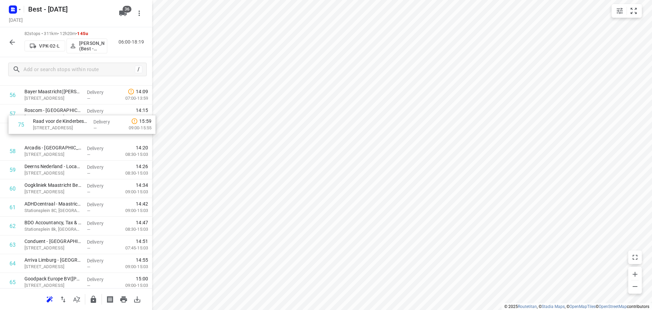
scroll to position [1068, 0]
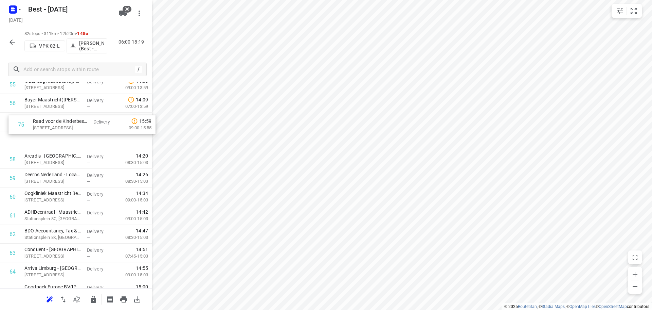
drag, startPoint x: 42, startPoint y: 263, endPoint x: 51, endPoint y: 118, distance: 144.7
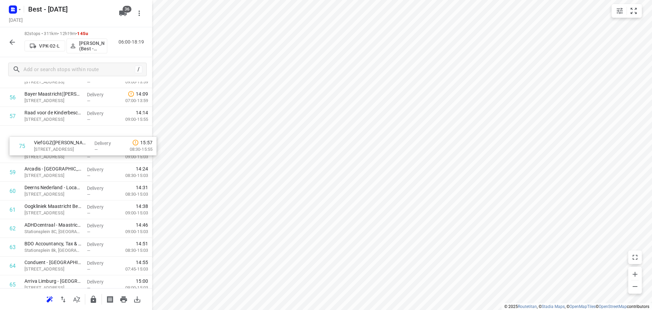
scroll to position [1071, 0]
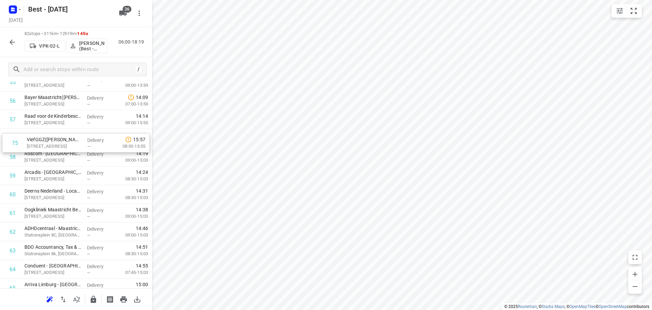
drag, startPoint x: 45, startPoint y: 282, endPoint x: 48, endPoint y: 133, distance: 149.2
drag, startPoint x: 68, startPoint y: 210, endPoint x: 62, endPoint y: 146, distance: 63.8
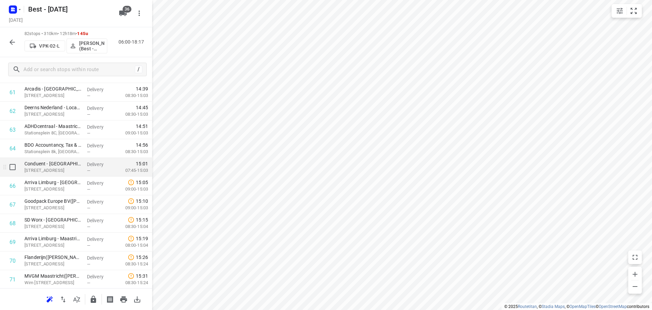
scroll to position [1241, 0]
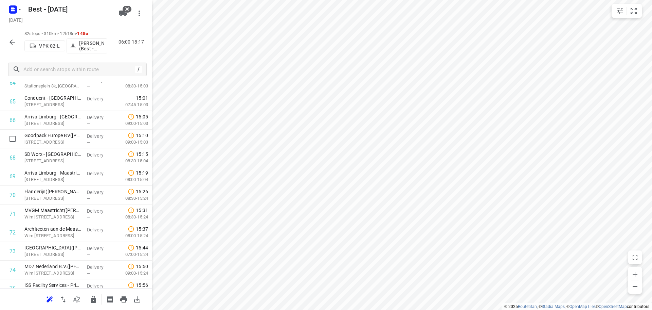
drag, startPoint x: 89, startPoint y: 131, endPoint x: 90, endPoint y: 115, distance: 16.4
drag, startPoint x: 55, startPoint y: 243, endPoint x: 53, endPoint y: 188, distance: 55.1
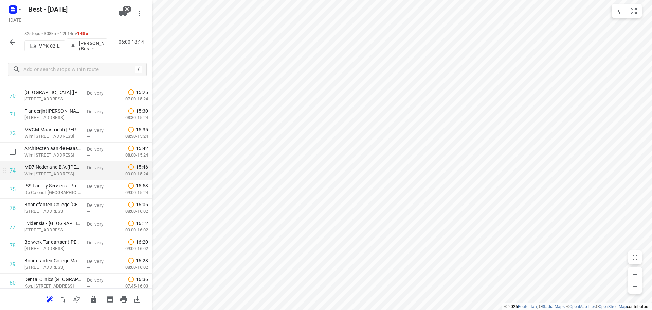
scroll to position [1342, 0]
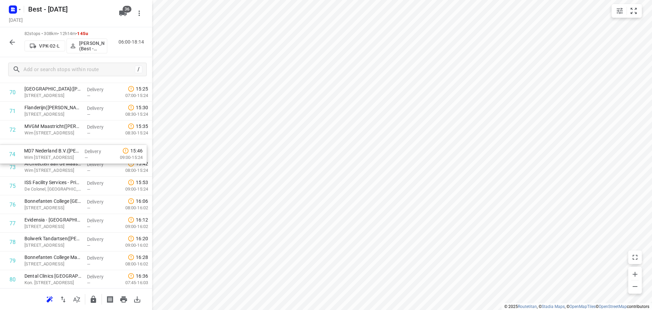
drag, startPoint x: 84, startPoint y: 167, endPoint x: 84, endPoint y: 151, distance: 16.3
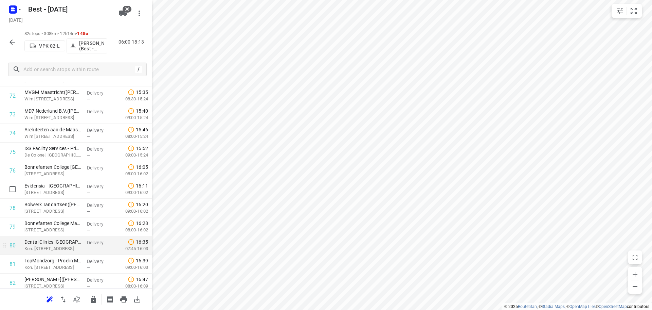
scroll to position [1398, 0]
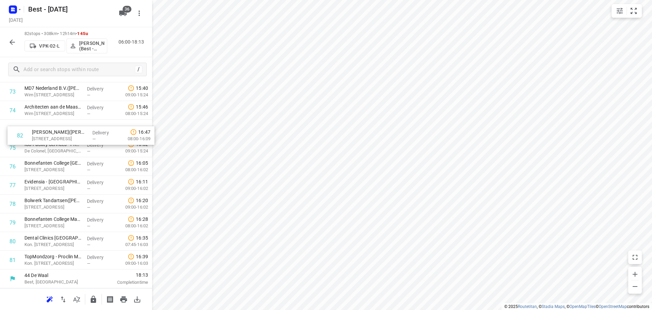
drag, startPoint x: 59, startPoint y: 255, endPoint x: 67, endPoint y: 128, distance: 127.0
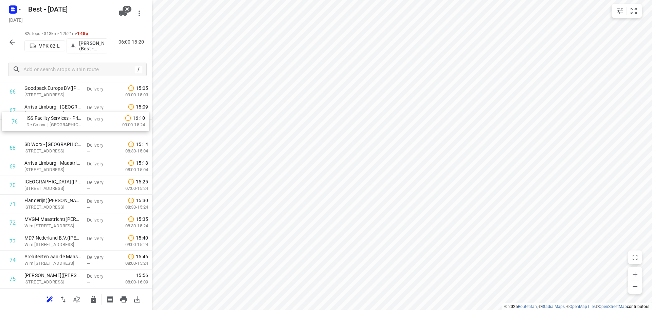
drag, startPoint x: 72, startPoint y: 142, endPoint x: 74, endPoint y: 110, distance: 32.0
drag, startPoint x: 94, startPoint y: 131, endPoint x: 96, endPoint y: 118, distance: 13.4
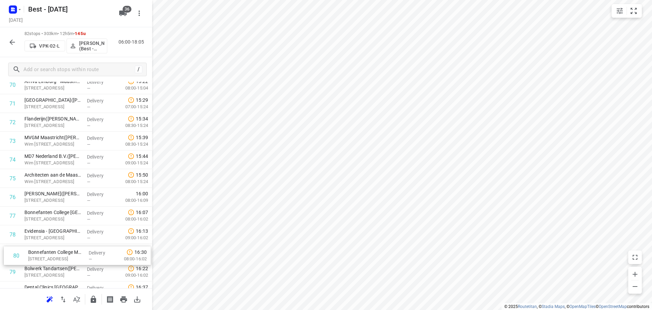
scroll to position [1353, 0]
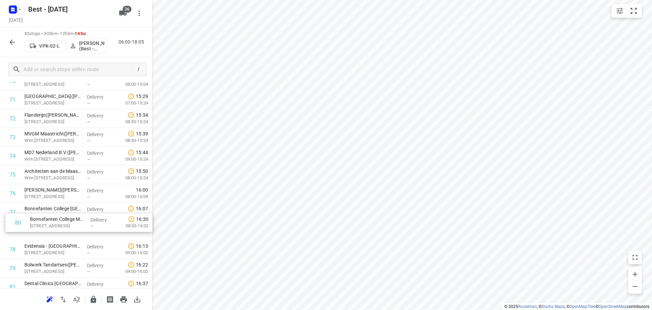
drag, startPoint x: 56, startPoint y: 266, endPoint x: 62, endPoint y: 214, distance: 52.7
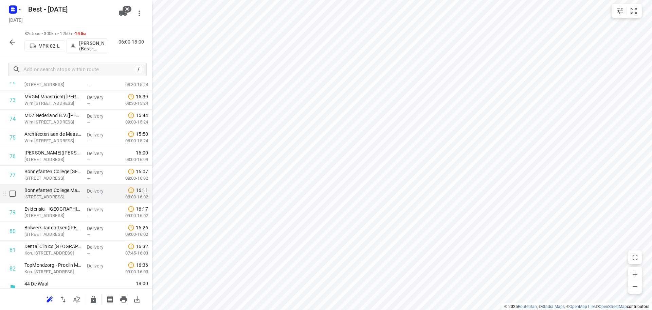
scroll to position [1398, 0]
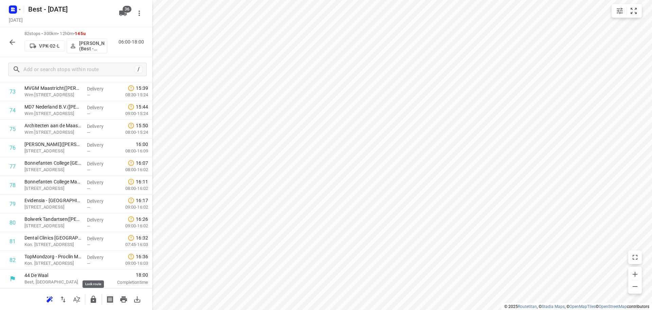
click at [90, 298] on icon "button" at bounding box center [93, 299] width 8 height 8
click at [14, 42] on icon "button" at bounding box center [12, 41] width 5 height 5
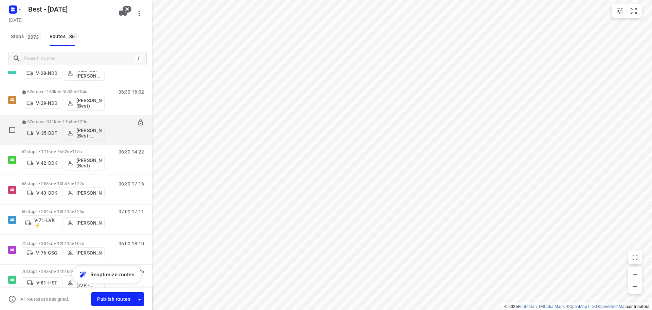
scroll to position [0, 0]
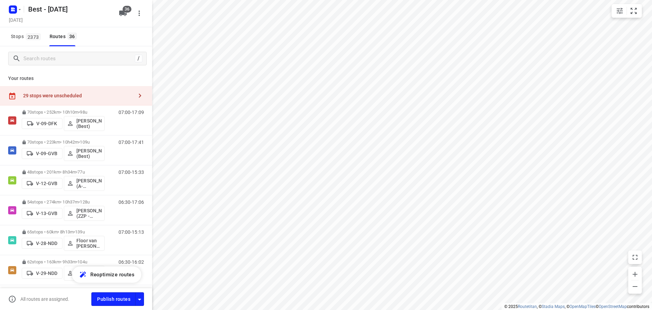
click at [52, 99] on div "29 stops were unscheduled" at bounding box center [76, 95] width 152 height 19
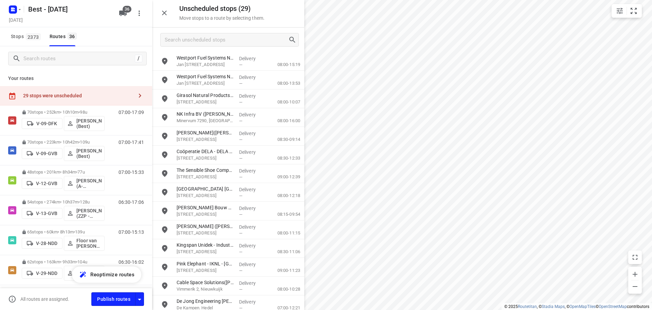
click at [159, 12] on button "button" at bounding box center [165, 13] width 14 height 14
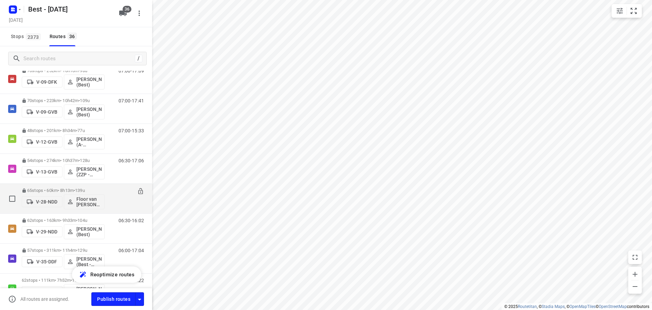
scroll to position [136, 0]
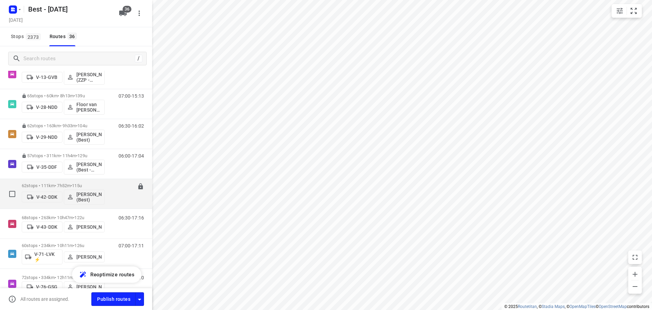
click at [50, 187] on p "62 stops • 111km • 7h52m • 115u" at bounding box center [63, 185] width 83 height 5
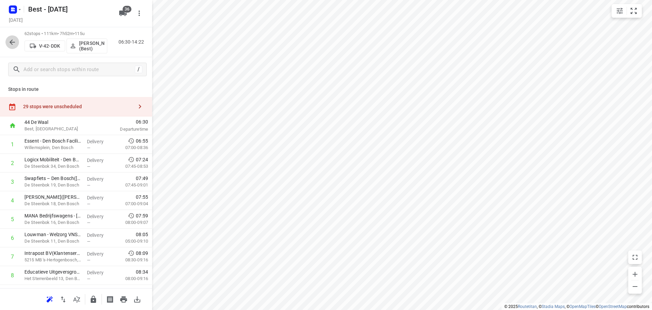
click at [10, 44] on icon "button" at bounding box center [12, 42] width 8 height 8
click at [15, 43] on icon "button" at bounding box center [12, 42] width 8 height 8
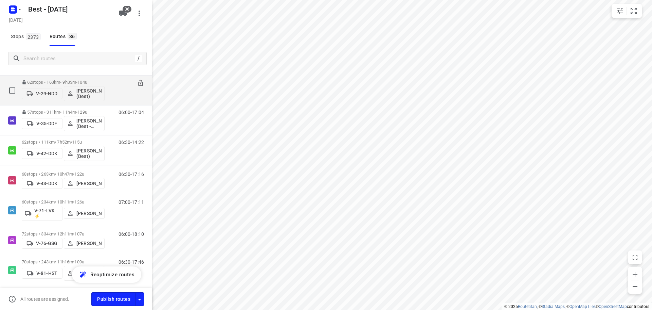
scroll to position [204, 0]
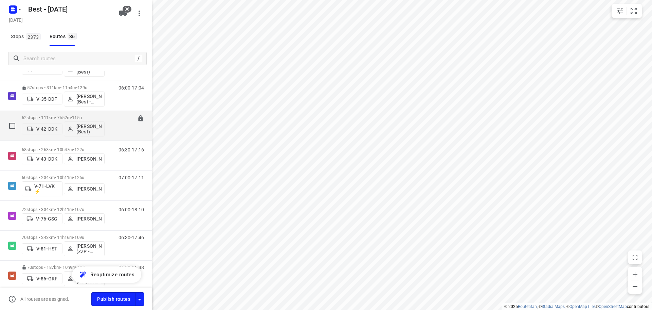
click at [63, 115] on div "62 stops • 111km • 7h52m • 115u V-42-DDK Demi Walraven (Best)" at bounding box center [63, 125] width 83 height 28
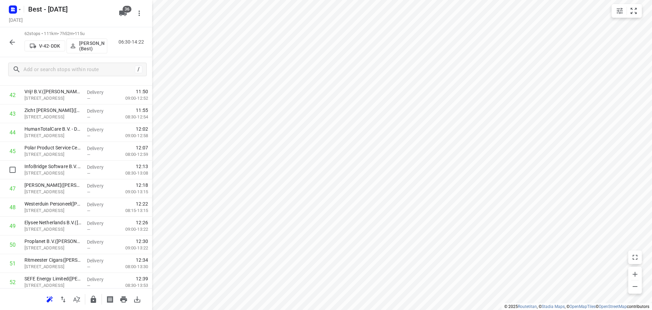
scroll to position [952, 0]
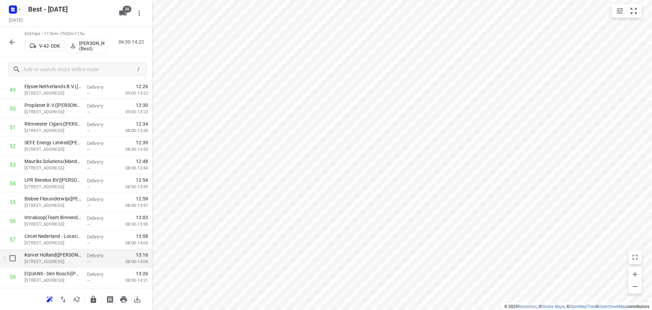
click at [14, 263] on input "checkbox" at bounding box center [13, 258] width 14 height 14
checkbox input "true"
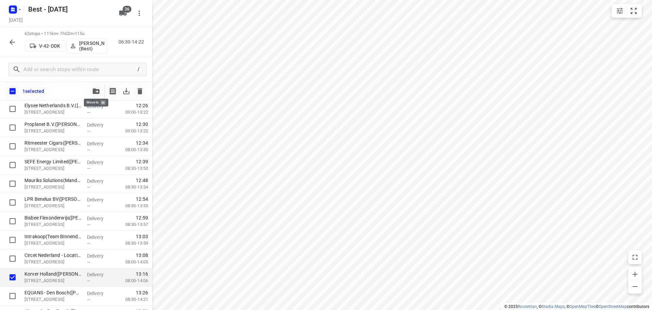
click at [94, 89] on icon "button" at bounding box center [96, 90] width 7 height 5
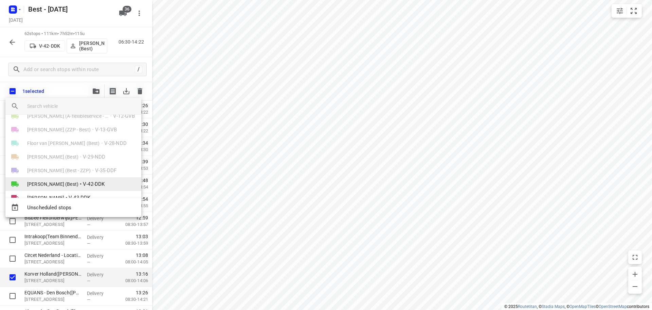
scroll to position [68, 0]
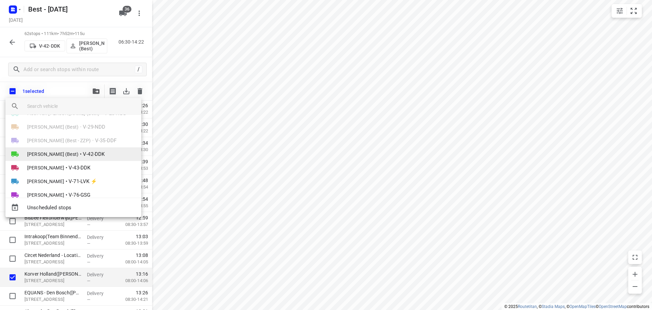
click at [72, 156] on span "[PERSON_NAME] (Best)" at bounding box center [52, 154] width 51 height 7
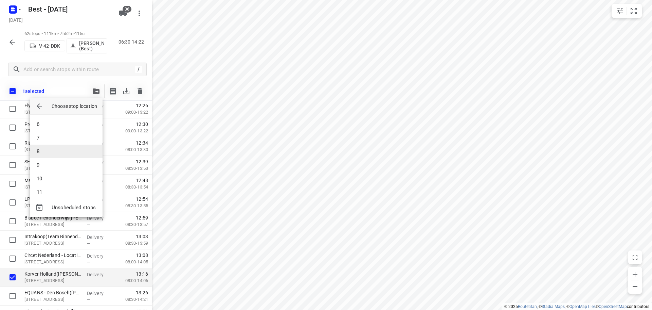
click at [72, 155] on li "8" at bounding box center [66, 151] width 73 height 14
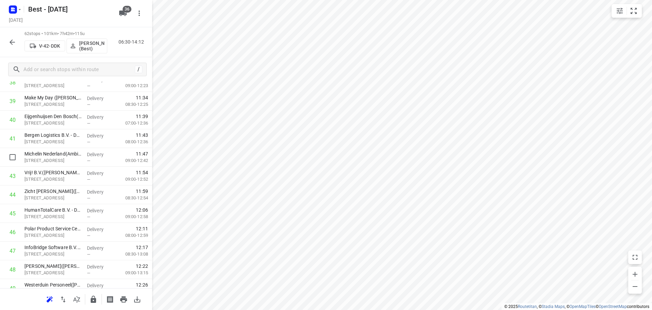
scroll to position [991, 0]
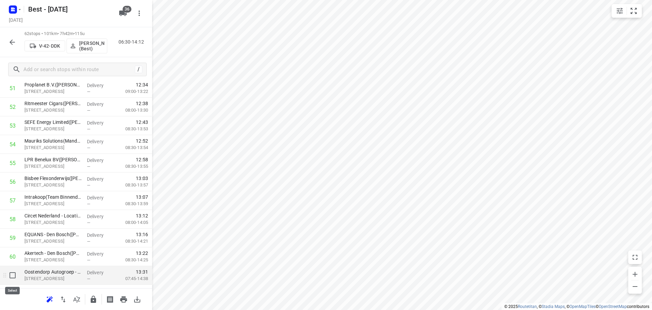
click at [12, 275] on input "checkbox" at bounding box center [13, 275] width 14 height 14
checkbox input "true"
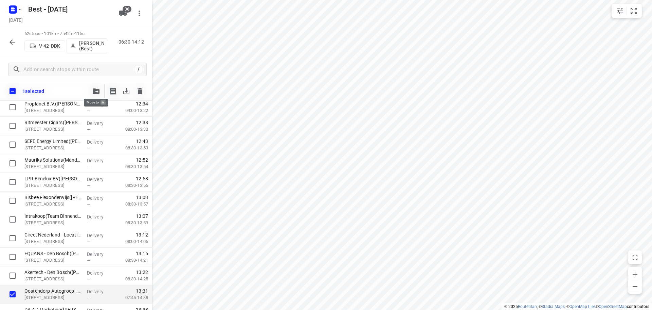
click at [100, 91] on span "button" at bounding box center [96, 90] width 8 height 5
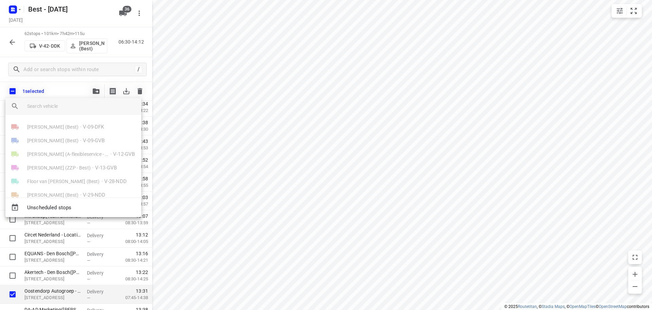
scroll to position [68, 0]
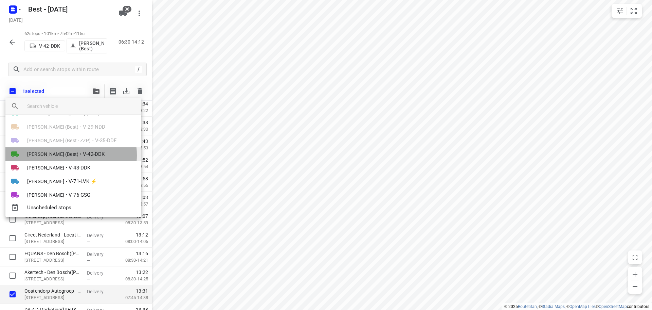
click at [62, 155] on span "[PERSON_NAME] (Best)" at bounding box center [52, 154] width 51 height 7
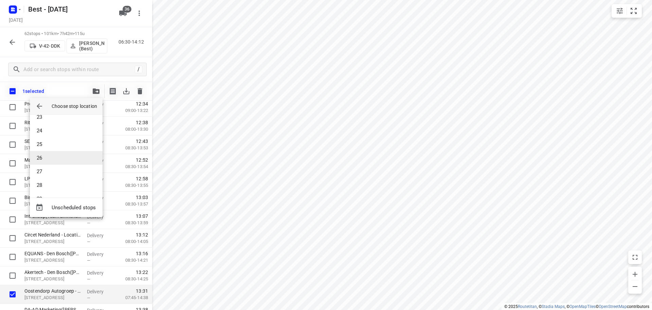
scroll to position [374, 0]
click at [56, 153] on li "31" at bounding box center [66, 158] width 73 height 14
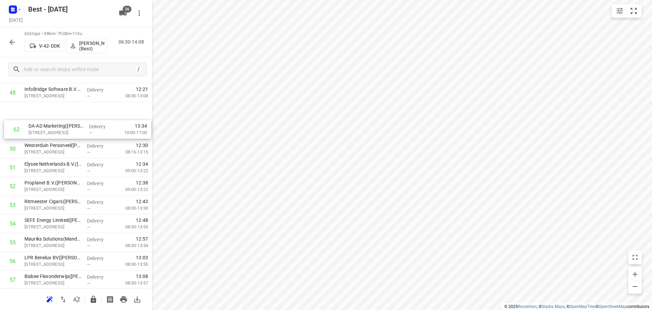
scroll to position [913, 0]
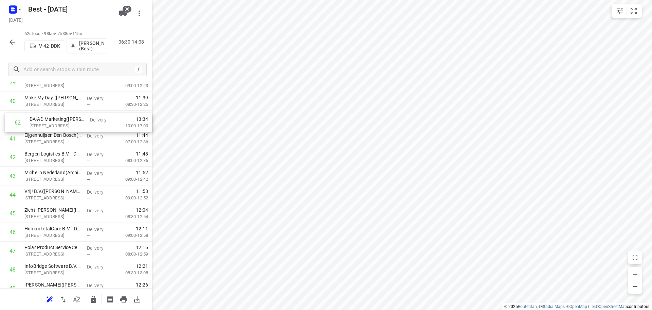
drag, startPoint x: 67, startPoint y: 254, endPoint x: 73, endPoint y: 114, distance: 140.1
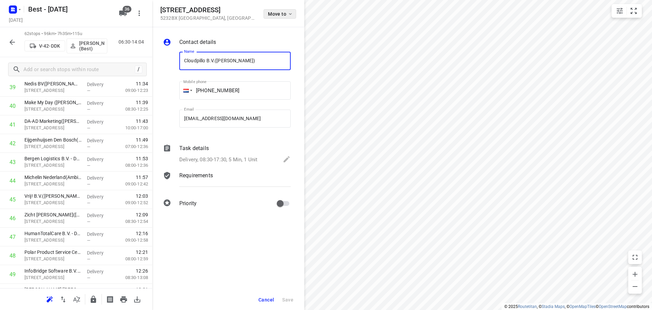
click at [280, 12] on span "Move to" at bounding box center [280, 13] width 25 height 5
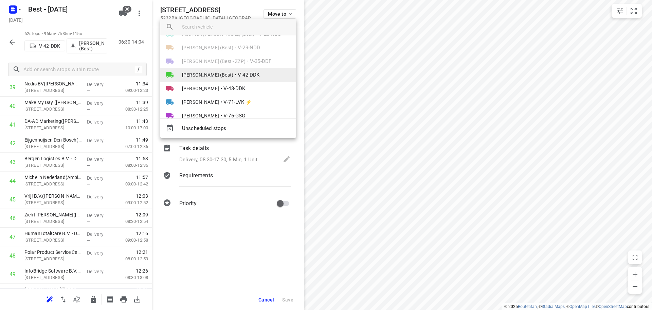
click at [229, 75] on li "Demi Walraven (Best) • V-42-DDK" at bounding box center [228, 75] width 136 height 14
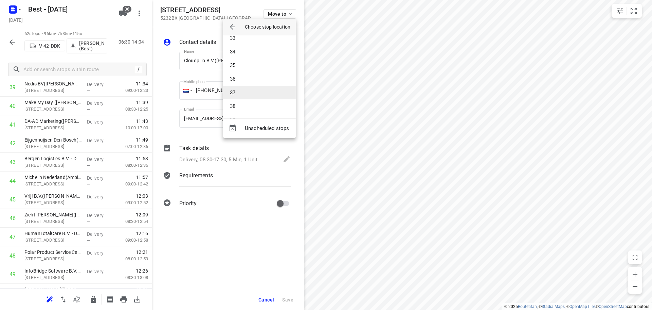
scroll to position [544, 0]
click at [245, 62] on li "42" at bounding box center [259, 59] width 73 height 14
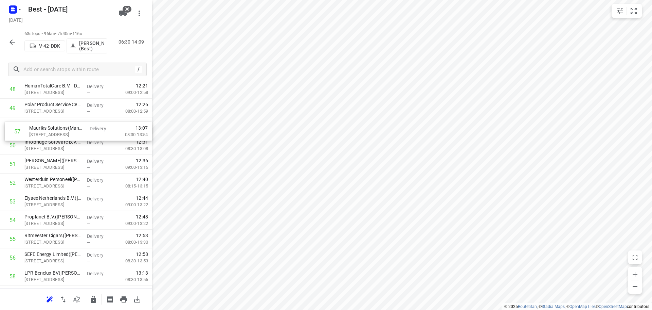
drag, startPoint x: 77, startPoint y: 209, endPoint x: 82, endPoint y: 119, distance: 89.5
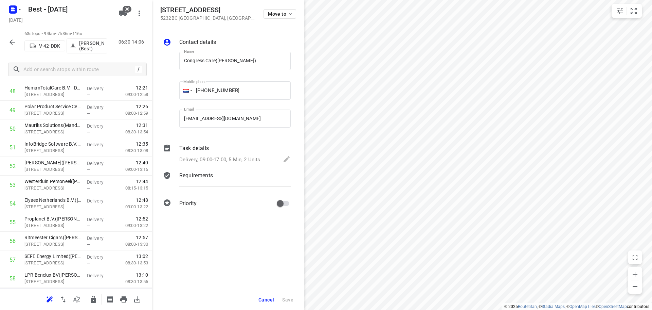
click at [279, 9] on div "Move to" at bounding box center [280, 13] width 33 height 15
click at [280, 12] on span "Move to" at bounding box center [280, 13] width 25 height 5
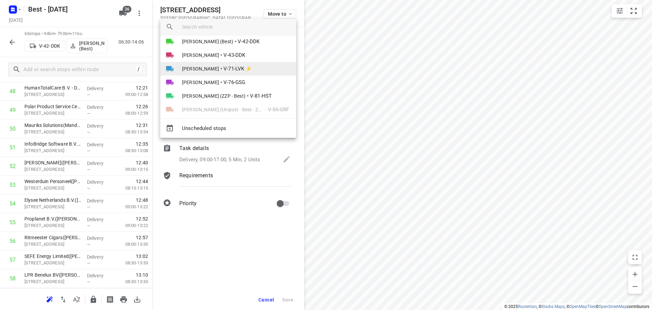
scroll to position [102, 0]
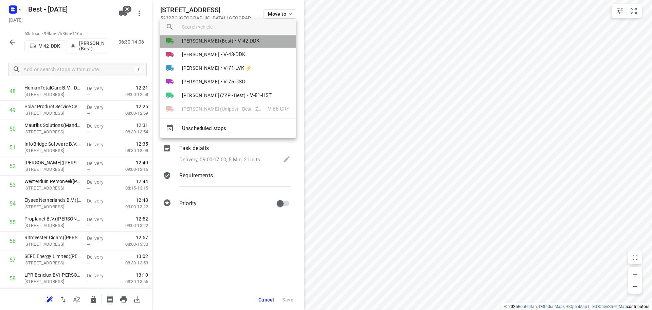
click at [238, 42] on span "V-42-DDK" at bounding box center [249, 41] width 22 height 8
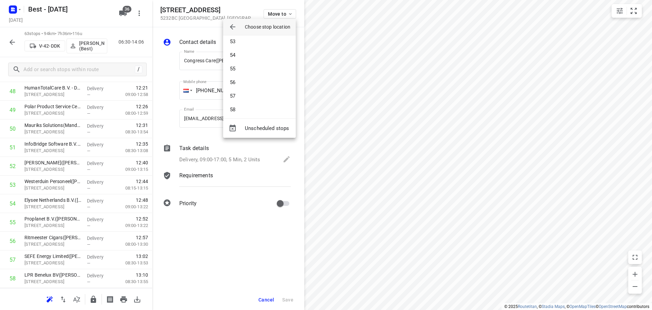
scroll to position [714, 0]
click at [244, 56] on li "54" at bounding box center [259, 52] width 73 height 14
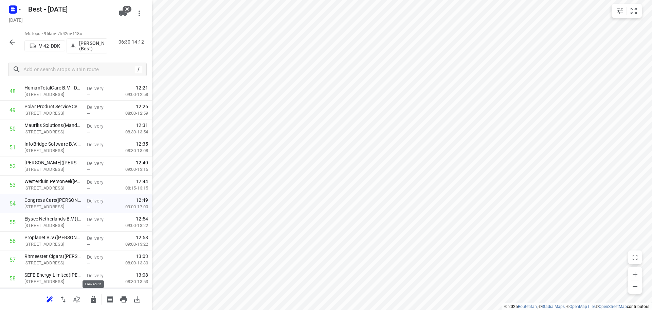
click at [93, 299] on icon "button" at bounding box center [93, 298] width 5 height 7
click at [79, 295] on icon "button" at bounding box center [77, 299] width 8 height 8
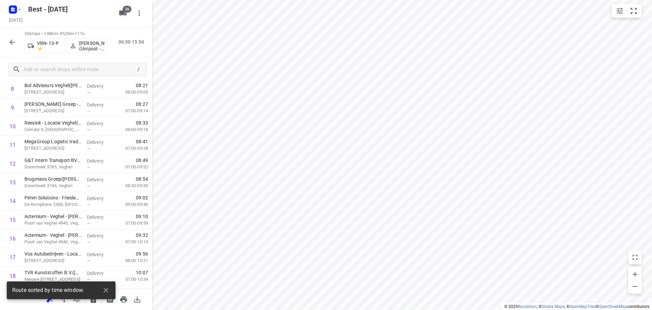
scroll to position [0, 0]
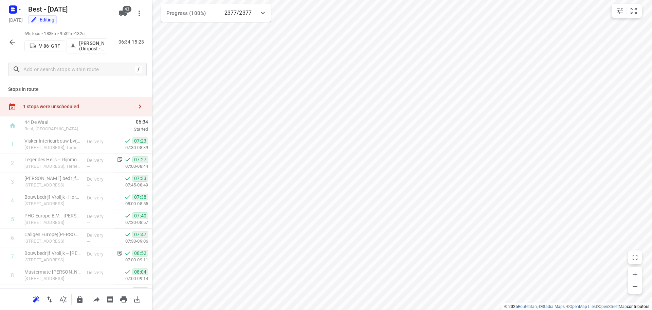
scroll to position [1155, 0]
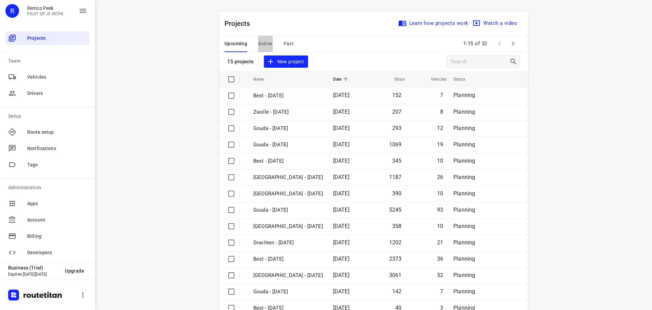
click at [258, 45] on span "Active" at bounding box center [265, 43] width 14 height 8
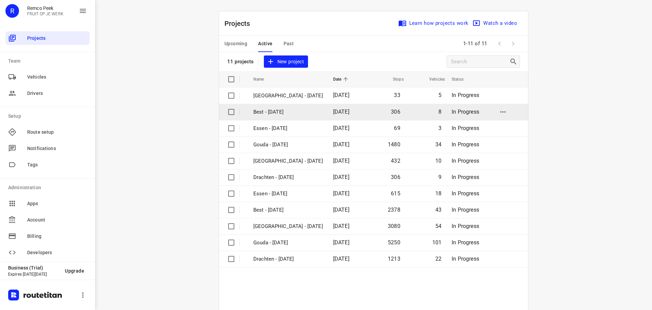
click at [281, 108] on p "Best - [DATE]" at bounding box center [289, 112] width 70 height 8
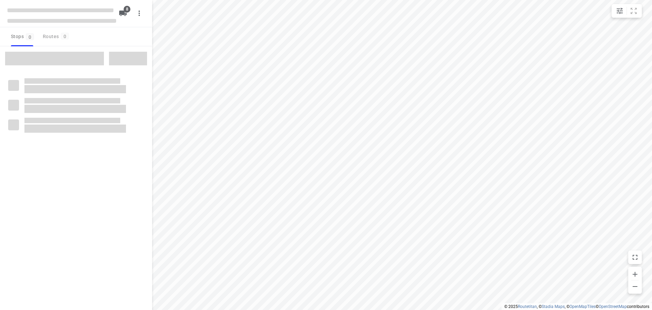
checkbox input "true"
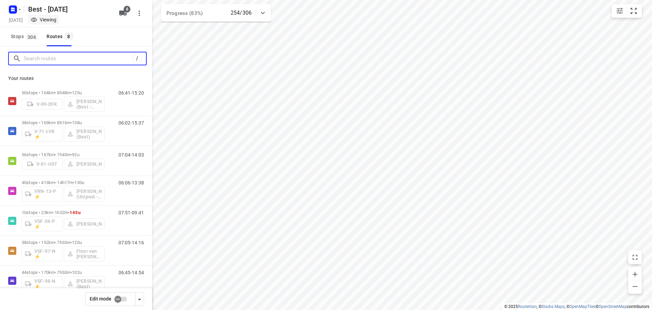
click at [95, 60] on input "Search routes" at bounding box center [78, 58] width 109 height 11
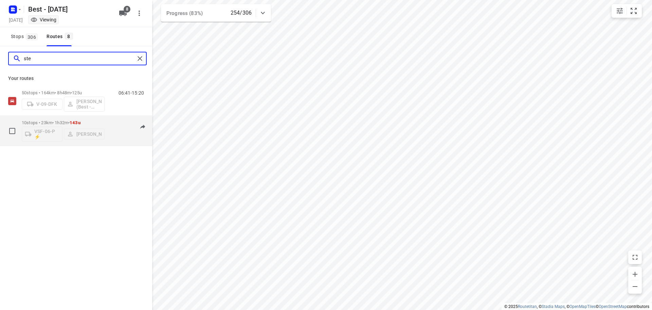
type input "ste"
click at [70, 121] on p "10 stops • 23km • 1h32m • 143u" at bounding box center [63, 122] width 83 height 5
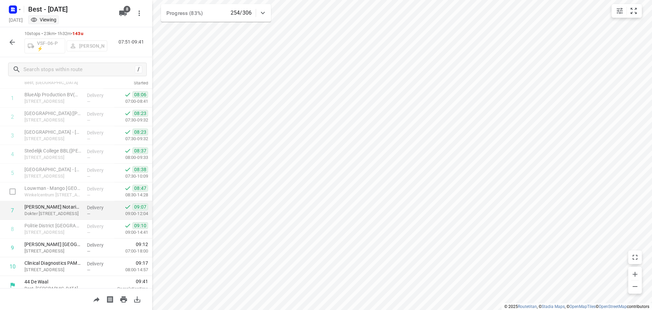
scroll to position [33, 0]
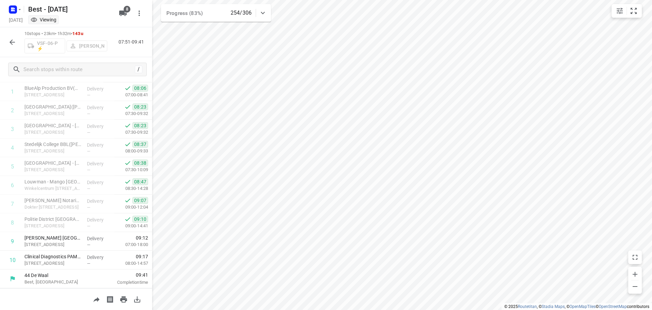
click at [10, 45] on icon "button" at bounding box center [12, 42] width 8 height 8
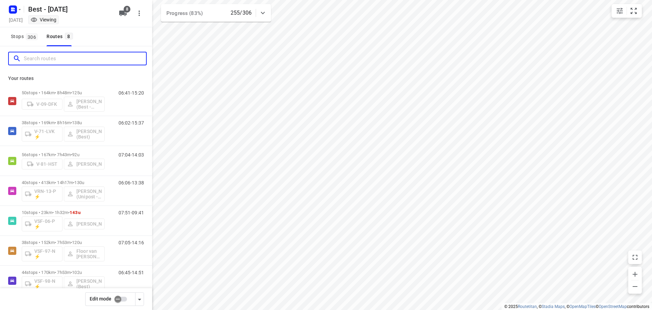
click at [68, 56] on input "Search routes" at bounding box center [85, 58] width 122 height 11
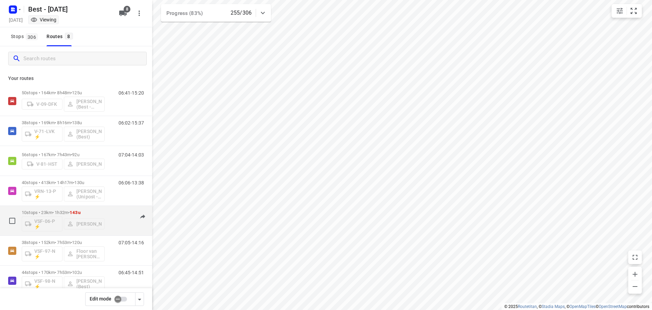
click at [77, 211] on span "143u" at bounding box center [75, 212] width 11 height 5
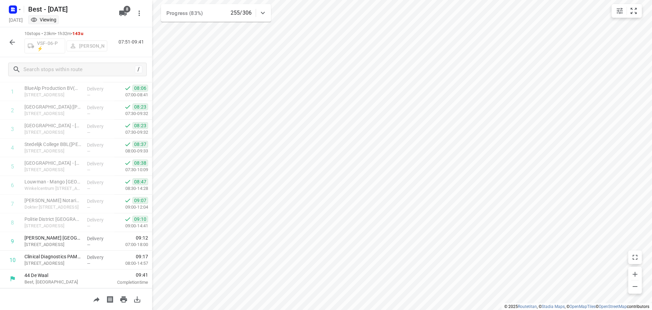
click at [13, 45] on icon "button" at bounding box center [12, 42] width 8 height 8
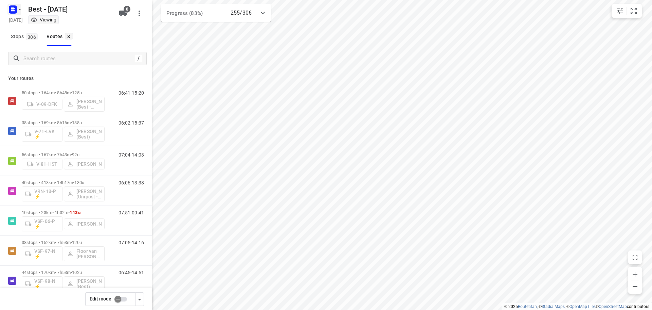
click at [19, 7] on button "button" at bounding box center [14, 9] width 14 height 11
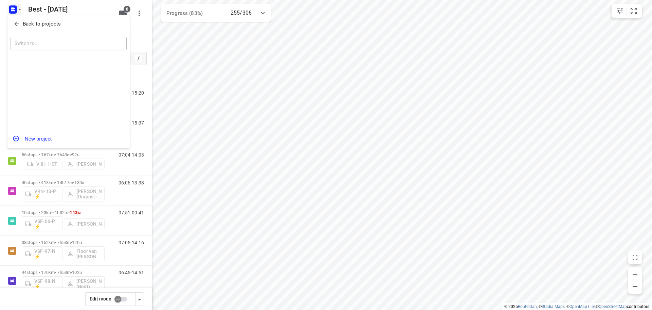
click at [20, 17] on div "Back to projects" at bounding box center [68, 24] width 122 height 18
drag, startPoint x: 20, startPoint y: 19, endPoint x: 180, endPoint y: 2, distance: 160.6
click at [21, 19] on button "Back to projects" at bounding box center [69, 23] width 116 height 11
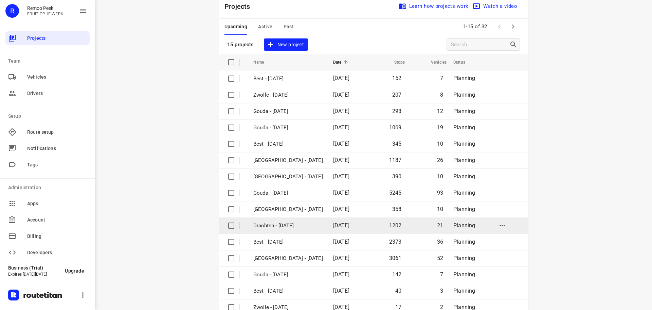
scroll to position [34, 0]
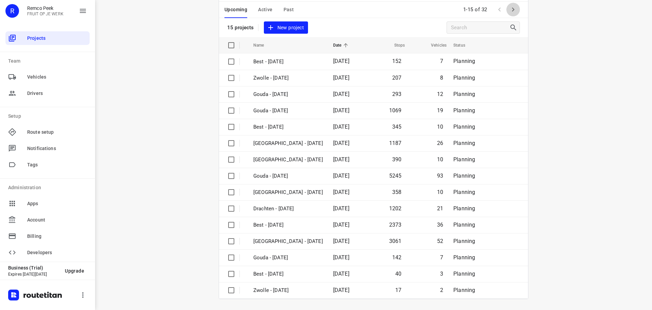
click at [509, 12] on icon "button" at bounding box center [513, 9] width 8 height 8
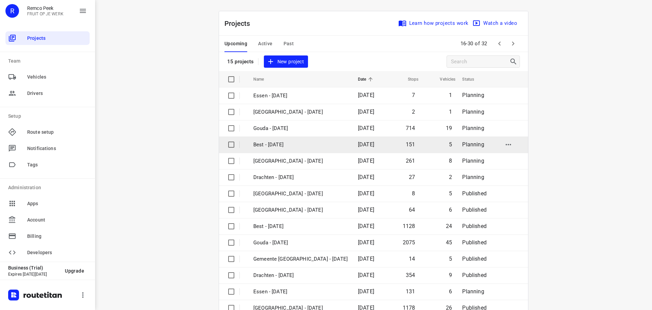
click at [291, 150] on td "Best - [DATE]" at bounding box center [300, 144] width 106 height 16
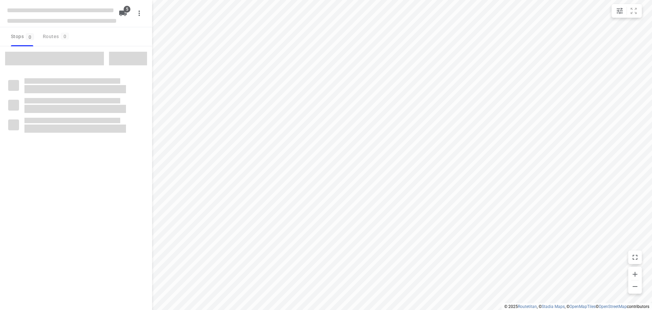
checkbox input "true"
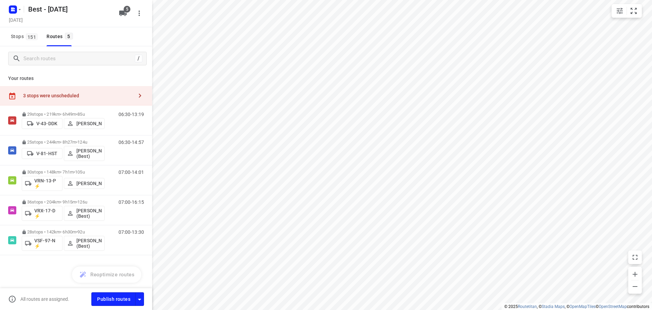
click at [73, 87] on div "3 stops were unscheduled" at bounding box center [76, 95] width 152 height 19
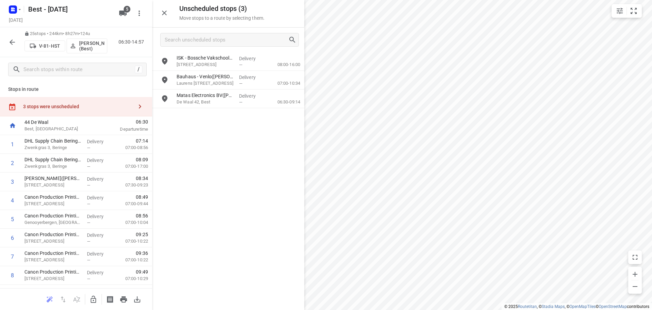
click at [93, 299] on icon "button" at bounding box center [93, 299] width 8 height 8
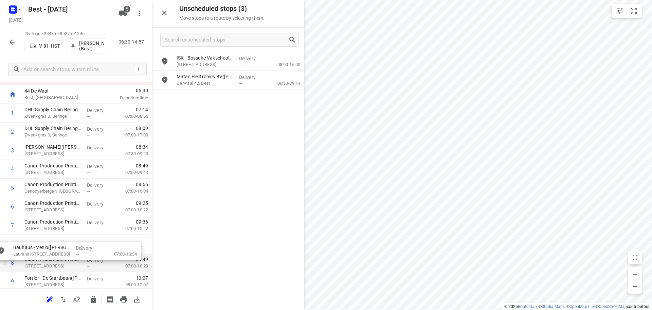
drag, startPoint x: 213, startPoint y: 82, endPoint x: 51, endPoint y: 253, distance: 235.6
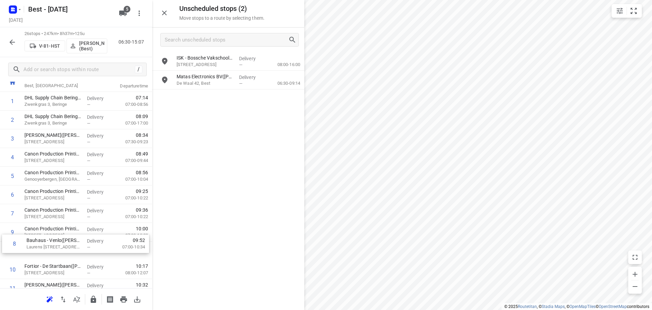
scroll to position [45, 0]
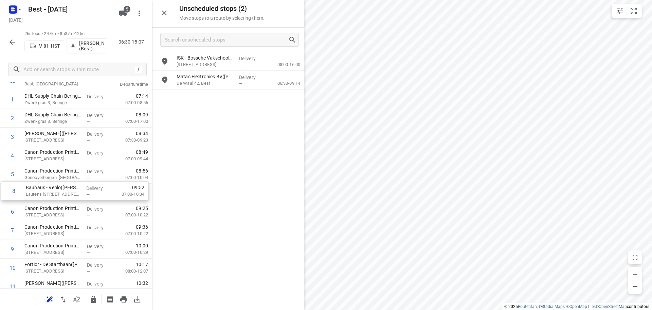
drag, startPoint x: 72, startPoint y: 239, endPoint x: 74, endPoint y: 187, distance: 52.0
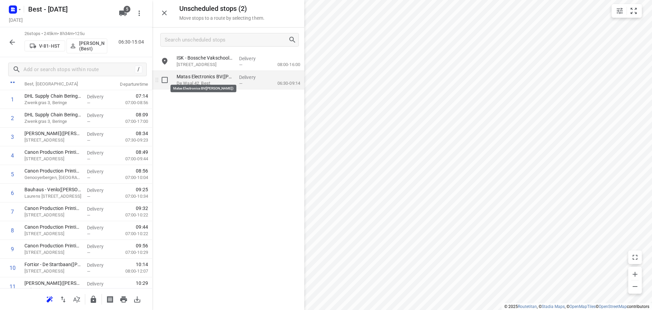
click at [208, 76] on p "Matas Electronics BV([PERSON_NAME])" at bounding box center [205, 76] width 57 height 7
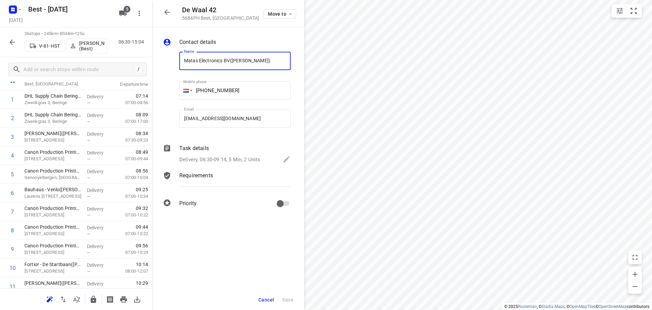
click at [14, 44] on icon "button" at bounding box center [12, 42] width 8 height 8
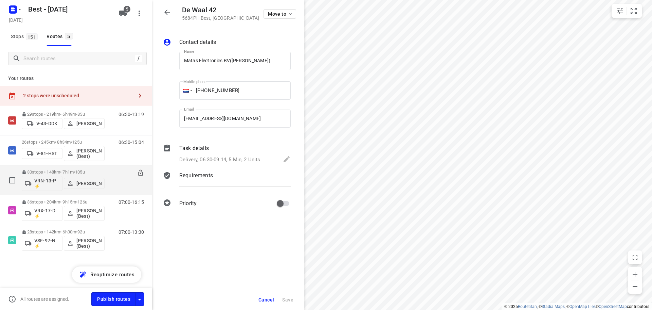
click at [62, 171] on p "30 stops • 148km • 7h1m • 105u" at bounding box center [63, 171] width 83 height 5
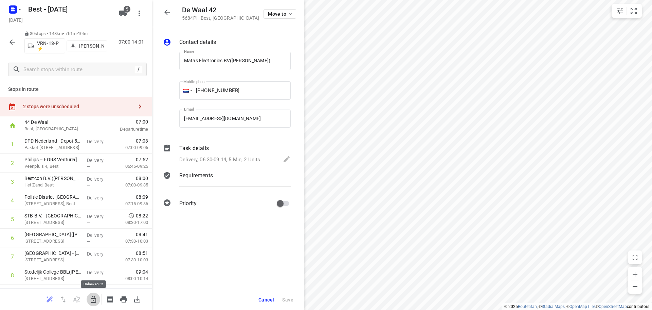
click at [94, 296] on icon "button" at bounding box center [93, 299] width 8 height 8
click at [169, 7] on button "button" at bounding box center [167, 12] width 14 height 14
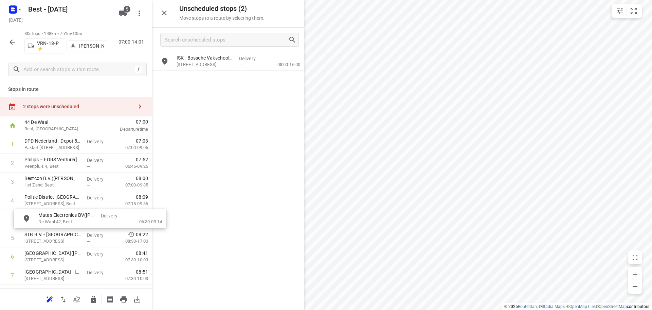
drag, startPoint x: 202, startPoint y: 86, endPoint x: 61, endPoint y: 227, distance: 199.7
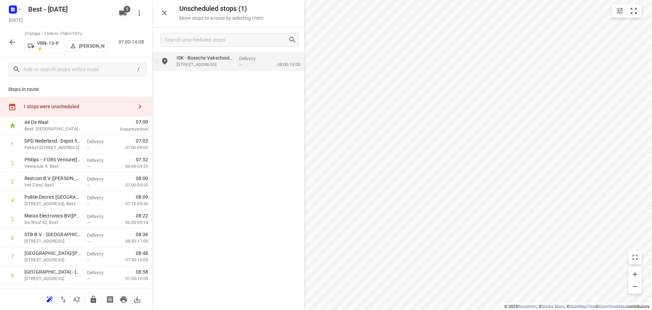
click at [212, 69] on div "ISK - Bossche Vakschool([PERSON_NAME]) [STREET_ADDRESS]" at bounding box center [205, 61] width 63 height 19
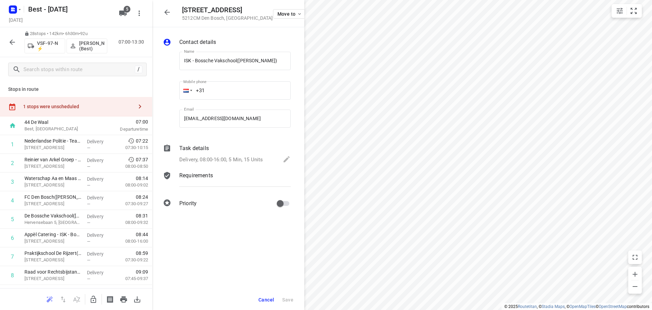
click at [163, 8] on button "button" at bounding box center [167, 12] width 14 height 14
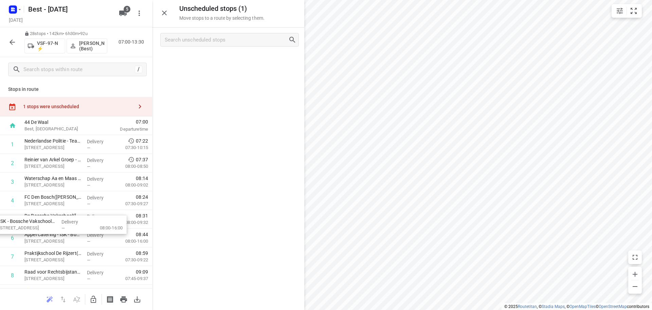
drag, startPoint x: 136, startPoint y: 116, endPoint x: 152, endPoint y: 193, distance: 78.4
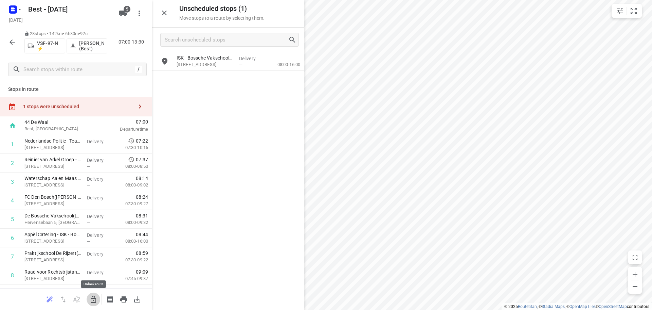
drag, startPoint x: 90, startPoint y: 295, endPoint x: 161, endPoint y: 127, distance: 182.5
click at [90, 294] on button "button" at bounding box center [94, 299] width 14 height 14
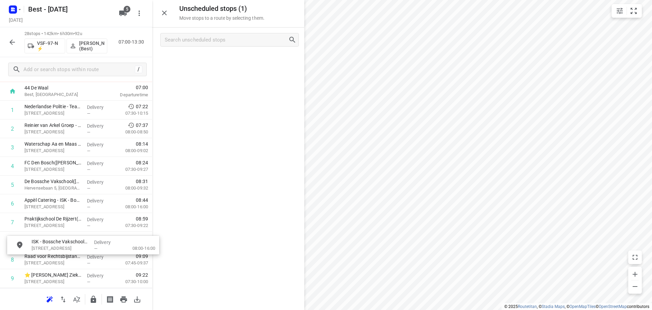
scroll to position [38, 0]
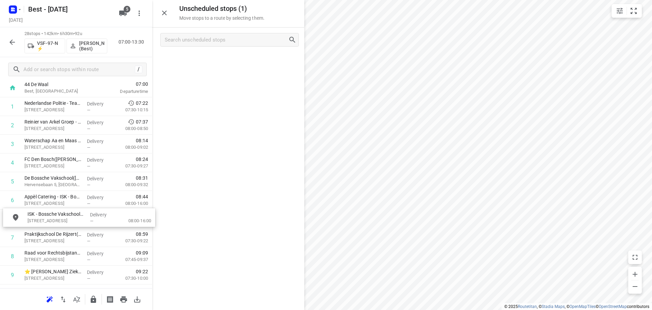
drag, startPoint x: 214, startPoint y: 70, endPoint x: 69, endPoint y: 217, distance: 207.4
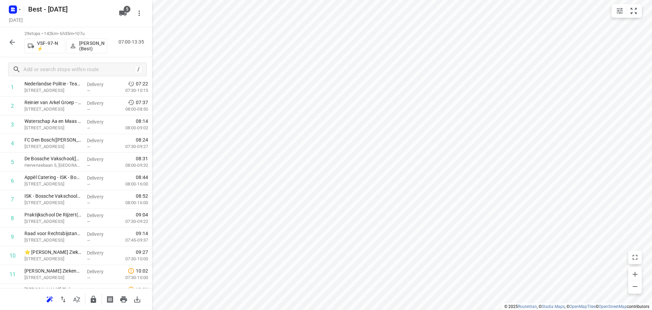
click at [9, 37] on button "button" at bounding box center [12, 42] width 14 height 14
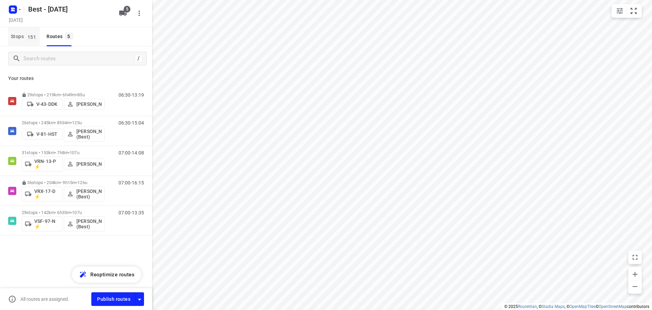
click at [13, 41] on button "Stops 151" at bounding box center [24, 36] width 32 height 19
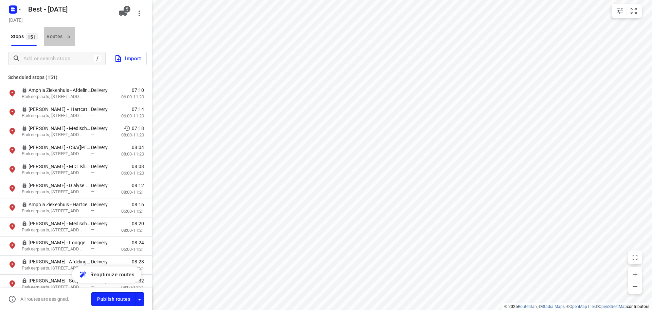
click at [71, 38] on span "5" at bounding box center [69, 36] width 8 height 7
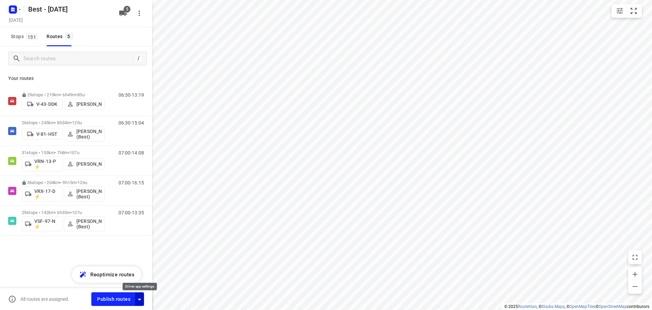
click at [143, 300] on icon "button" at bounding box center [140, 299] width 8 height 8
click at [130, 300] on button "Publish routes" at bounding box center [113, 298] width 44 height 13
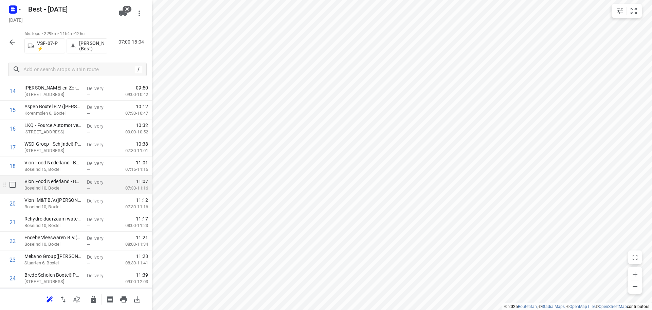
scroll to position [238, 0]
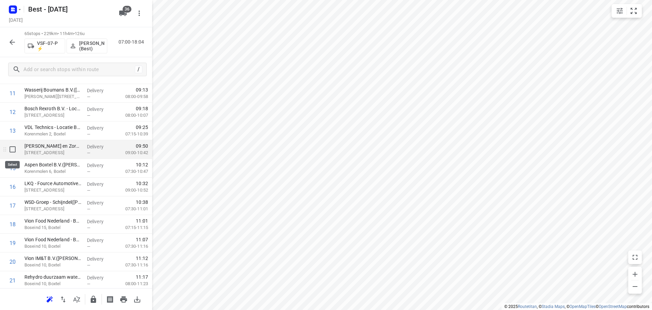
click at [11, 151] on input "checkbox" at bounding box center [13, 149] width 14 height 14
checkbox input "true"
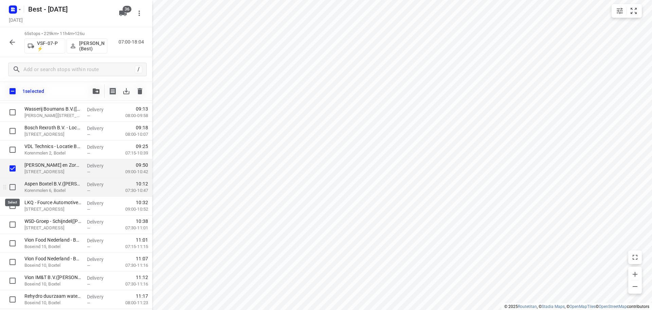
click at [14, 188] on input "checkbox" at bounding box center [13, 187] width 14 height 14
checkbox input "true"
click at [12, 203] on input "checkbox" at bounding box center [13, 206] width 14 height 14
checkbox input "true"
click at [91, 92] on button "button" at bounding box center [96, 91] width 14 height 14
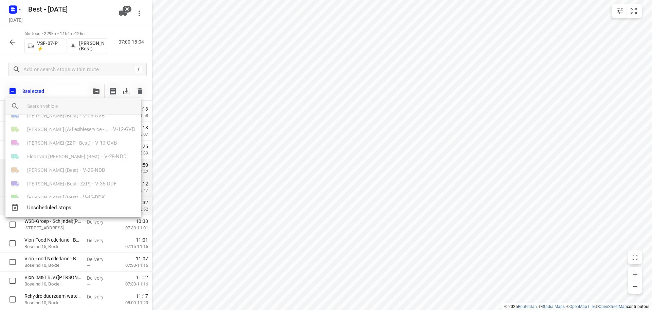
scroll to position [34, 0]
click at [62, 110] on input "search vehicle" at bounding box center [81, 106] width 109 height 10
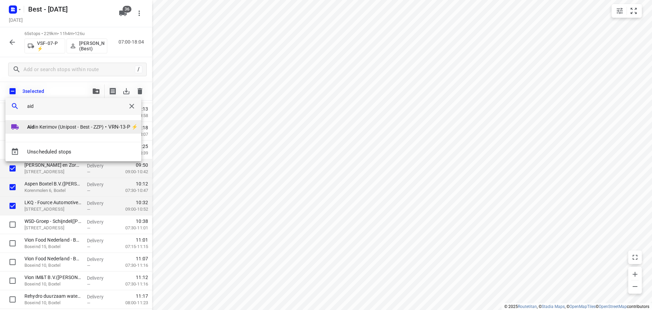
type input "aid"
click at [47, 128] on span "Aid in Kerimov (Unipost - Best - ZZP)" at bounding box center [65, 126] width 76 height 7
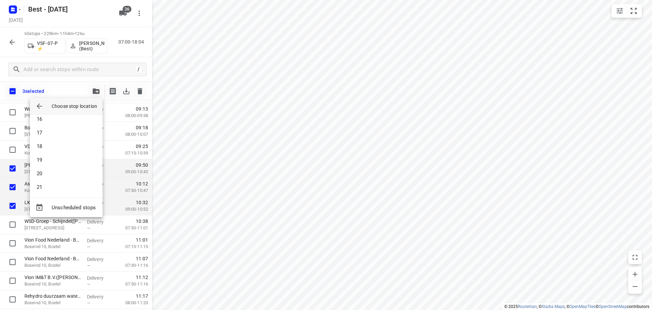
scroll to position [204, 0]
click at [46, 167] on li "19" at bounding box center [66, 165] width 73 height 14
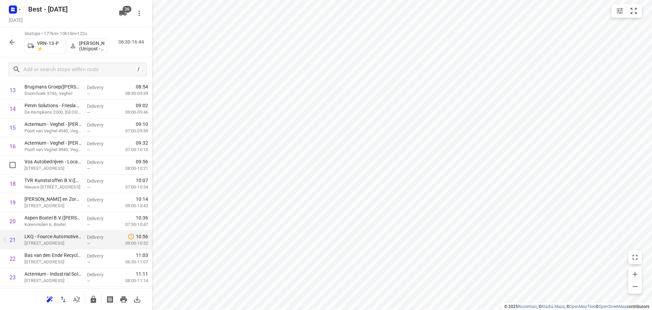
scroll to position [306, 0]
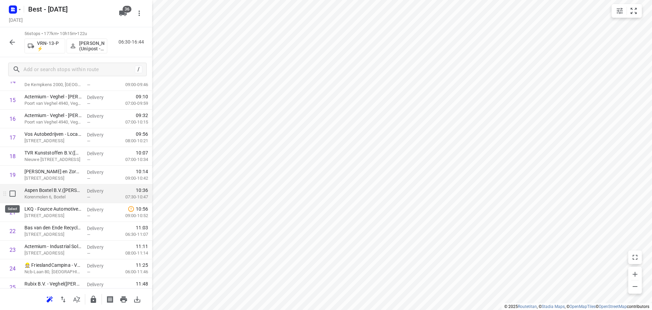
click at [12, 197] on input "checkbox" at bounding box center [13, 194] width 14 height 14
checkbox input "true"
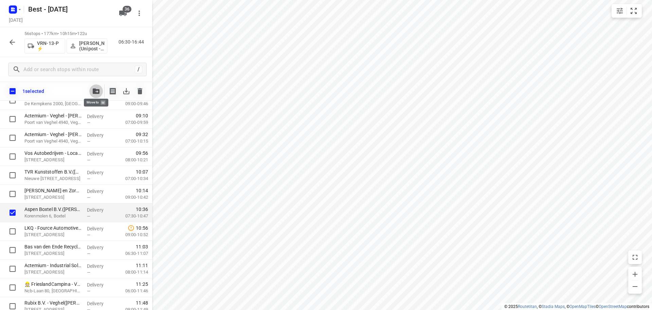
click at [94, 90] on icon "button" at bounding box center [96, 90] width 7 height 5
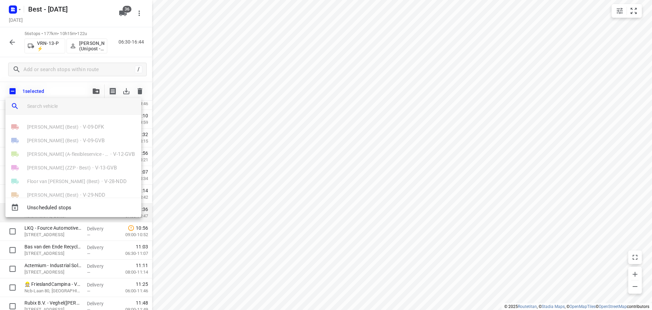
click at [71, 107] on input "search vehicle" at bounding box center [81, 106] width 109 height 10
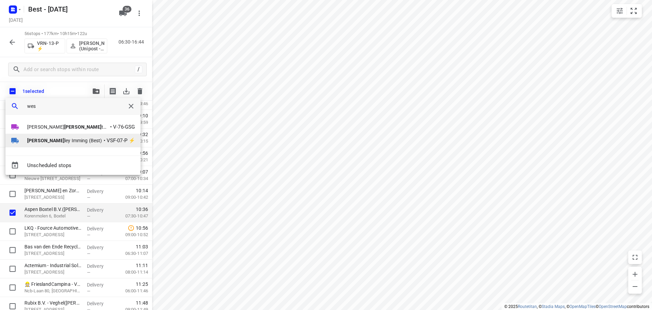
type input "wes"
click at [46, 138] on span "[PERSON_NAME] (Best)" at bounding box center [64, 140] width 75 height 7
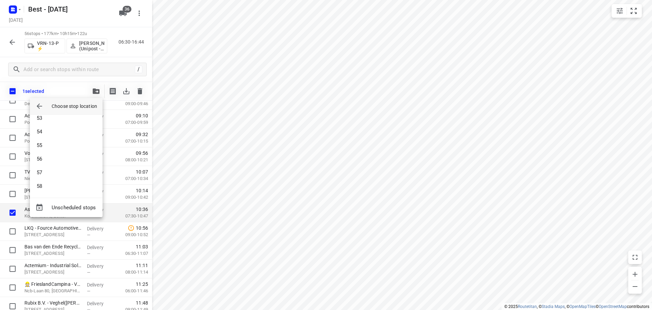
scroll to position [768, 0]
click at [64, 205] on span "Unscheduled stops" at bounding box center [75, 208] width 46 height 8
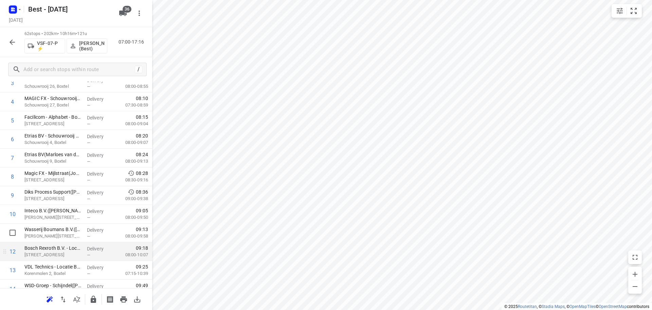
scroll to position [204, 0]
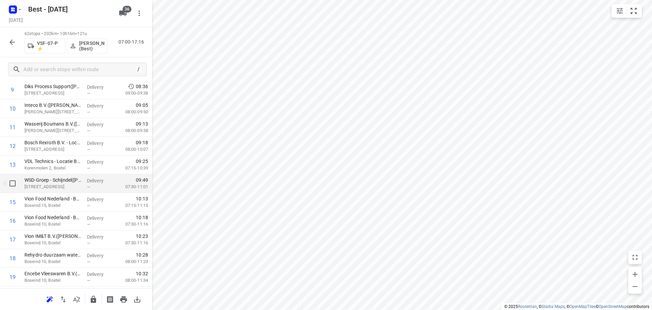
click at [14, 186] on input "checkbox" at bounding box center [13, 183] width 14 height 14
checkbox input "true"
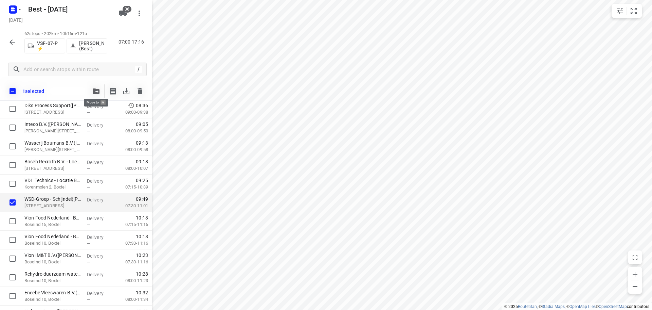
click at [95, 95] on button "button" at bounding box center [96, 91] width 14 height 14
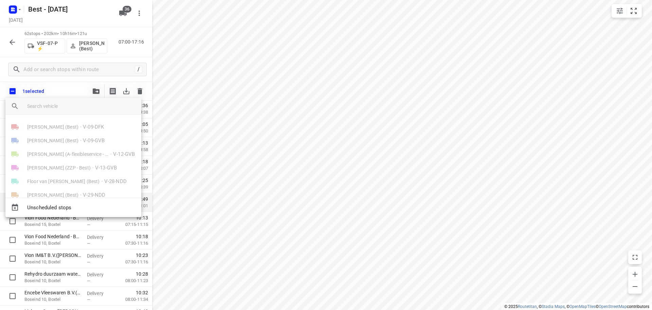
click at [77, 101] on input "search vehicle" at bounding box center [81, 106] width 109 height 10
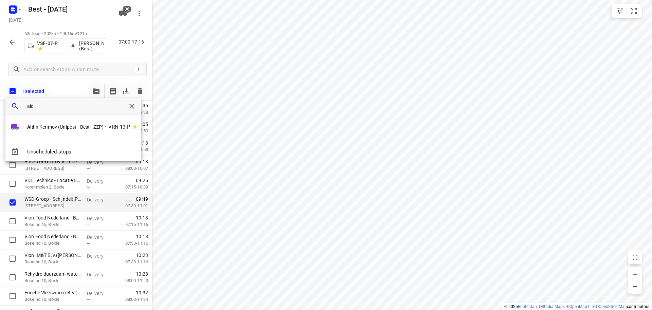
type input "aidi"
click at [57, 122] on li "[PERSON_NAME] (Unipost - Best - ZZP) • VRN-13-P ⚡" at bounding box center [73, 127] width 136 height 14
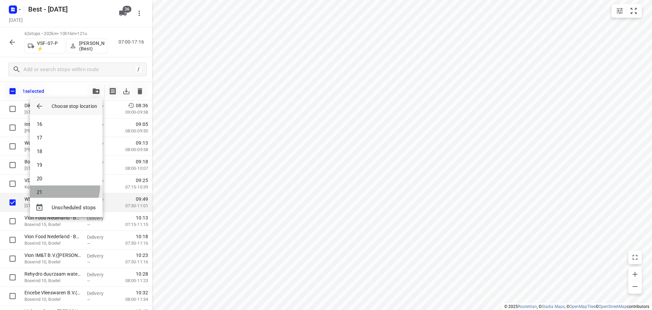
click at [56, 186] on li "21" at bounding box center [66, 192] width 73 height 14
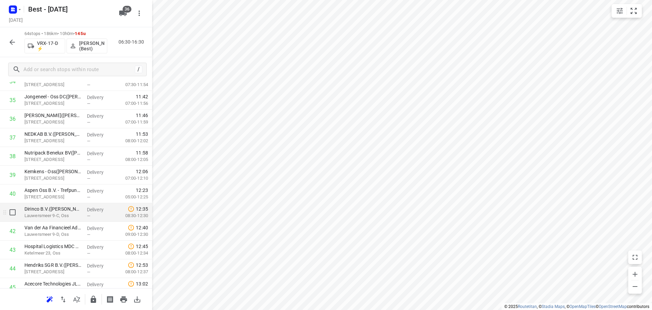
scroll to position [884, 0]
click at [11, 209] on input "checkbox" at bounding box center [13, 214] width 14 height 14
checkbox input "true"
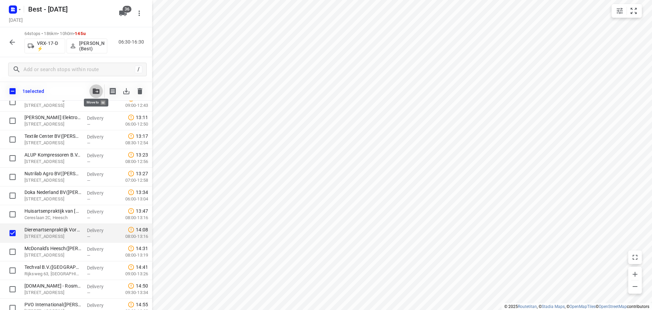
click at [96, 92] on icon "button" at bounding box center [96, 90] width 7 height 5
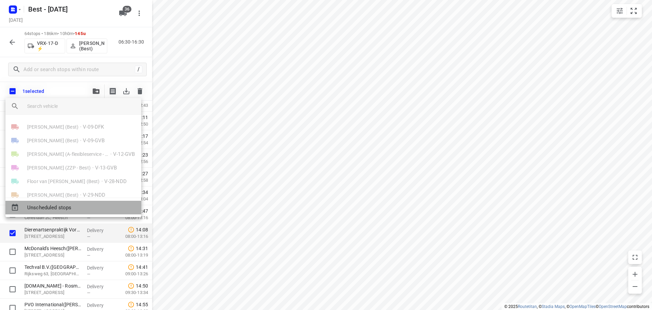
click at [65, 213] on div "Unscheduled stops" at bounding box center [73, 207] width 136 height 14
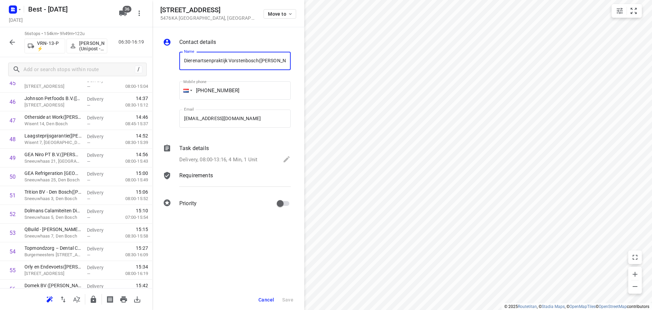
scroll to position [0, 13]
click at [286, 14] on span "Move to" at bounding box center [280, 13] width 25 height 5
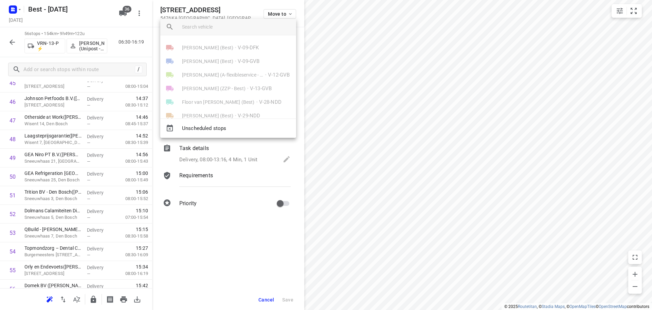
click at [252, 25] on input "search vehicle" at bounding box center [236, 27] width 109 height 10
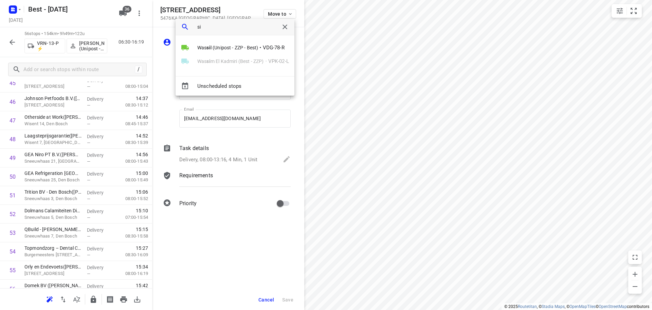
type input "s"
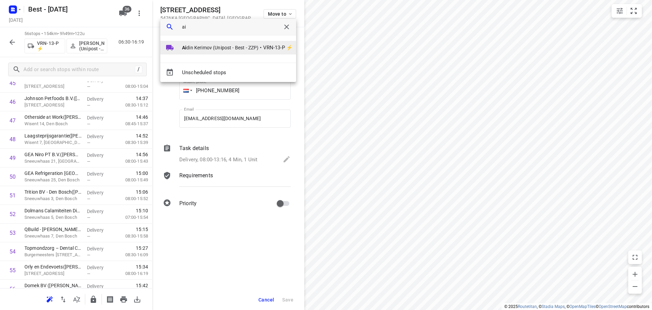
type input "ai"
click at [199, 49] on span "Ai din Kerimov (Unipost - Best - ZZP)" at bounding box center [220, 47] width 76 height 7
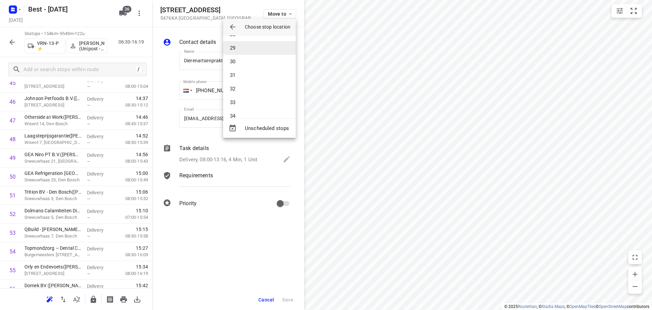
scroll to position [442, 0]
click at [248, 65] on li "35" at bounding box center [259, 65] width 73 height 14
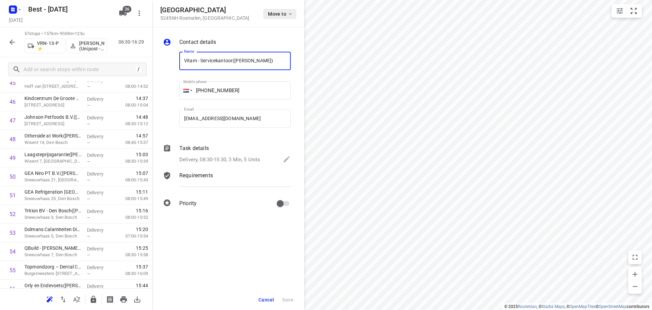
click at [284, 12] on span "Move to" at bounding box center [280, 13] width 25 height 5
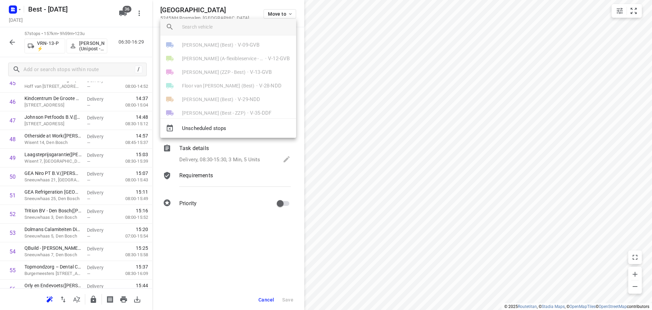
scroll to position [0, 0]
click at [225, 28] on input "search vehicle" at bounding box center [236, 27] width 109 height 10
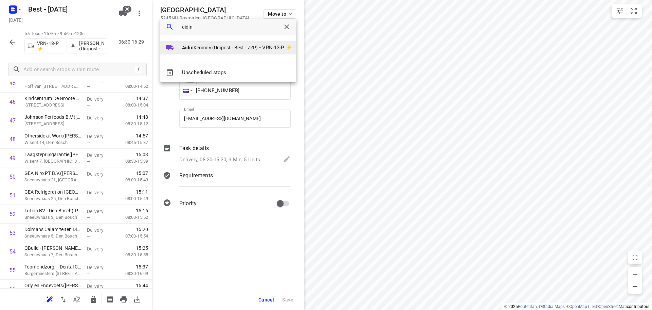
type input "aidin"
click at [234, 51] on li "[PERSON_NAME] (Unipost - Best - ZZP) • VRN-13-P ⚡" at bounding box center [228, 48] width 136 height 14
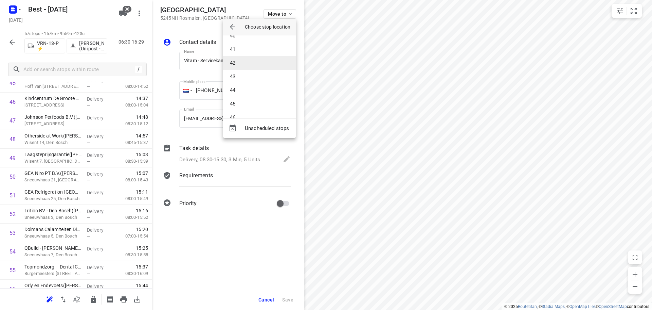
scroll to position [578, 0]
click at [243, 103] on li "48" at bounding box center [259, 106] width 73 height 14
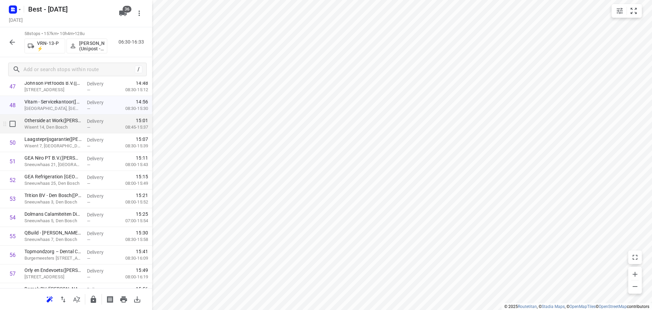
scroll to position [882, 0]
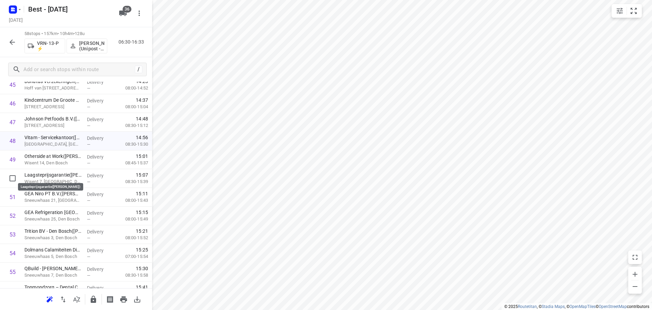
drag, startPoint x: 54, startPoint y: 173, endPoint x: 53, endPoint y: 156, distance: 17.7
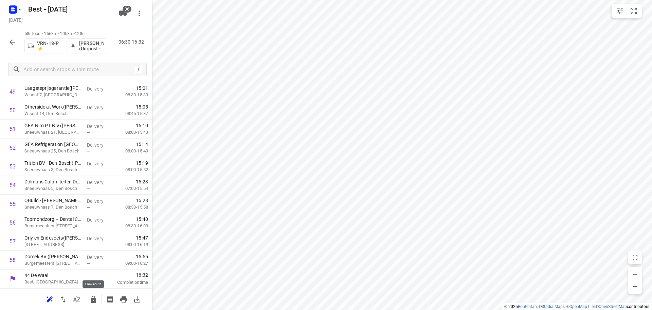
click at [97, 302] on icon "button" at bounding box center [93, 299] width 8 height 8
click at [9, 41] on icon "button" at bounding box center [12, 42] width 8 height 8
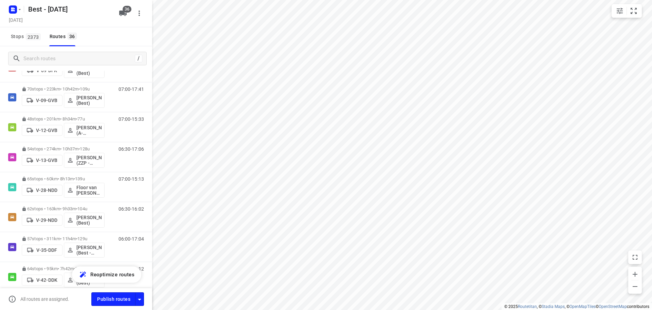
scroll to position [136, 0]
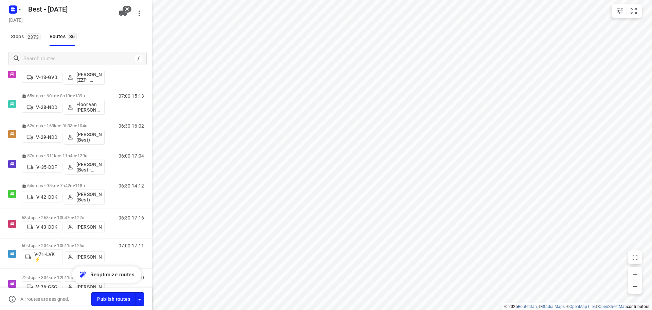
click at [69, 47] on div "/" at bounding box center [76, 58] width 152 height 24
click at [67, 56] on input "Search routes" at bounding box center [79, 58] width 111 height 11
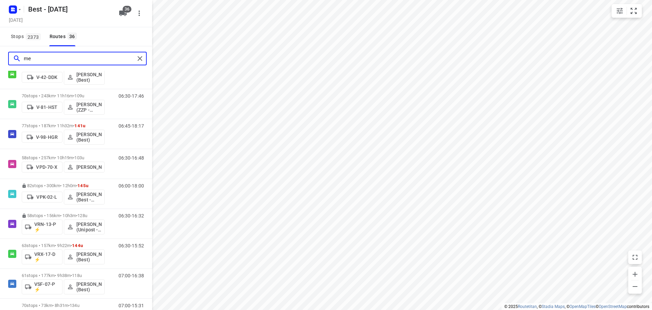
scroll to position [0, 0]
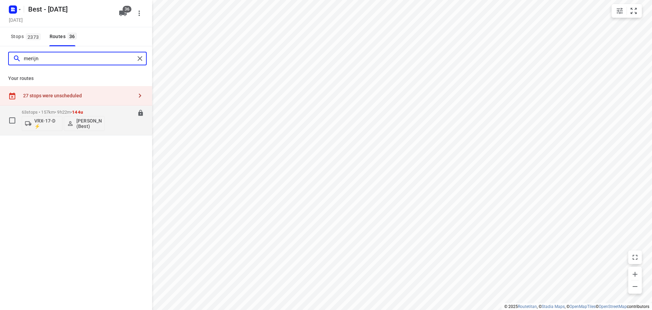
type input "merijn"
click at [53, 114] on p "63 stops • 157km • 9h22m • 144u" at bounding box center [63, 111] width 83 height 5
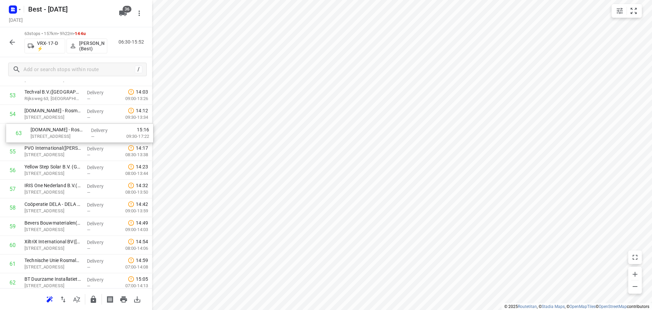
scroll to position [1019, 0]
drag, startPoint x: 50, startPoint y: 278, endPoint x: 56, endPoint y: 125, distance: 153.4
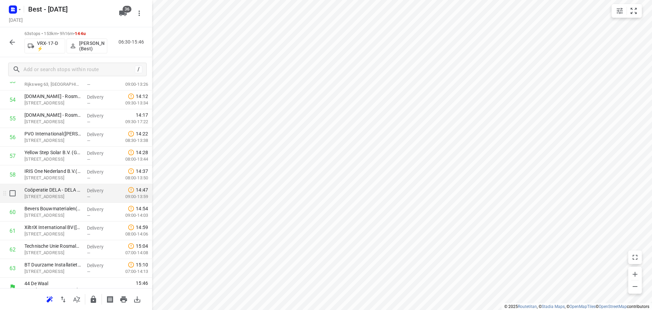
scroll to position [1043, 0]
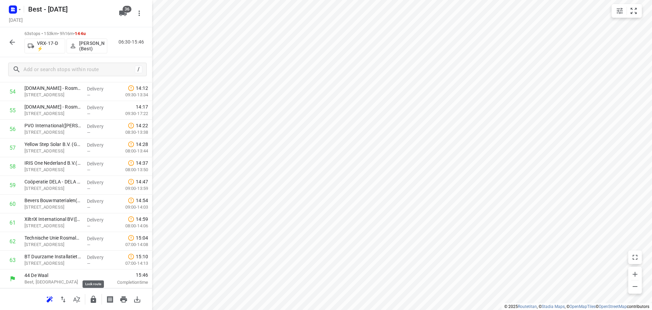
click at [94, 298] on icon "button" at bounding box center [93, 298] width 5 height 7
click at [9, 40] on icon "button" at bounding box center [12, 42] width 8 height 8
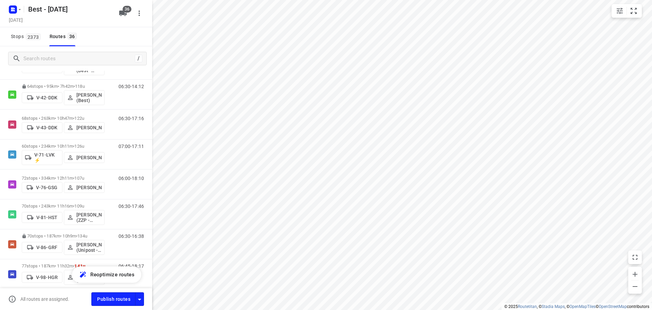
scroll to position [238, 0]
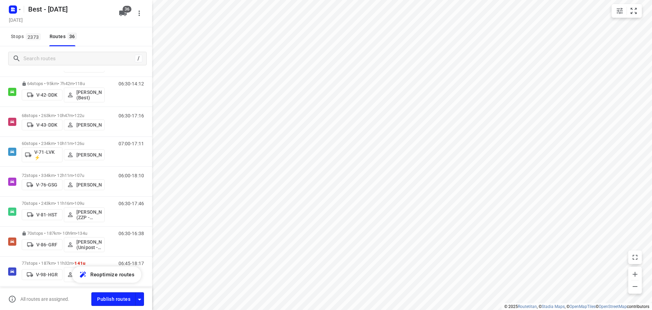
click at [74, 113] on p "68 stops • 263km • 10h47m • 122u" at bounding box center [63, 115] width 83 height 5
